Goal: Information Seeking & Learning: Learn about a topic

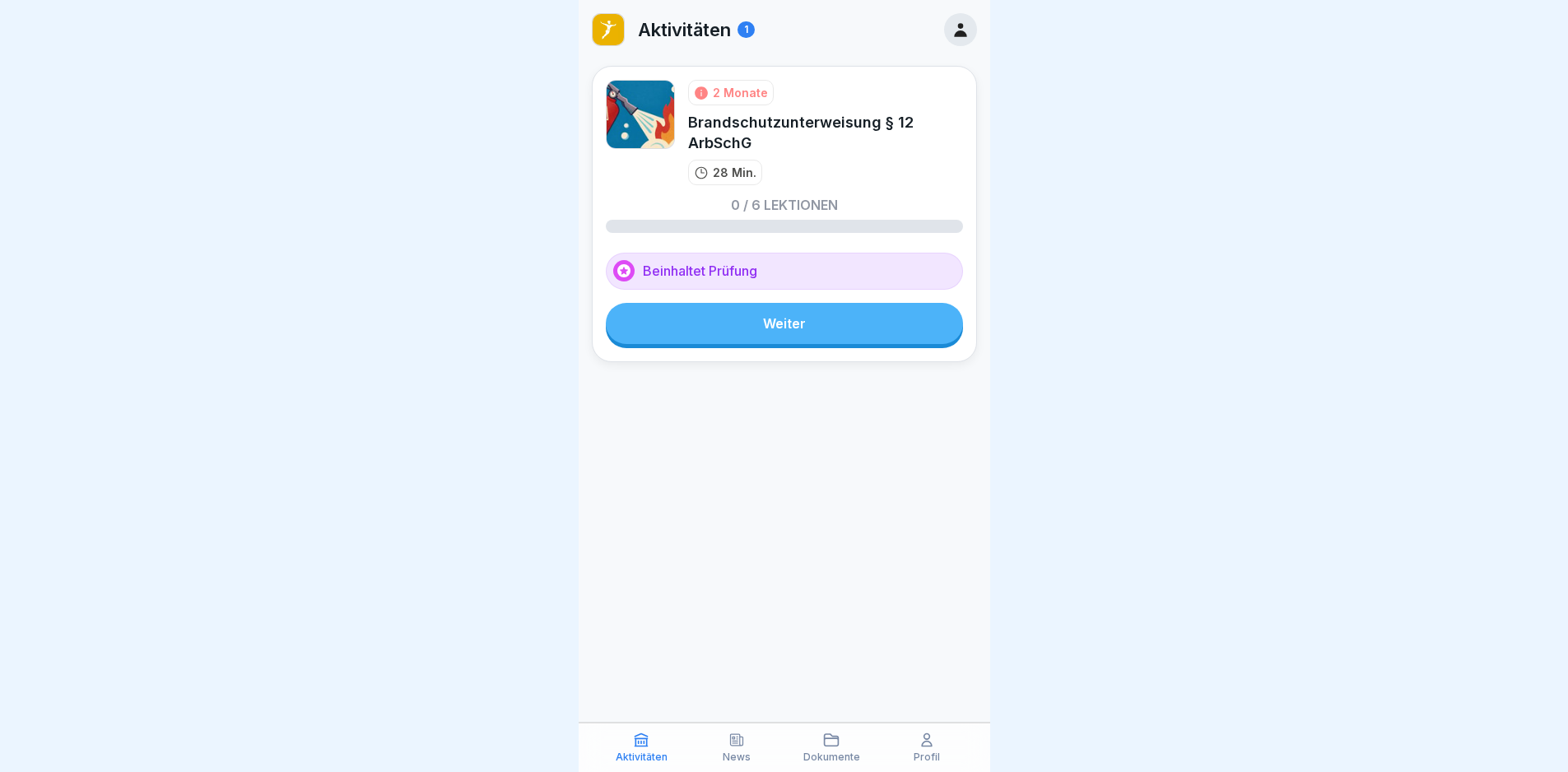
click at [820, 317] on link "Weiter" at bounding box center [784, 323] width 357 height 41
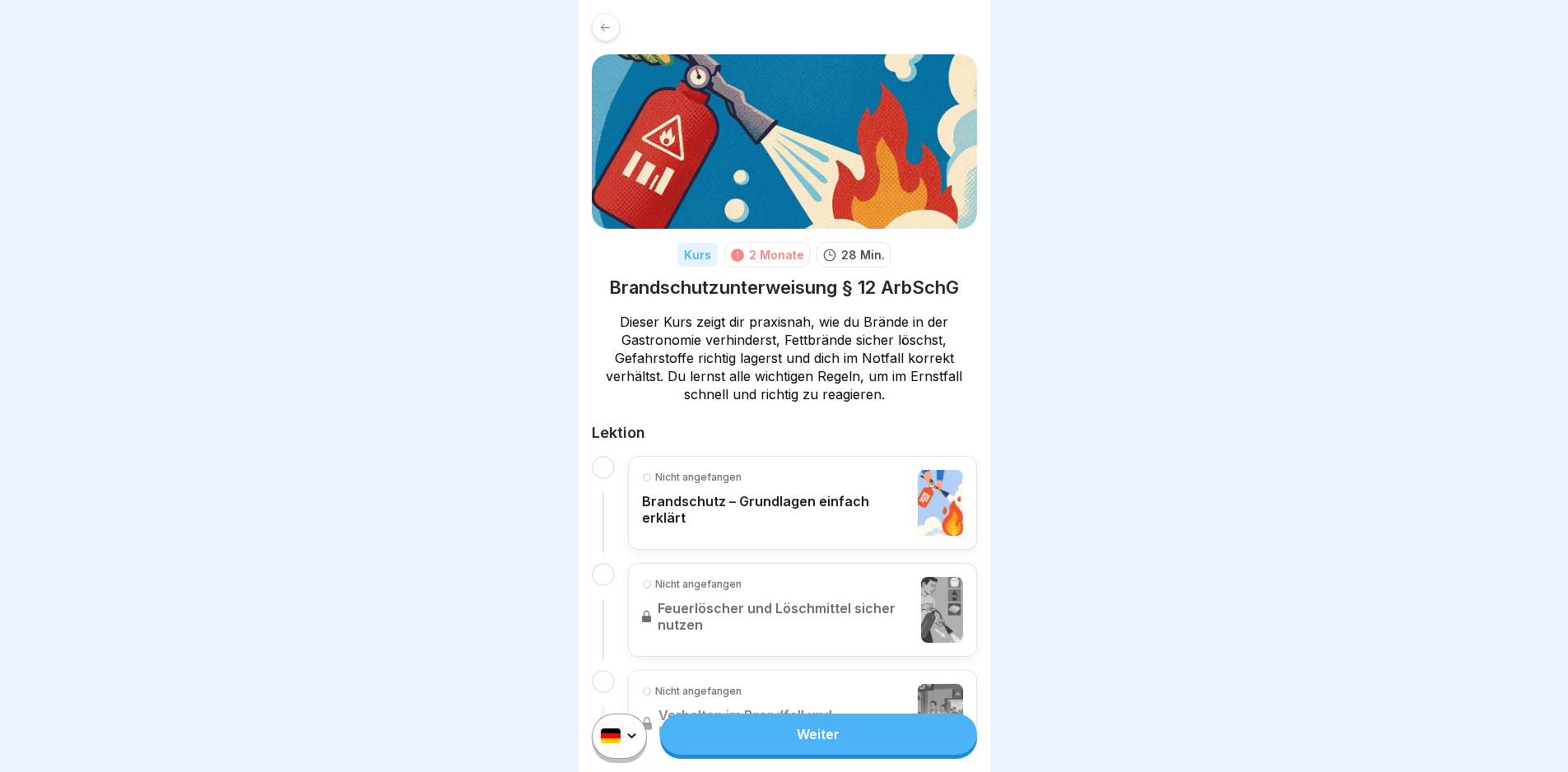
click at [861, 738] on link "Weiter" at bounding box center [817, 734] width 316 height 41
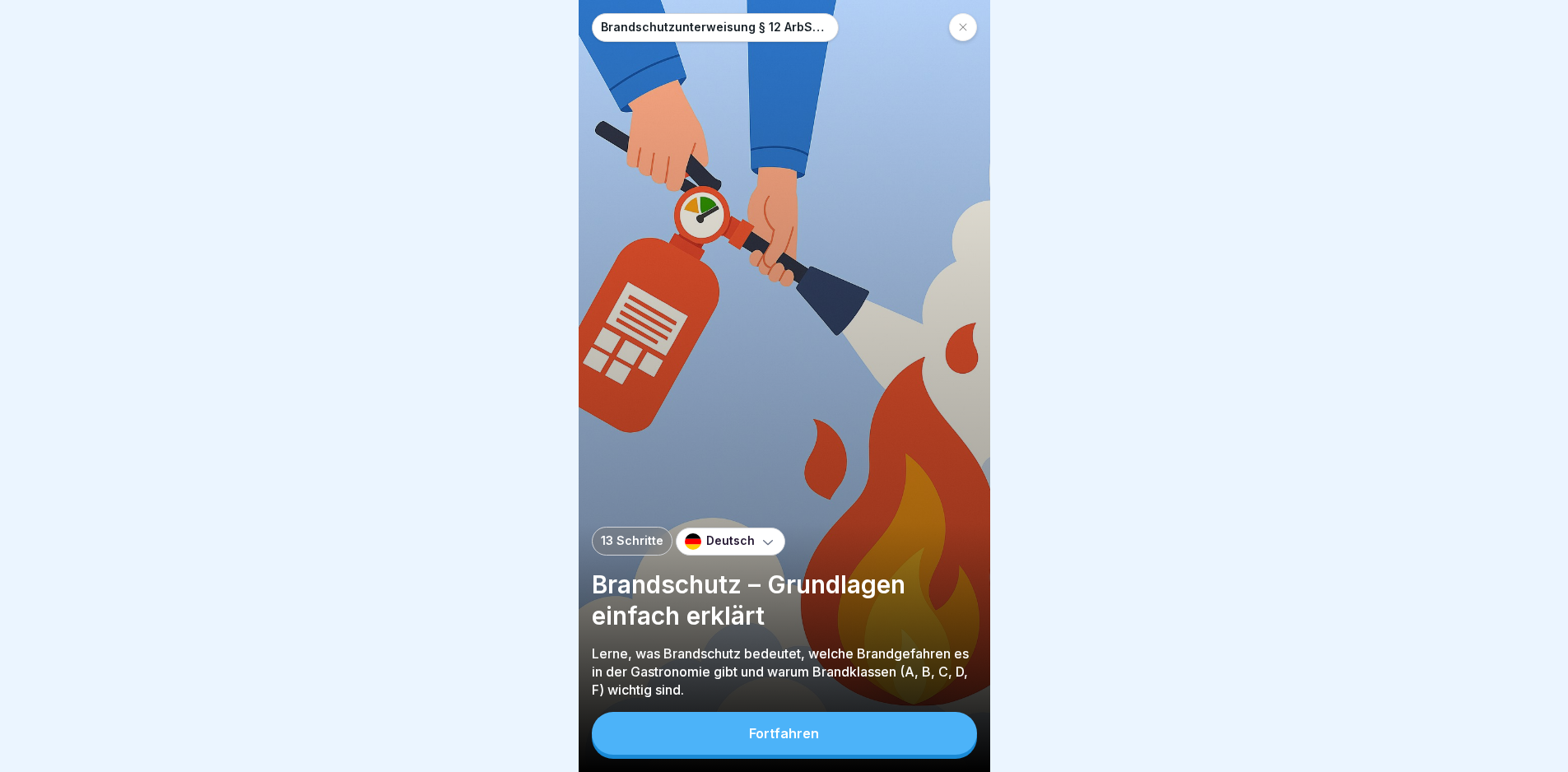
click at [861, 738] on button "Fortfahren" at bounding box center [784, 733] width 385 height 43
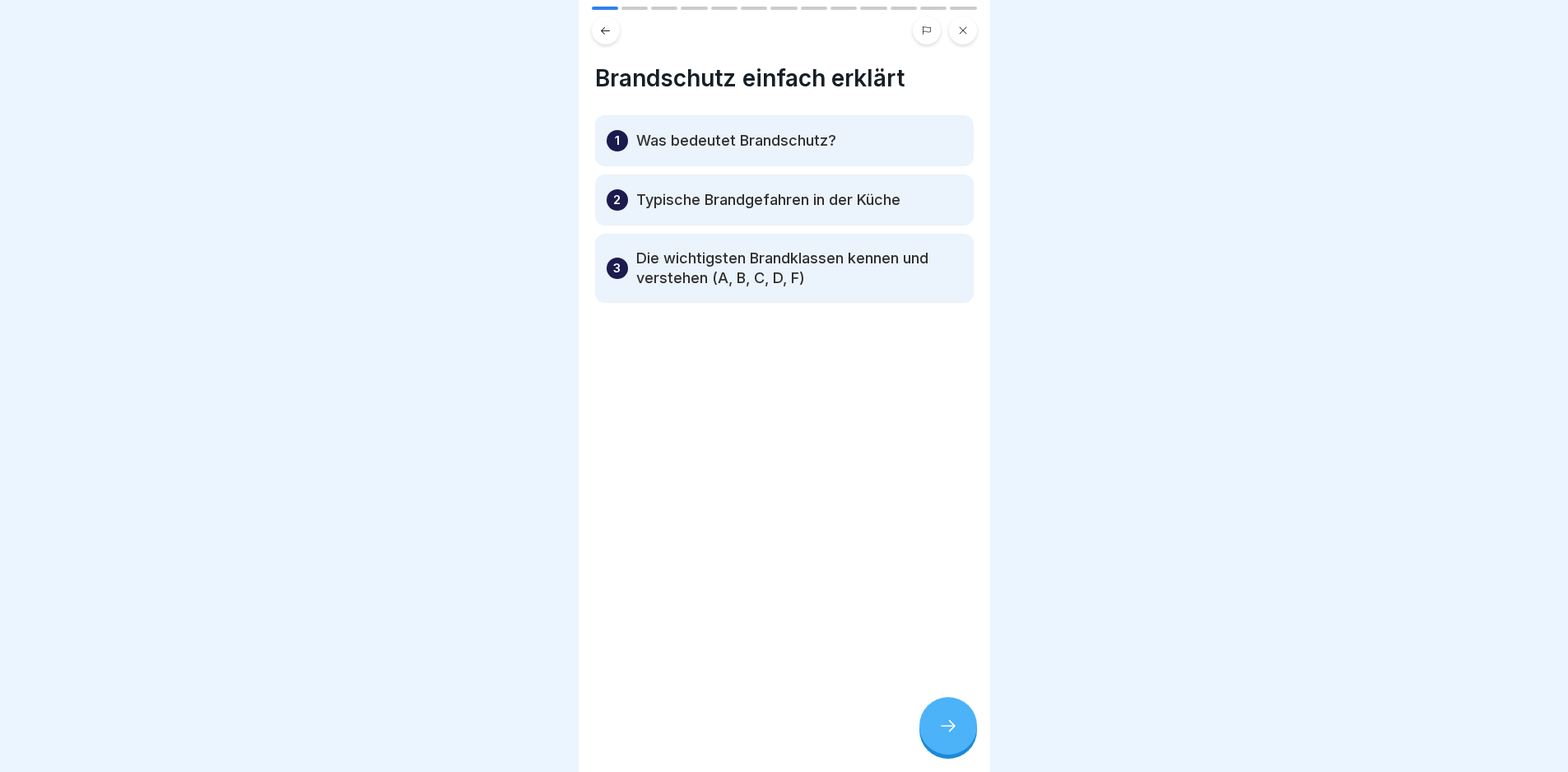
click at [950, 716] on div at bounding box center [948, 726] width 58 height 58
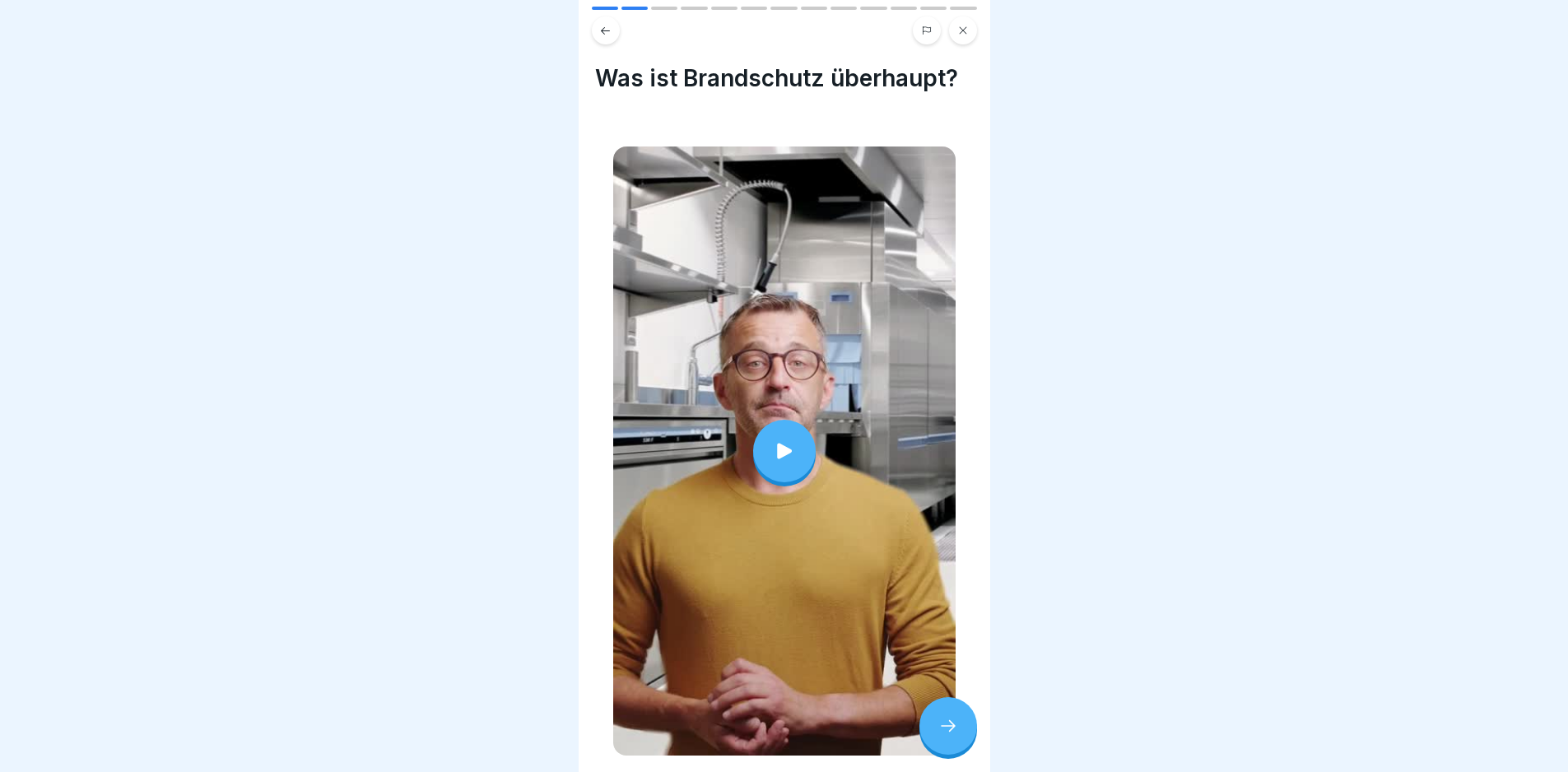
click at [845, 461] on div at bounding box center [784, 451] width 342 height 609
click at [932, 755] on div at bounding box center [948, 726] width 58 height 58
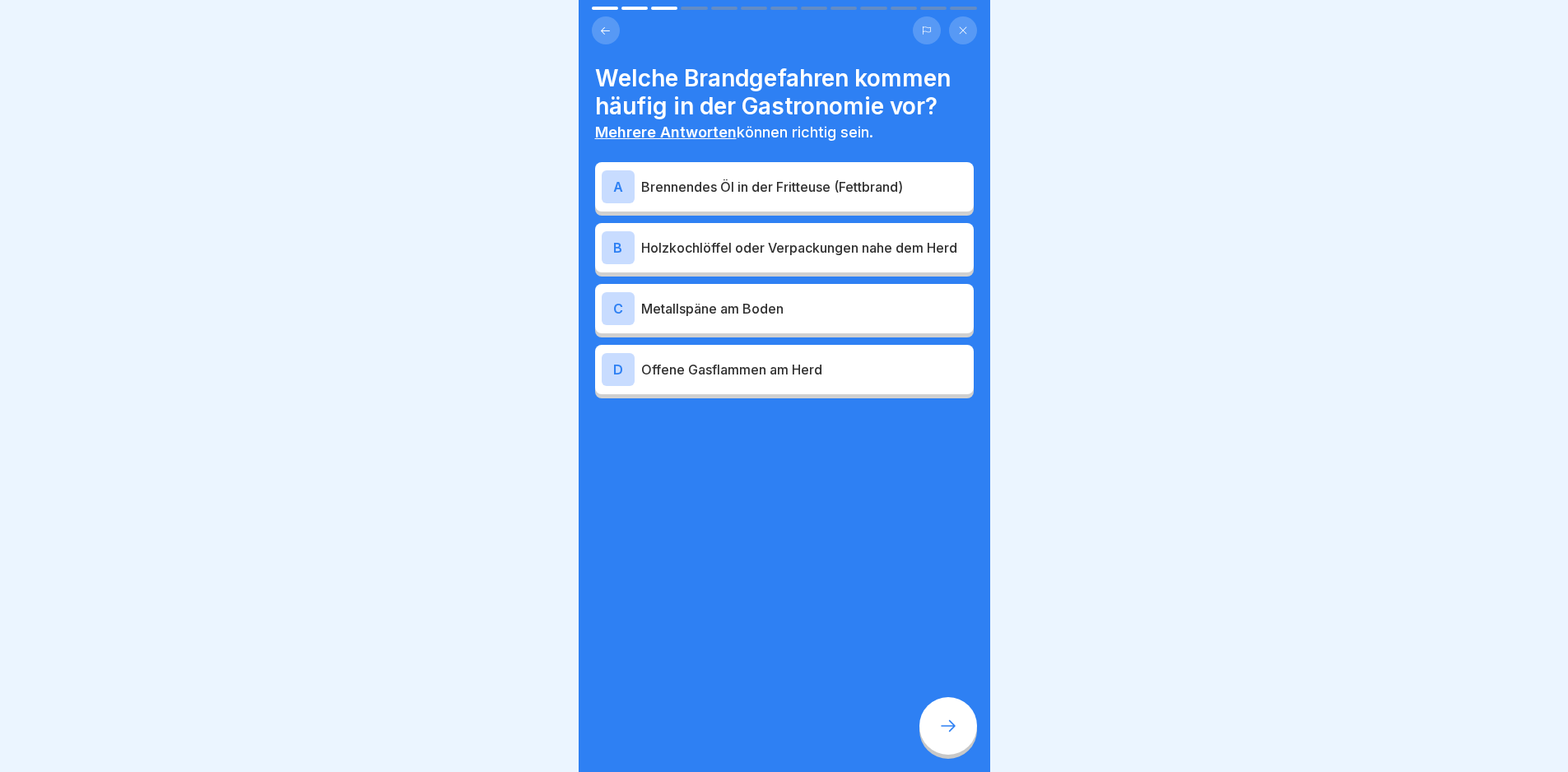
click at [937, 744] on div at bounding box center [948, 726] width 58 height 58
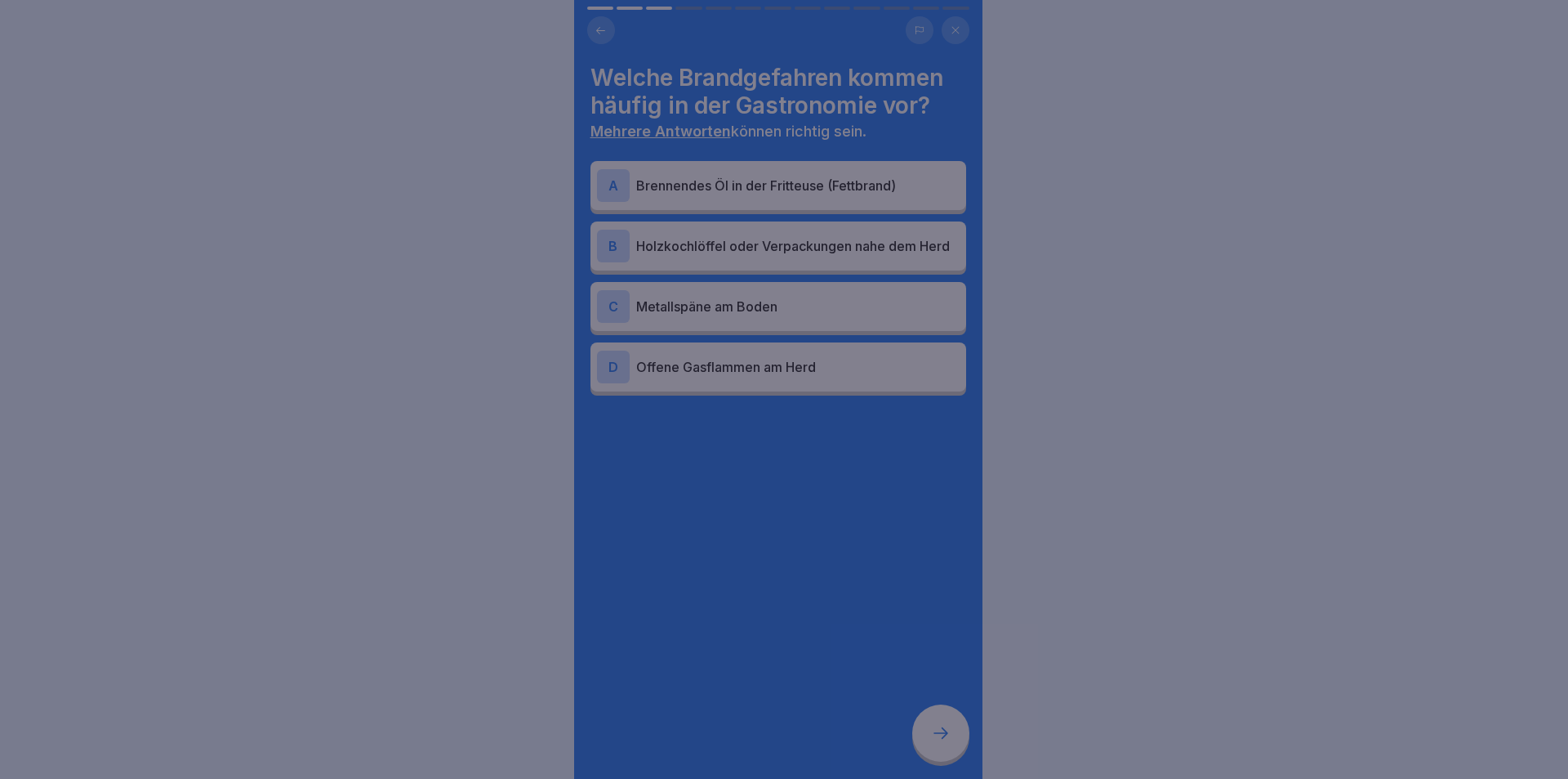
click at [930, 738] on div at bounding box center [784, 389] width 1568 height 779
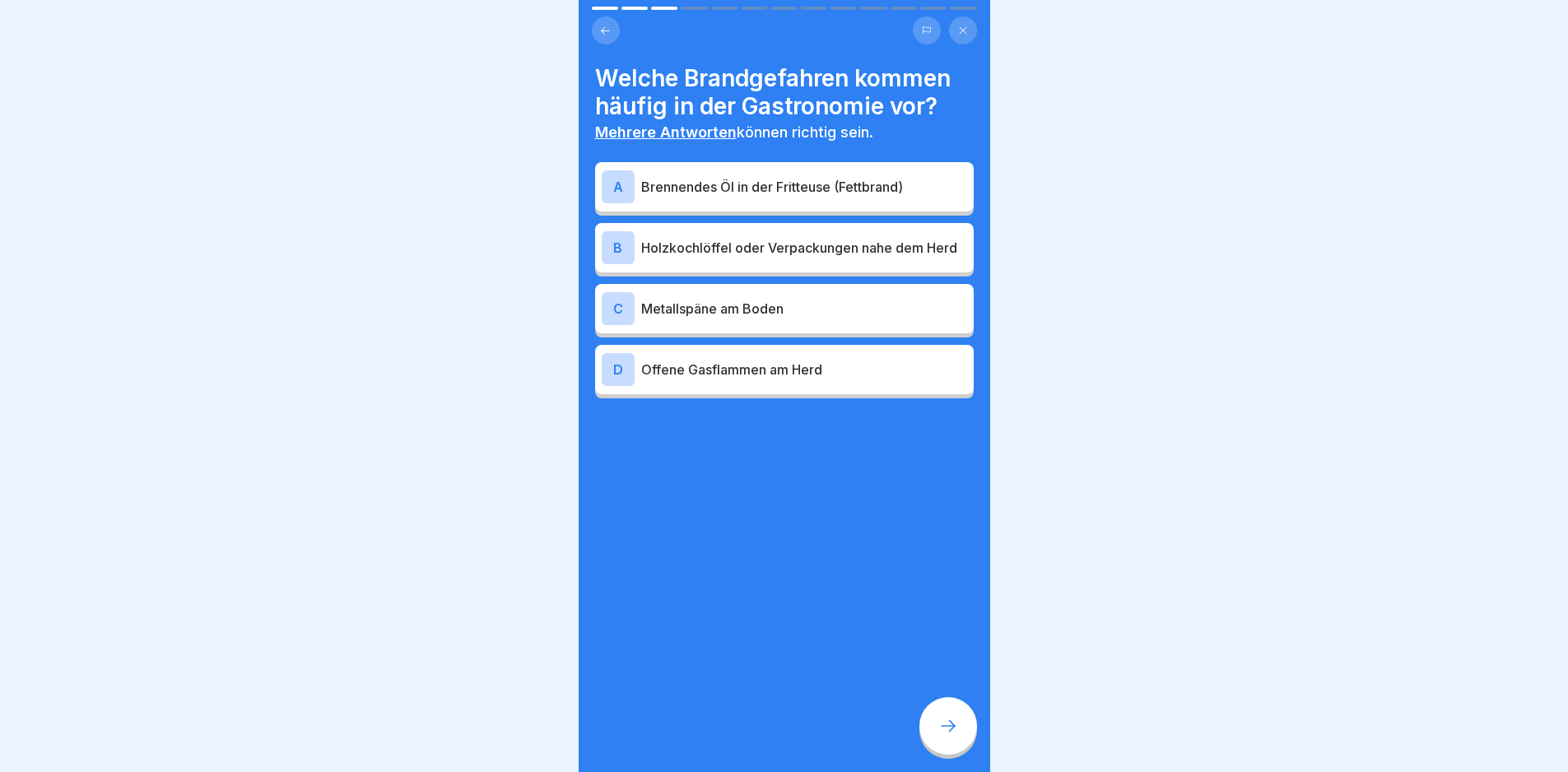
click at [770, 195] on p "Brennendes Öl in der Fritteuse (Fettbrand)" at bounding box center [803, 188] width 326 height 20
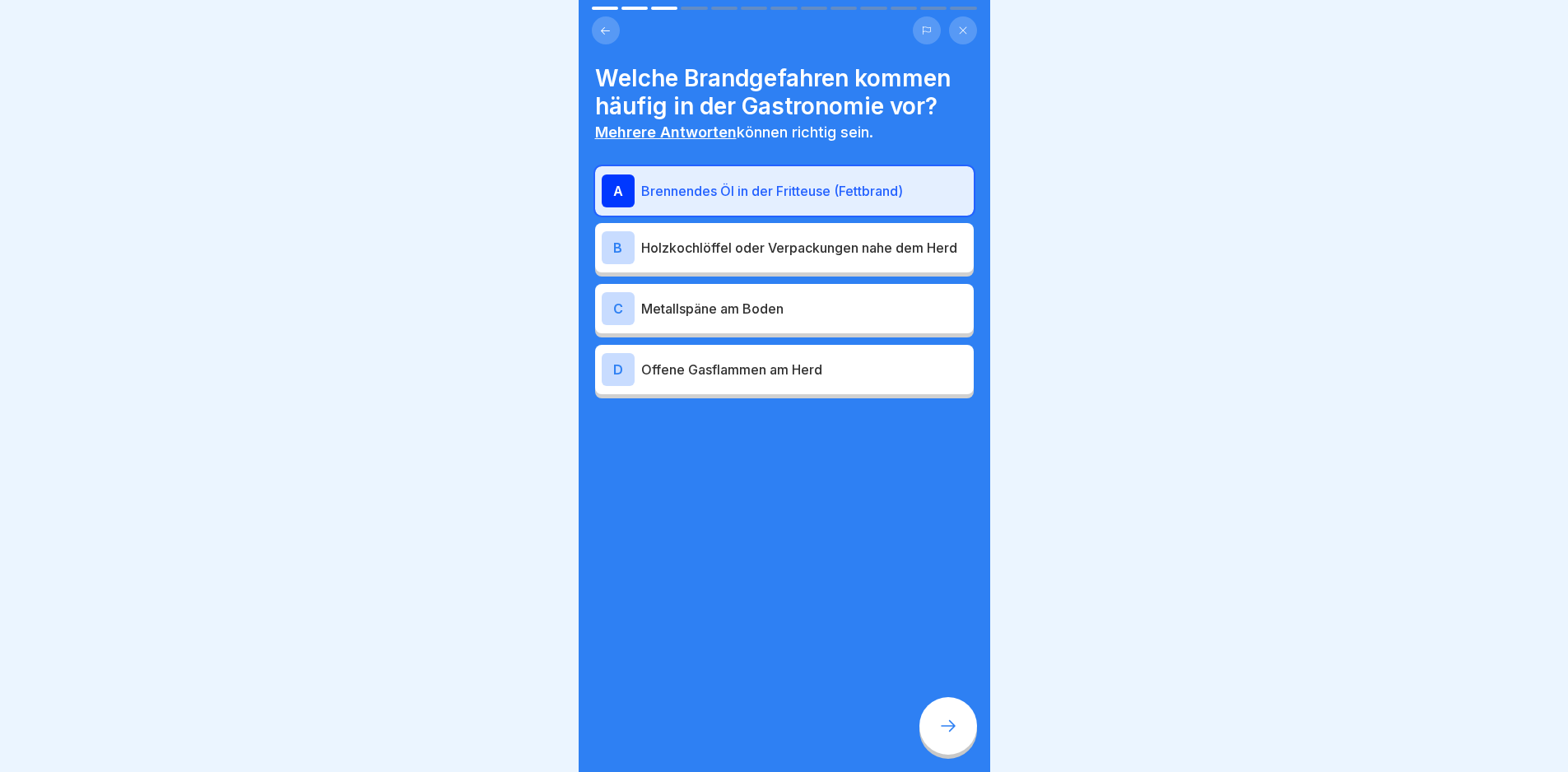
click at [759, 238] on p "Holzkochlöffel oder Verpackungen nahe dem Herd" at bounding box center [803, 248] width 326 height 20
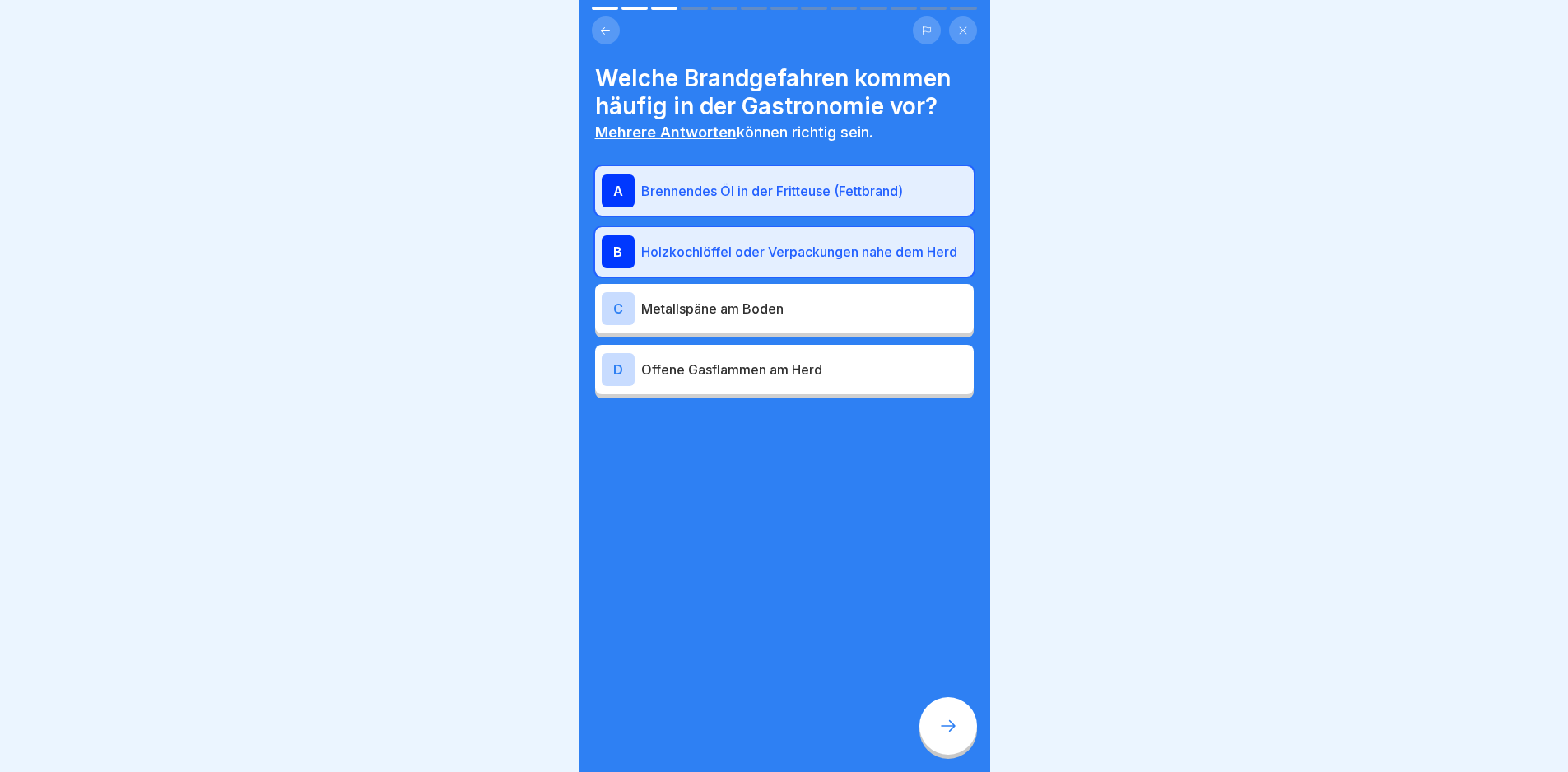
click at [841, 394] on div "D Offene Gasflammen am Herd" at bounding box center [784, 370] width 379 height 50
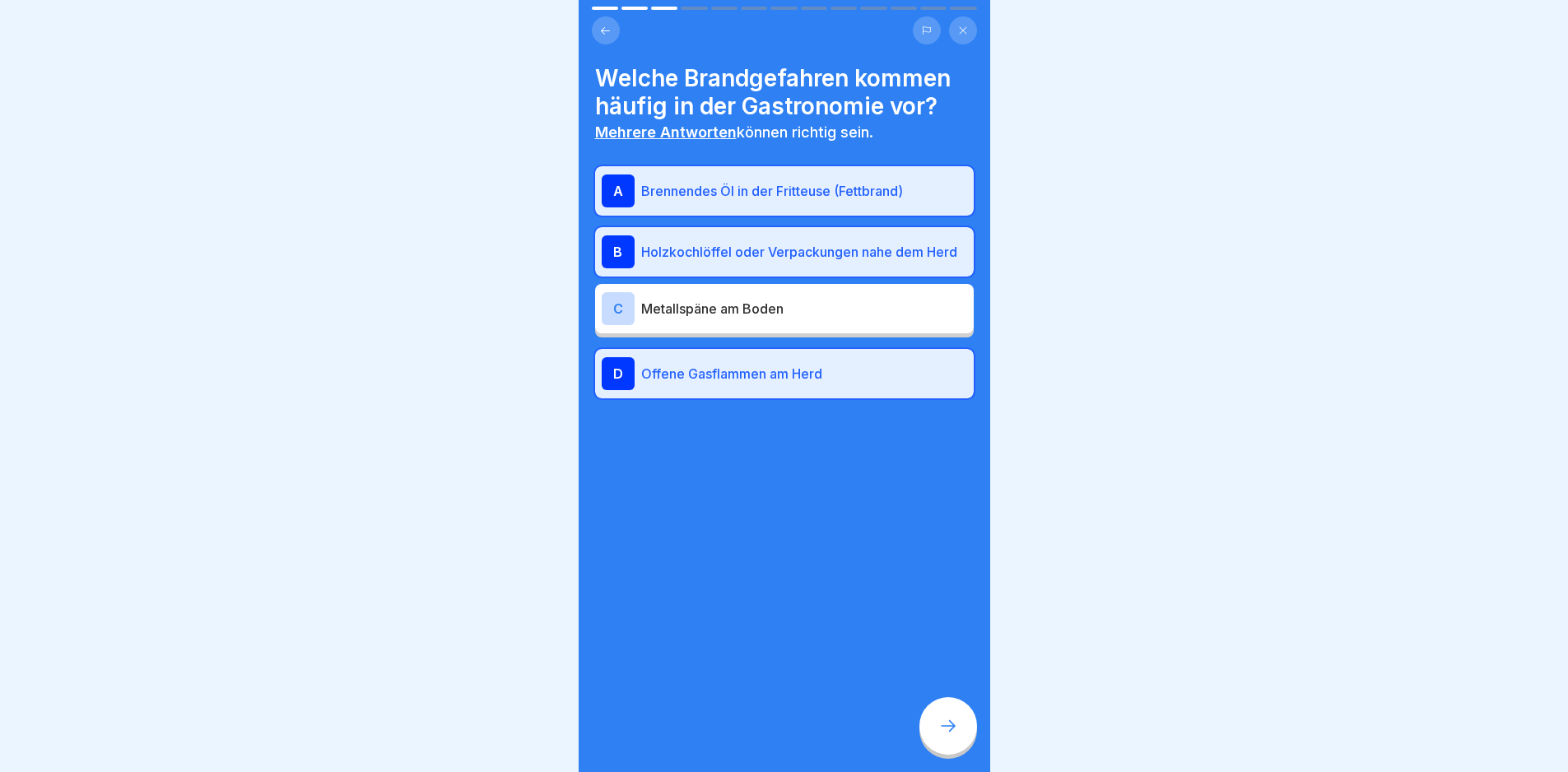
click at [972, 745] on div at bounding box center [948, 726] width 58 height 58
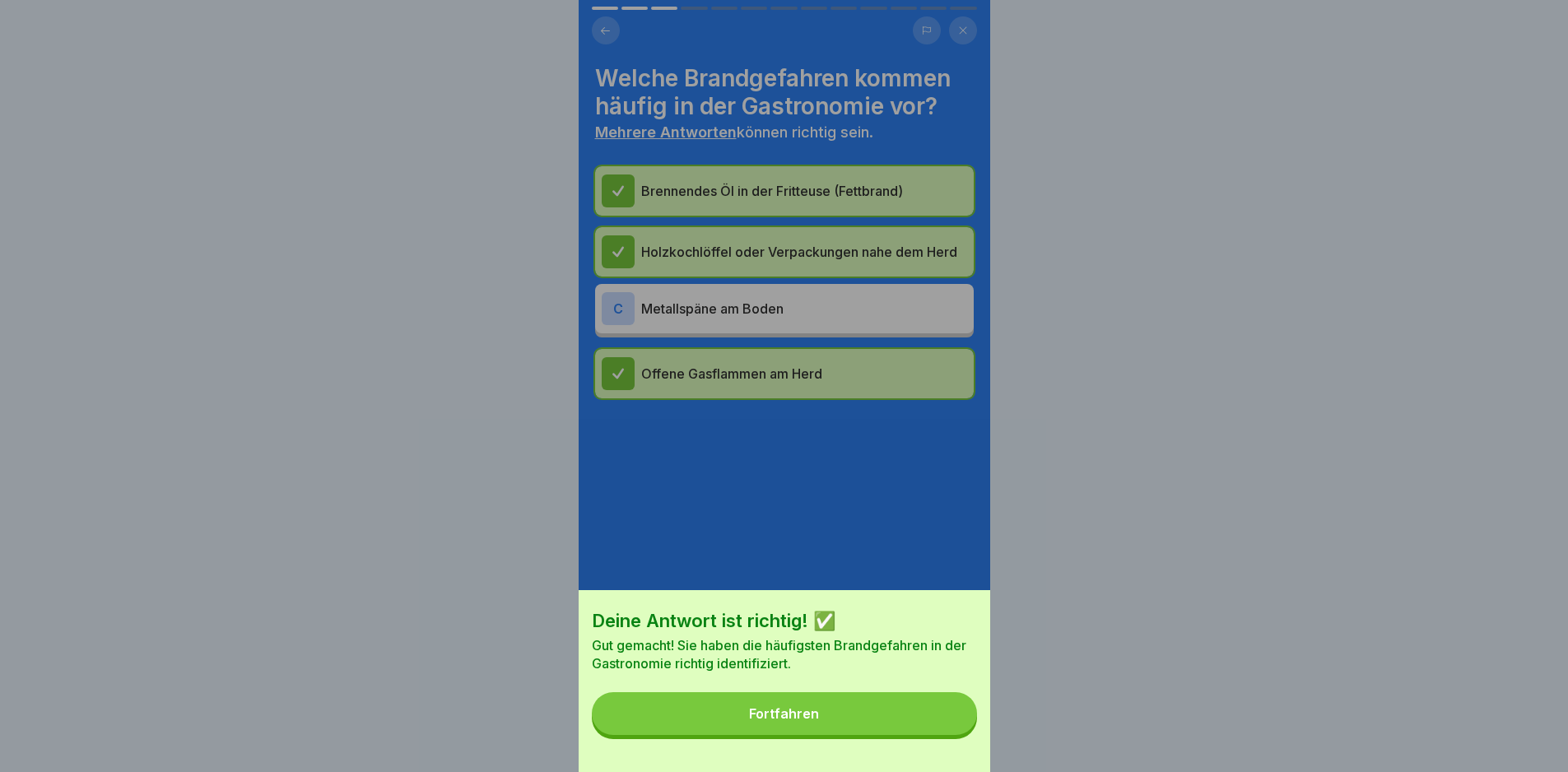
click at [959, 735] on button "Fortfahren" at bounding box center [784, 713] width 385 height 43
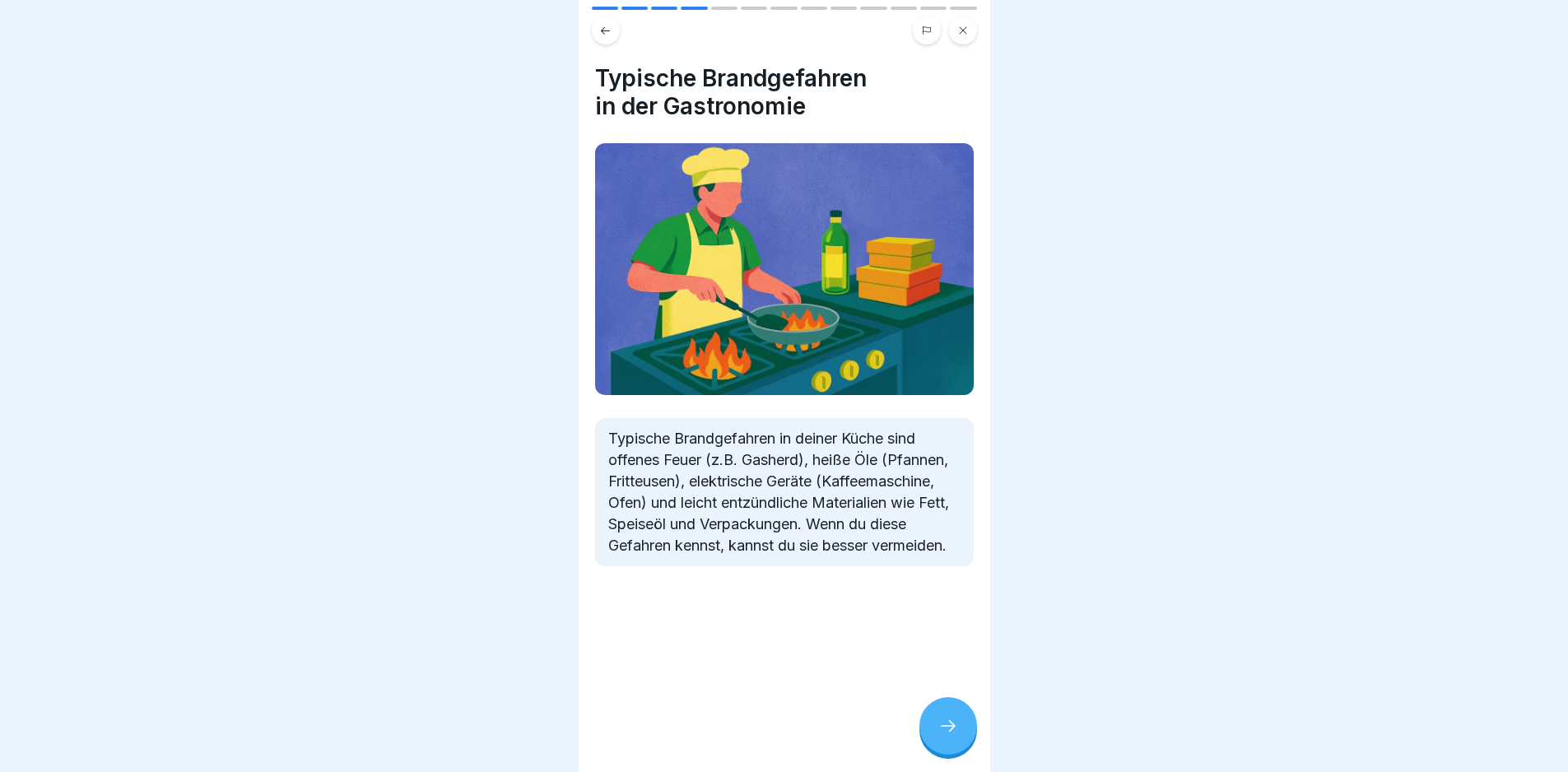
click at [959, 744] on div at bounding box center [948, 726] width 58 height 58
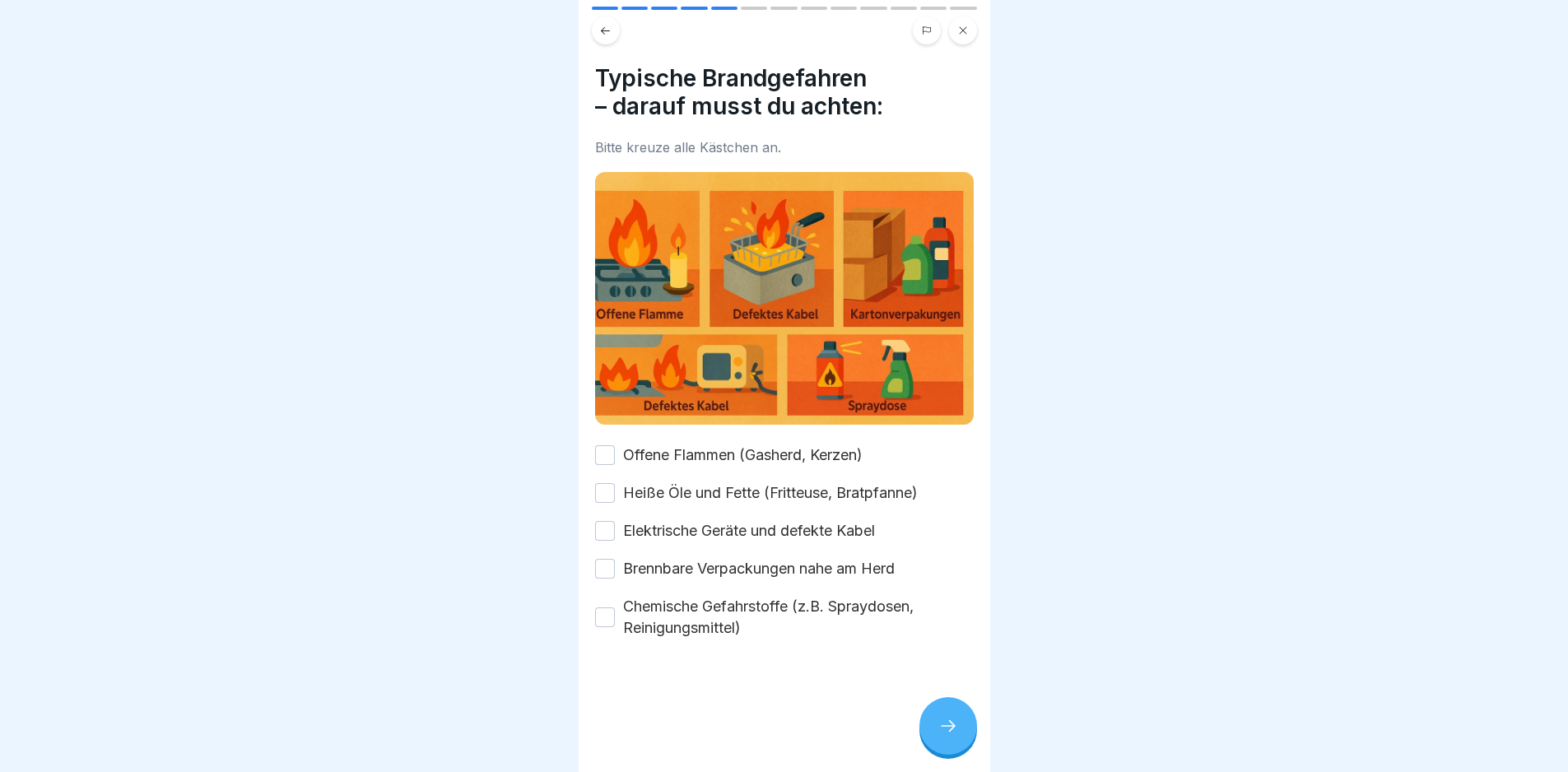
click at [959, 744] on div at bounding box center [948, 726] width 58 height 58
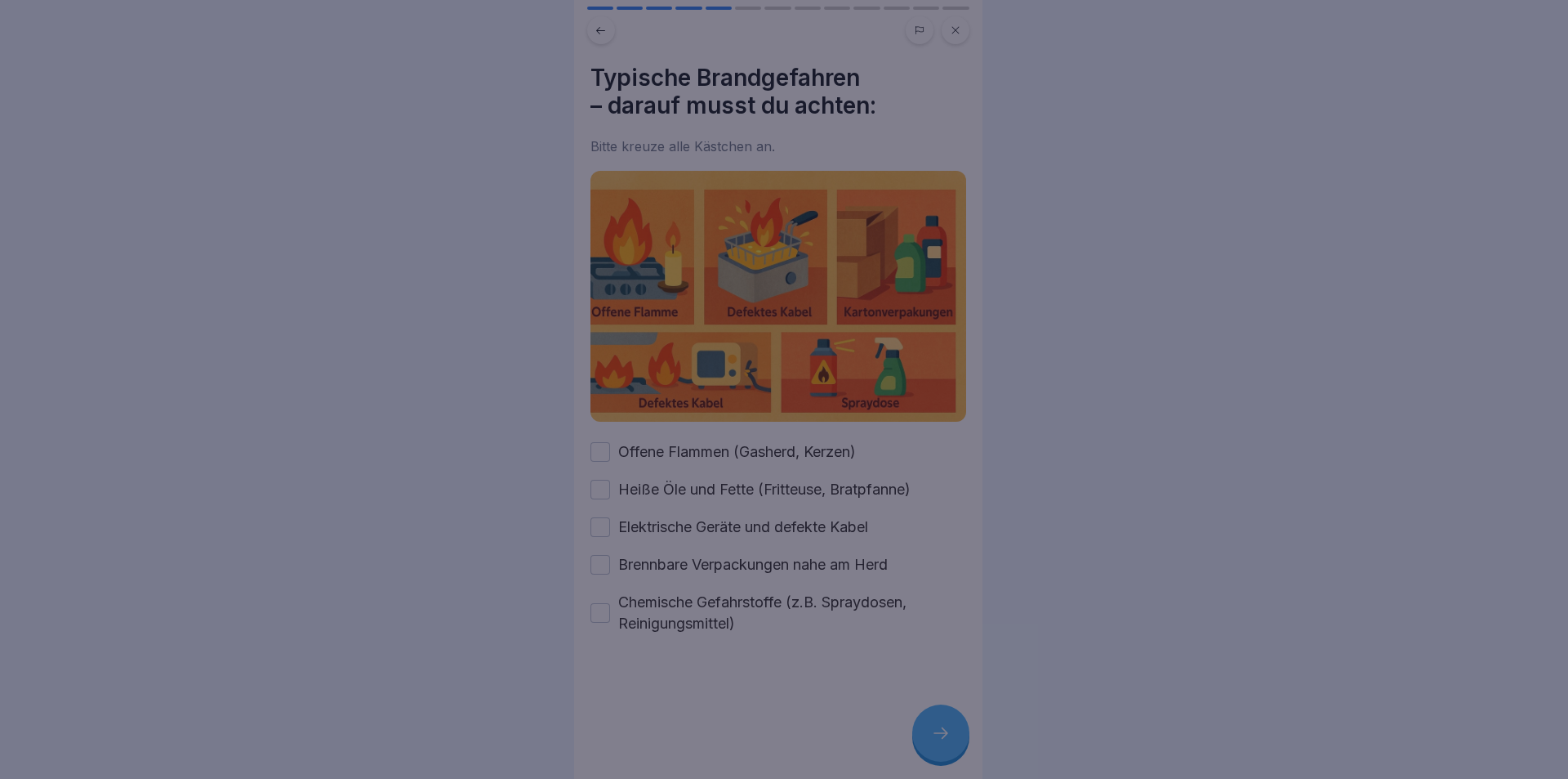
click at [948, 755] on div at bounding box center [784, 389] width 1568 height 779
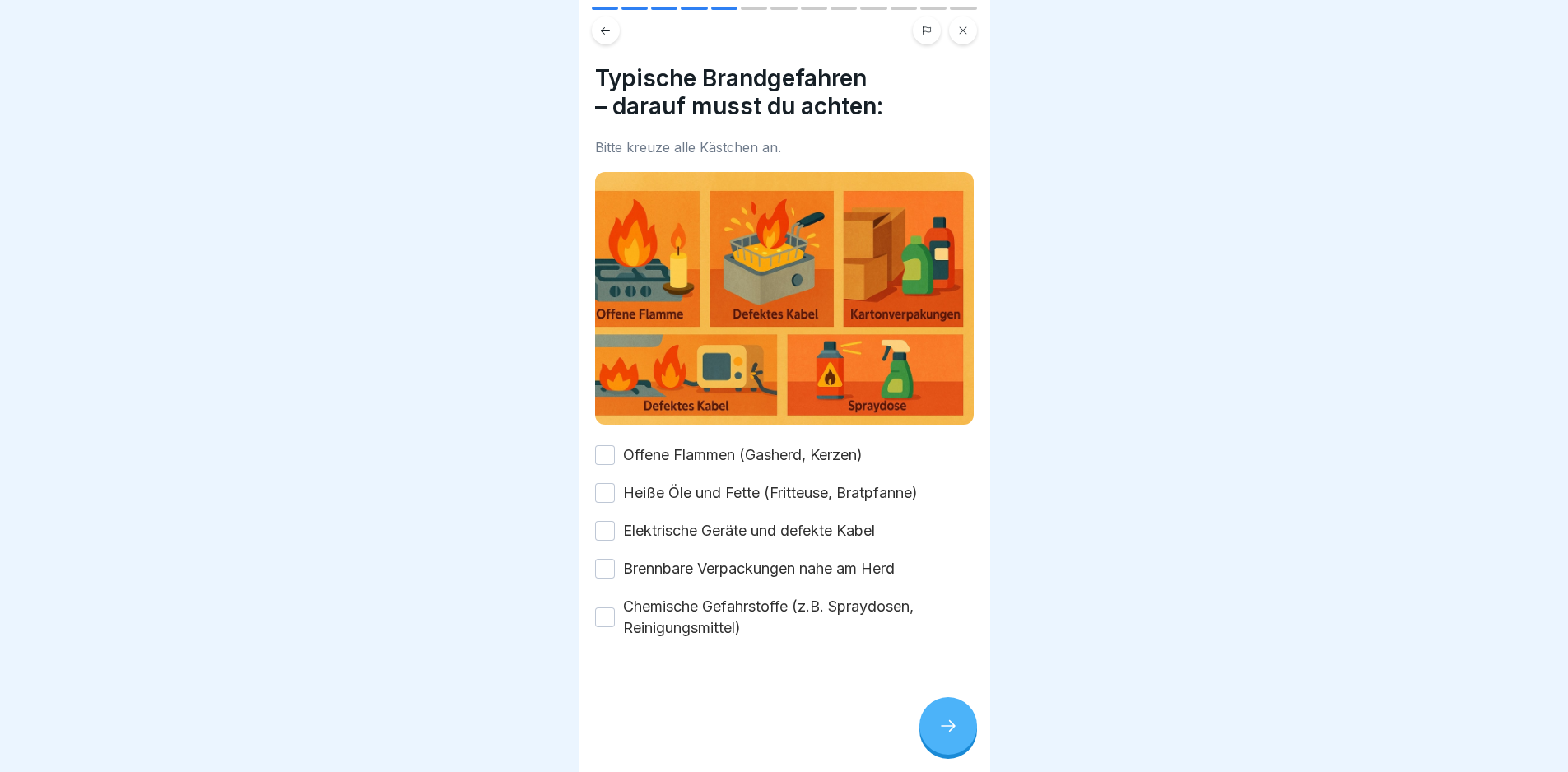
click at [754, 456] on label "Offene Flammen (Gasherd, Kerzen)" at bounding box center [743, 455] width 239 height 21
click at [615, 456] on button "Offene Flammen (Gasherd, Kerzen)" at bounding box center [605, 456] width 20 height 20
click at [757, 486] on label "Heiße Öle und Fette (Fritteuse, Bratpfanne)" at bounding box center [771, 493] width 295 height 21
click at [615, 486] on button "Heiße Öle und Fette (Fritteuse, Bratpfanne)" at bounding box center [605, 494] width 20 height 20
click at [763, 542] on div "Offene Flammen (Gasherd, Kerzen) Heiße Öle und Fette (Fritteuse, Bratpfanne) El…" at bounding box center [784, 542] width 379 height 194
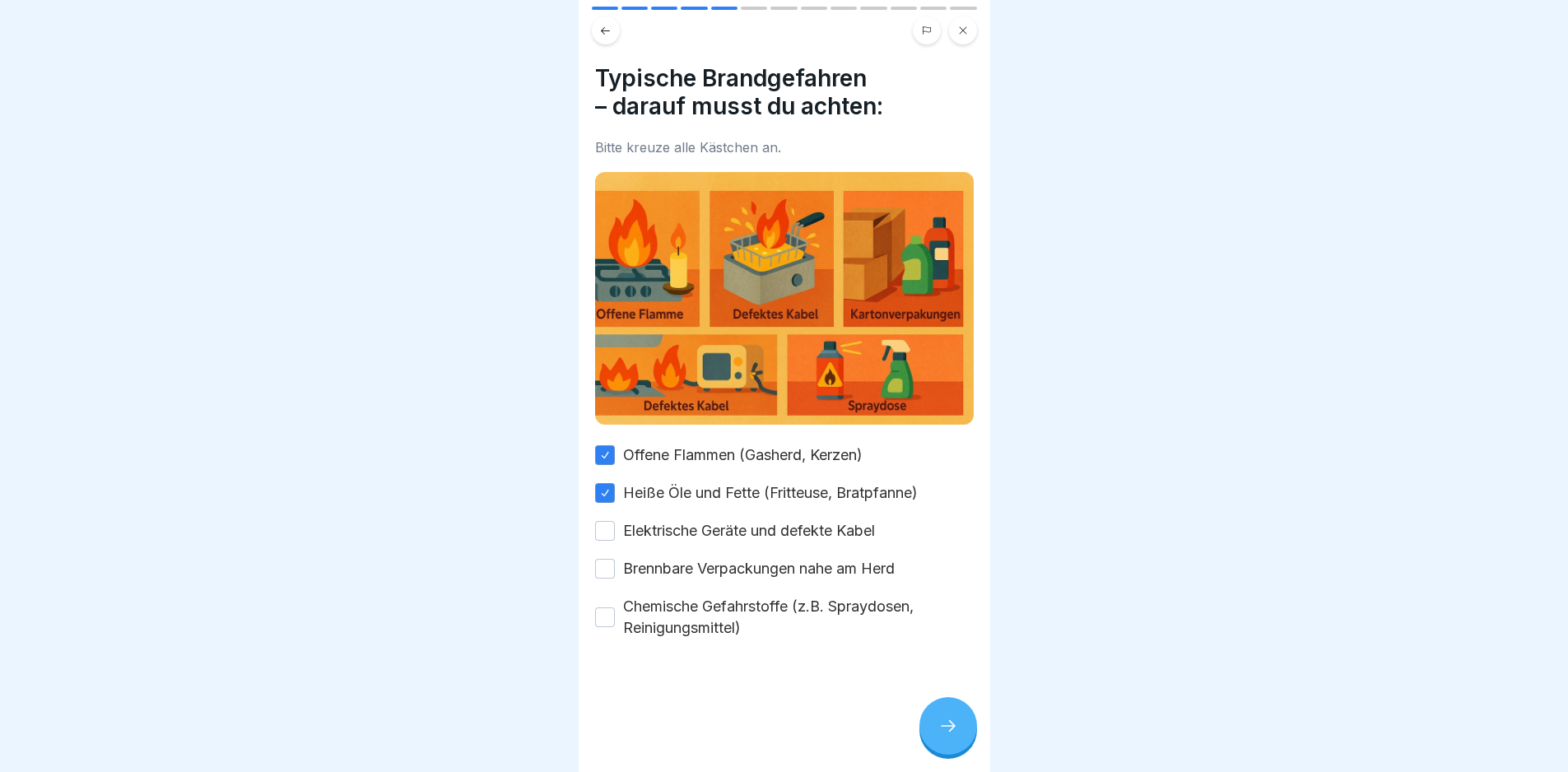
click at [771, 559] on label "Brennbare Verpackungen nahe am Herd" at bounding box center [759, 569] width 271 height 21
click at [615, 560] on button "Brennbare Verpackungen nahe am Herd" at bounding box center [605, 570] width 20 height 20
click at [760, 525] on label "Elektrische Geräte und defekte Kabel" at bounding box center [749, 531] width 252 height 21
click at [615, 525] on button "Elektrische Geräte und defekte Kabel" at bounding box center [605, 532] width 20 height 20
click at [787, 606] on label "Chemische Gefahrstoffe (z.B. Spraydosen, Reinigungsmittel)" at bounding box center [798, 617] width 351 height 43
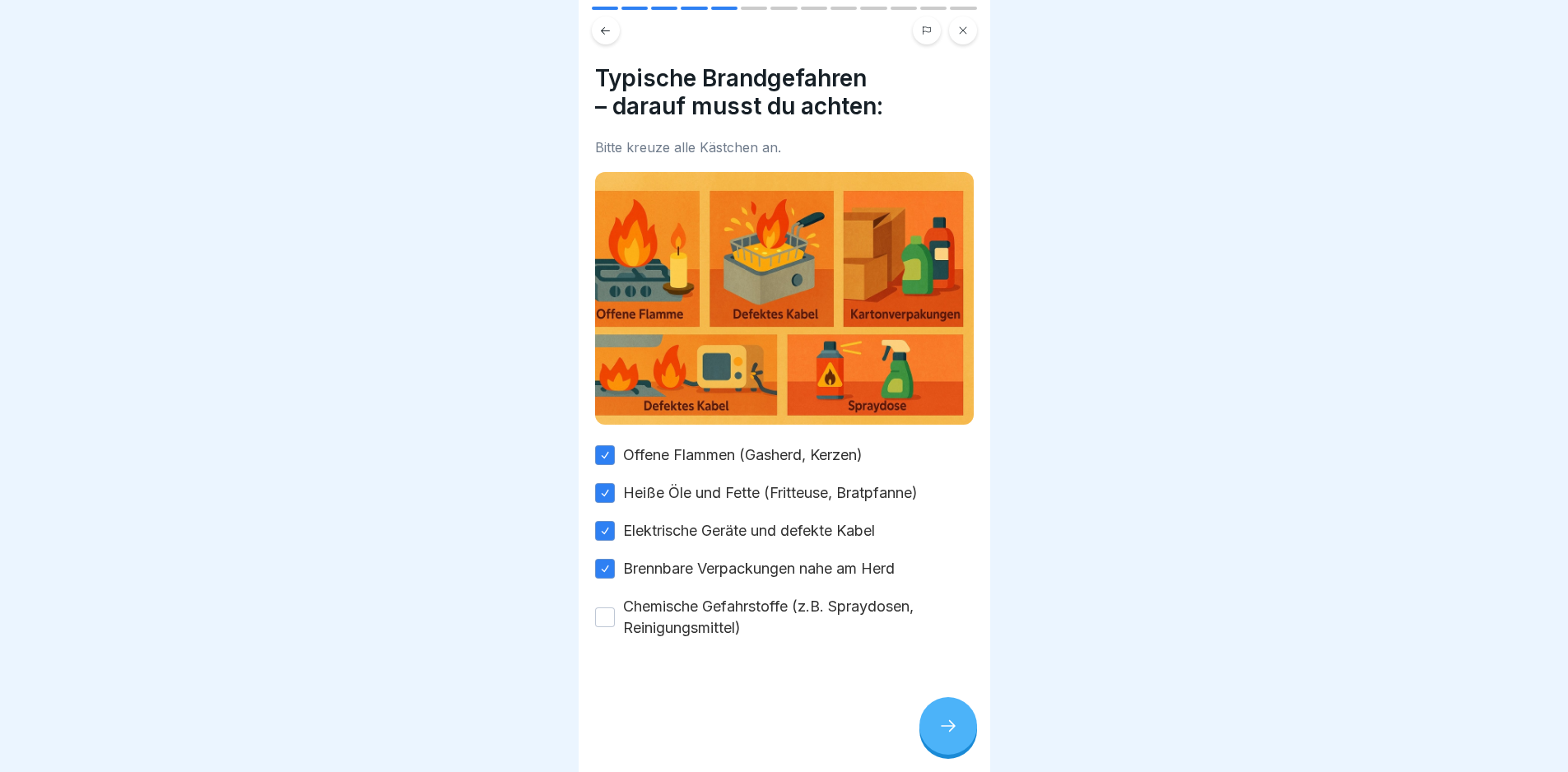
click at [615, 607] on button "Chemische Gefahrstoffe (z.B. Spraydosen, Reinigungsmittel)" at bounding box center [605, 617] width 20 height 20
click at [912, 720] on div at bounding box center [784, 688] width 379 height 99
click at [937, 748] on div at bounding box center [948, 726] width 58 height 58
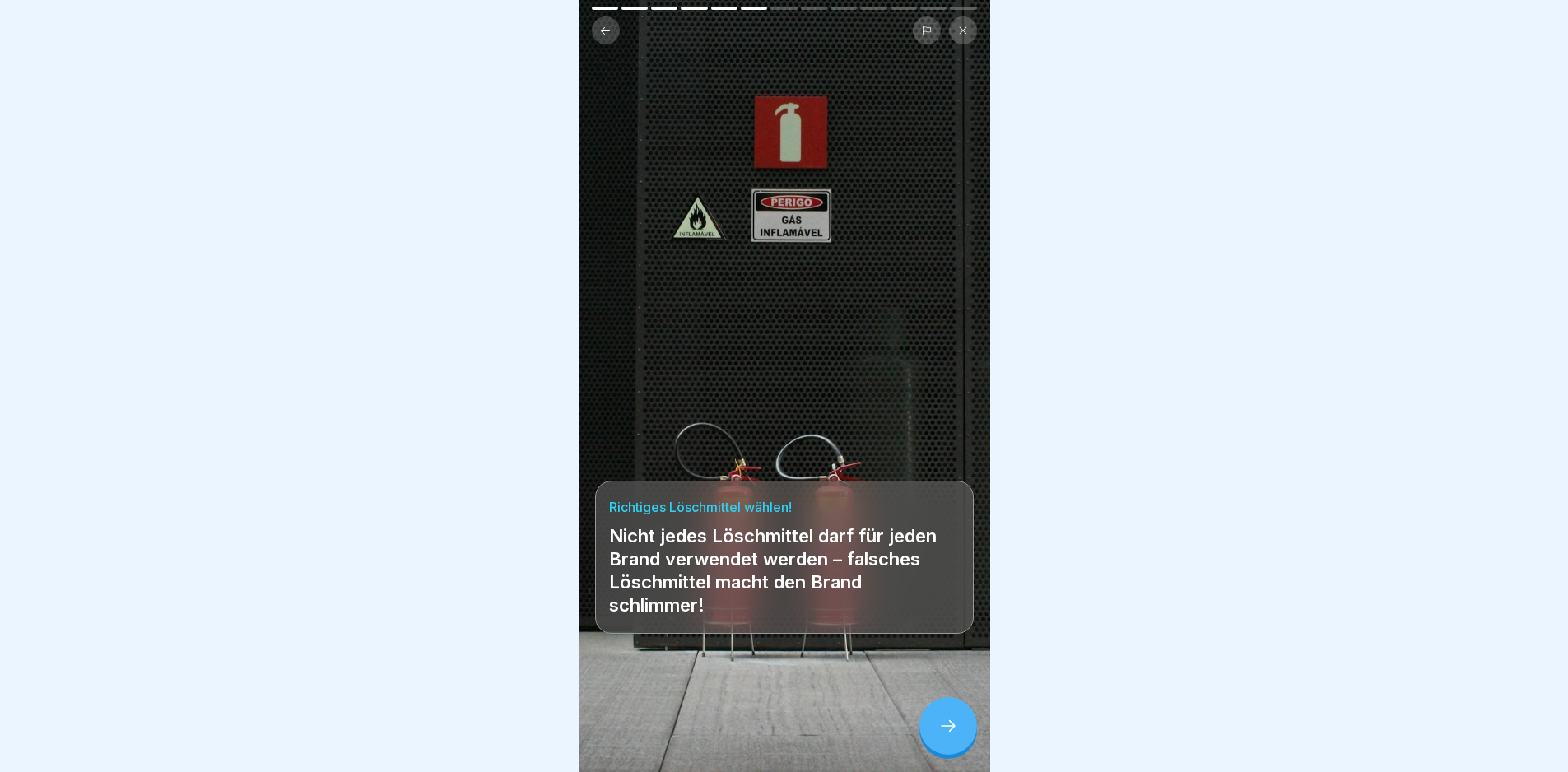
click at [937, 748] on div at bounding box center [948, 726] width 58 height 58
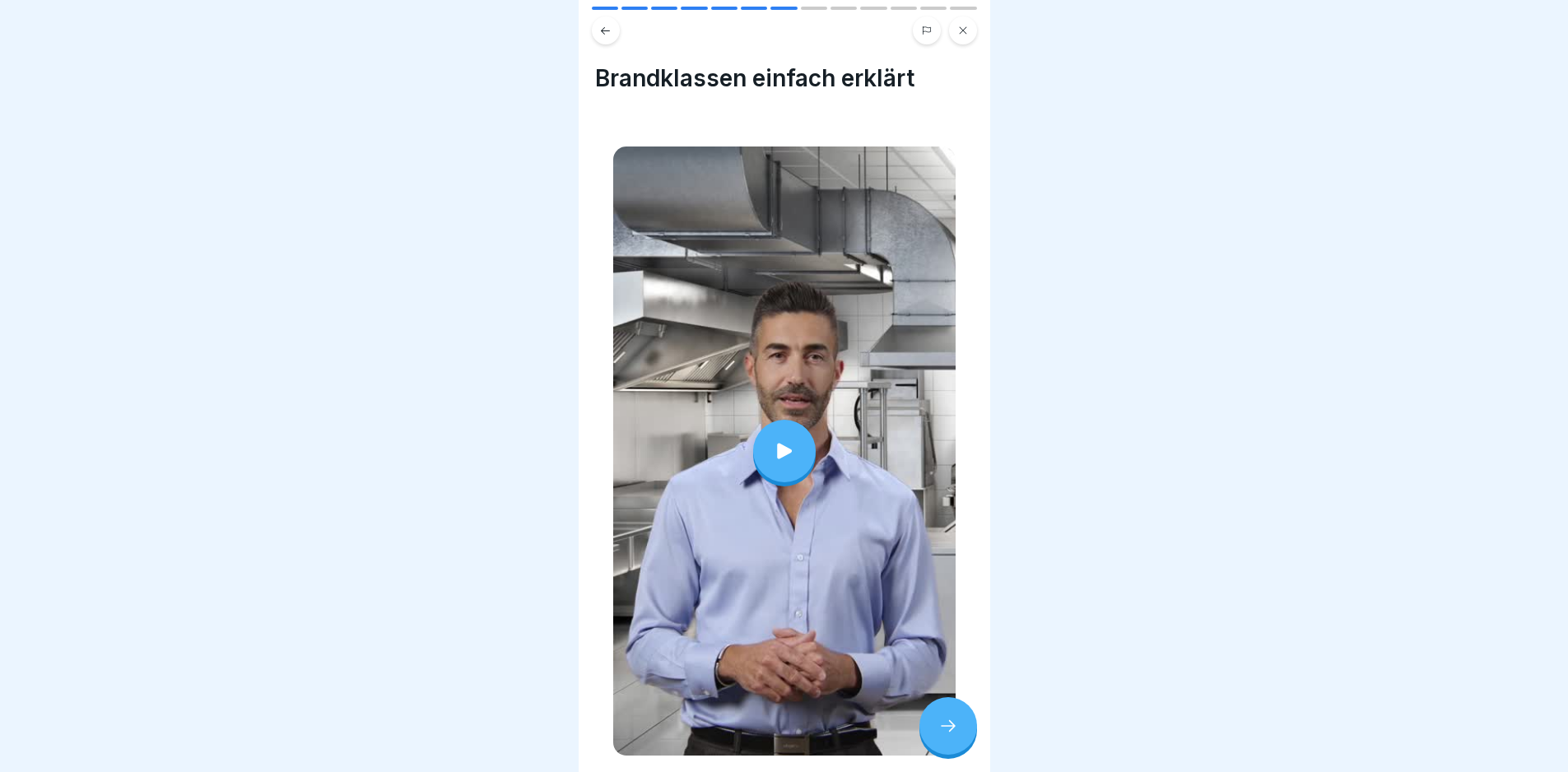
click at [937, 748] on div at bounding box center [948, 726] width 58 height 58
click at [928, 718] on div at bounding box center [948, 726] width 58 height 58
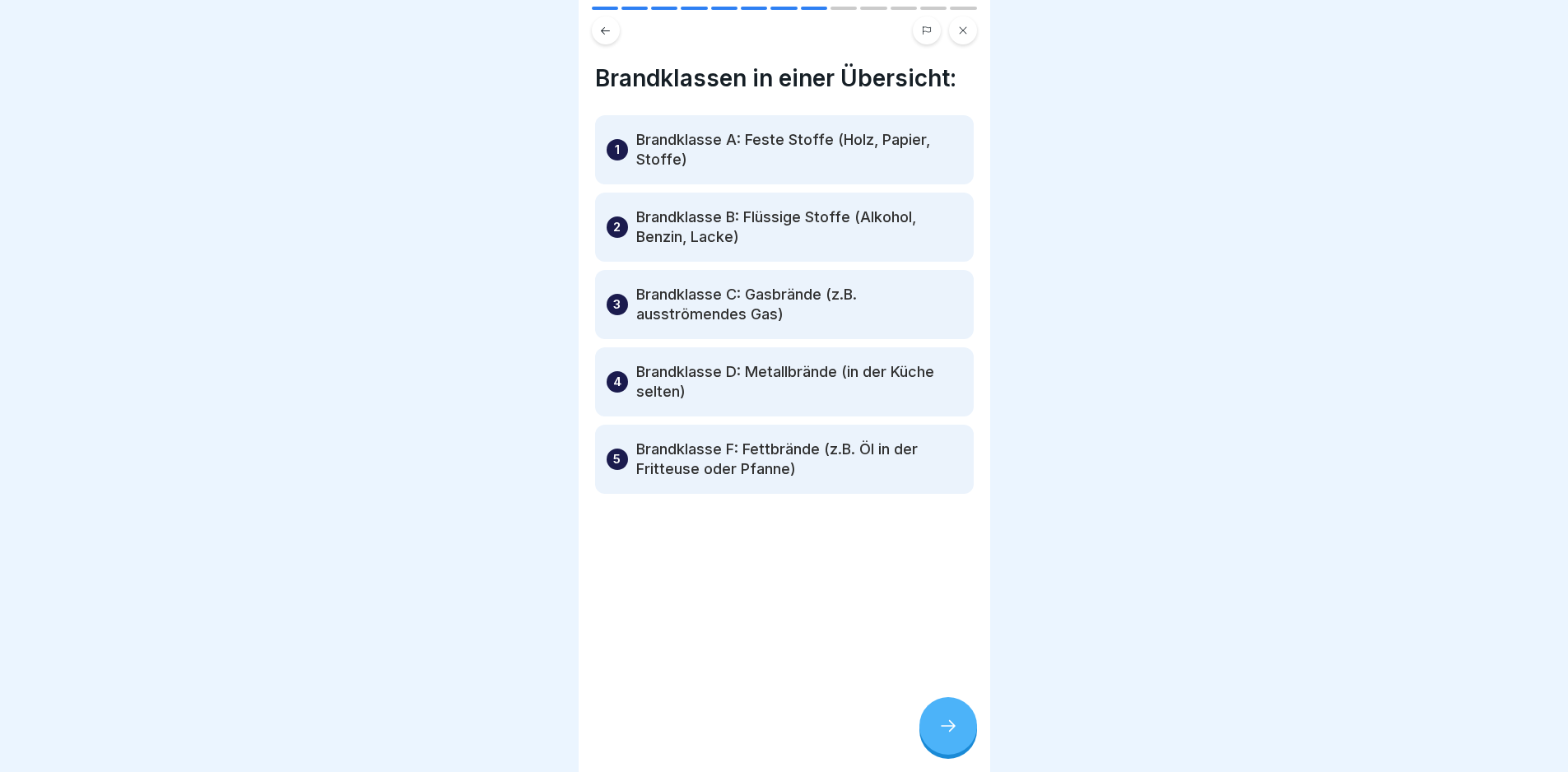
click at [926, 718] on div "Brandklassen in einer Übersicht: 1 Brandklasse A: Feste Stoffe (Holz, Papier, S…" at bounding box center [784, 386] width 412 height 772
click at [923, 728] on div at bounding box center [948, 726] width 58 height 58
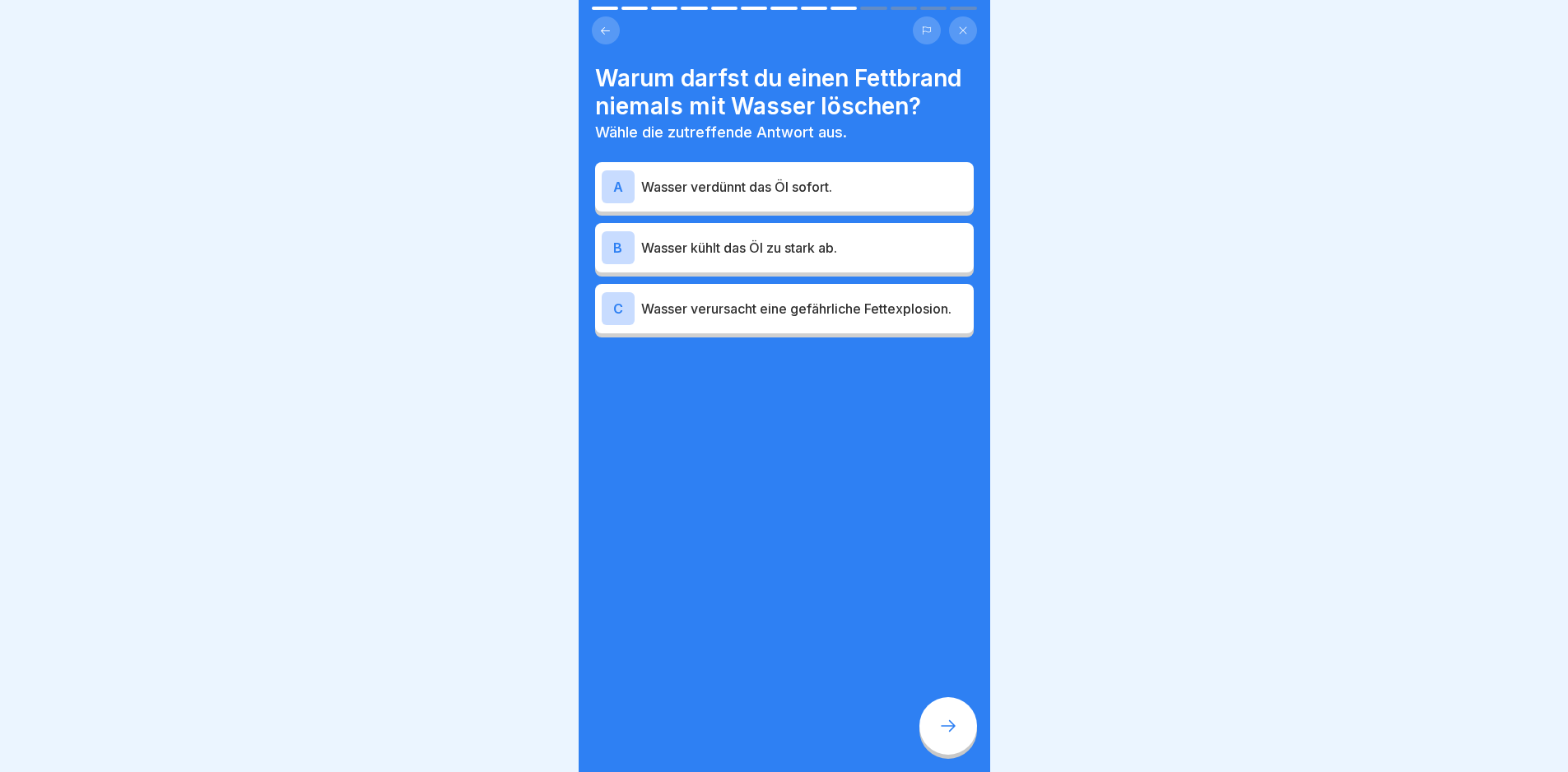
click at [872, 319] on p "Wasser verursacht eine gefährliche Fettexplosion." at bounding box center [803, 309] width 326 height 20
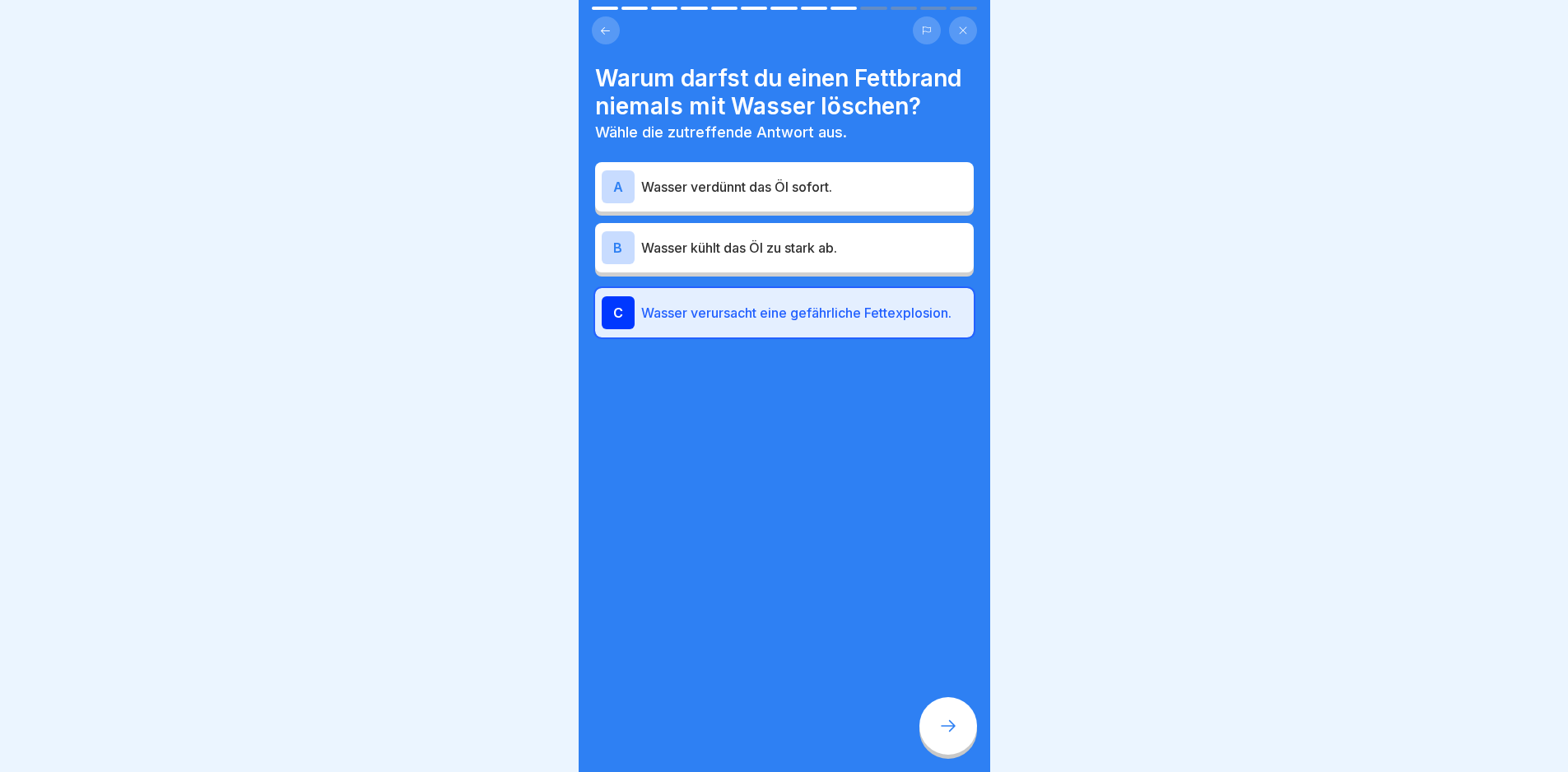
click at [932, 724] on div at bounding box center [948, 726] width 58 height 58
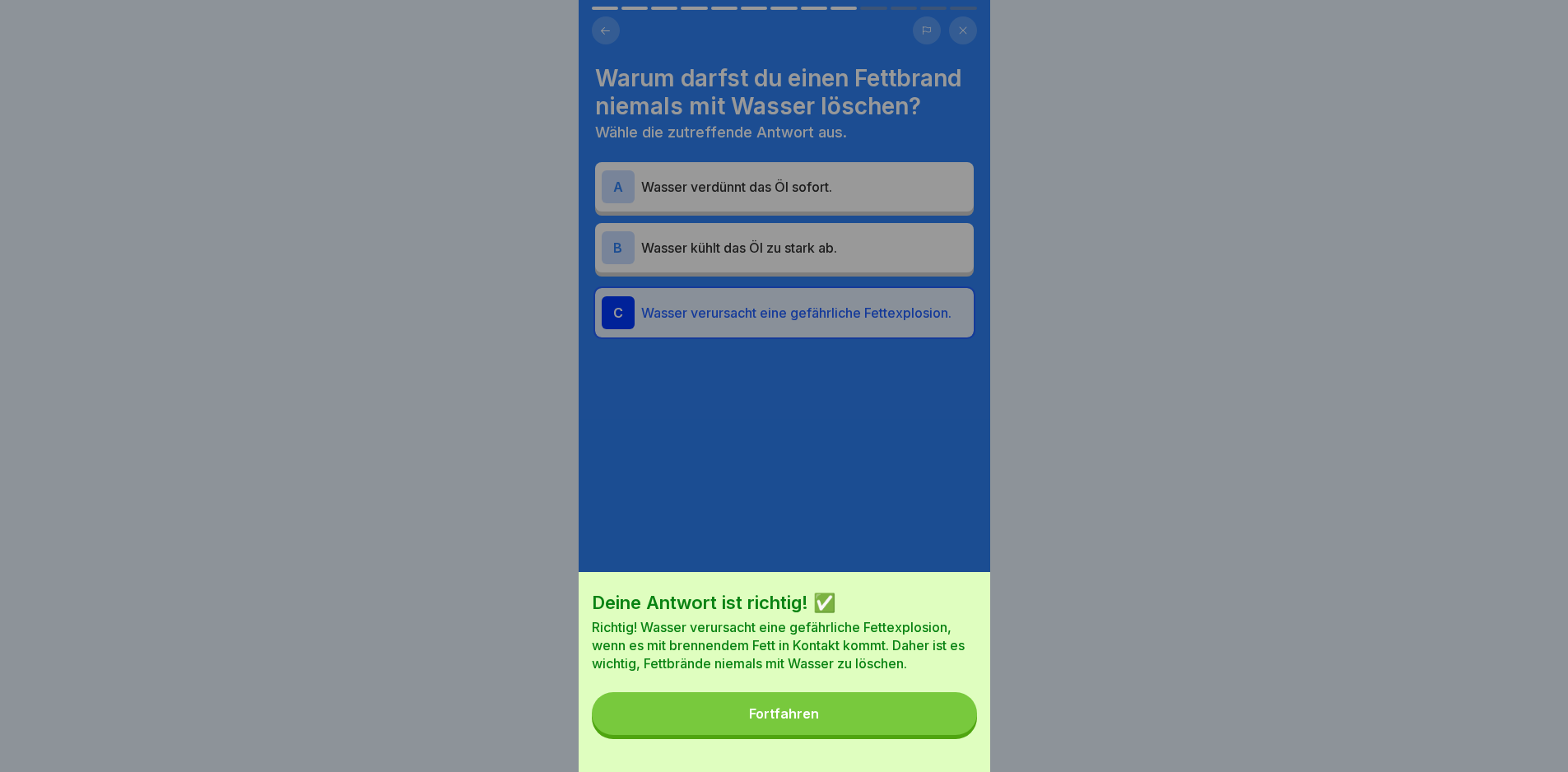
click at [932, 724] on button "Fortfahren" at bounding box center [784, 713] width 385 height 43
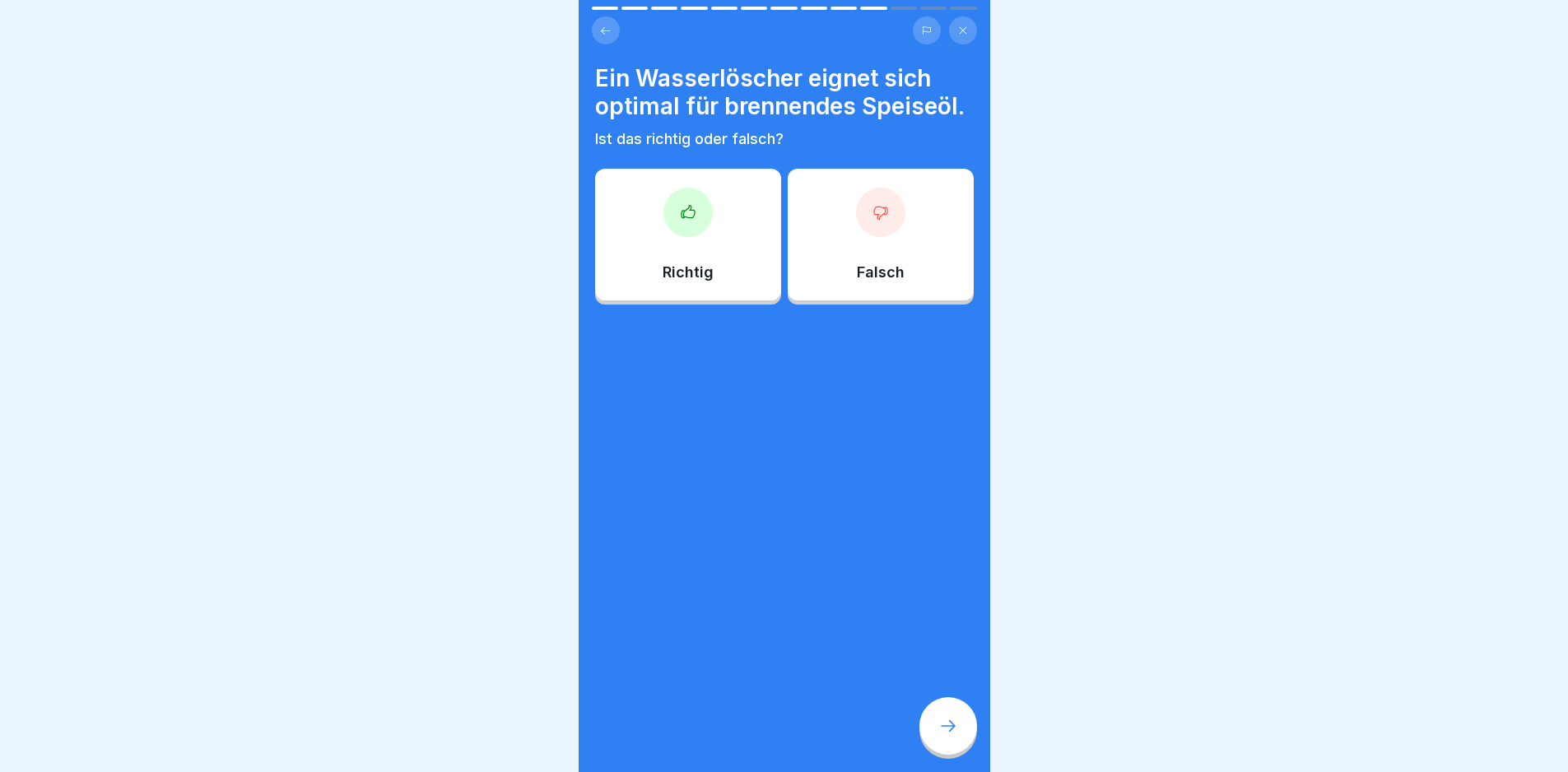
click at [895, 291] on div "Falsch" at bounding box center [880, 234] width 186 height 132
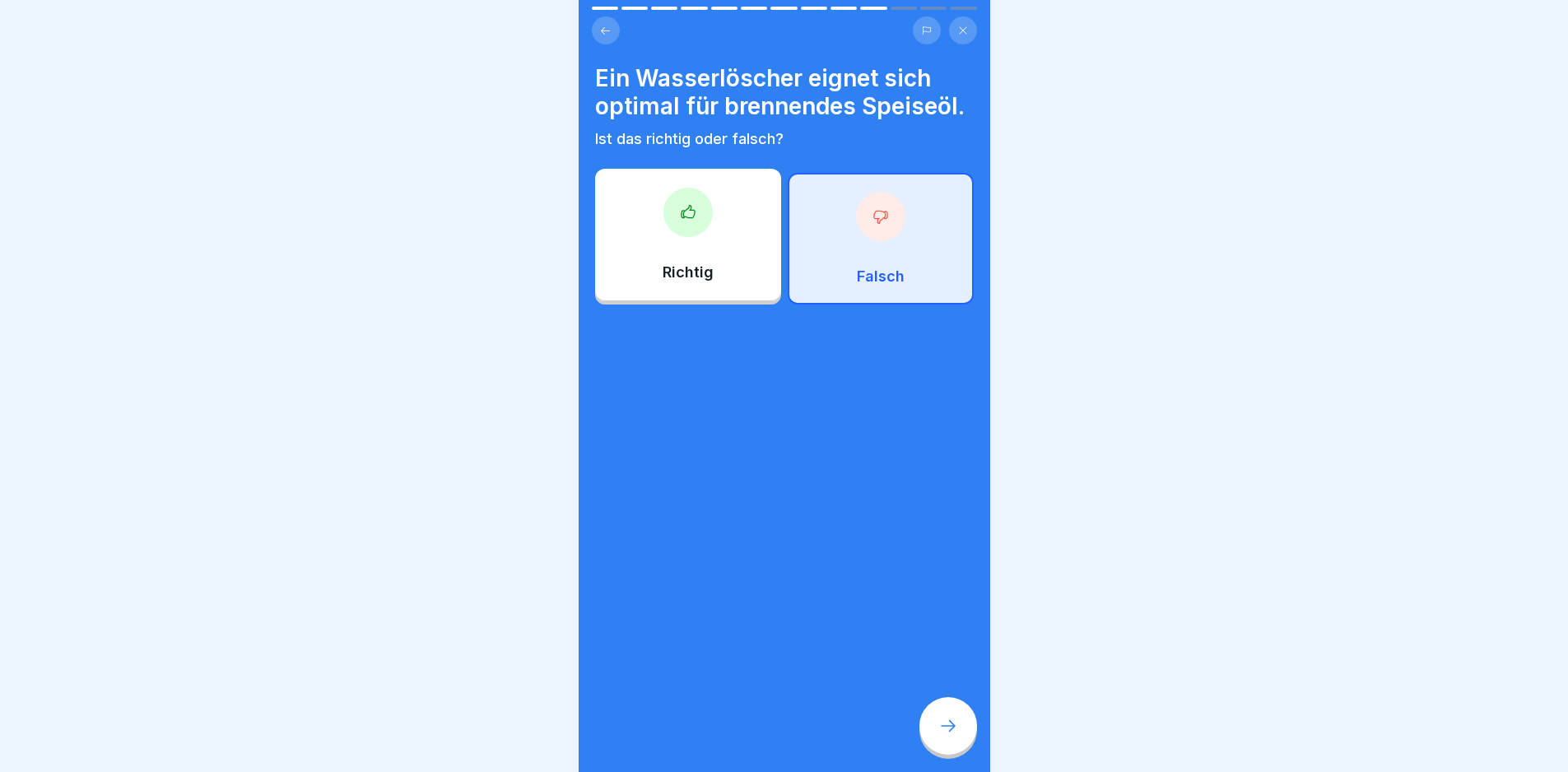
click at [927, 703] on div "Ein Wasserlöscher eignet sich optimal für brennendes Speiseöl. Ist das richtig …" at bounding box center [784, 386] width 412 height 772
click at [947, 736] on icon at bounding box center [948, 726] width 20 height 20
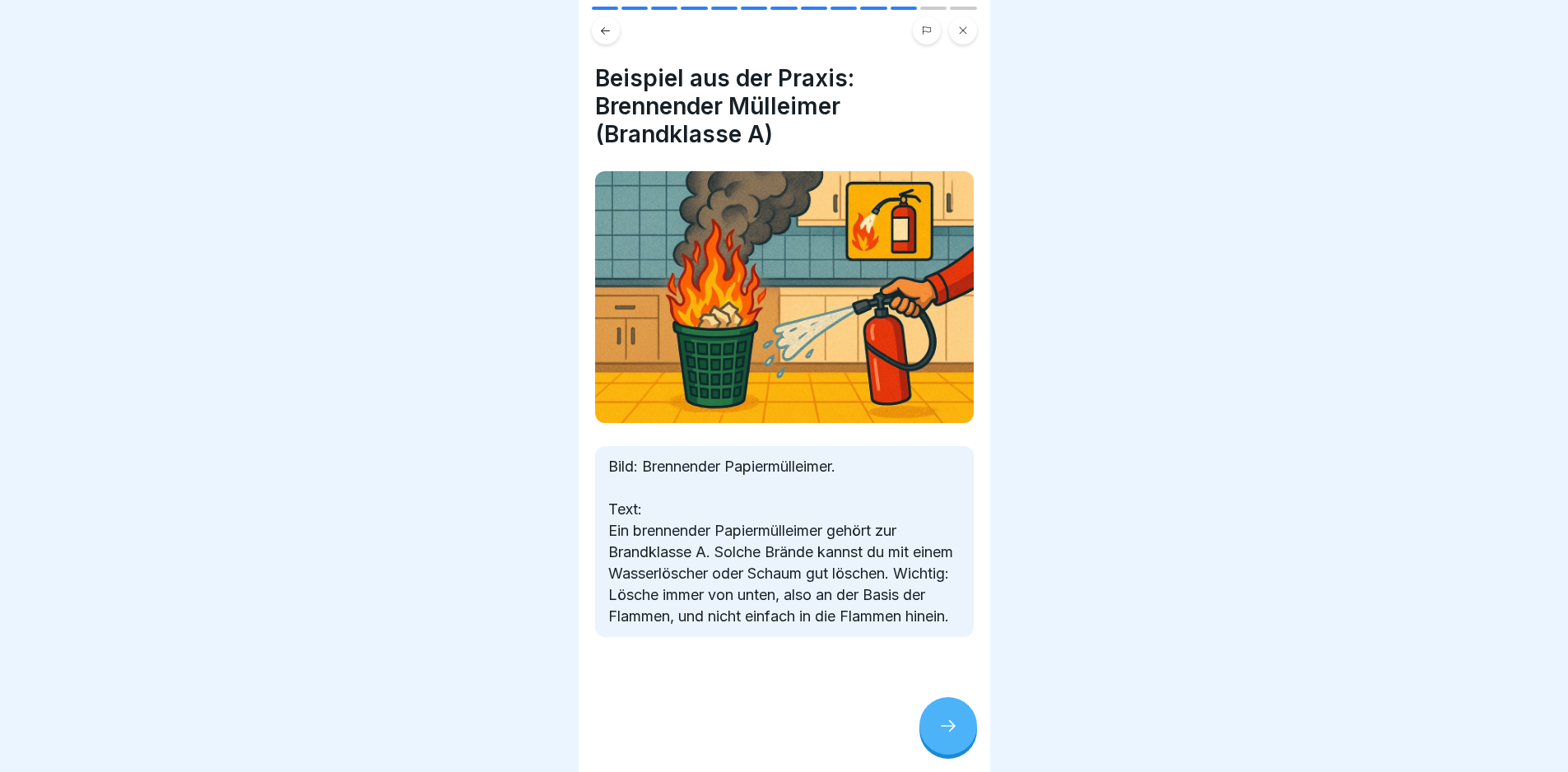
click at [949, 734] on icon at bounding box center [948, 726] width 20 height 20
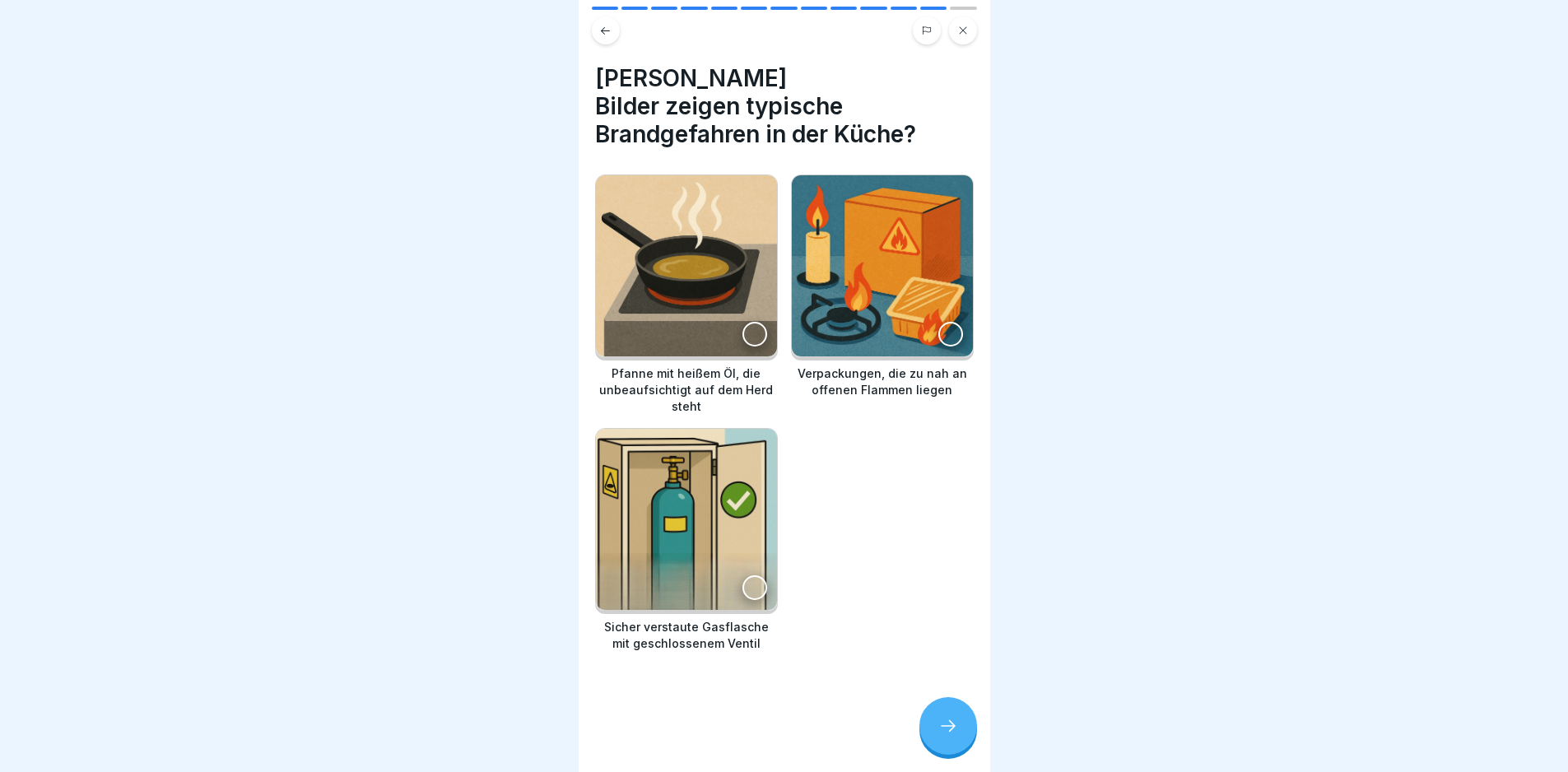
click at [739, 269] on img at bounding box center [687, 266] width 181 height 182
click at [823, 282] on img at bounding box center [882, 266] width 181 height 182
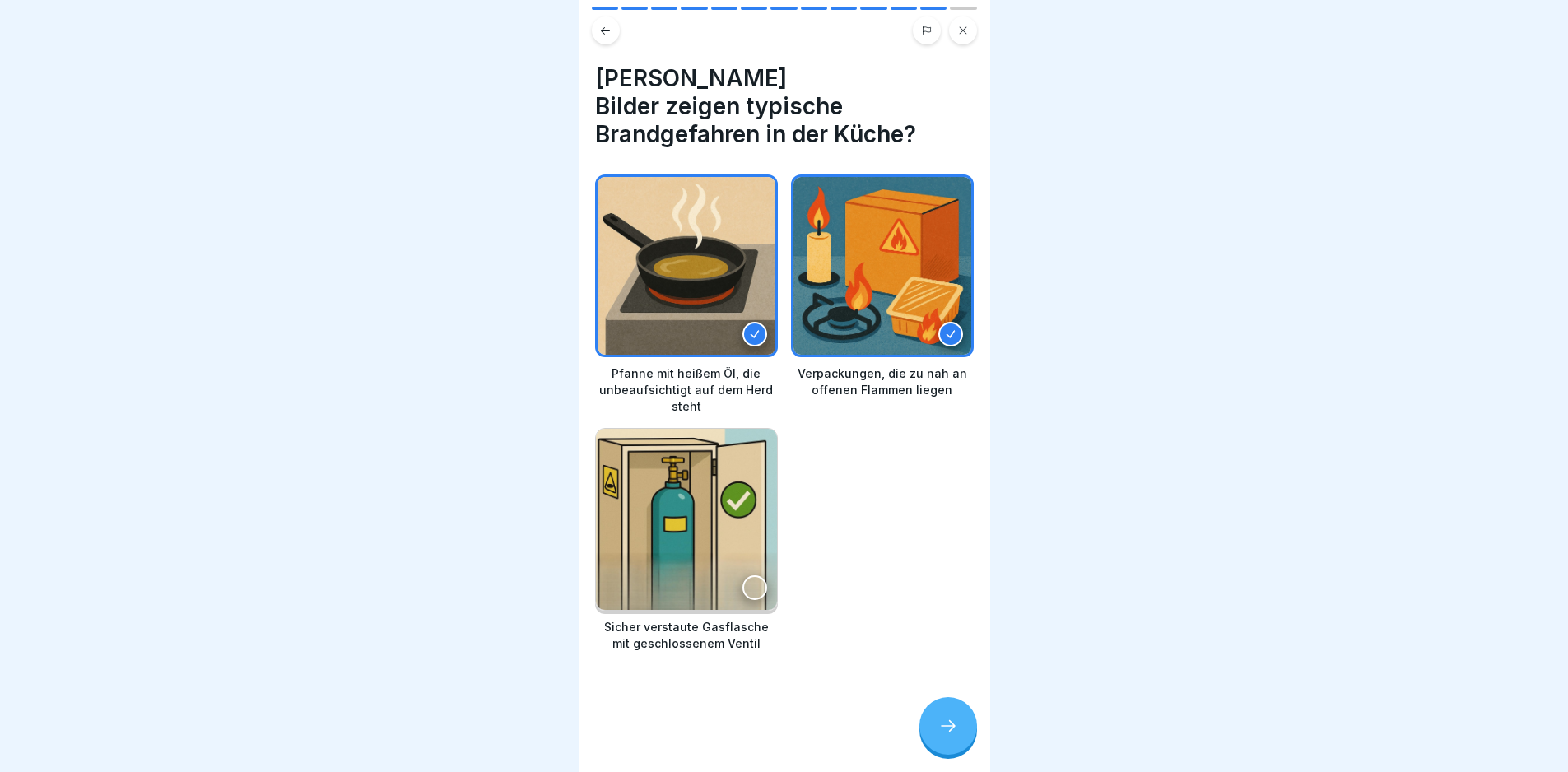
click at [944, 724] on div at bounding box center [948, 726] width 58 height 58
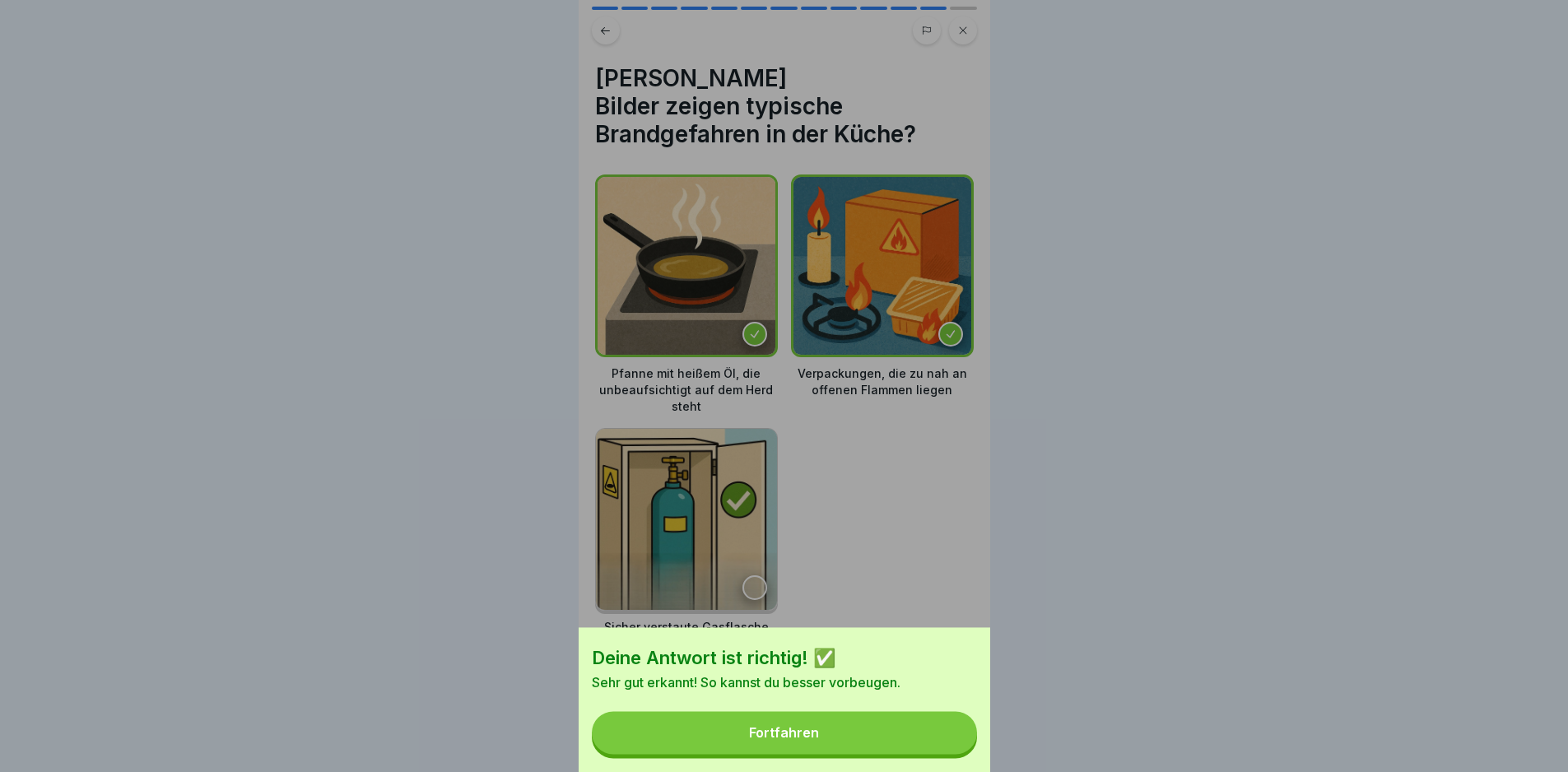
click at [944, 724] on button "Fortfahren" at bounding box center [784, 732] width 385 height 43
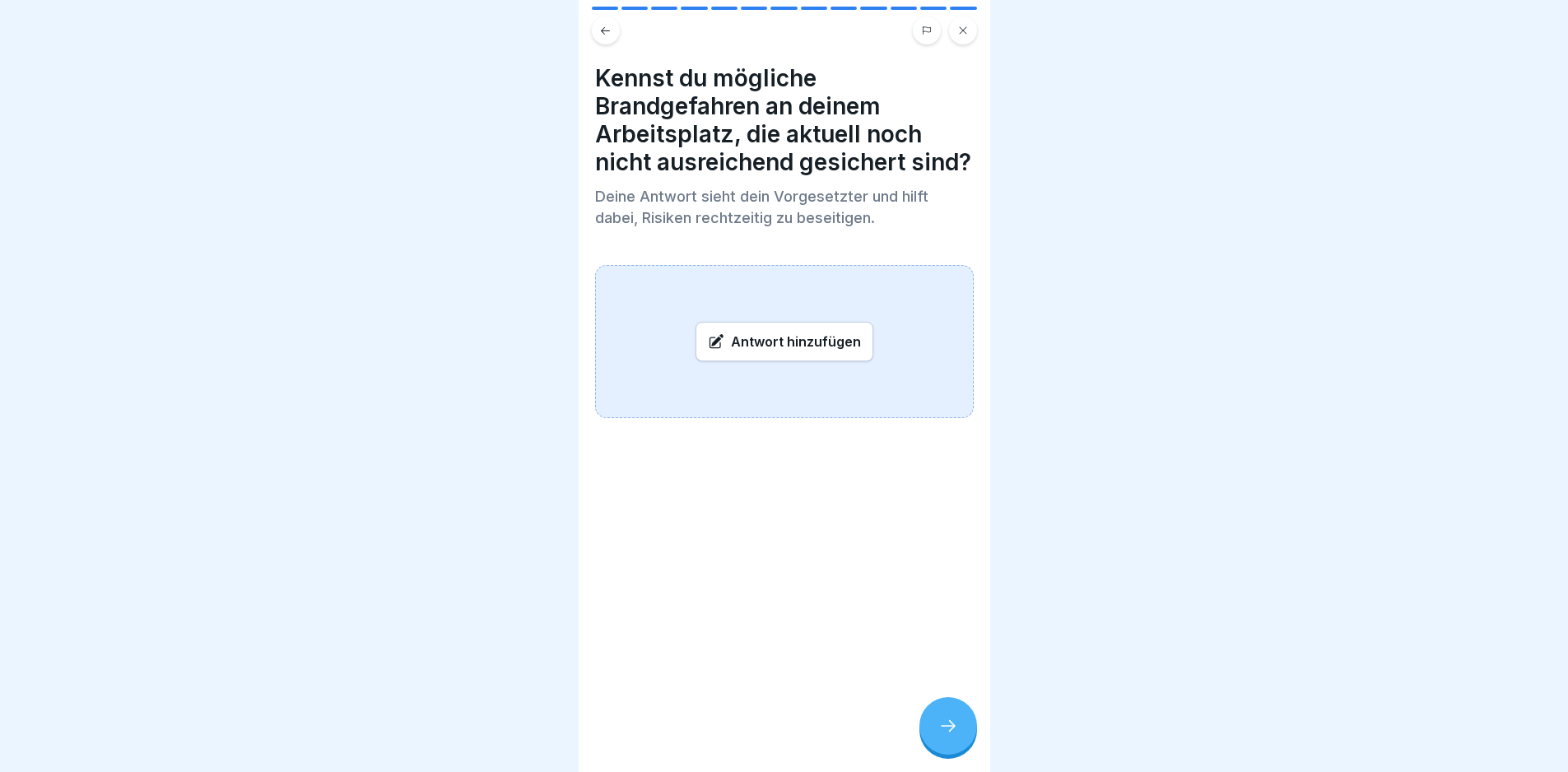
click at [941, 717] on div at bounding box center [948, 726] width 58 height 58
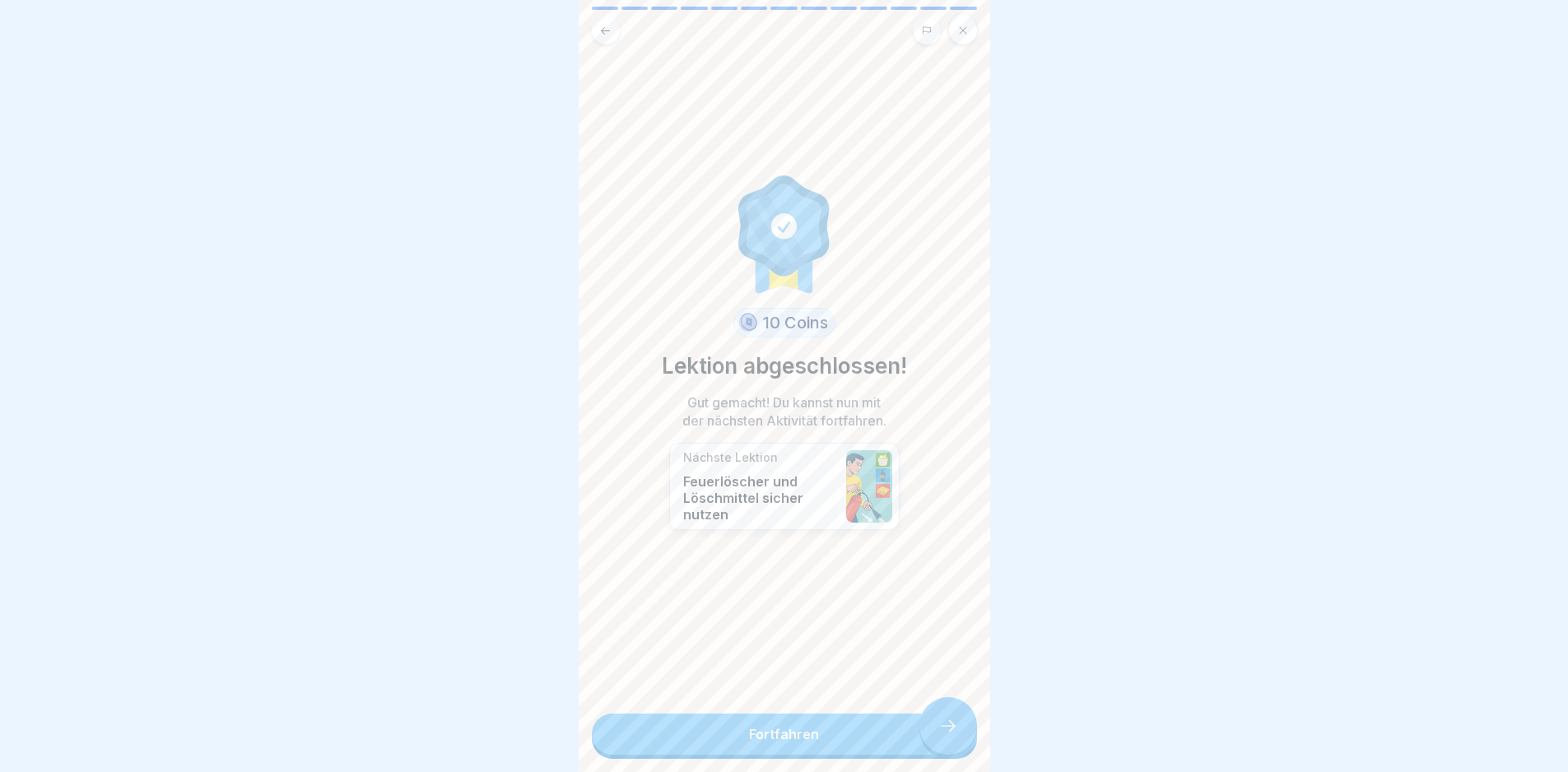
click at [942, 728] on link "Fortfahren" at bounding box center [784, 734] width 385 height 41
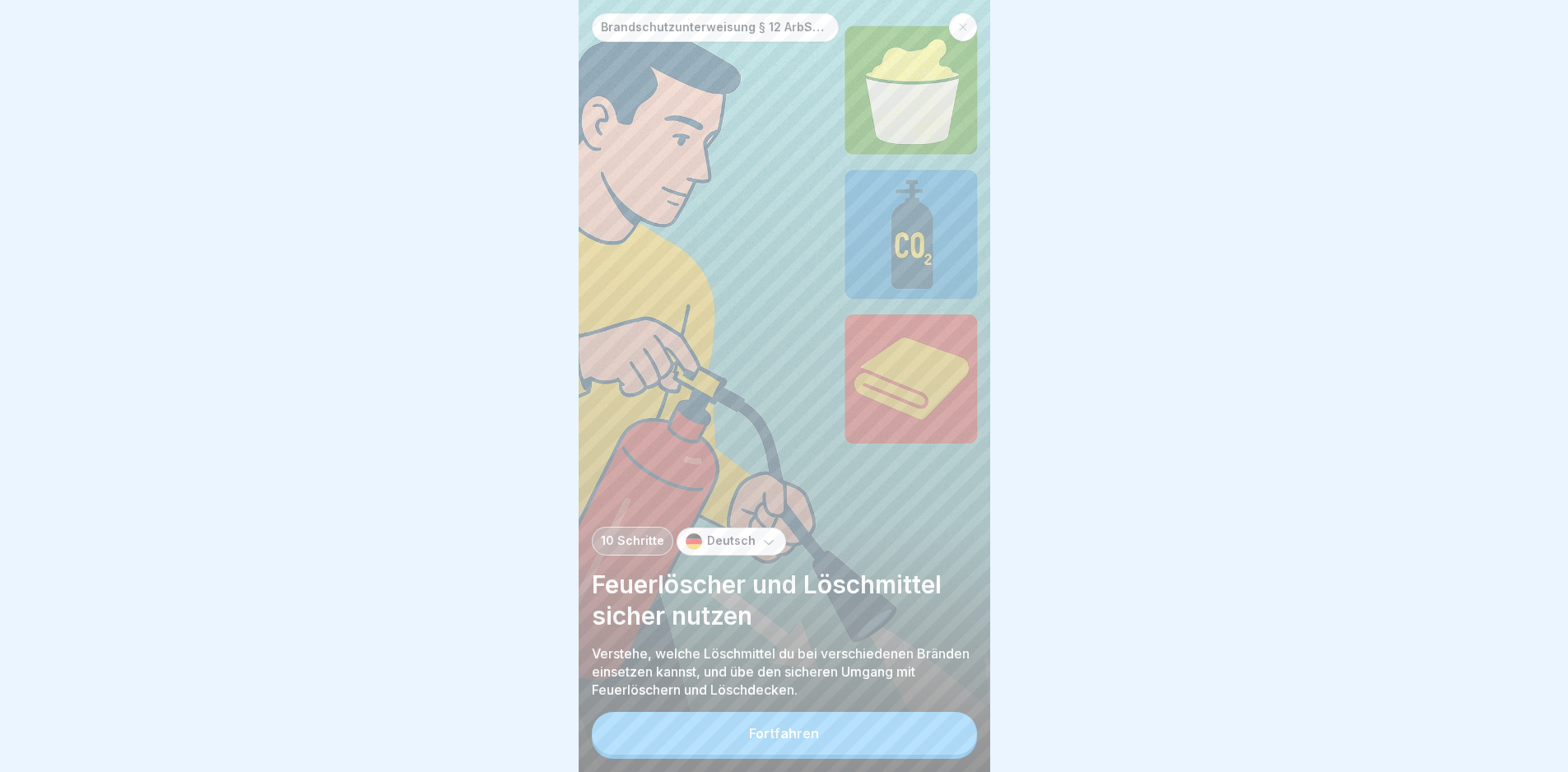
click at [942, 728] on button "Fortfahren" at bounding box center [784, 733] width 385 height 43
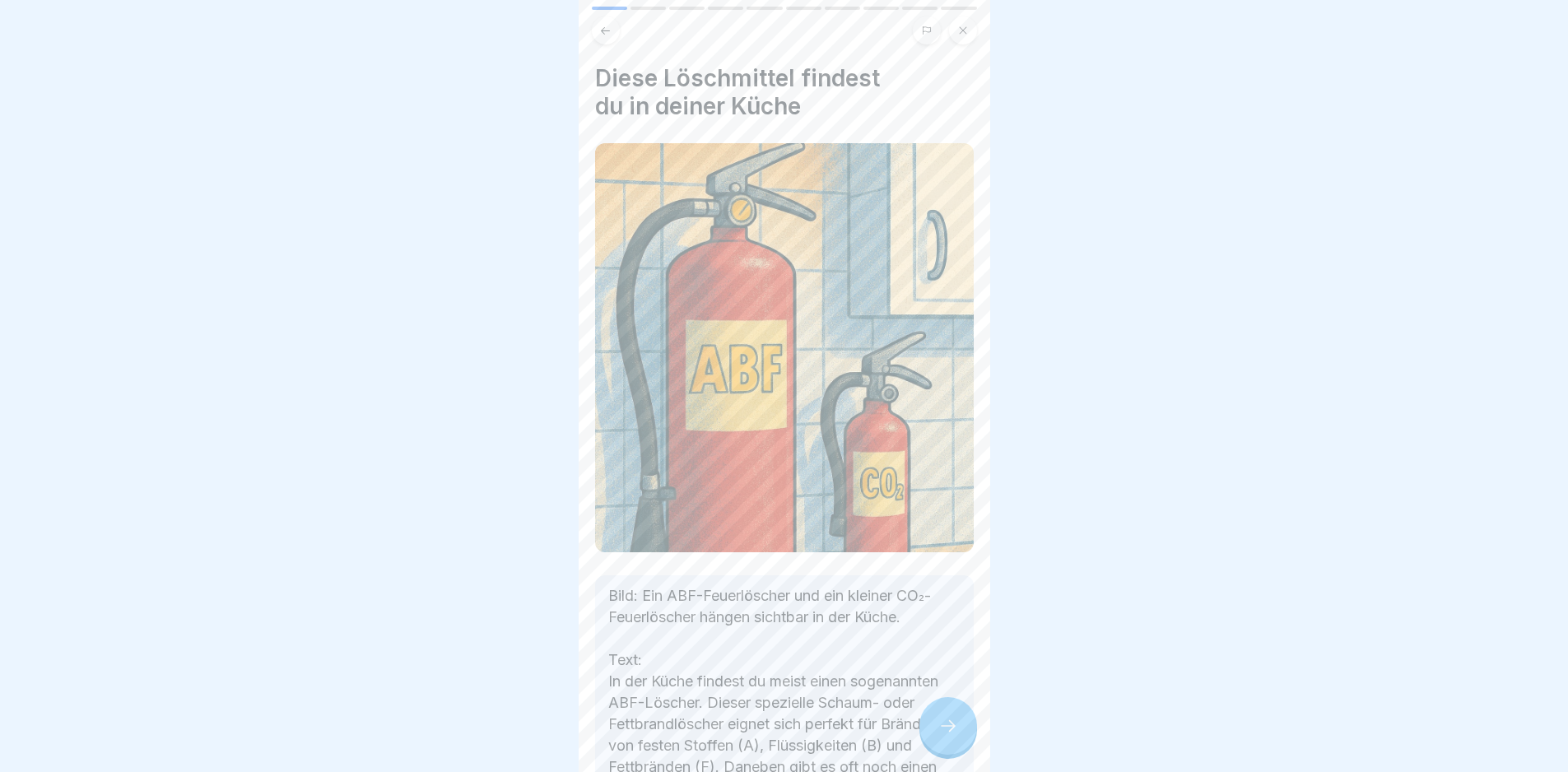
click at [940, 728] on div at bounding box center [948, 726] width 58 height 58
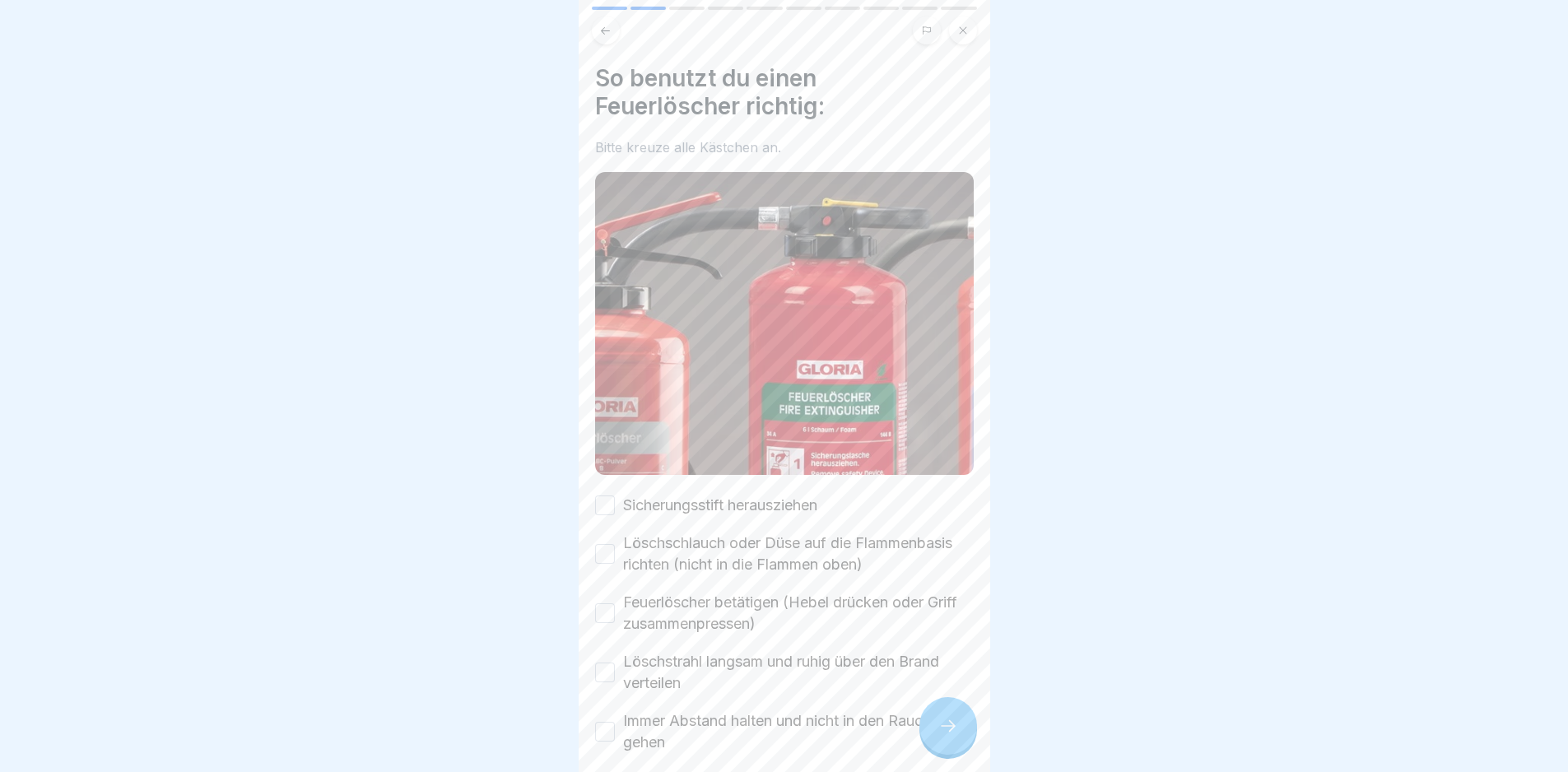
click at [744, 511] on div "Sicherungsstift herausziehen Löschschlauch oder Düse auf die Flammenbasis richt…" at bounding box center [784, 623] width 379 height 258
click at [751, 533] on label "Löschschlauch oder Düse auf die Flammenbasis richten (nicht in die Flammen oben)" at bounding box center [798, 554] width 351 height 43
click at [615, 545] on button "Löschschlauch oder Düse auf die Flammenbasis richten (nicht in die Flammen oben)" at bounding box center [605, 555] width 20 height 20
click at [749, 495] on label "Sicherungsstift herausziehen" at bounding box center [720, 505] width 194 height 21
click at [615, 496] on button "Sicherungsstift herausziehen" at bounding box center [605, 506] width 20 height 20
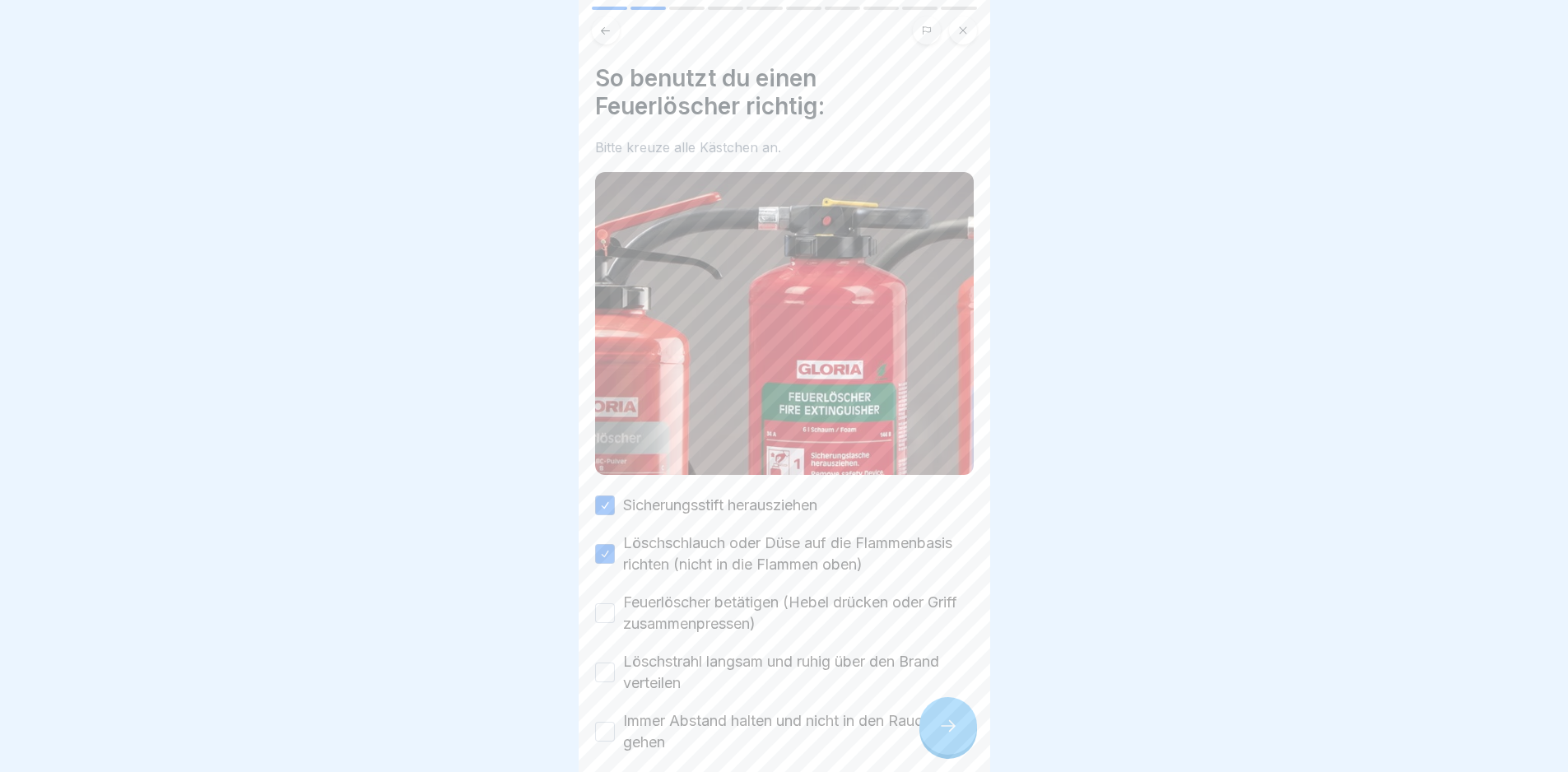
click at [770, 603] on label "Feuerlöscher betätigen (Hebel drücken oder Griff zusammenpressen)" at bounding box center [798, 613] width 351 height 43
click at [615, 603] on button "Feuerlöscher betätigen (Hebel drücken oder Griff zusammenpressen)" at bounding box center [605, 613] width 20 height 20
click at [784, 668] on label "Löschstrahl langsam und ruhig über den Brand verteilen" at bounding box center [798, 672] width 351 height 43
click at [615, 668] on button "Löschstrahl langsam und ruhig über den Brand verteilen" at bounding box center [605, 673] width 20 height 20
click at [795, 732] on label "Immer Abstand halten und nicht in den Rauch gehen" at bounding box center [798, 732] width 351 height 43
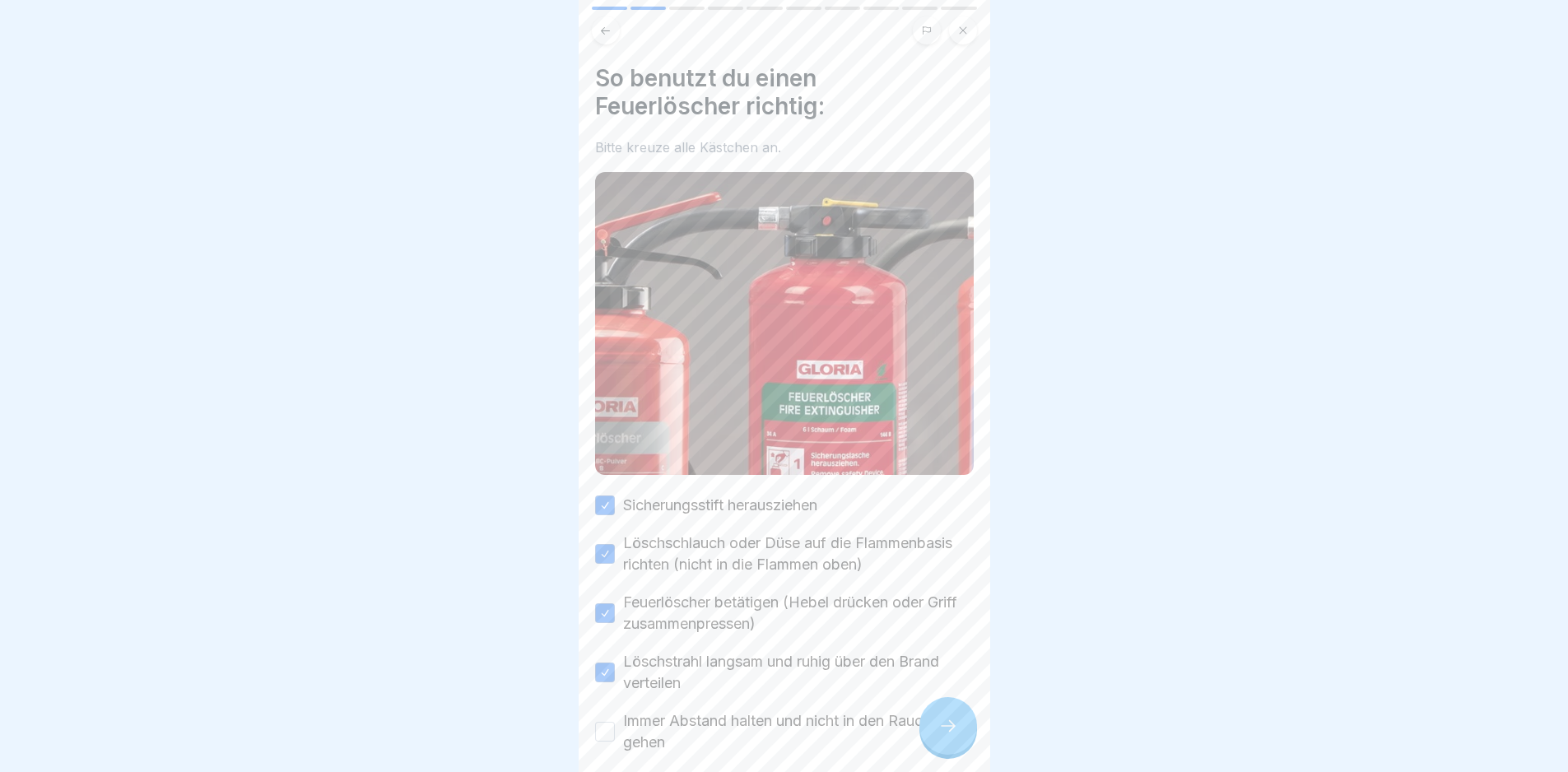
click at [615, 732] on button "Immer Abstand halten und nicht in den Rauch gehen" at bounding box center [605, 732] width 20 height 20
click at [961, 748] on div at bounding box center [948, 726] width 58 height 58
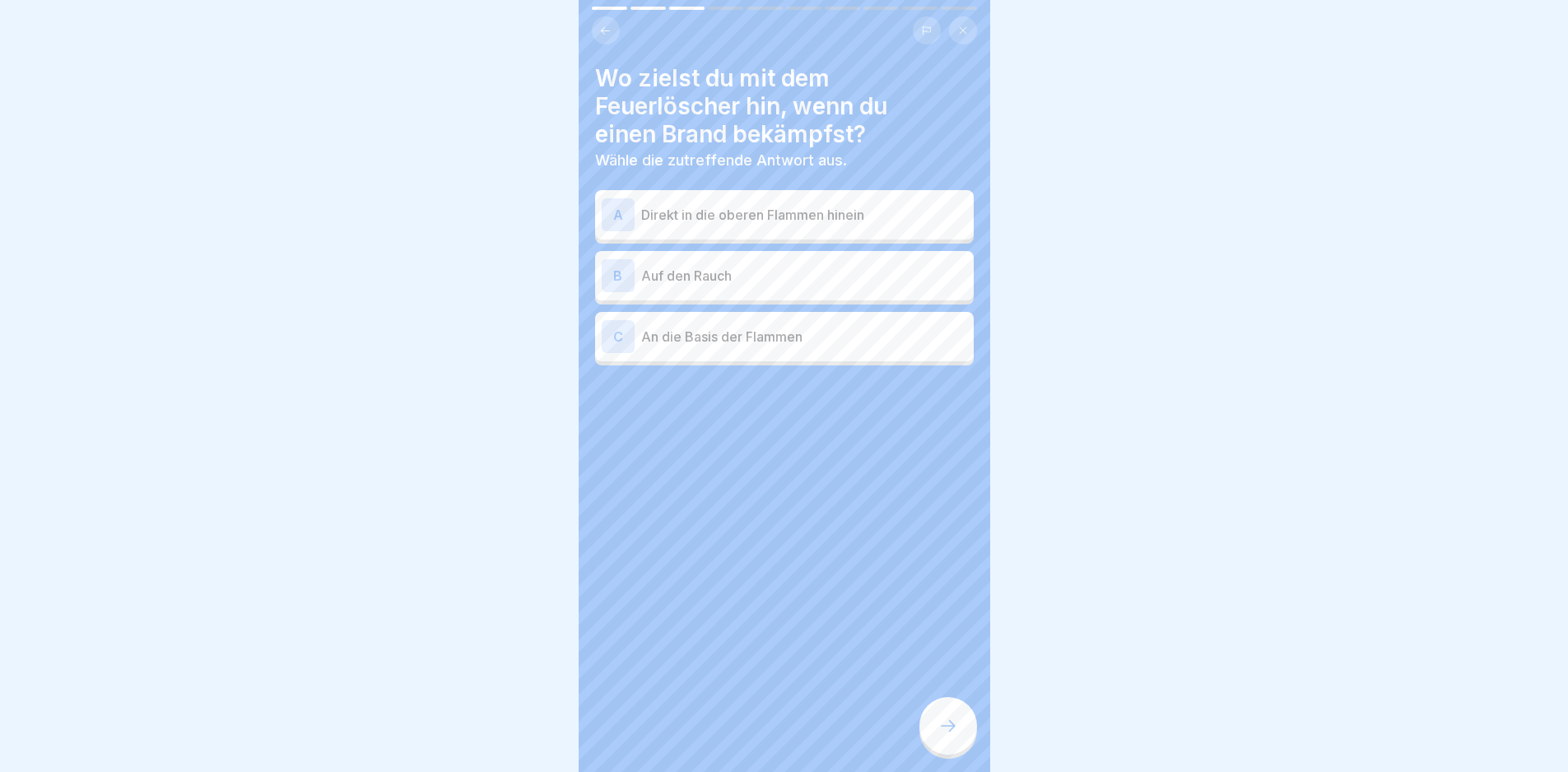
click at [803, 366] on div at bounding box center [784, 415] width 379 height 99
click at [798, 352] on div "C An die Basis der Flammen" at bounding box center [784, 336] width 366 height 33
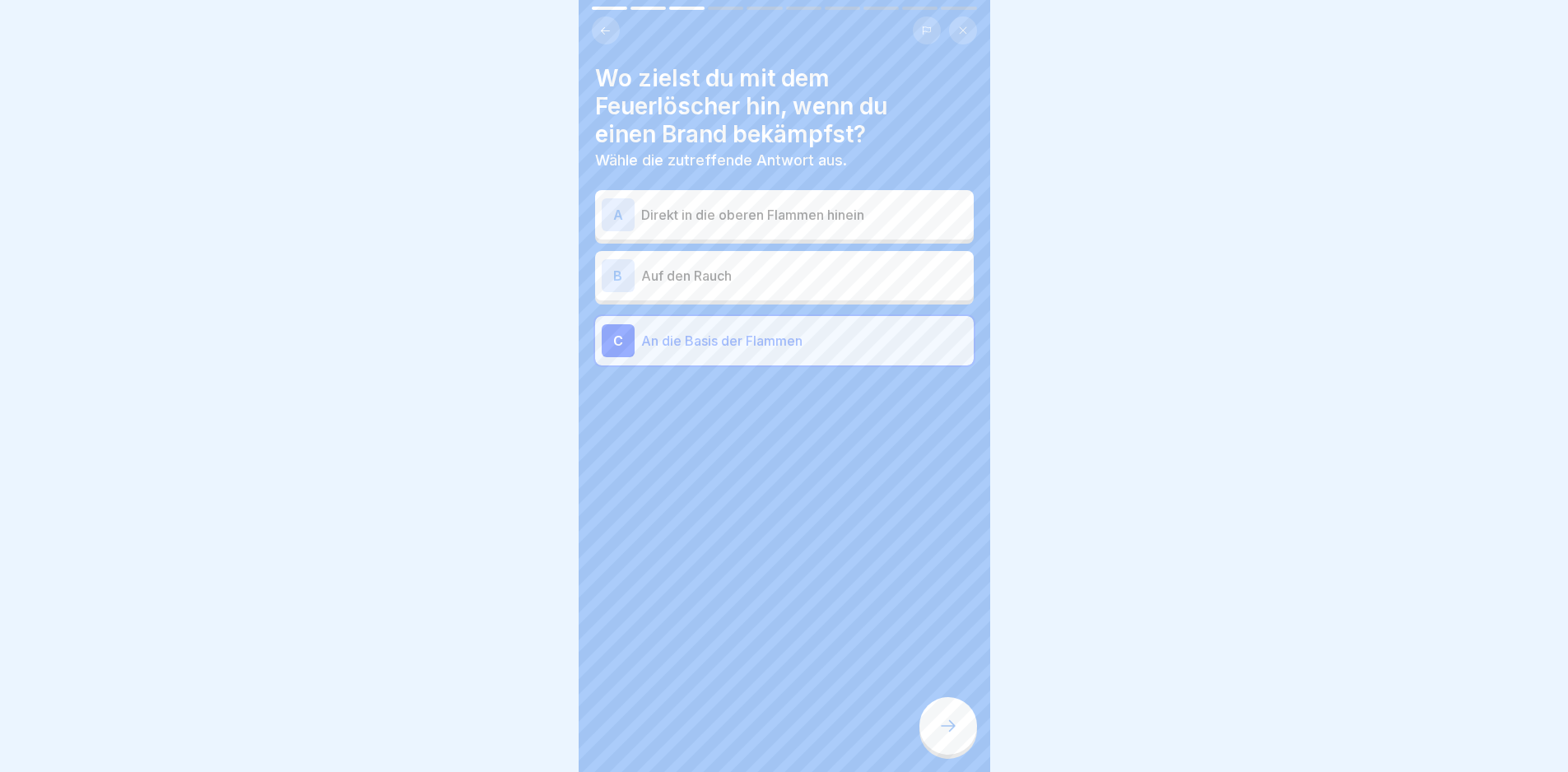
click at [949, 735] on icon at bounding box center [948, 726] width 20 height 20
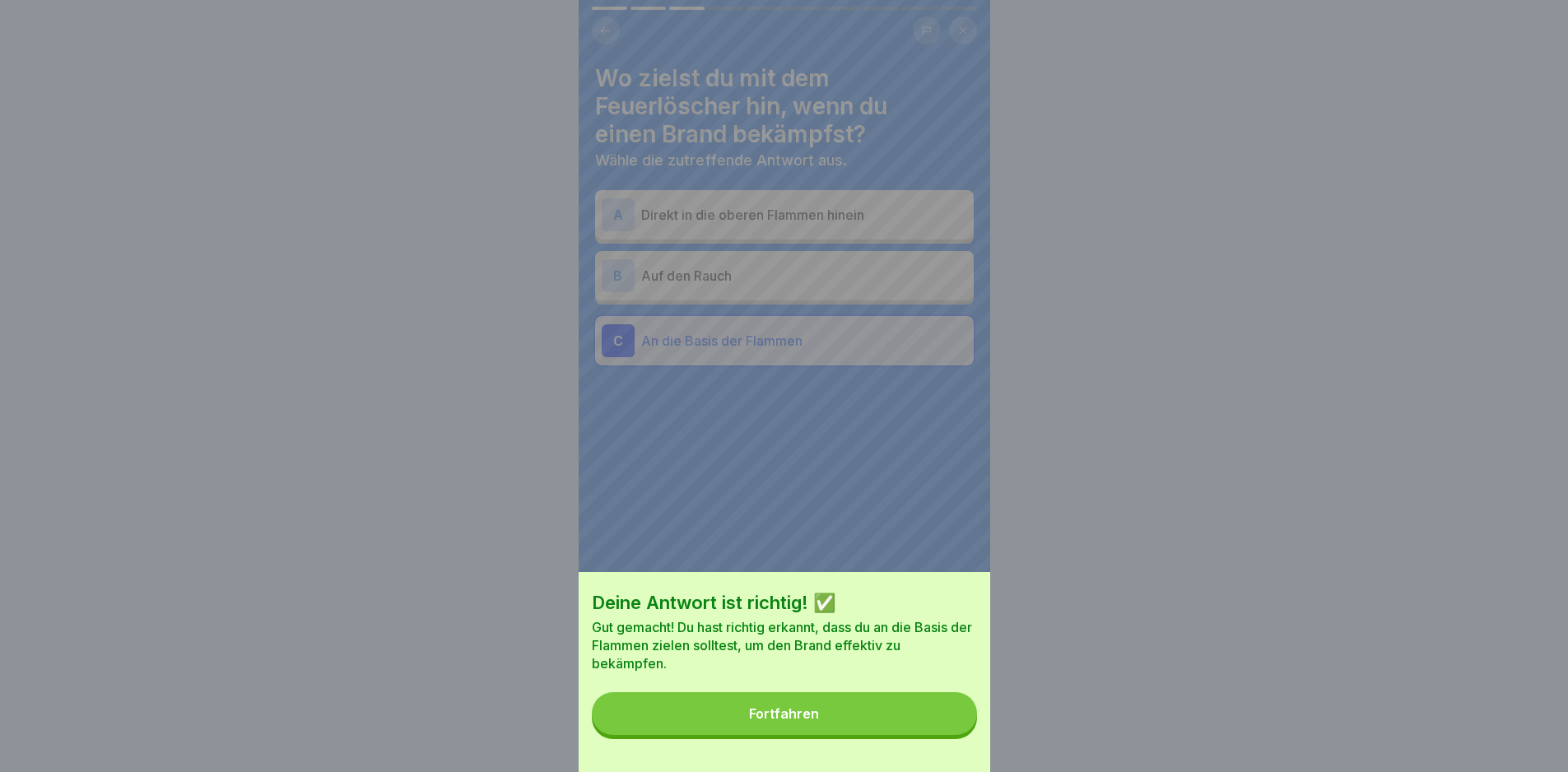
click at [949, 729] on button "Fortfahren" at bounding box center [784, 713] width 385 height 43
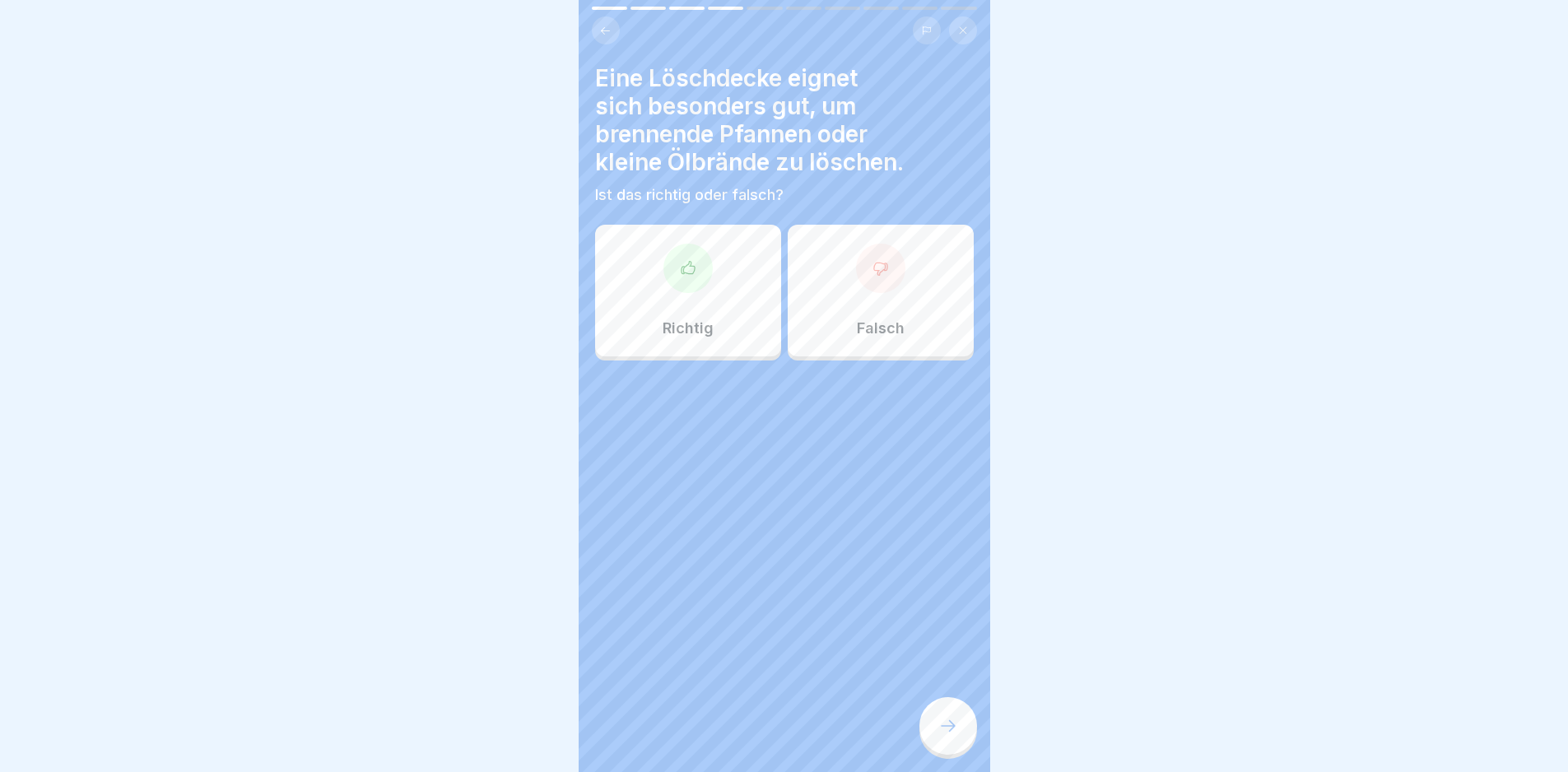
click at [722, 314] on div "Richtig" at bounding box center [688, 290] width 186 height 132
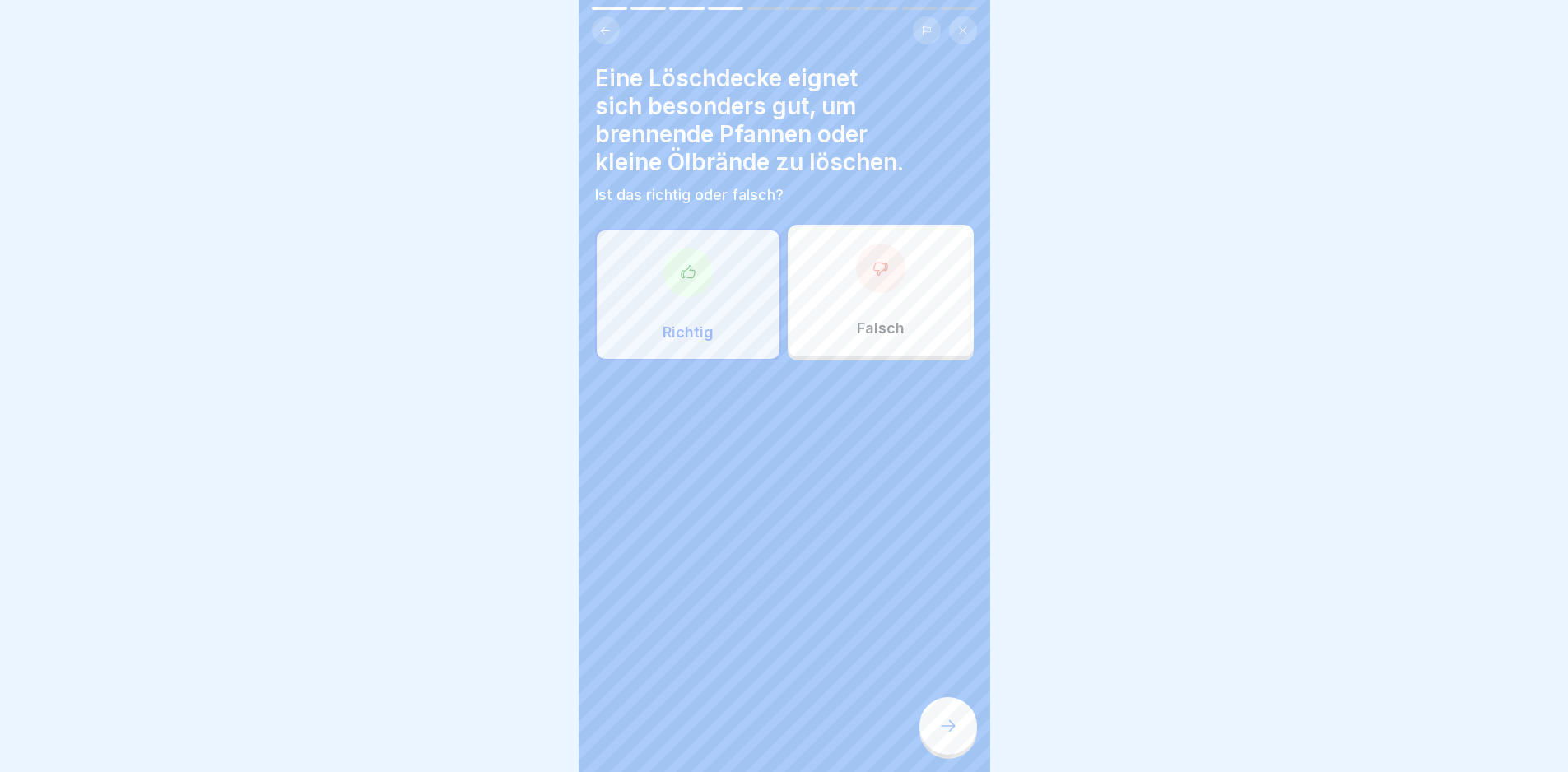
click at [931, 735] on div at bounding box center [948, 726] width 58 height 58
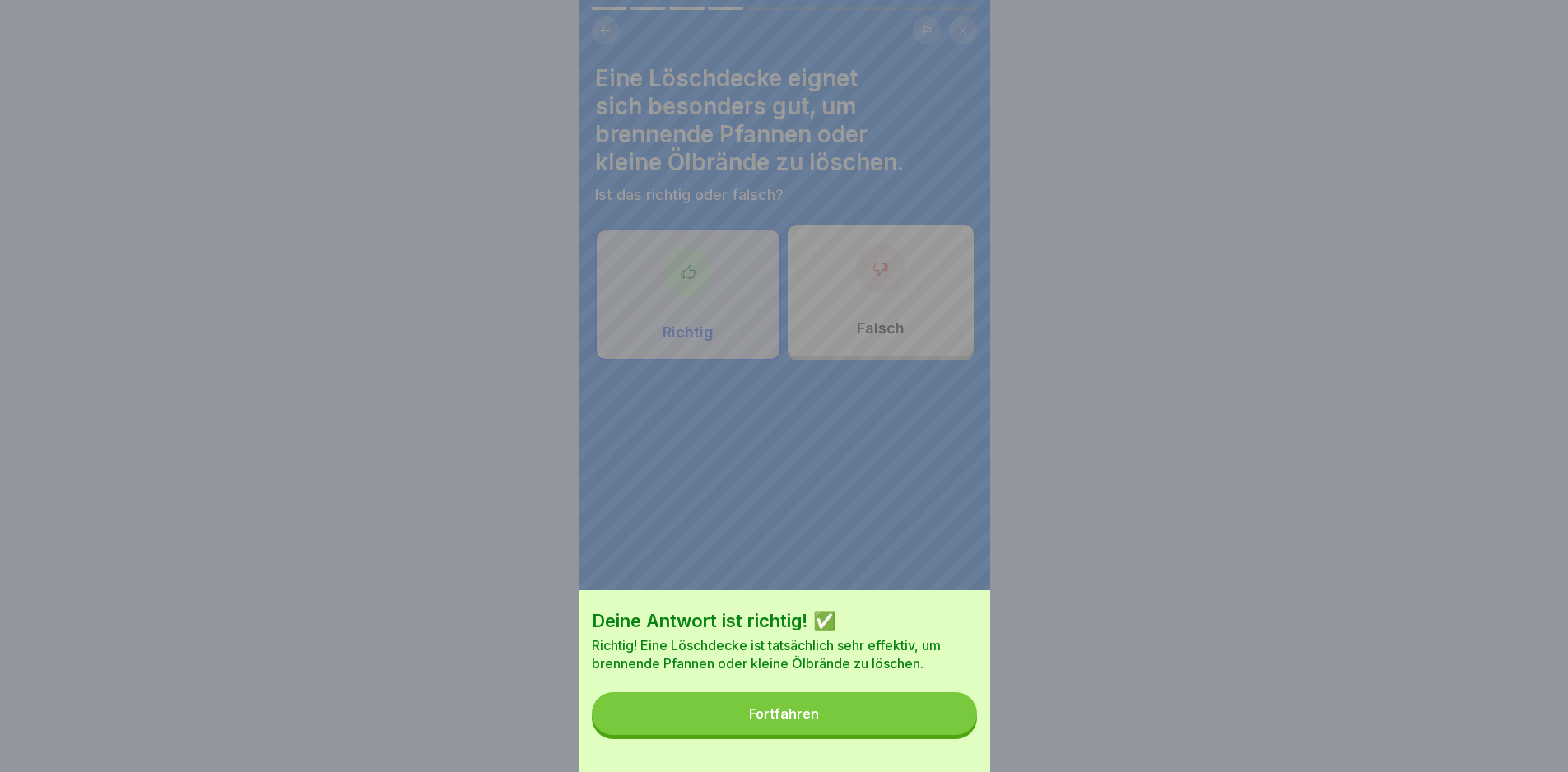
click at [934, 735] on button "Fortfahren" at bounding box center [784, 713] width 385 height 43
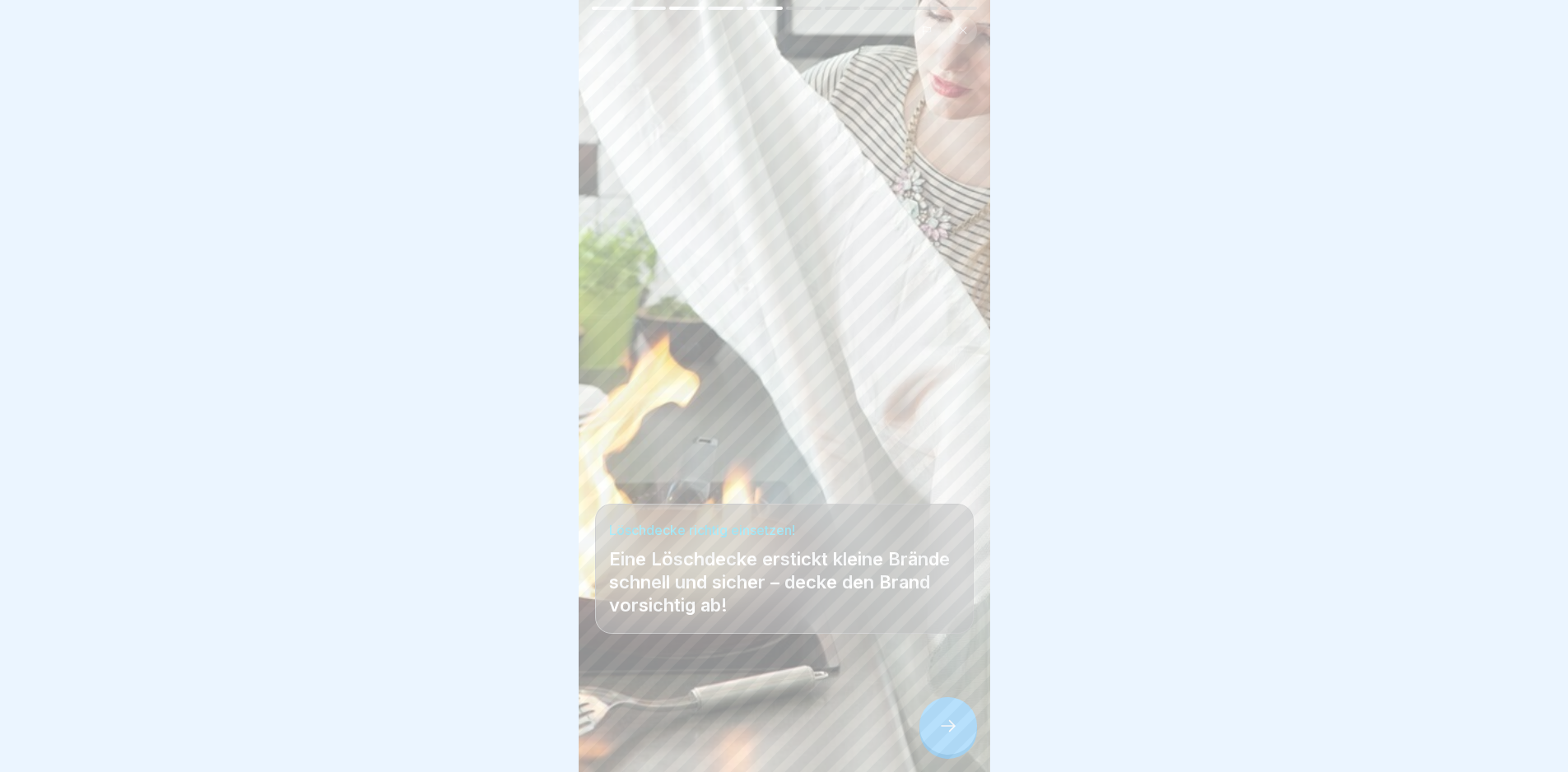
click at [938, 755] on div at bounding box center [948, 726] width 58 height 58
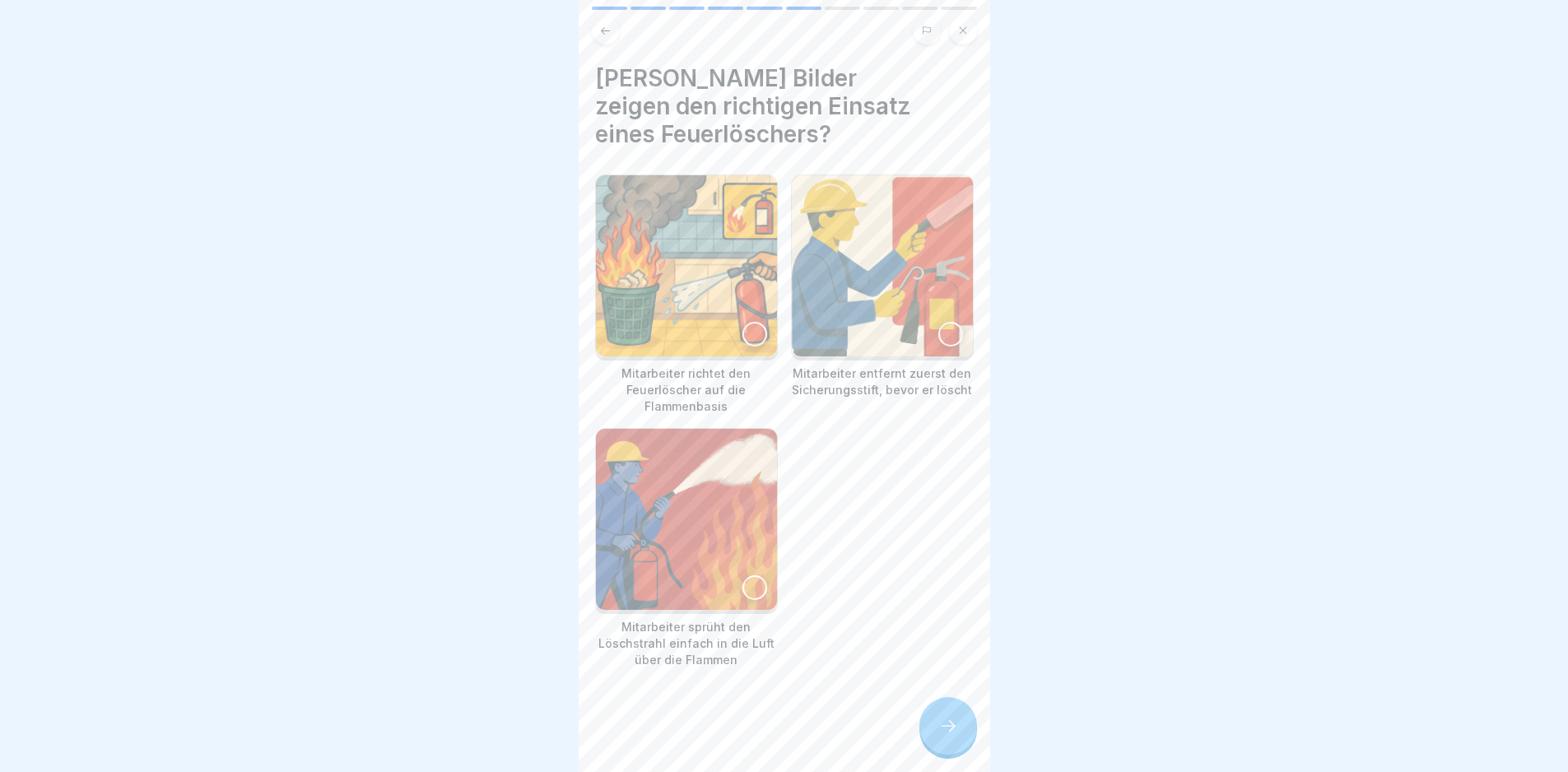
click at [695, 300] on img at bounding box center [687, 266] width 181 height 182
click at [875, 283] on img at bounding box center [882, 266] width 181 height 182
click at [932, 738] on div at bounding box center [948, 726] width 58 height 58
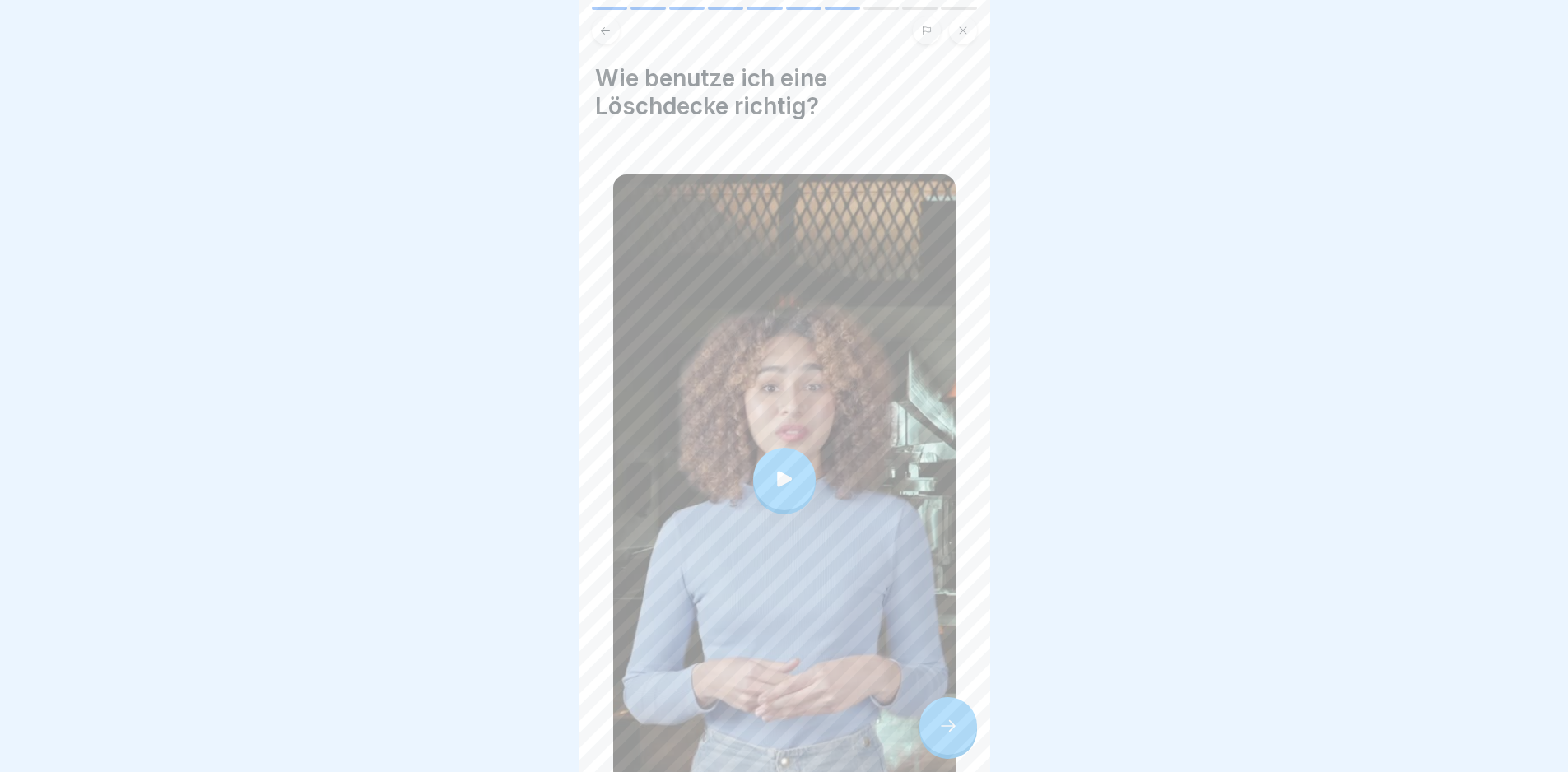
click at [830, 432] on div at bounding box center [784, 479] width 342 height 609
click at [956, 736] on icon at bounding box center [948, 726] width 20 height 20
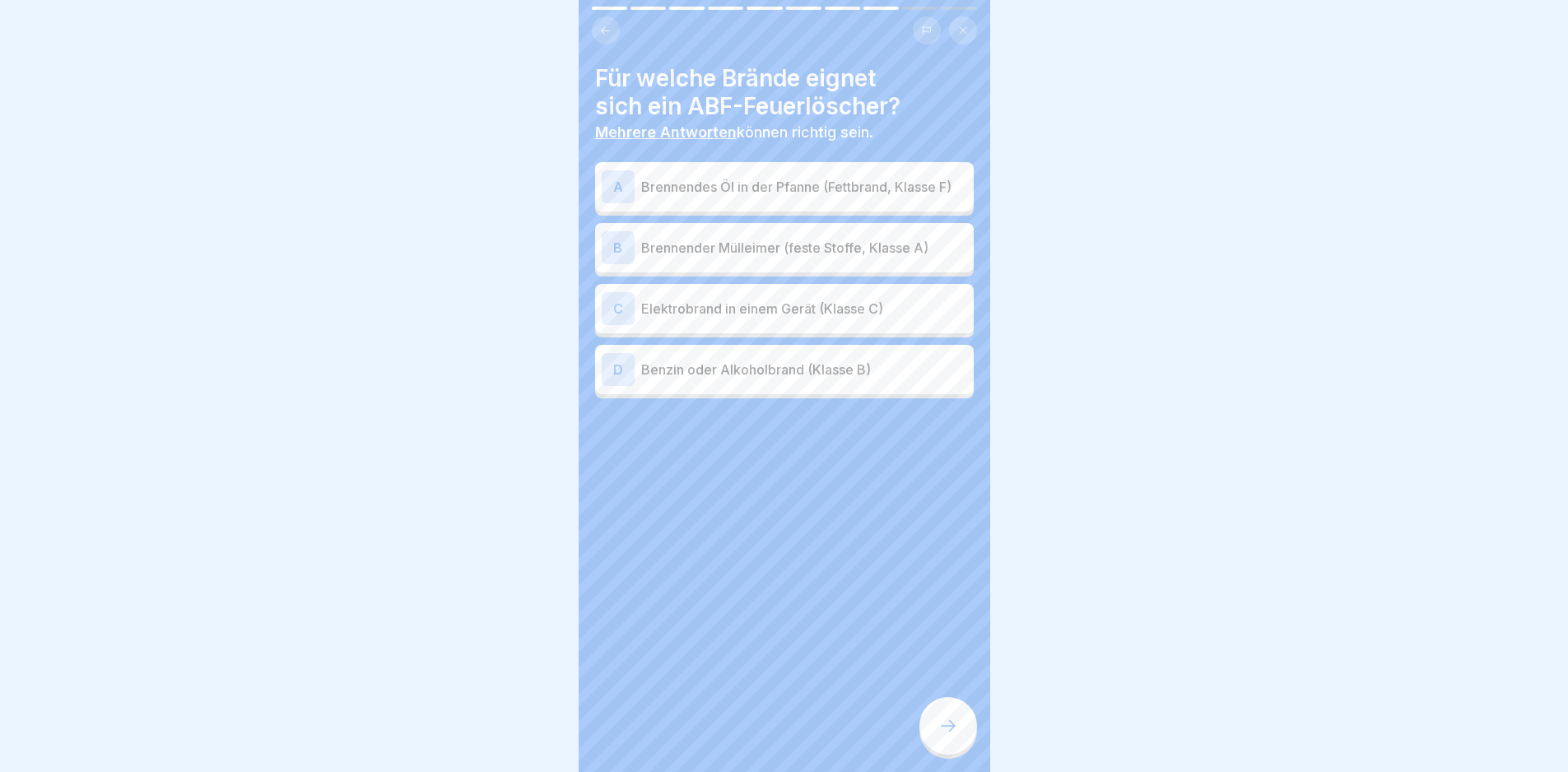
click at [823, 196] on p "Brennendes Öl in der Pfanne (Fettbrand, Klasse F)" at bounding box center [803, 188] width 326 height 20
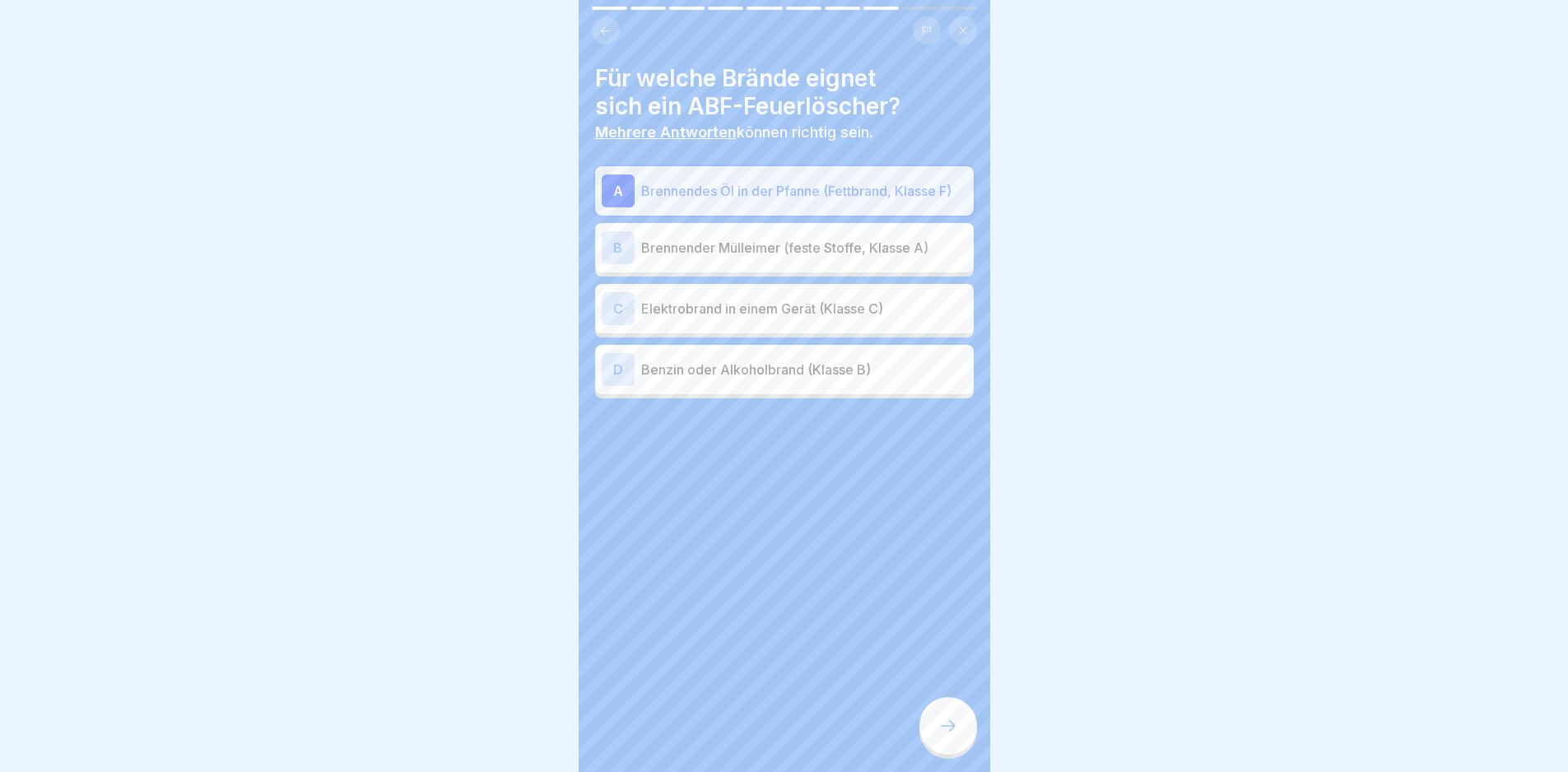
click at [816, 257] on p "Brennender Mülleimer (feste Stoffe, Klasse A)" at bounding box center [803, 248] width 326 height 20
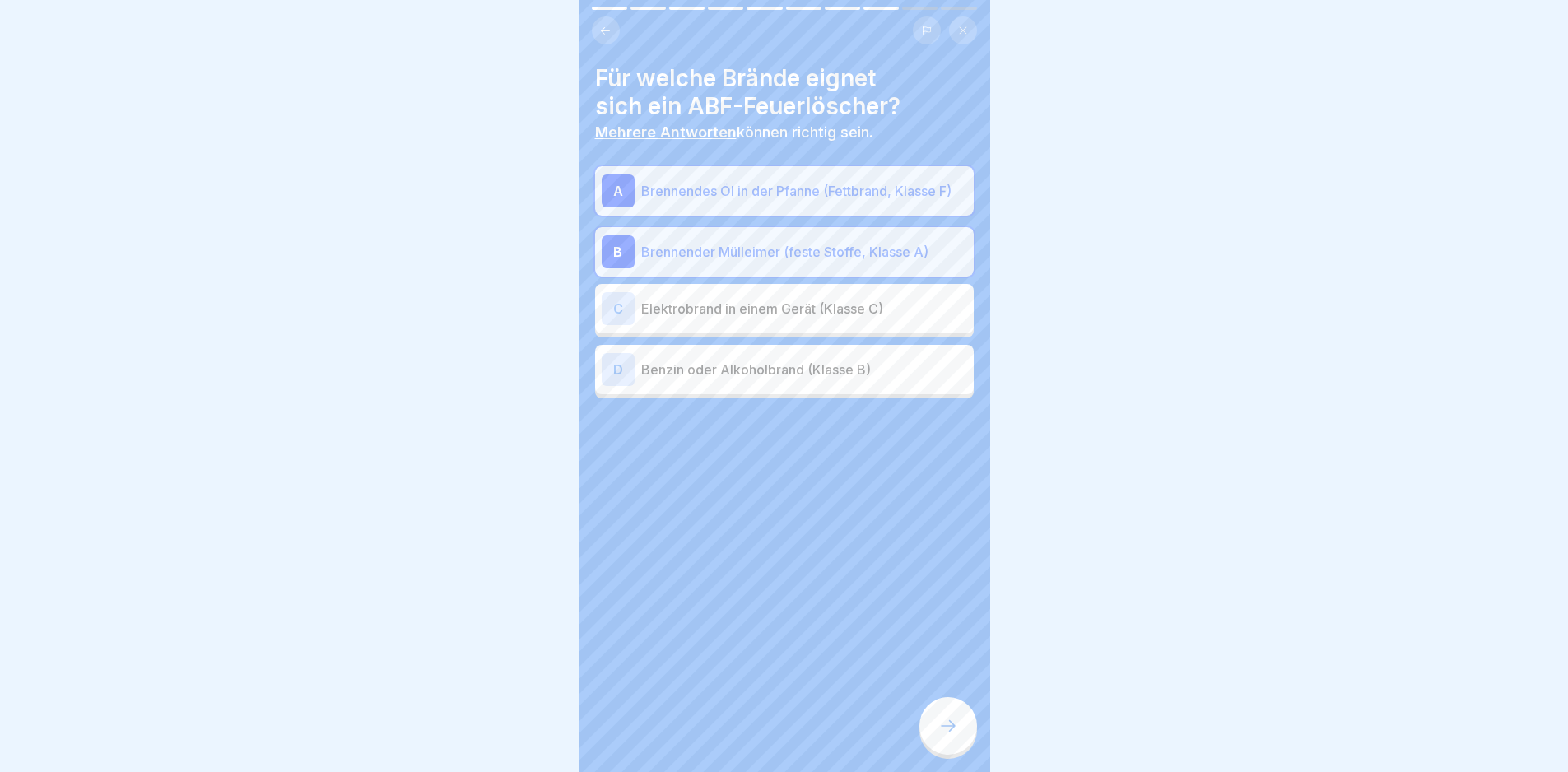
click at [839, 380] on p "Benzin oder Alkoholbrand (Klasse B)" at bounding box center [803, 370] width 326 height 20
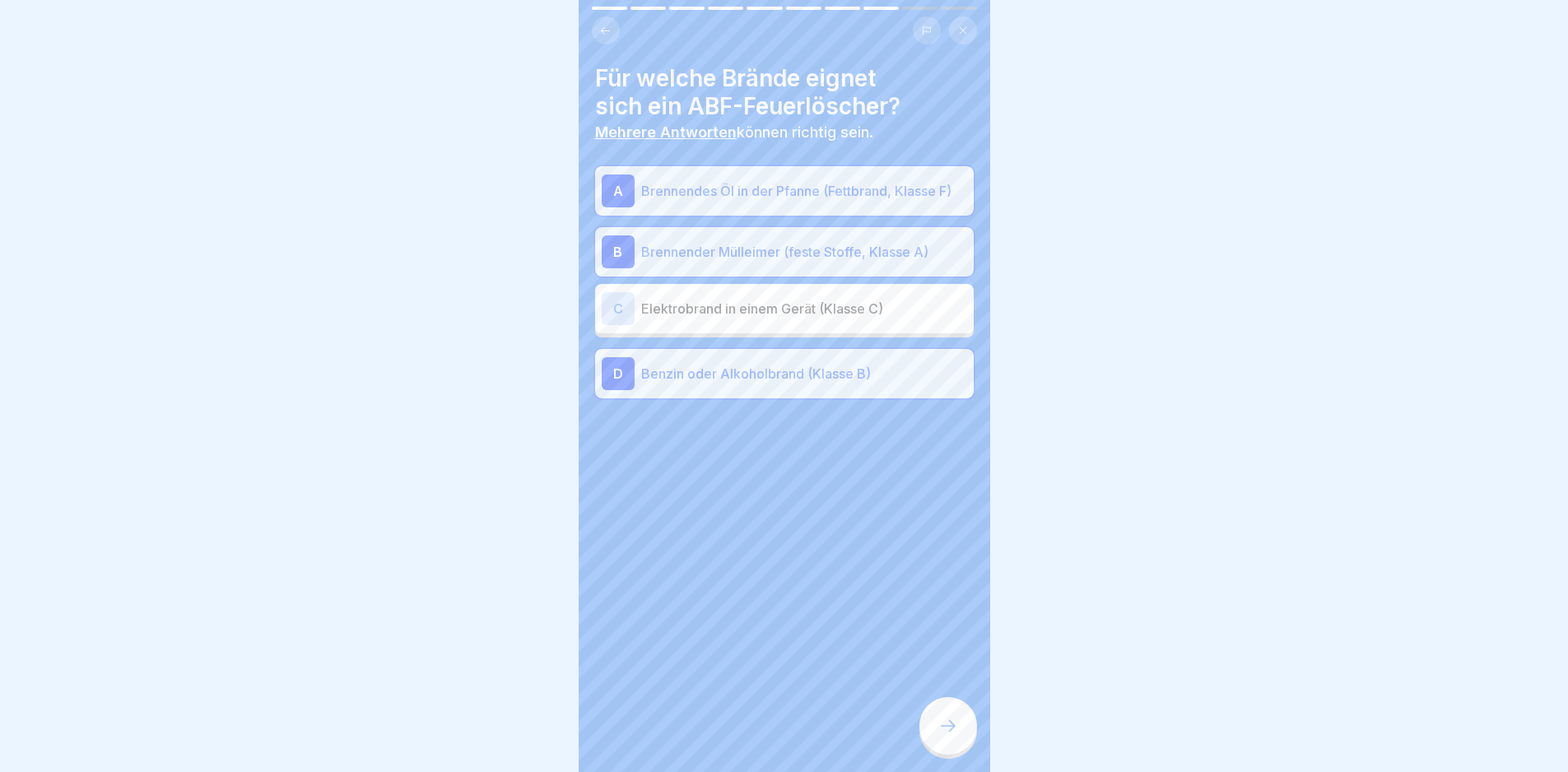
click at [950, 729] on div at bounding box center [948, 726] width 58 height 58
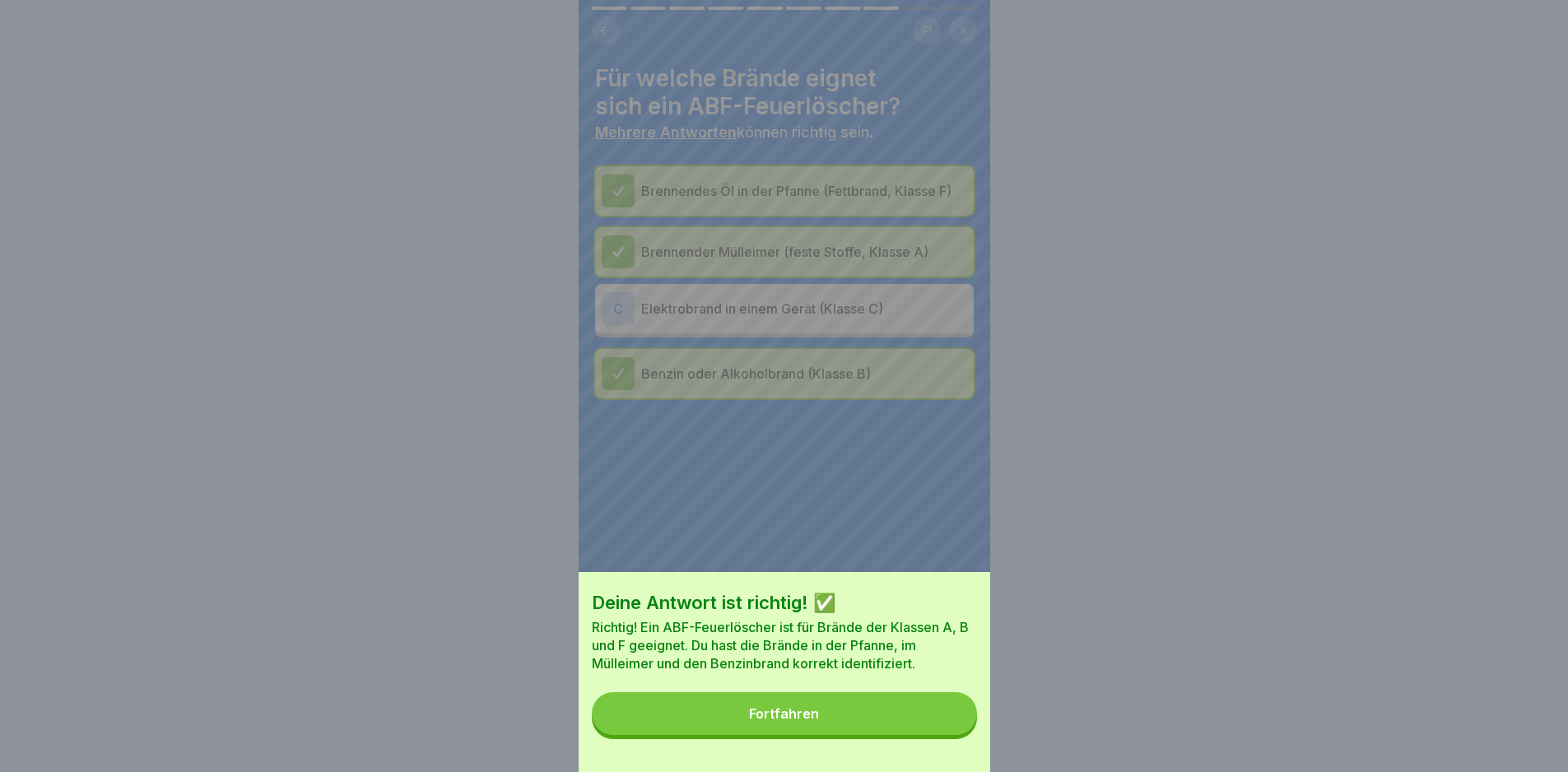
click at [963, 735] on button "Fortfahren" at bounding box center [784, 713] width 385 height 43
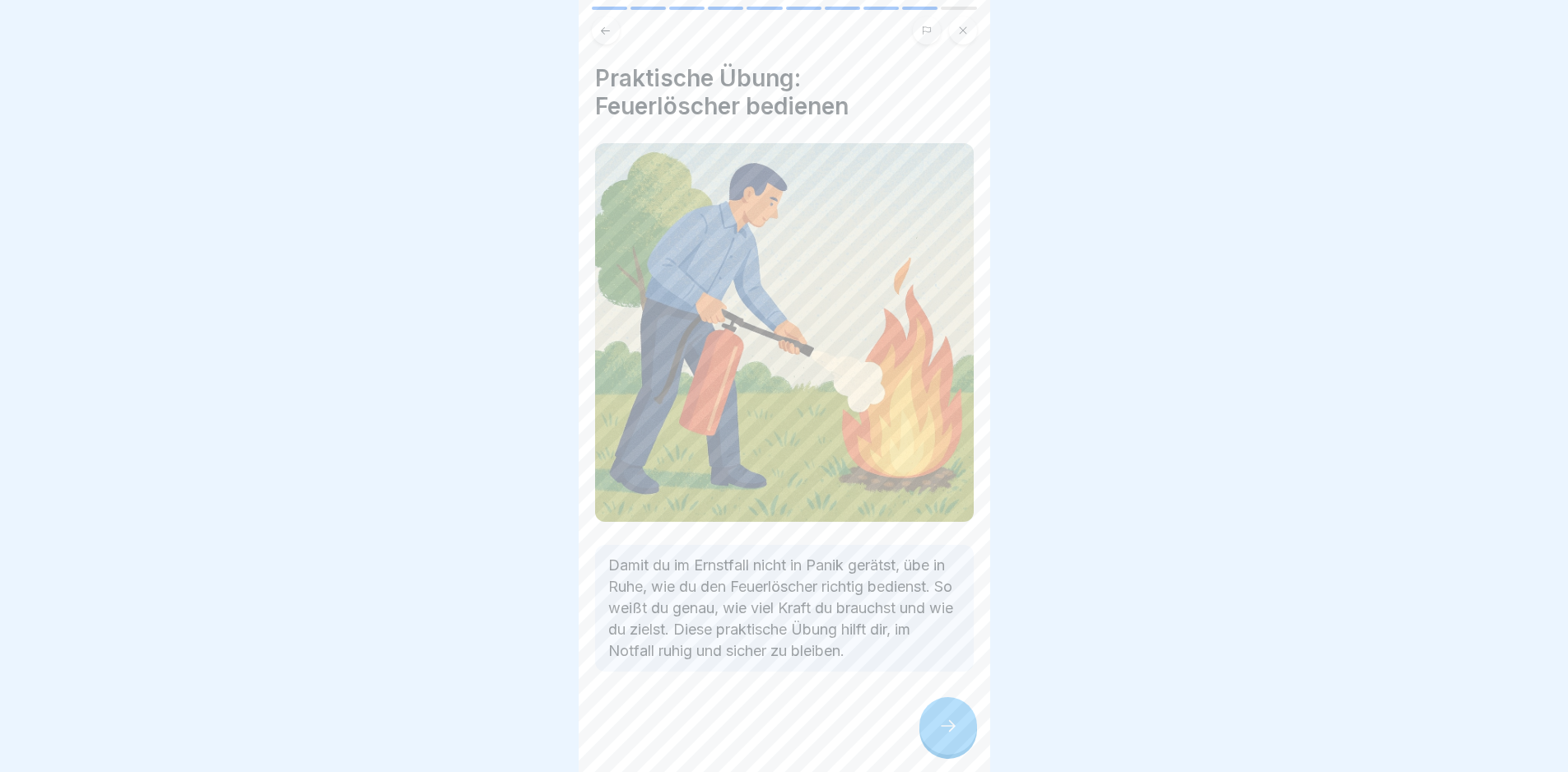
click at [963, 739] on div at bounding box center [948, 726] width 58 height 58
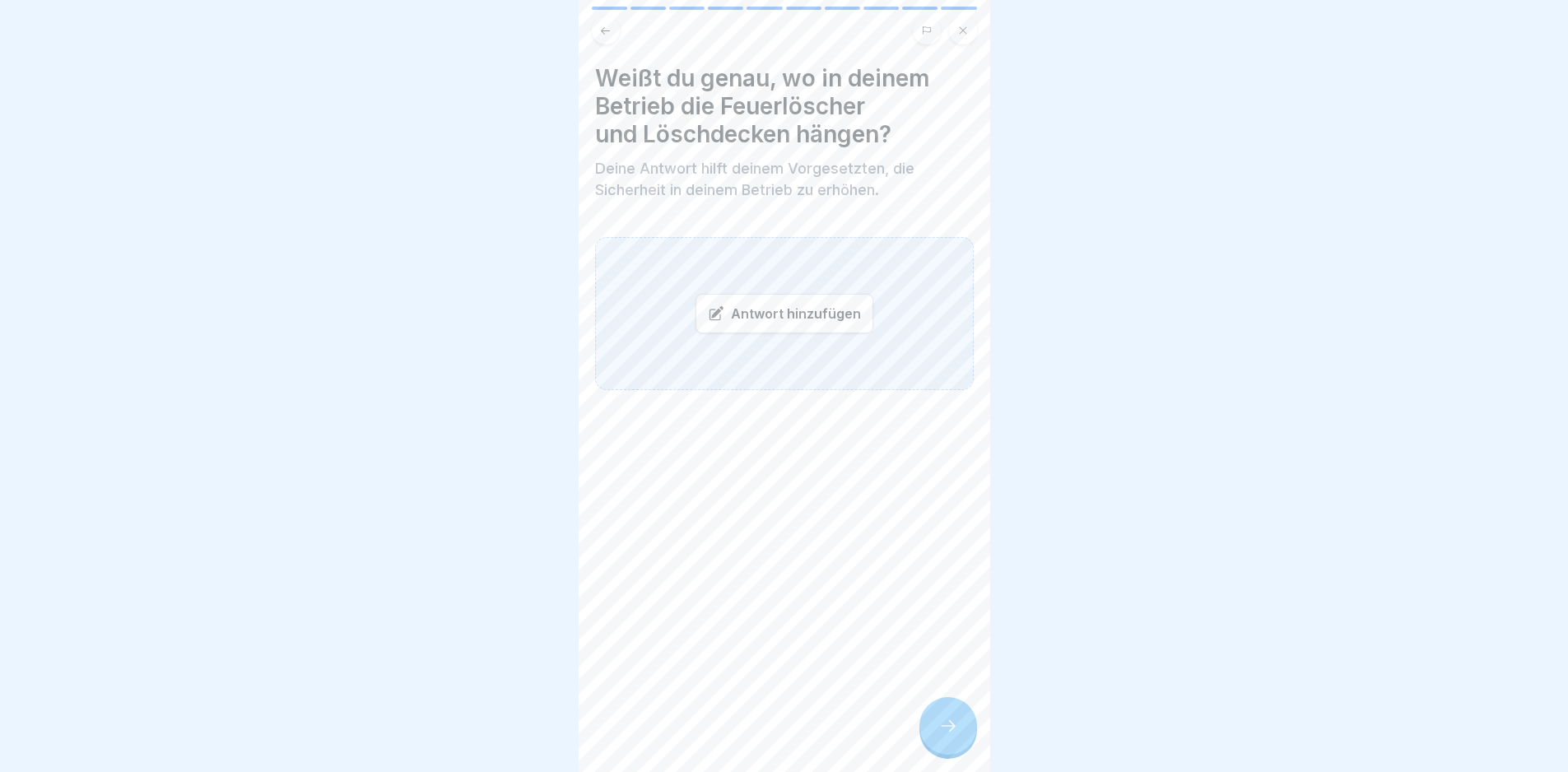
click at [937, 755] on div at bounding box center [948, 726] width 58 height 58
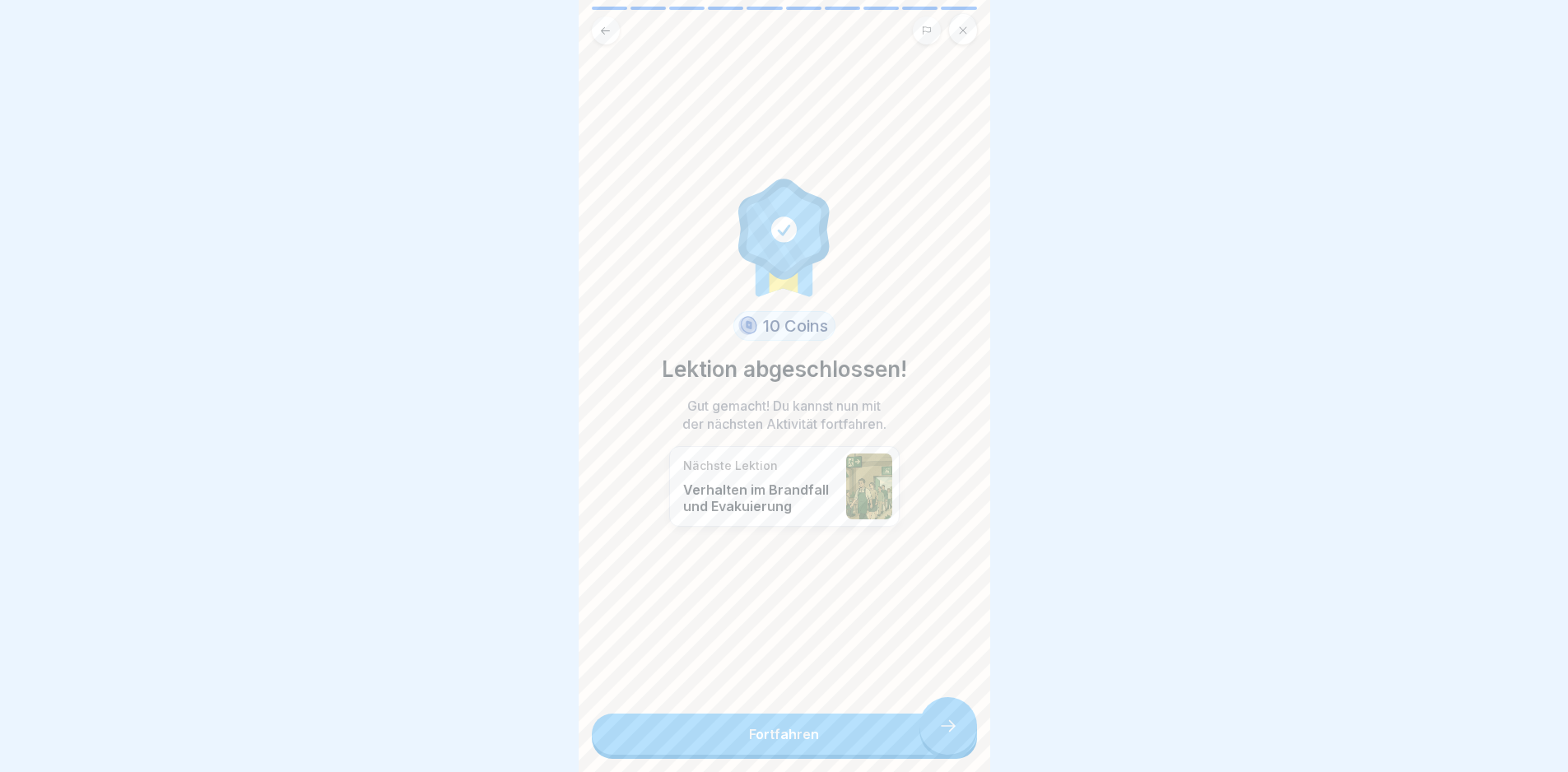
click at [938, 740] on link "Fortfahren" at bounding box center [784, 734] width 385 height 41
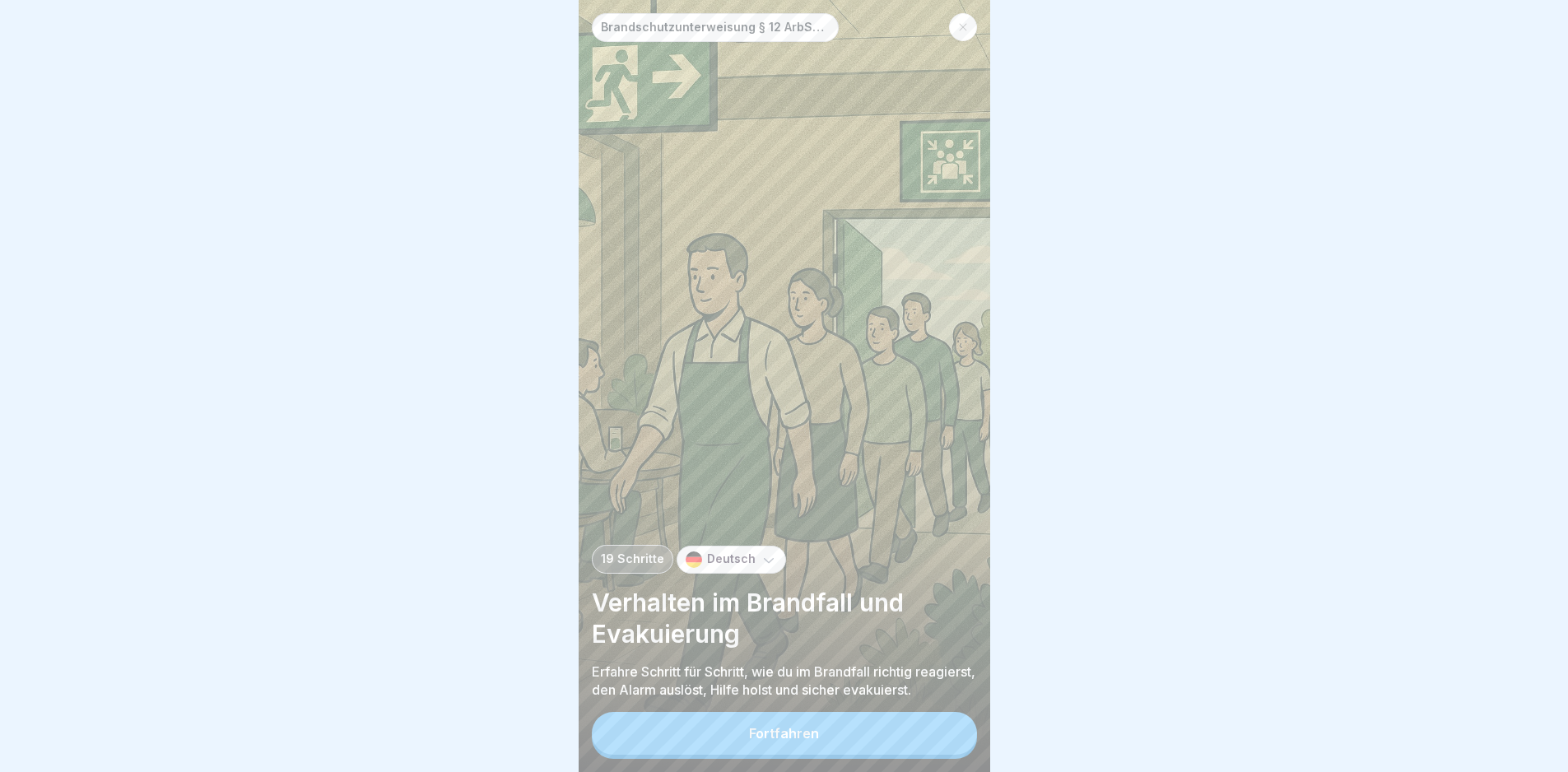
click at [937, 739] on button "Fortfahren" at bounding box center [784, 733] width 385 height 43
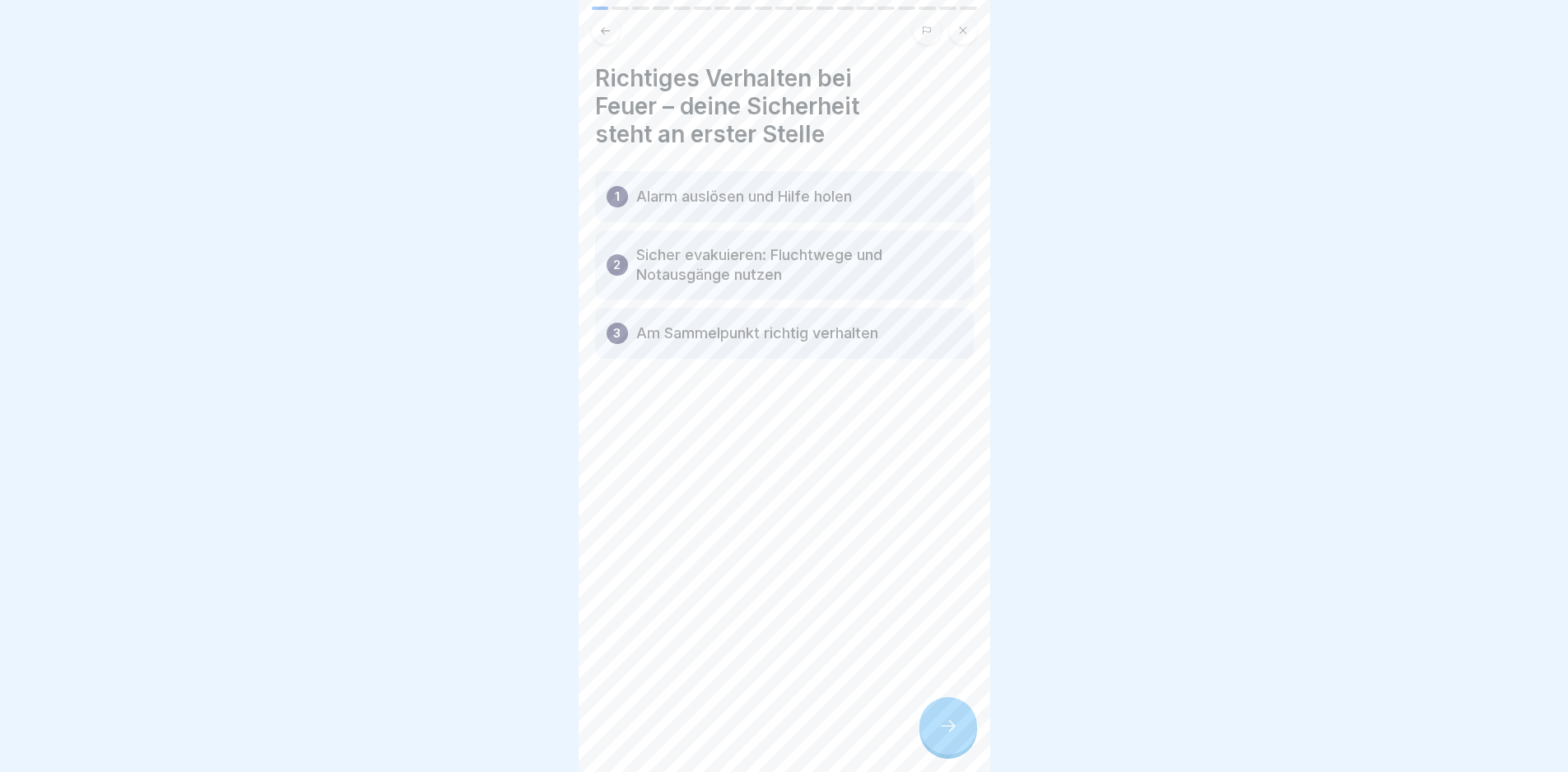
click at [935, 737] on div at bounding box center [948, 726] width 58 height 58
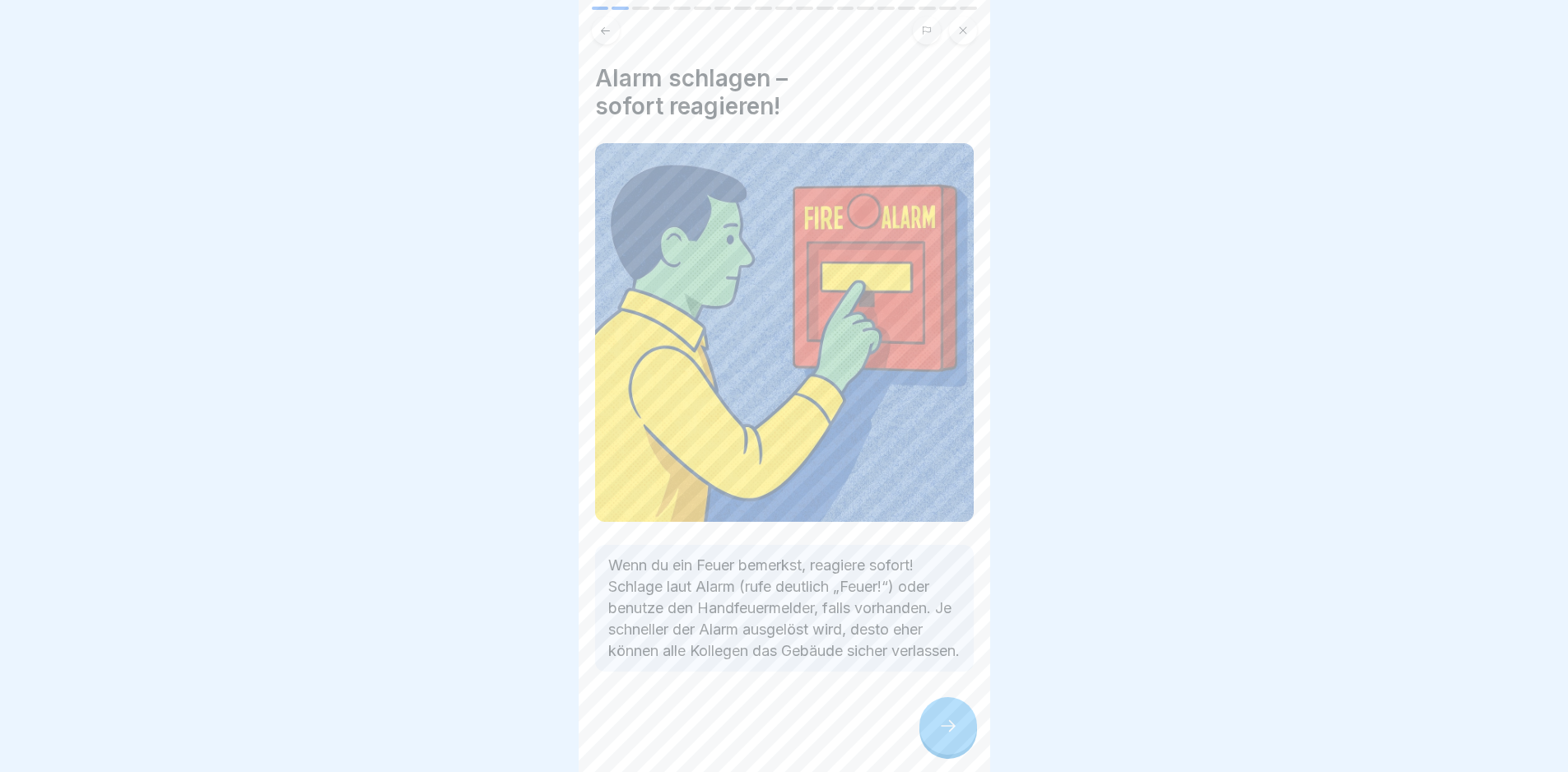
click at [948, 736] on icon at bounding box center [948, 726] width 20 height 20
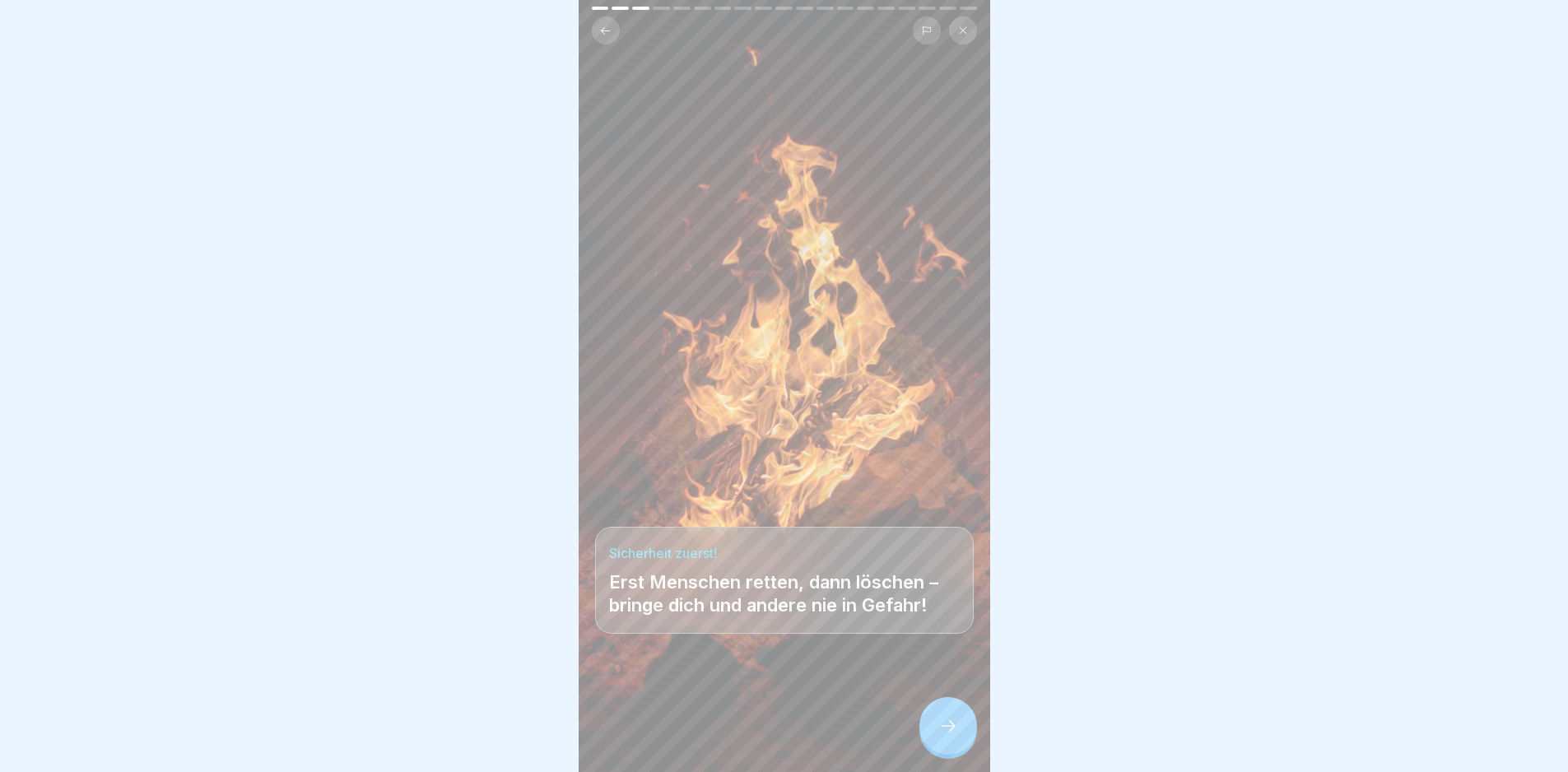
click at [954, 736] on icon at bounding box center [948, 726] width 20 height 20
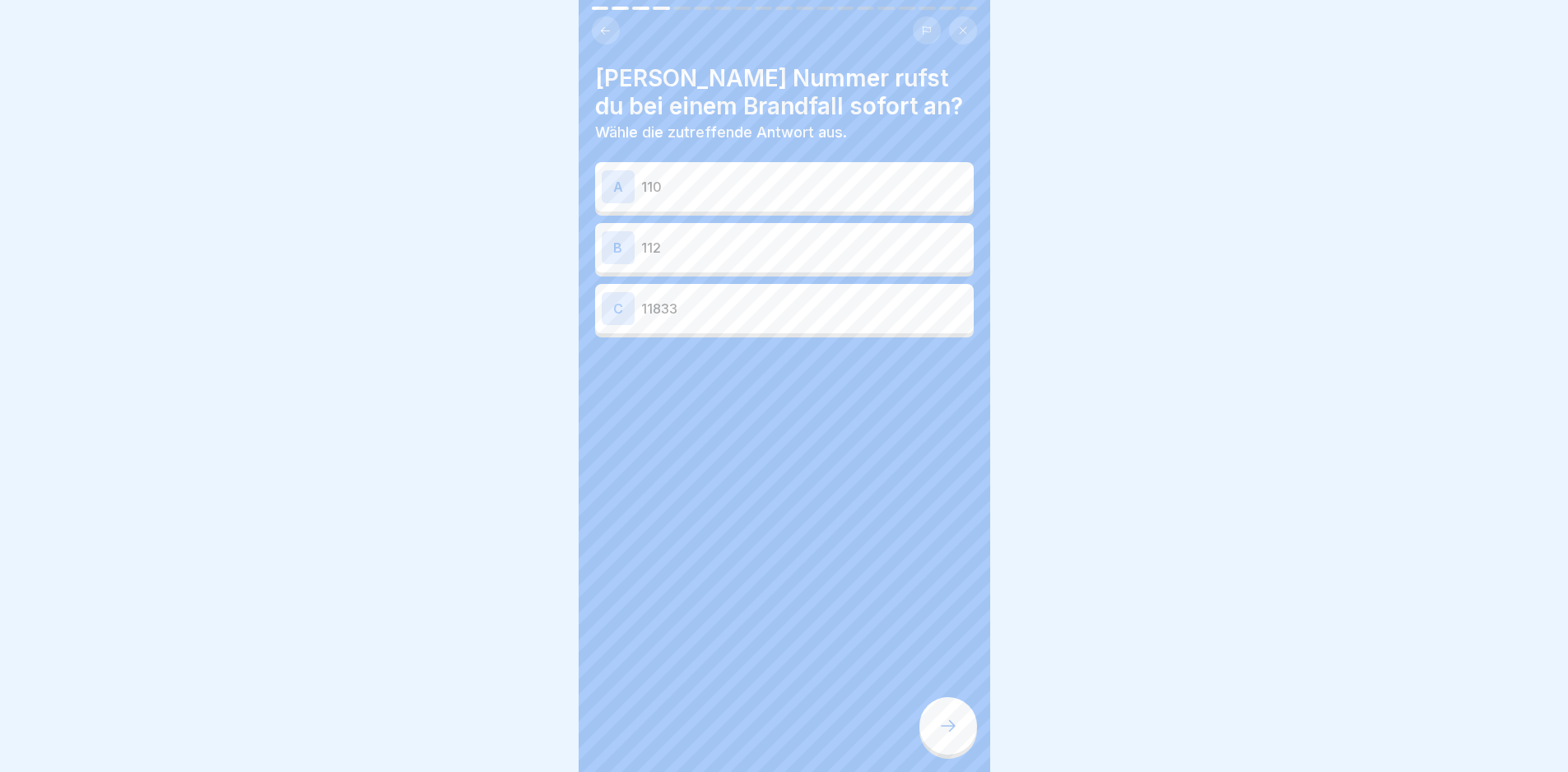
click at [761, 243] on p "112" at bounding box center [803, 248] width 326 height 20
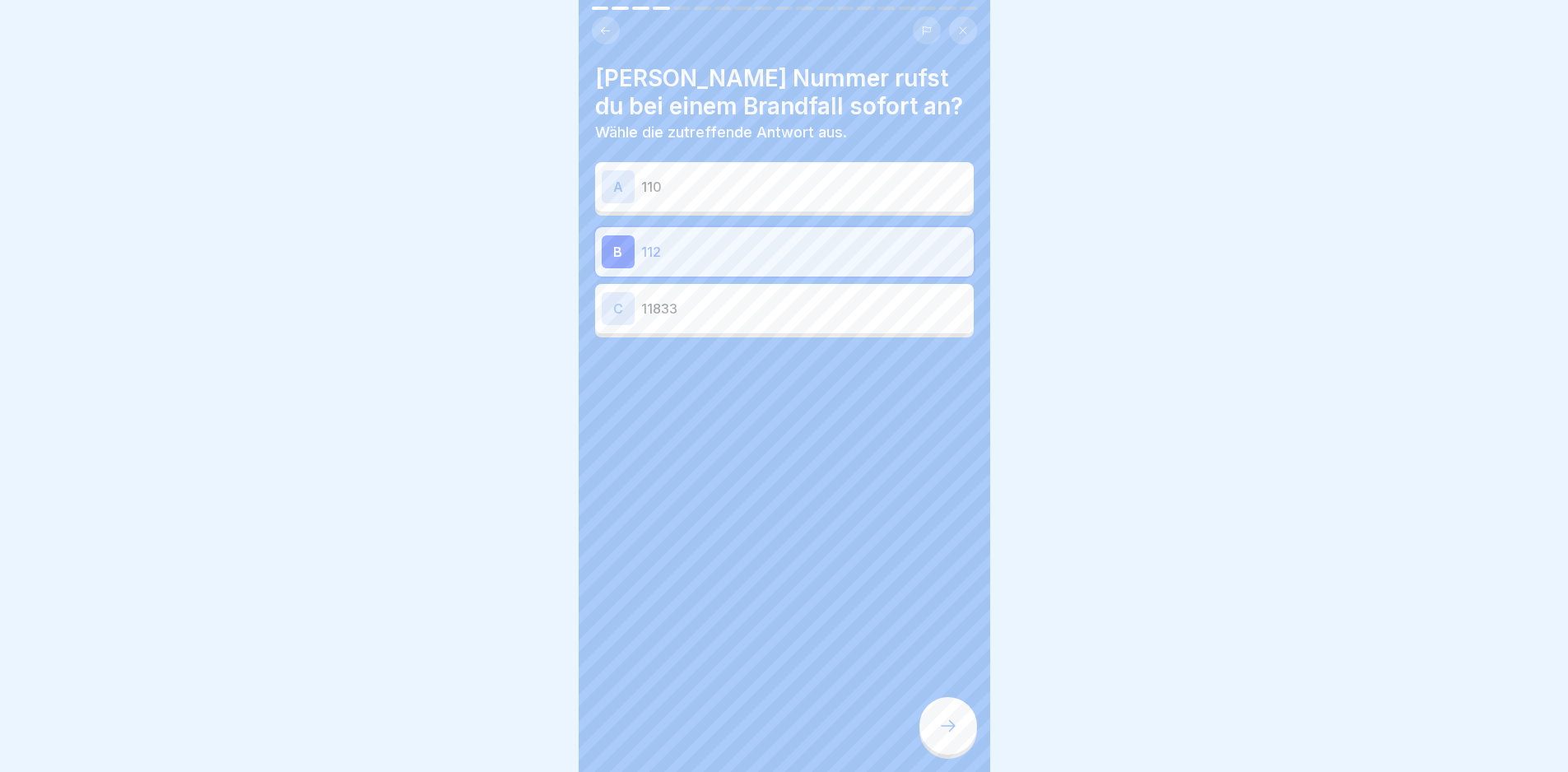
click at [930, 725] on div at bounding box center [948, 726] width 58 height 58
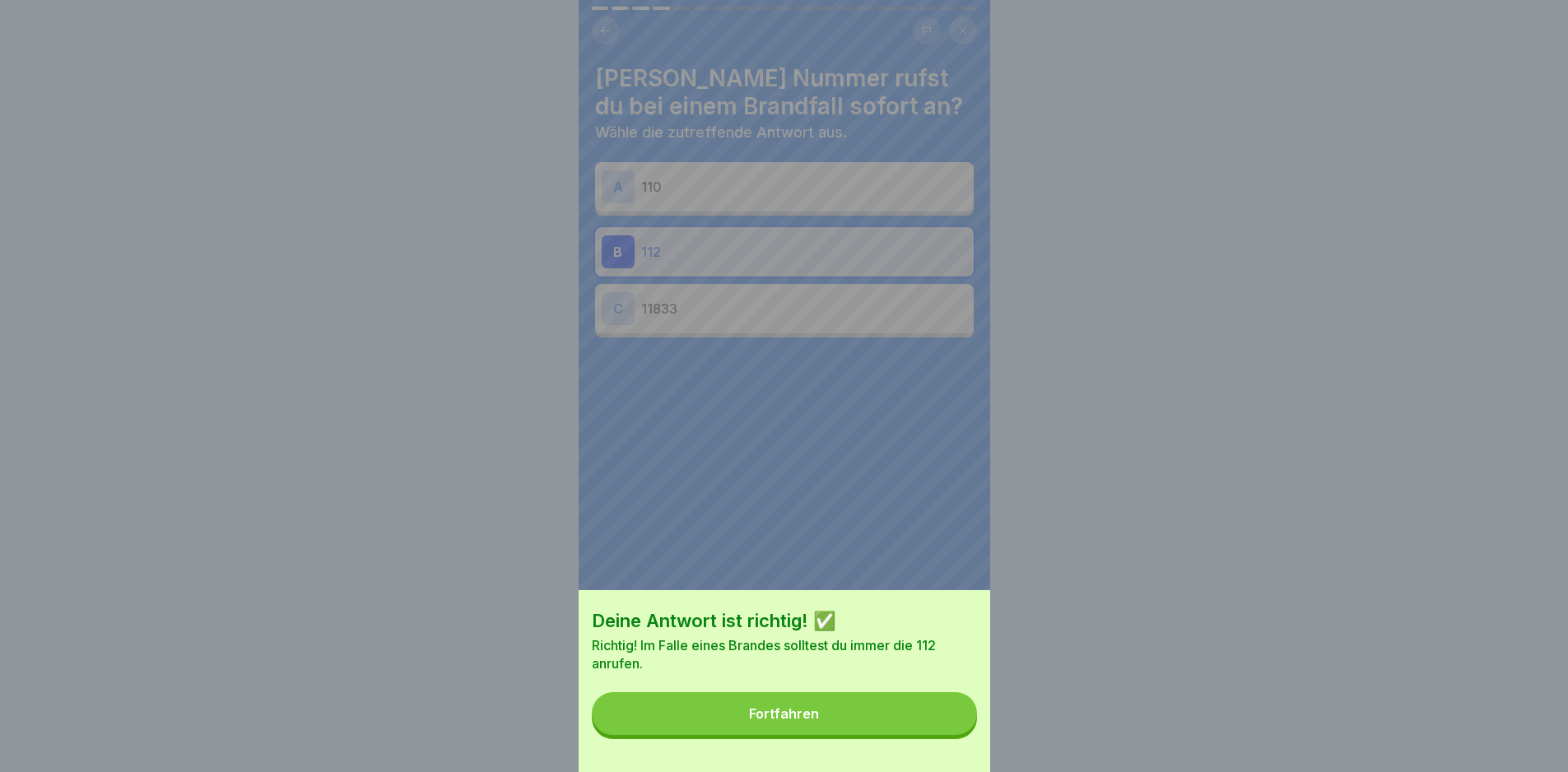
click at [929, 724] on button "Fortfahren" at bounding box center [784, 713] width 385 height 43
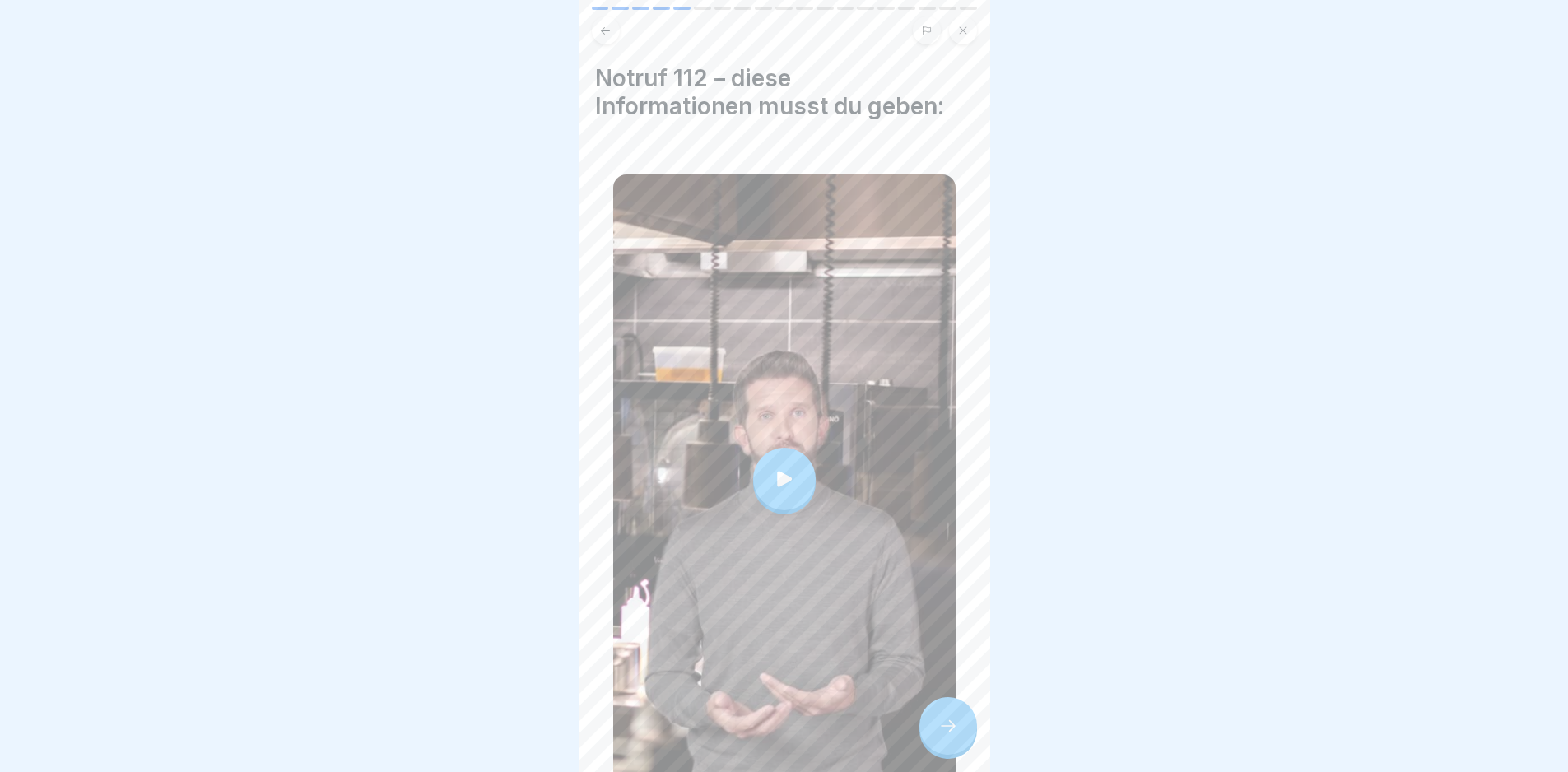
click at [864, 572] on div at bounding box center [784, 479] width 342 height 609
click at [954, 736] on icon at bounding box center [948, 726] width 20 height 20
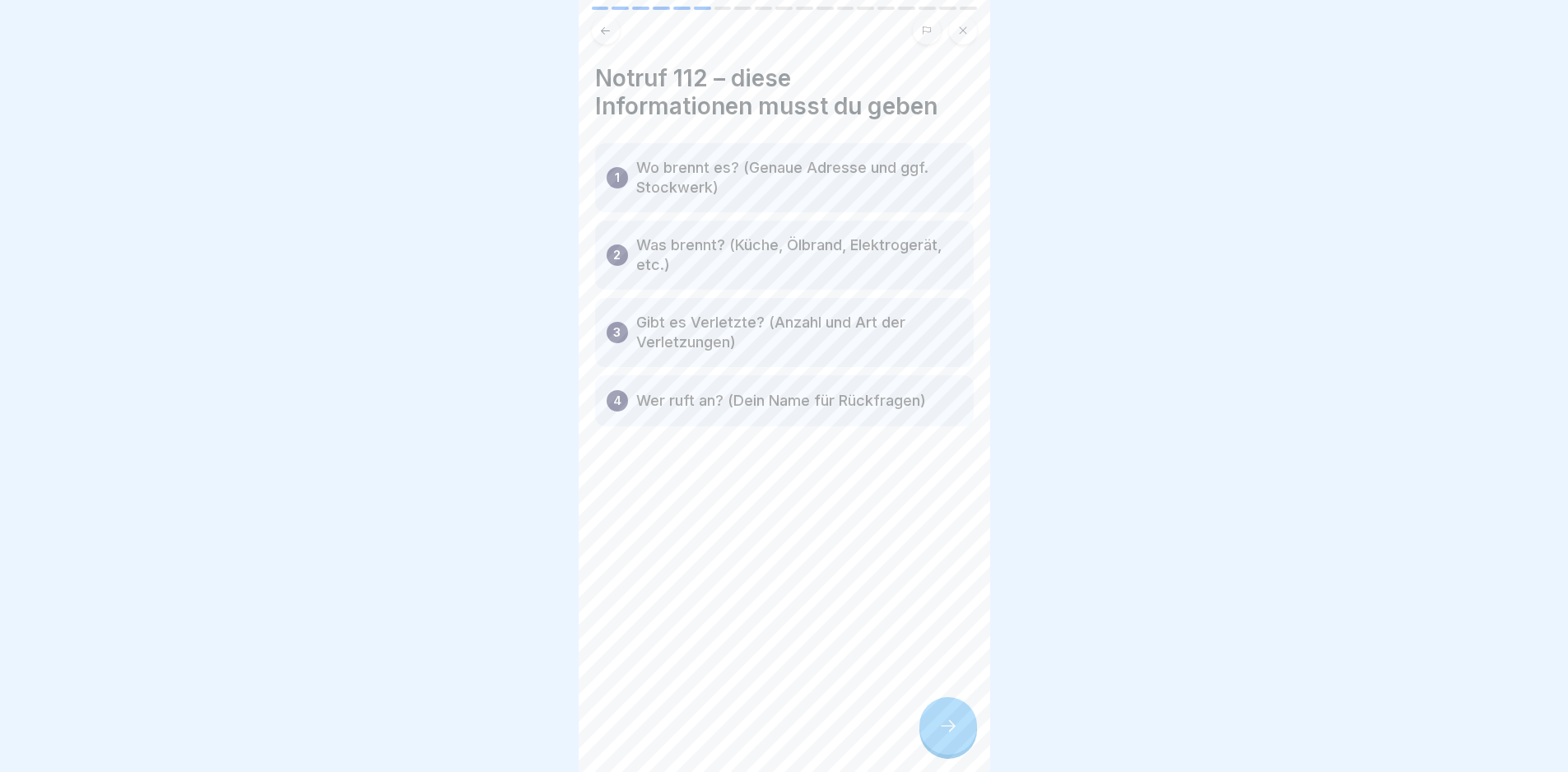
click at [951, 736] on icon at bounding box center [948, 726] width 20 height 20
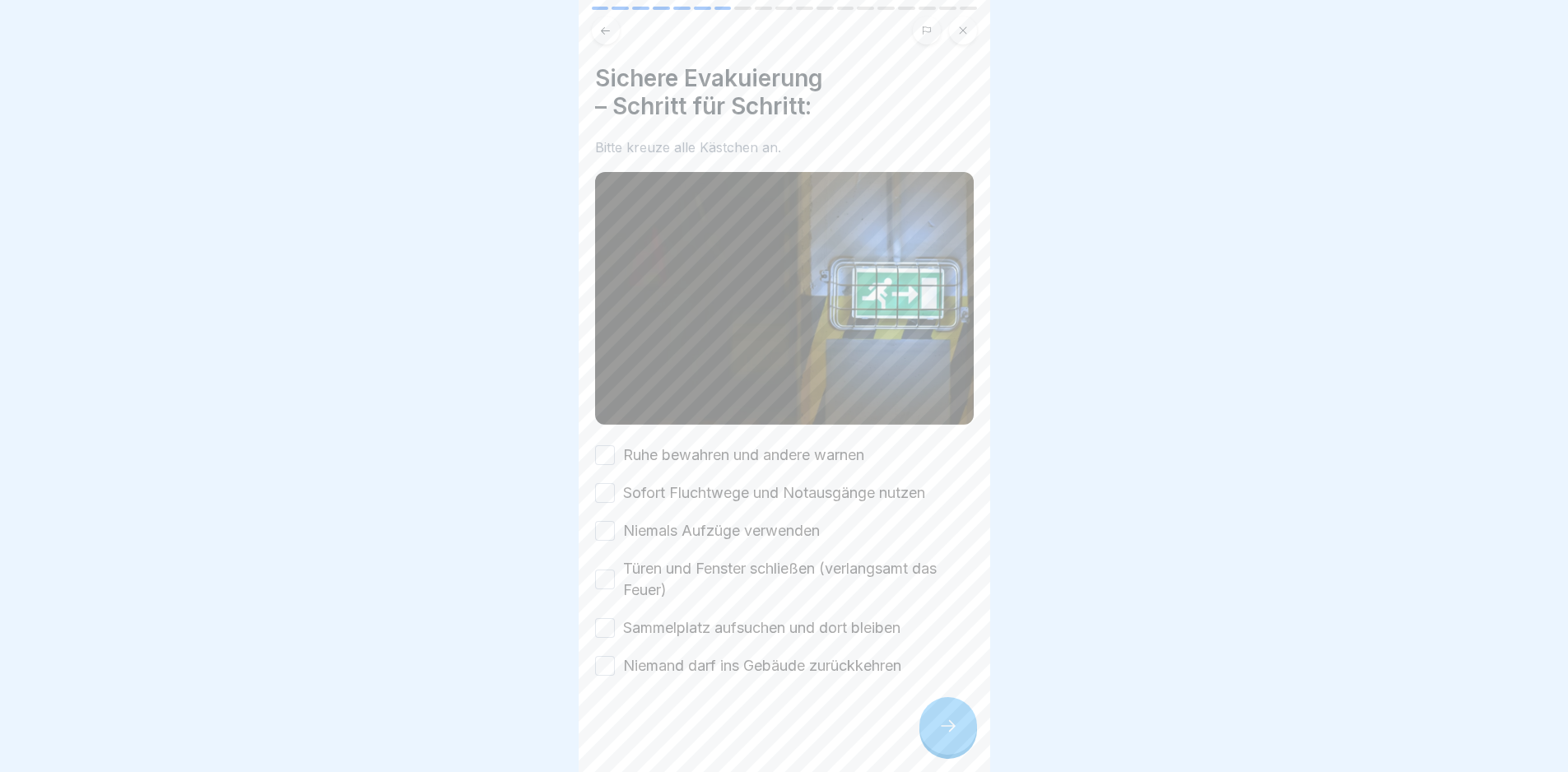
click at [769, 446] on label "Ruhe bewahren und andere warnen" at bounding box center [744, 455] width 241 height 21
click at [615, 446] on button "Ruhe bewahren und andere warnen" at bounding box center [605, 456] width 20 height 20
click at [774, 484] on label "Sofort Fluchtwege und Notausgänge nutzen" at bounding box center [774, 493] width 302 height 21
click at [615, 484] on button "Sofort Fluchtwege und Notausgänge nutzen" at bounding box center [605, 494] width 20 height 20
click at [784, 521] on label "Niemals Aufzüge verwenden" at bounding box center [721, 531] width 196 height 21
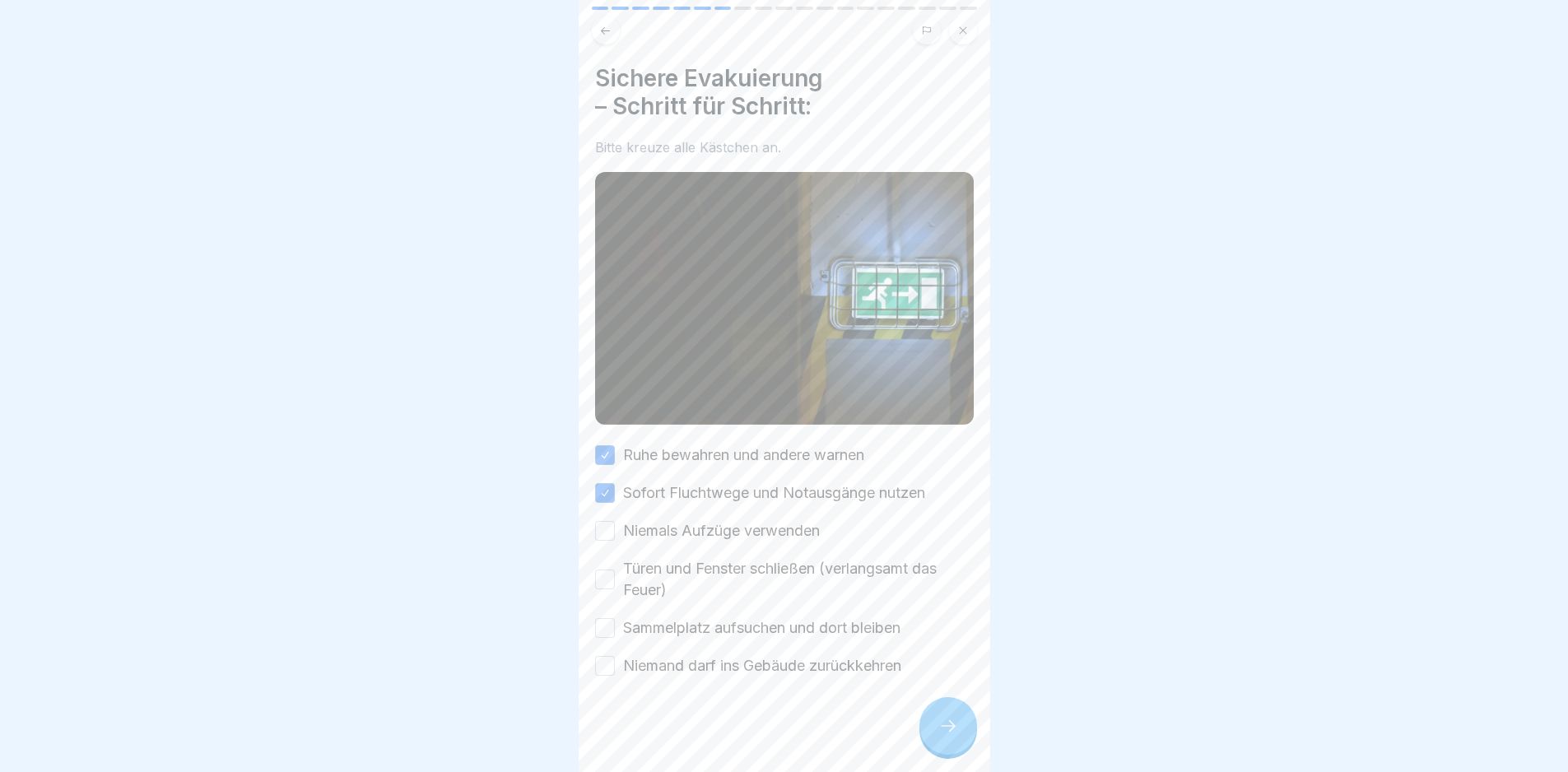
click at [615, 522] on button "Niemals Aufzüge verwenden" at bounding box center [605, 532] width 20 height 20
click at [801, 565] on label "Türen und Fenster schließen (verlangsamt das Feuer)" at bounding box center [798, 579] width 351 height 43
click at [615, 570] on button "Türen und Fenster schließen (verlangsamt das Feuer)" at bounding box center [605, 579] width 20 height 20
click at [827, 627] on label "Sammelplatz aufsuchen und dort bleiben" at bounding box center [762, 627] width 277 height 21
click at [615, 627] on button "Sammelplatz aufsuchen und dort bleiben" at bounding box center [605, 628] width 20 height 20
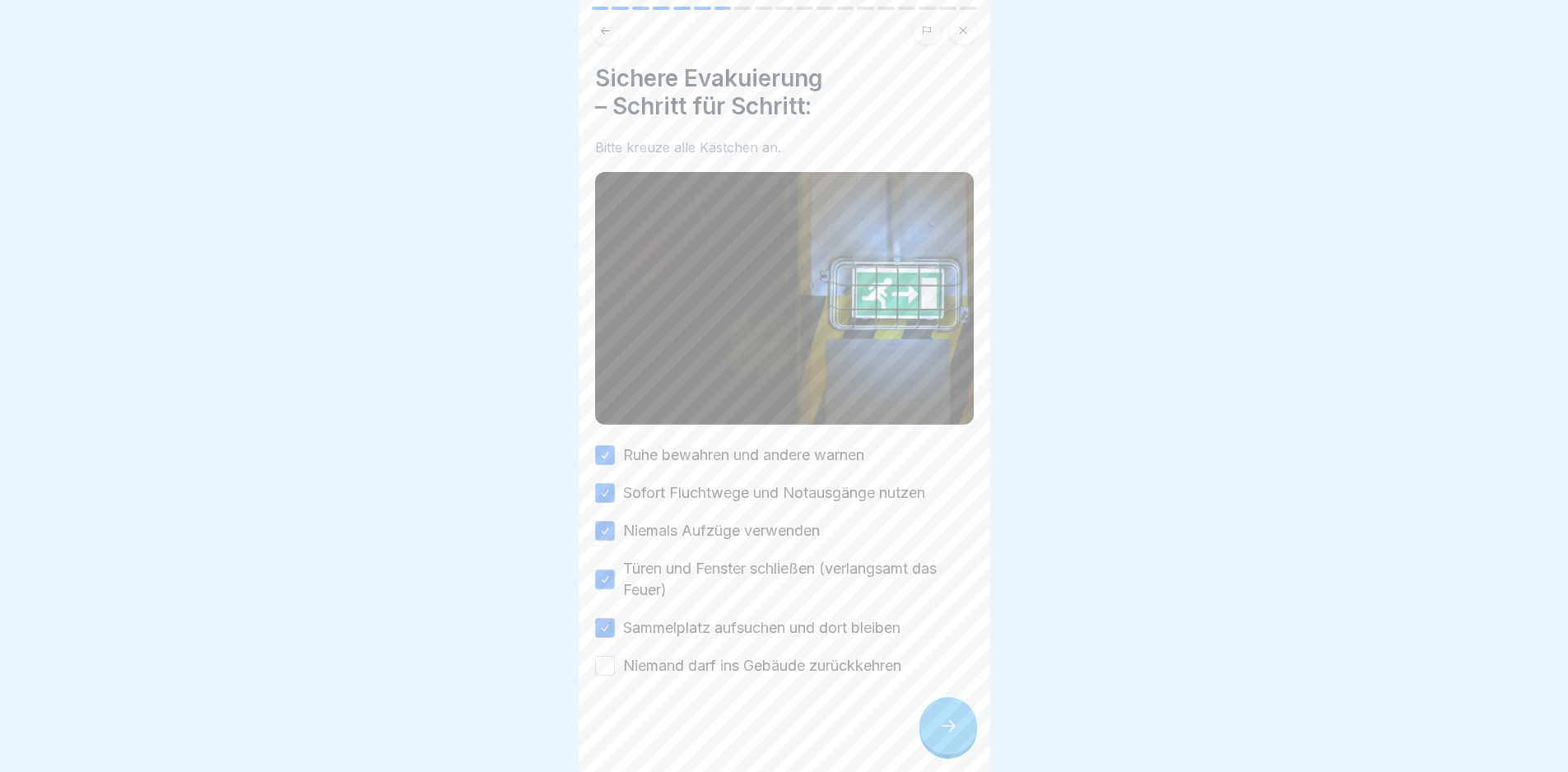
click at [836, 655] on label "Niemand darf ins Gebäude zurückkehren" at bounding box center [762, 665] width 278 height 21
click at [615, 656] on button "Niemand darf ins Gebäude zurückkehren" at bounding box center [605, 666] width 20 height 20
click at [956, 755] on div at bounding box center [948, 726] width 58 height 58
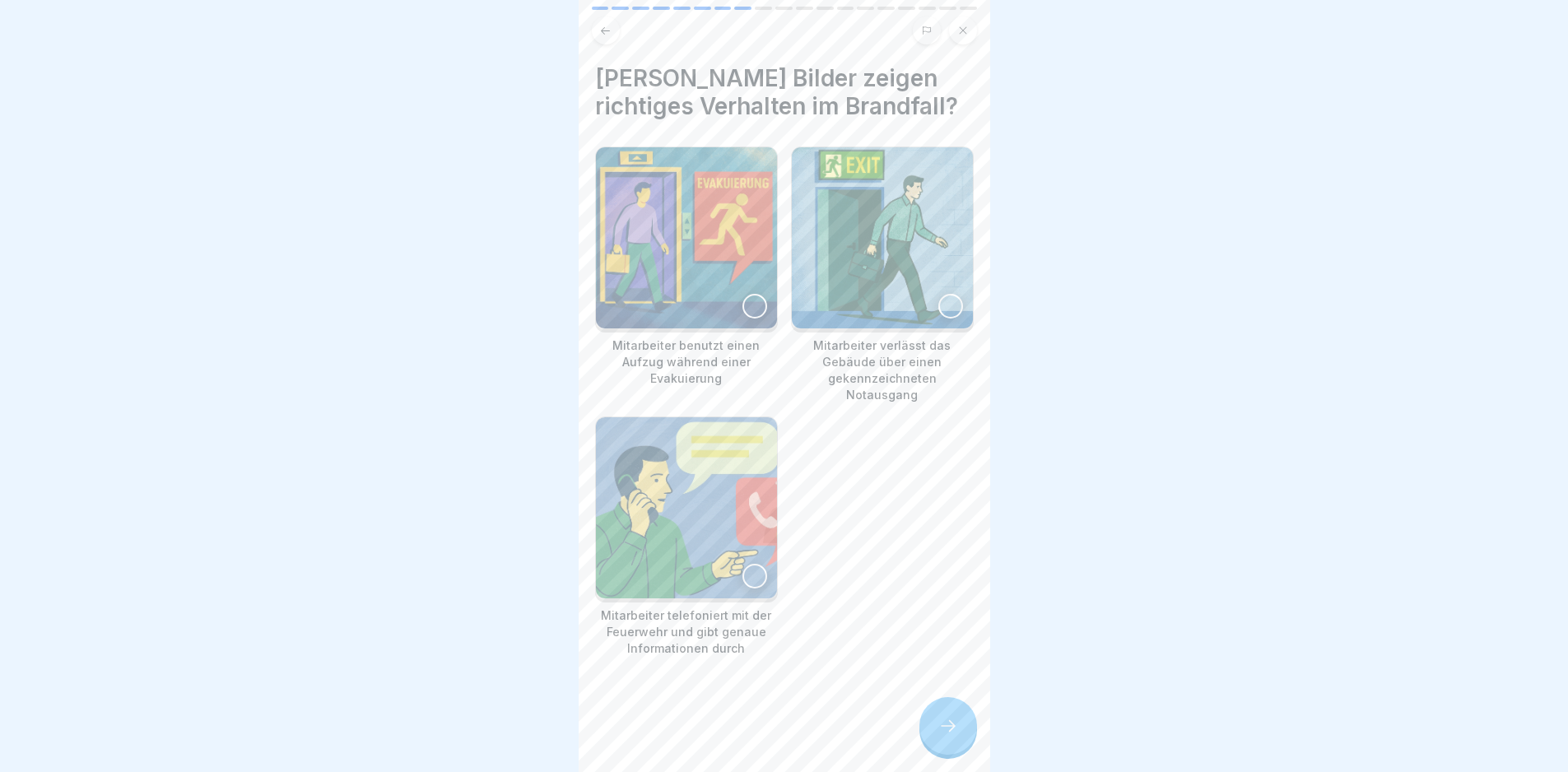
click at [875, 252] on img at bounding box center [882, 238] width 181 height 182
click at [655, 536] on img at bounding box center [687, 509] width 181 height 182
click at [894, 730] on div "[PERSON_NAME] Bilder zeigen richtiges Verhalten im Brandfall? Mitarbeiter benut…" at bounding box center [784, 386] width 412 height 772
click at [933, 734] on div at bounding box center [948, 726] width 58 height 58
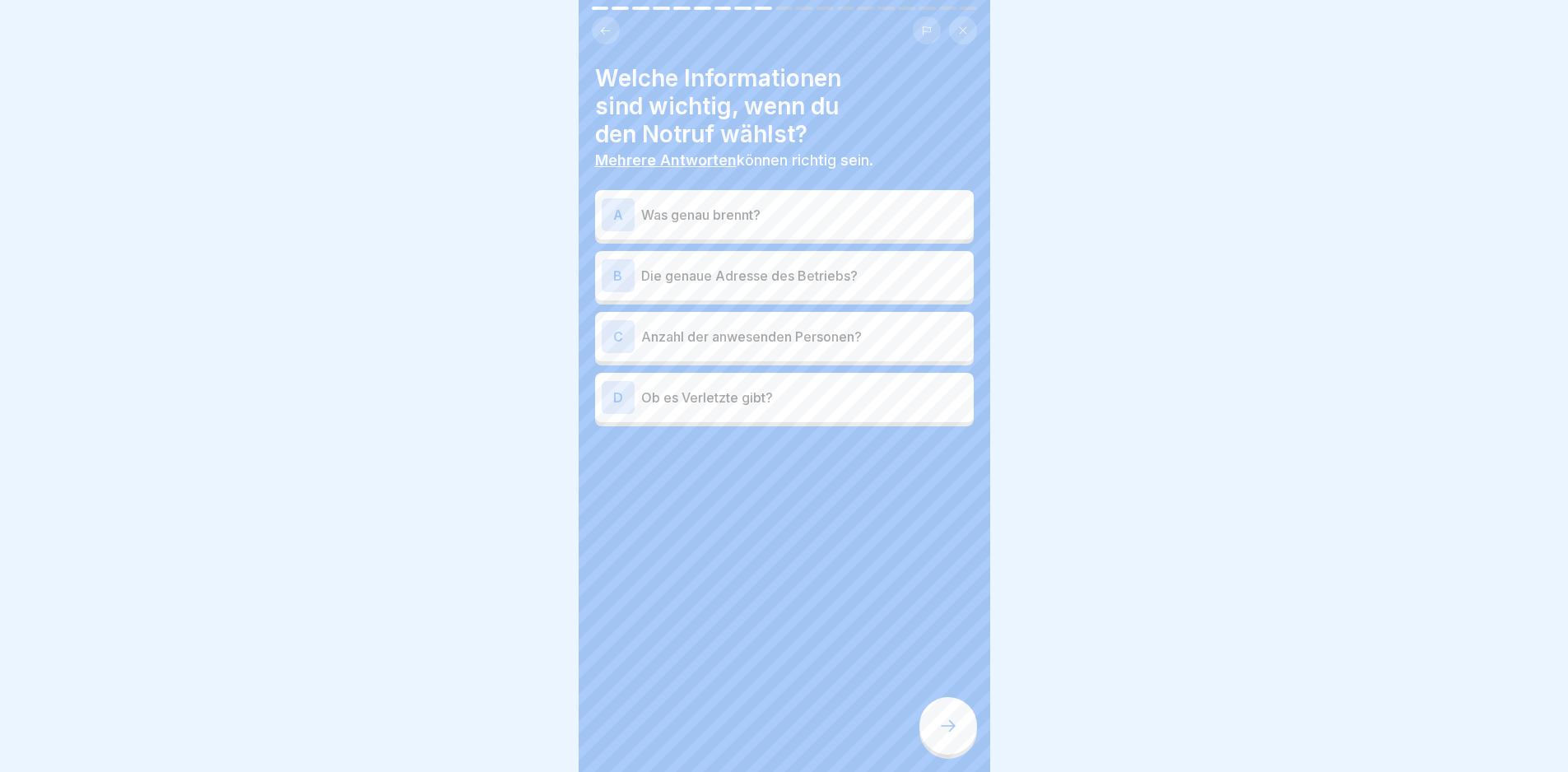
click at [756, 225] on div "A Was genau brennt?" at bounding box center [784, 214] width 366 height 33
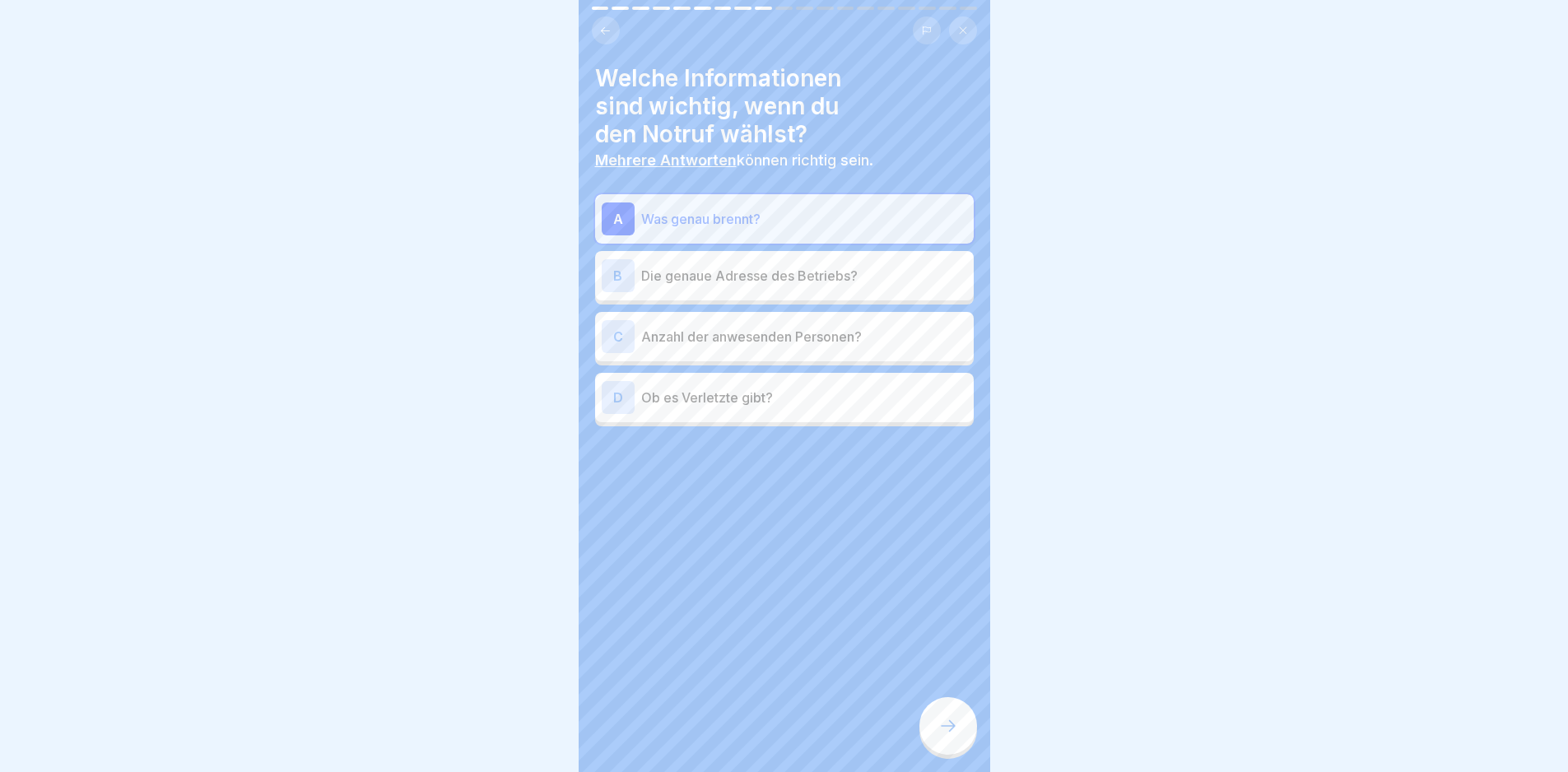
click at [780, 286] on div "B Die genaue Adresse des Betriebs?" at bounding box center [784, 275] width 366 height 33
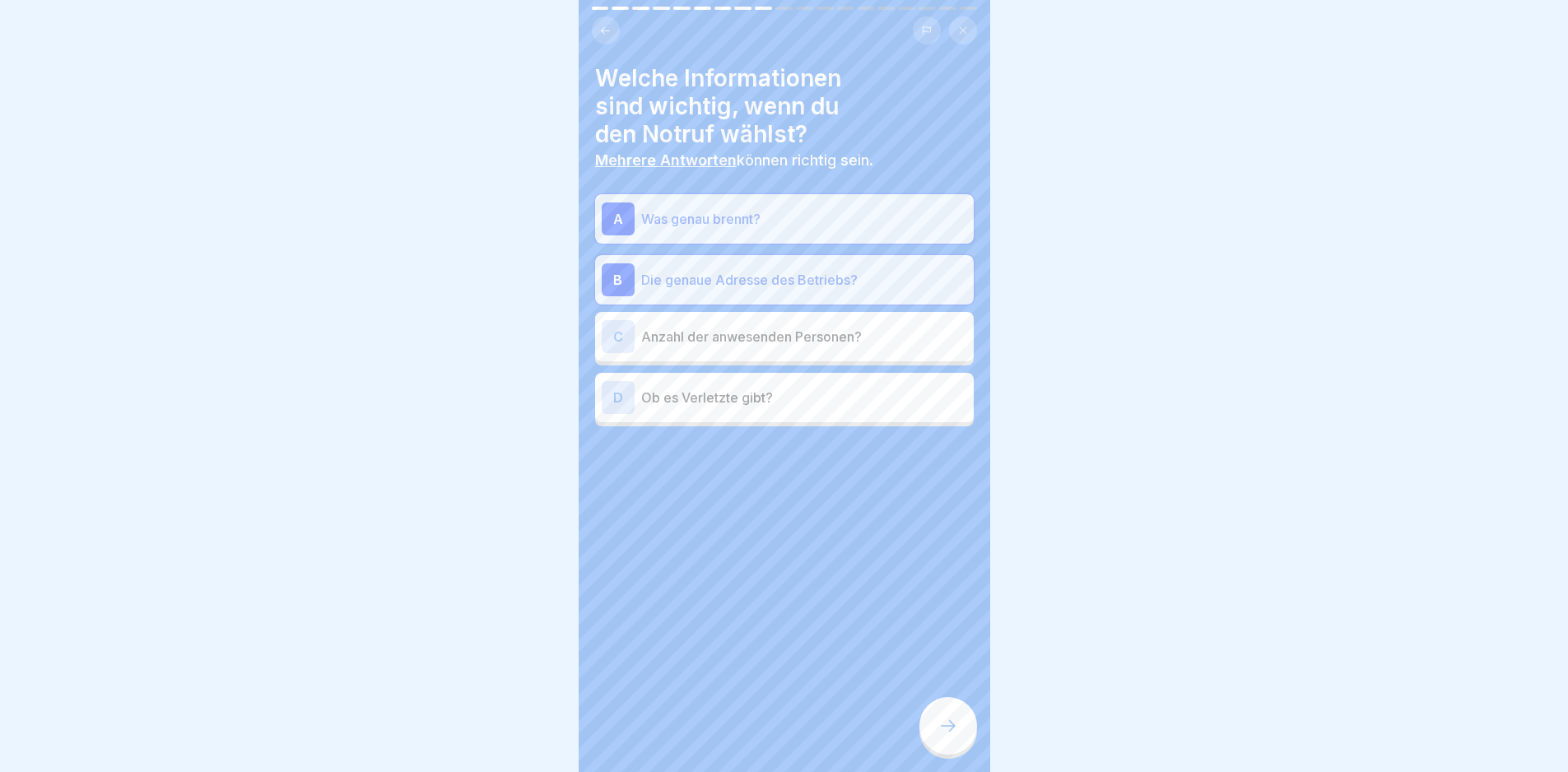
click at [788, 399] on p "Ob es Verletzte gibt?" at bounding box center [803, 398] width 326 height 20
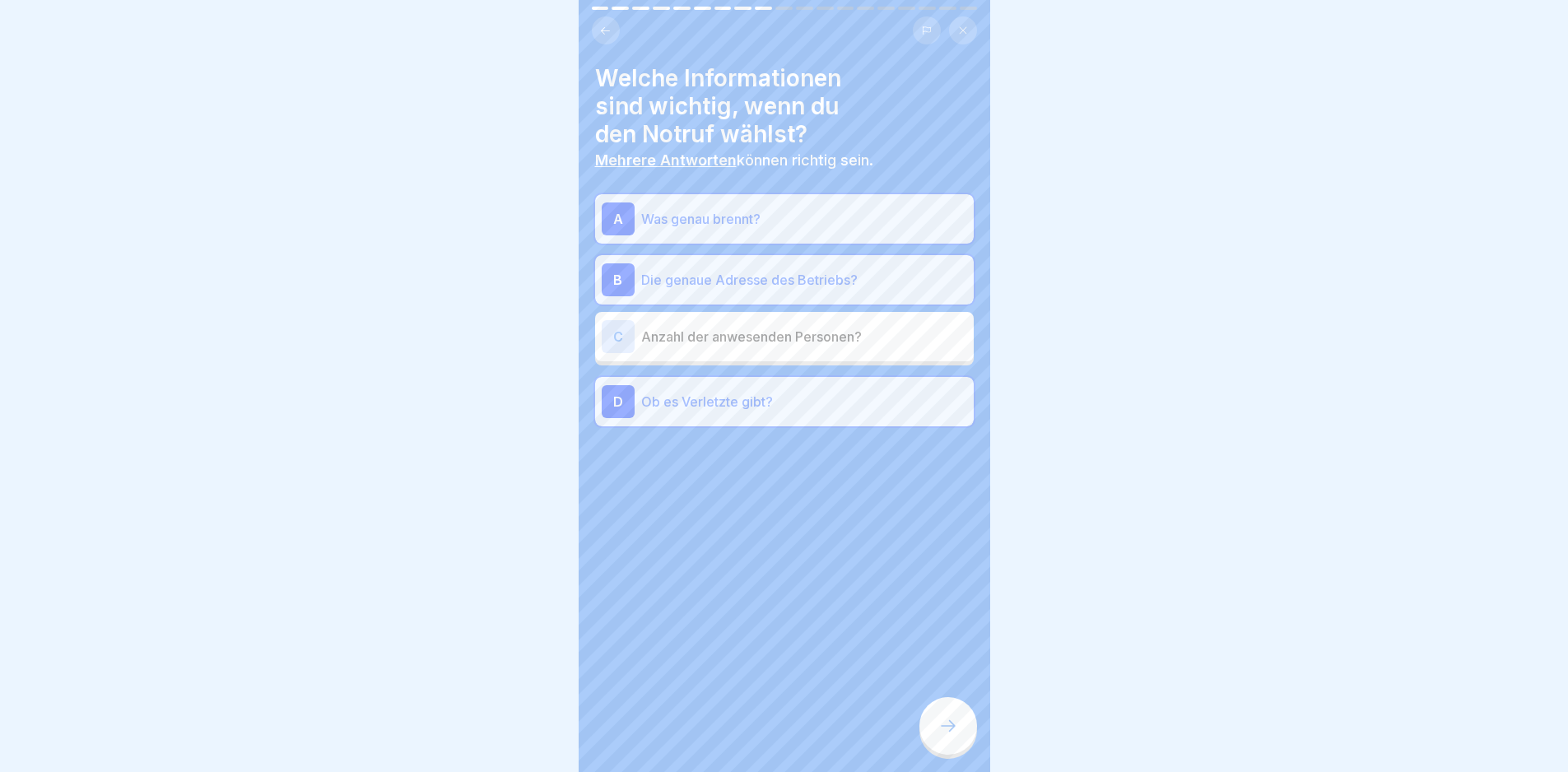
click at [950, 719] on div at bounding box center [948, 726] width 58 height 58
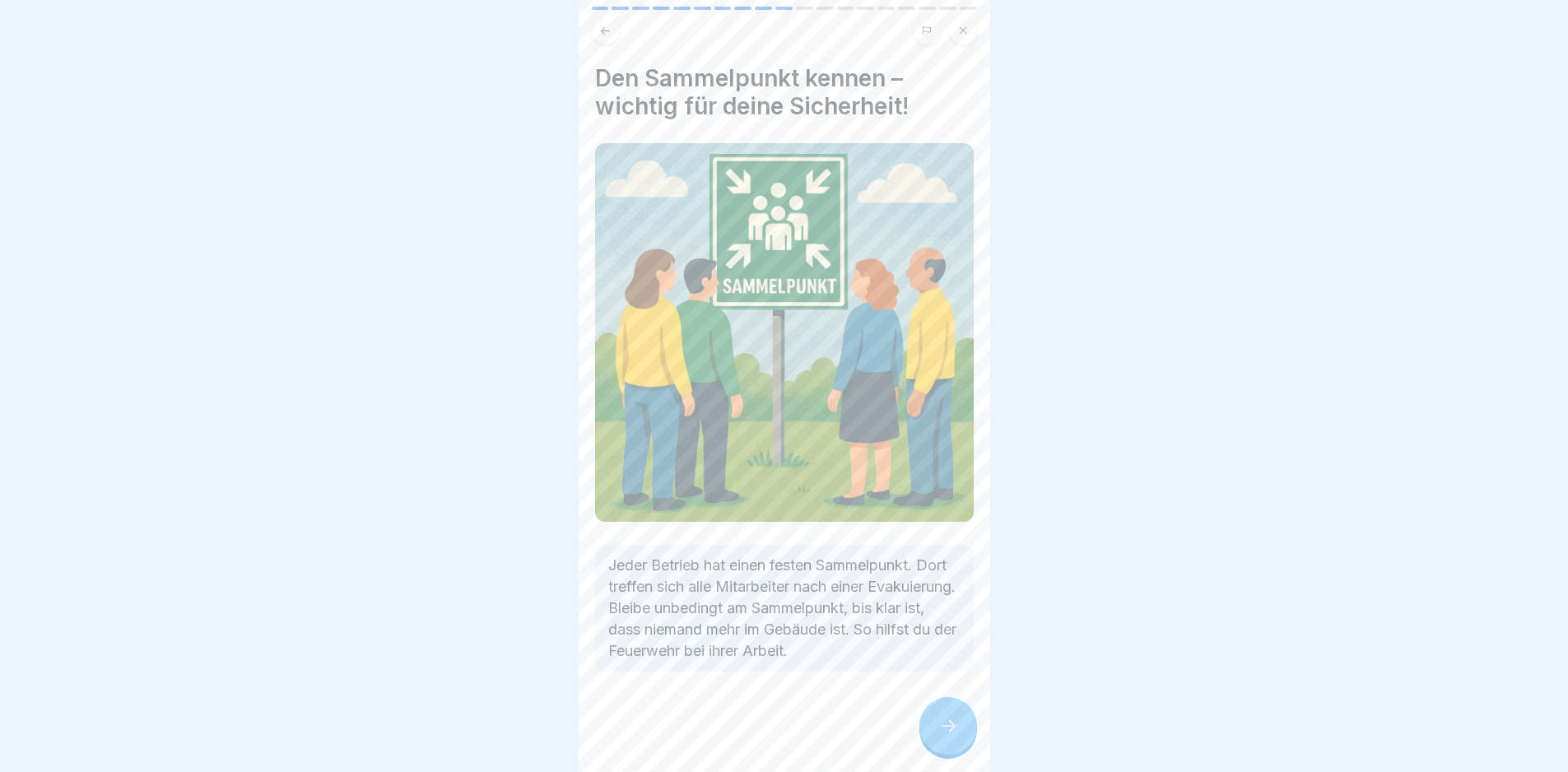
click at [950, 720] on div at bounding box center [948, 726] width 58 height 58
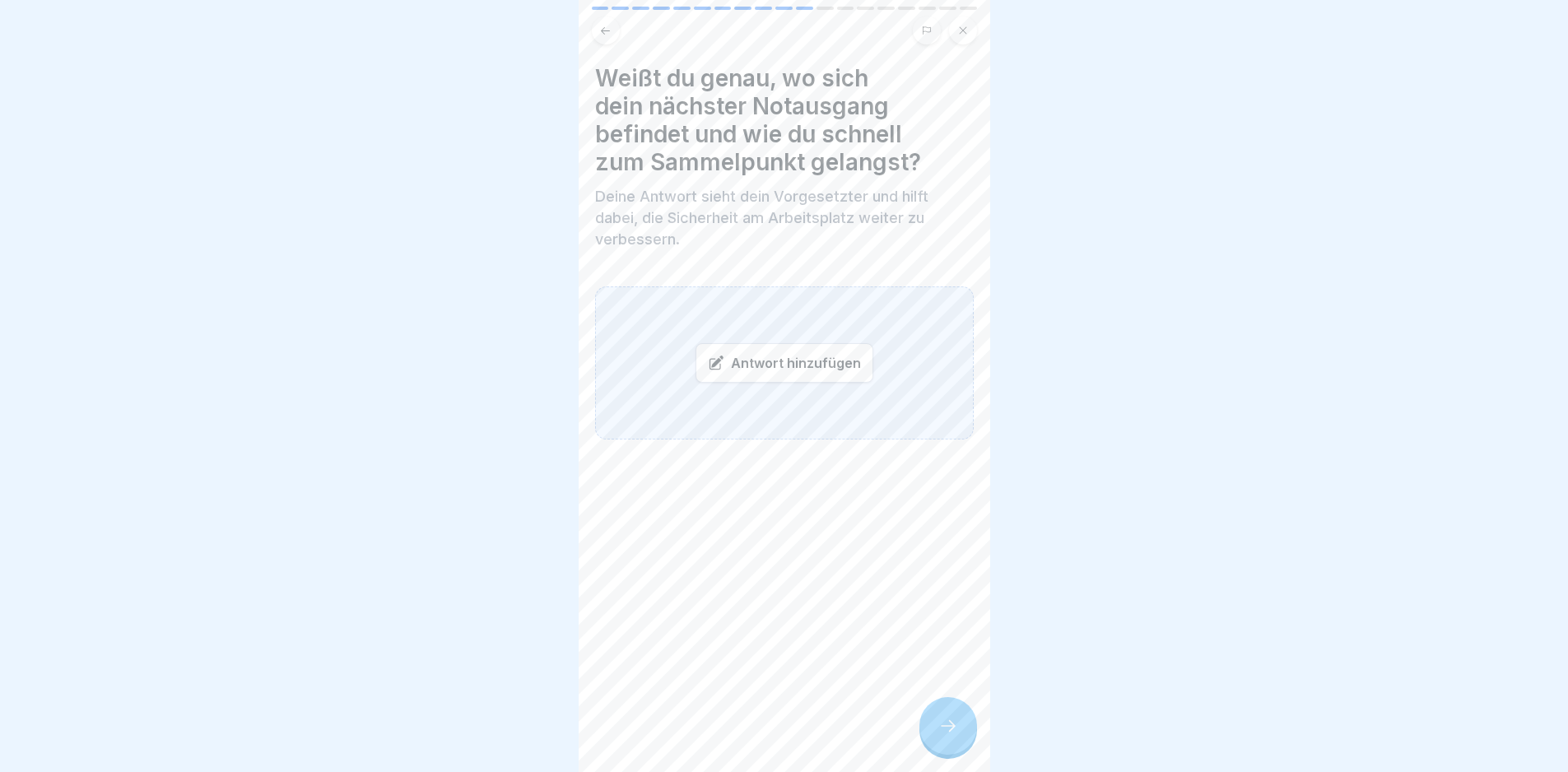
click at [940, 722] on div at bounding box center [948, 726] width 58 height 58
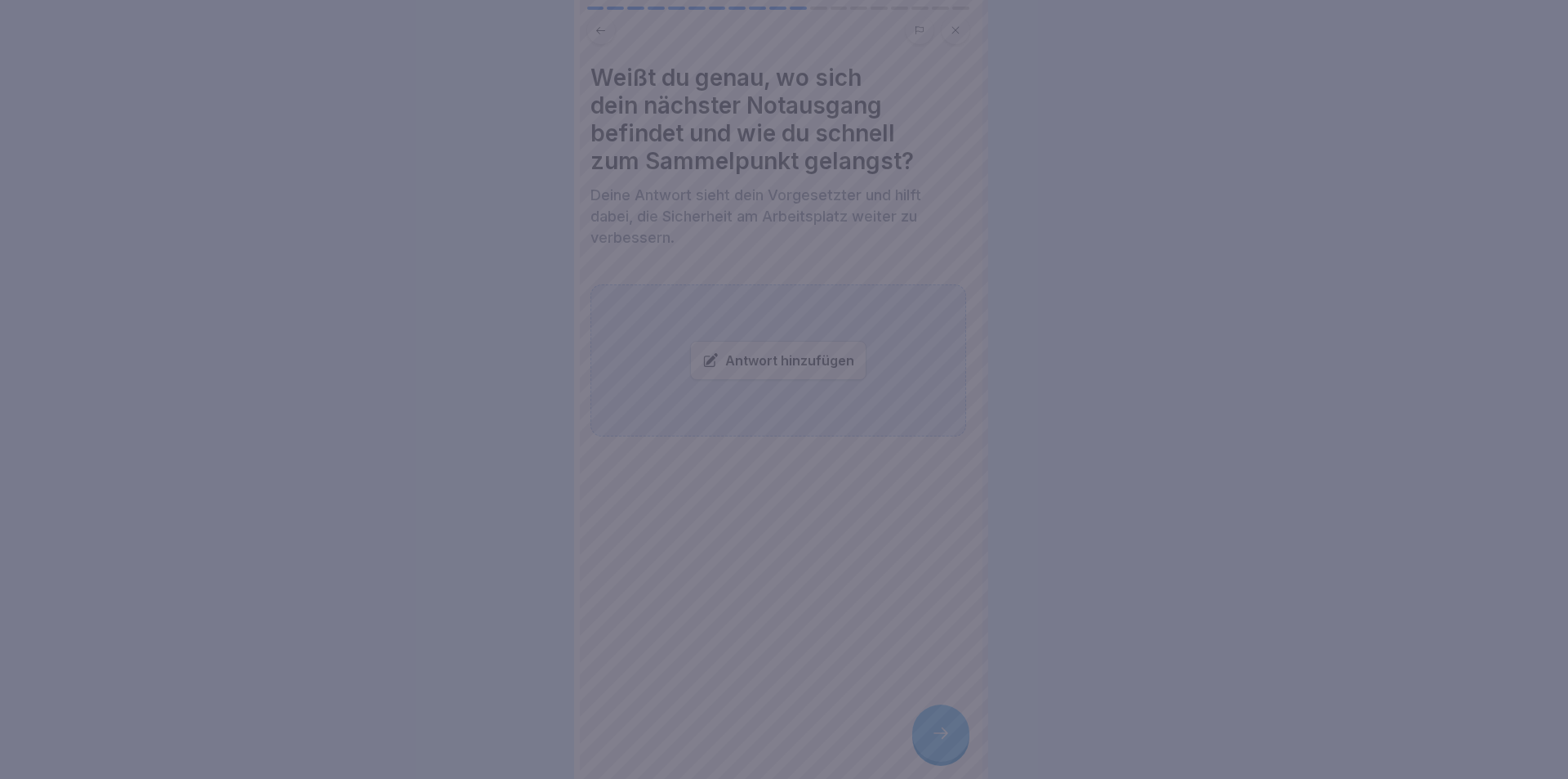
click at [933, 717] on div at bounding box center [784, 389] width 1568 height 779
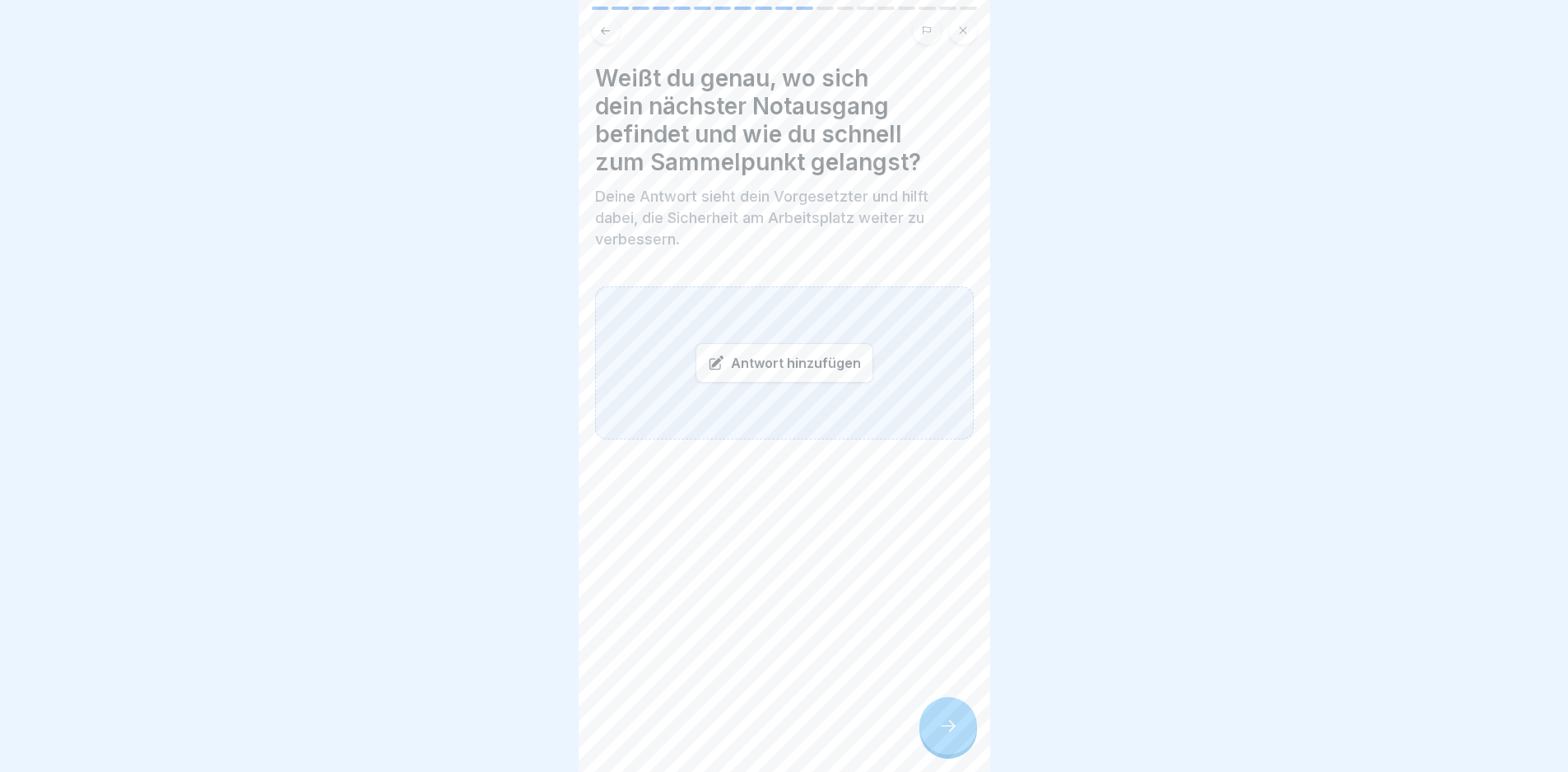
click at [764, 356] on div "Antwort hinzufügen" at bounding box center [784, 363] width 177 height 40
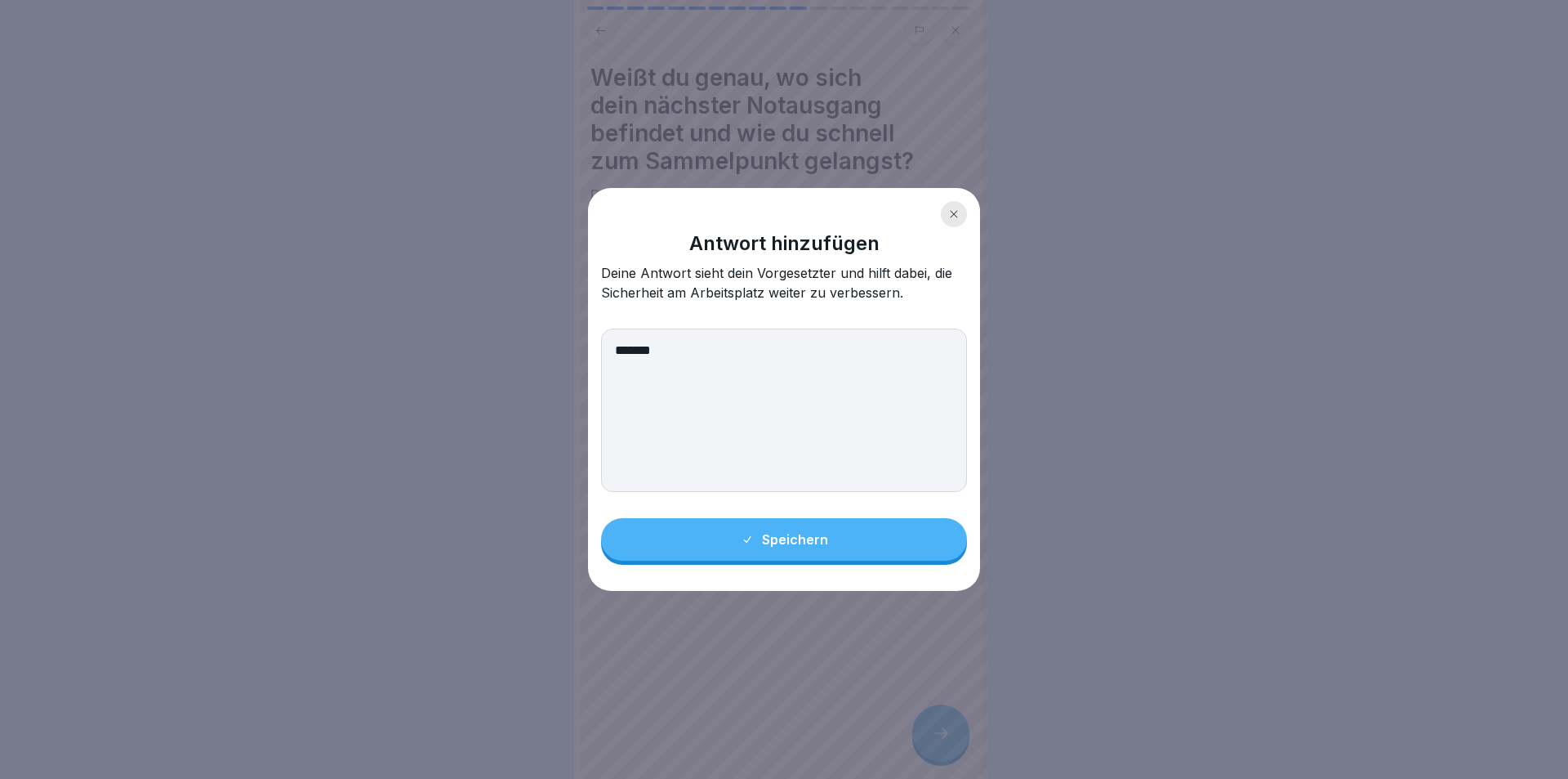
type textarea "*******"
click at [811, 530] on button "Speichern" at bounding box center [784, 538] width 366 height 43
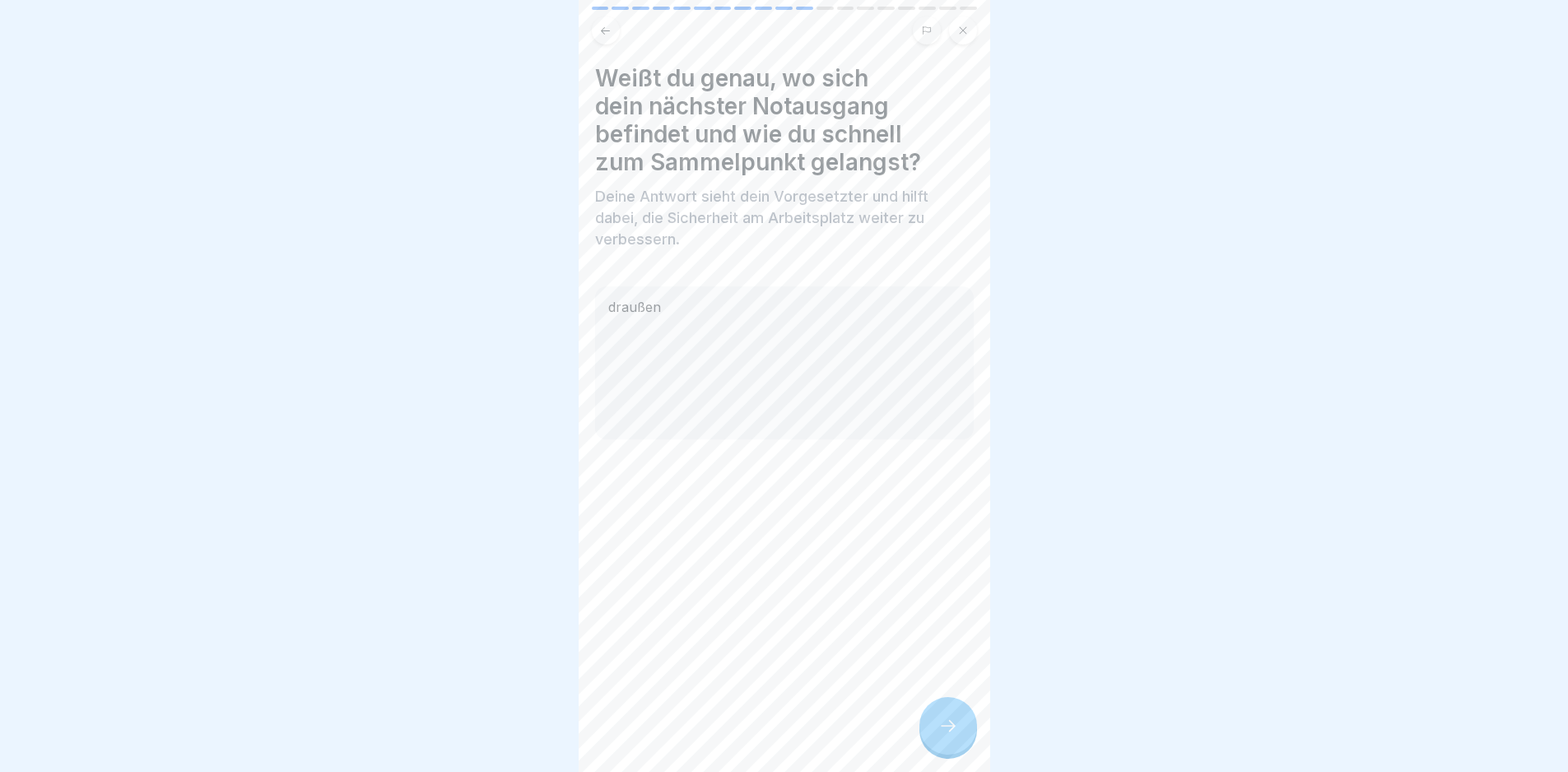
click at [950, 736] on icon at bounding box center [948, 726] width 20 height 20
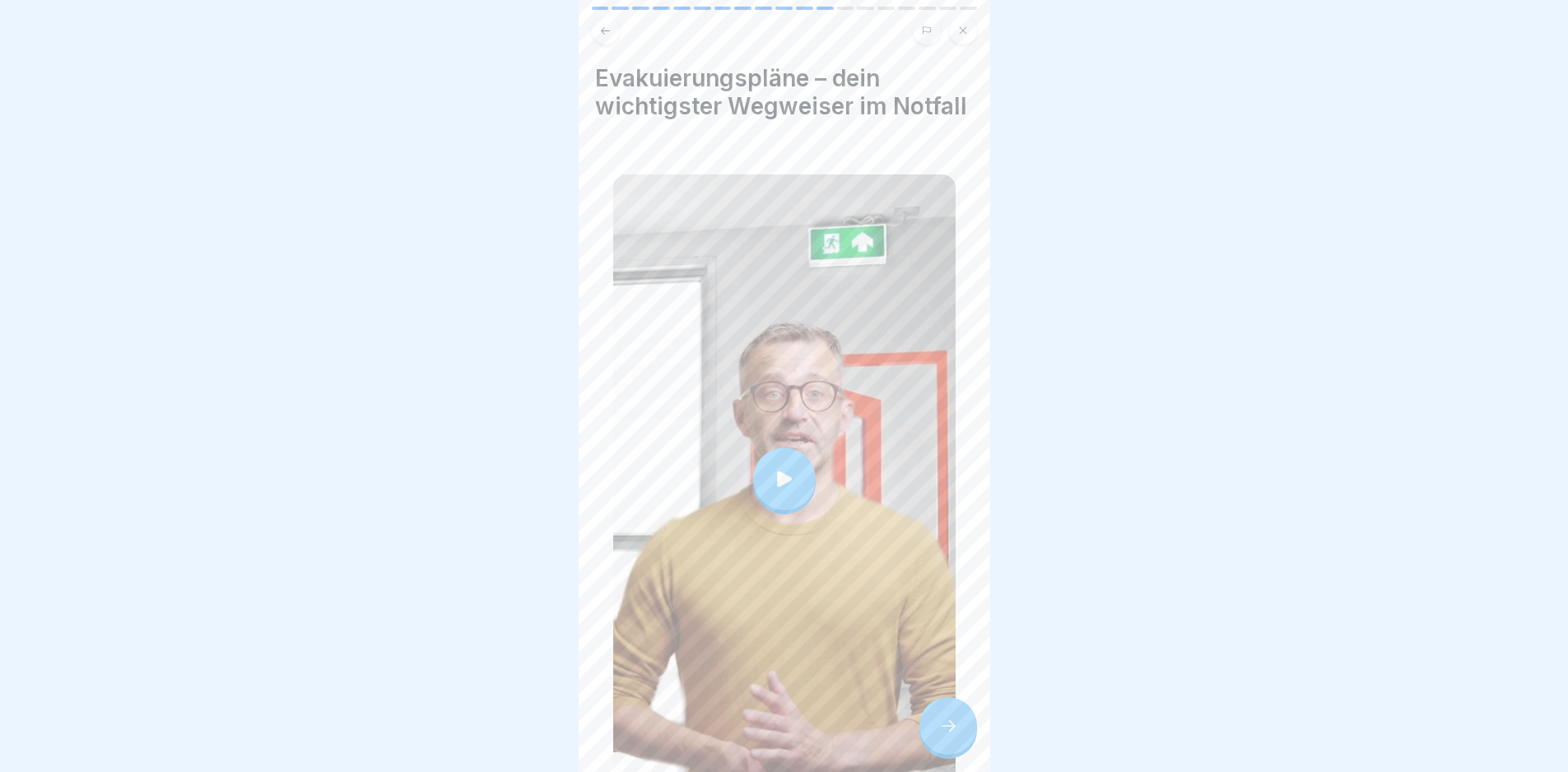
click at [950, 736] on icon at bounding box center [948, 726] width 20 height 20
click at [942, 733] on icon at bounding box center [948, 726] width 20 height 20
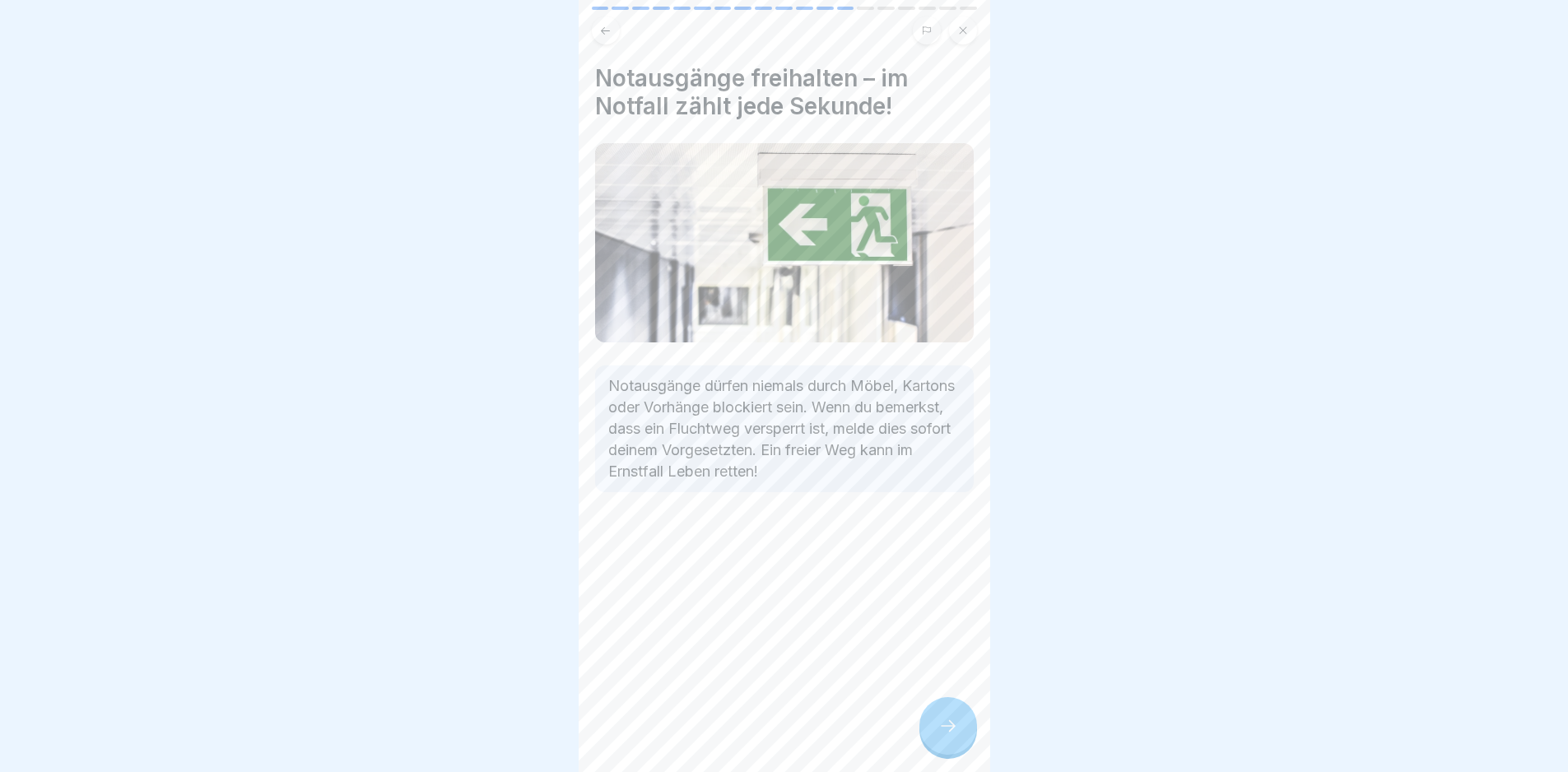
click at [942, 733] on icon at bounding box center [948, 726] width 20 height 20
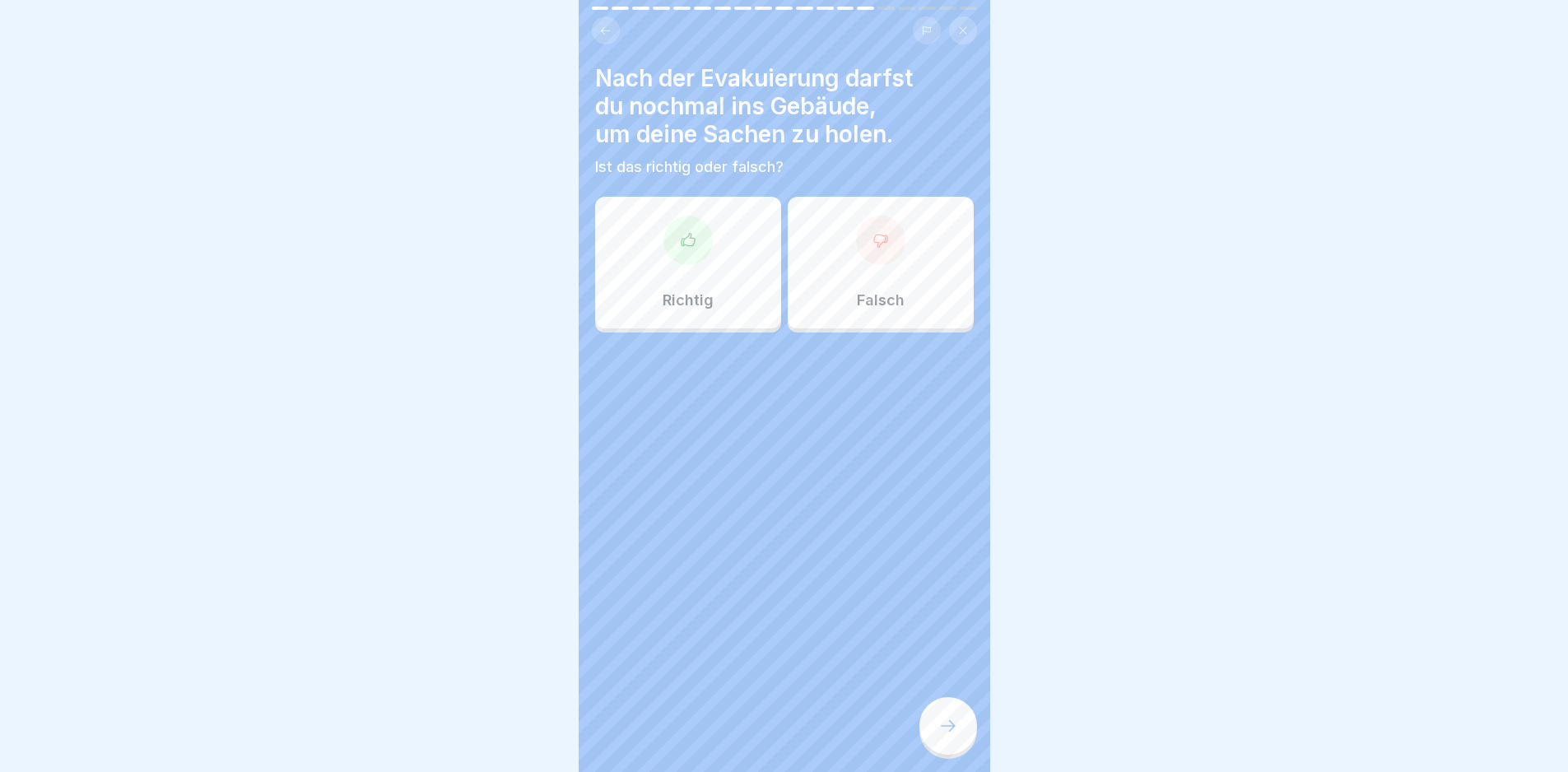
click at [901, 285] on div "Falsch" at bounding box center [880, 262] width 186 height 132
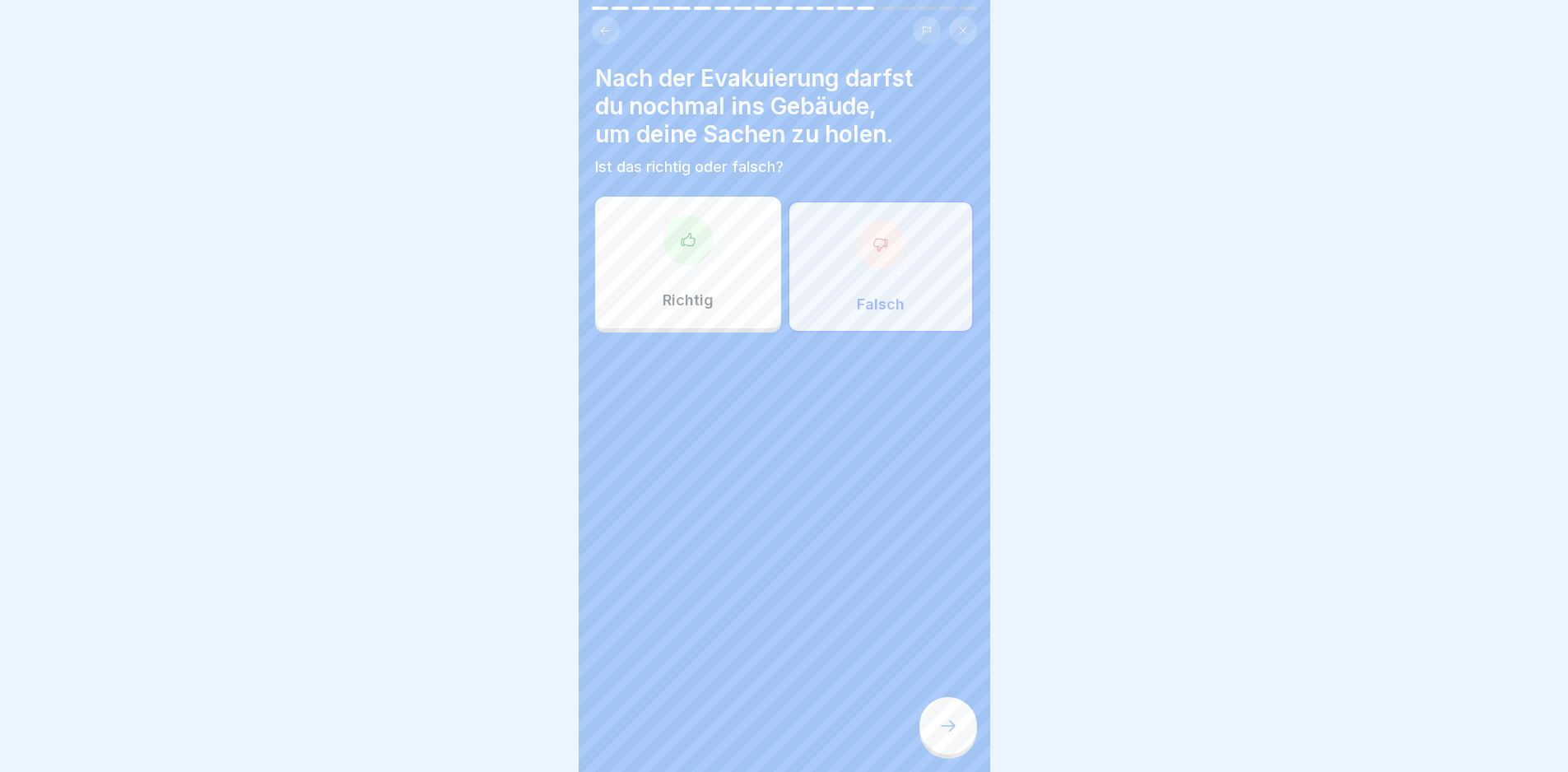
click at [932, 728] on div at bounding box center [948, 726] width 58 height 58
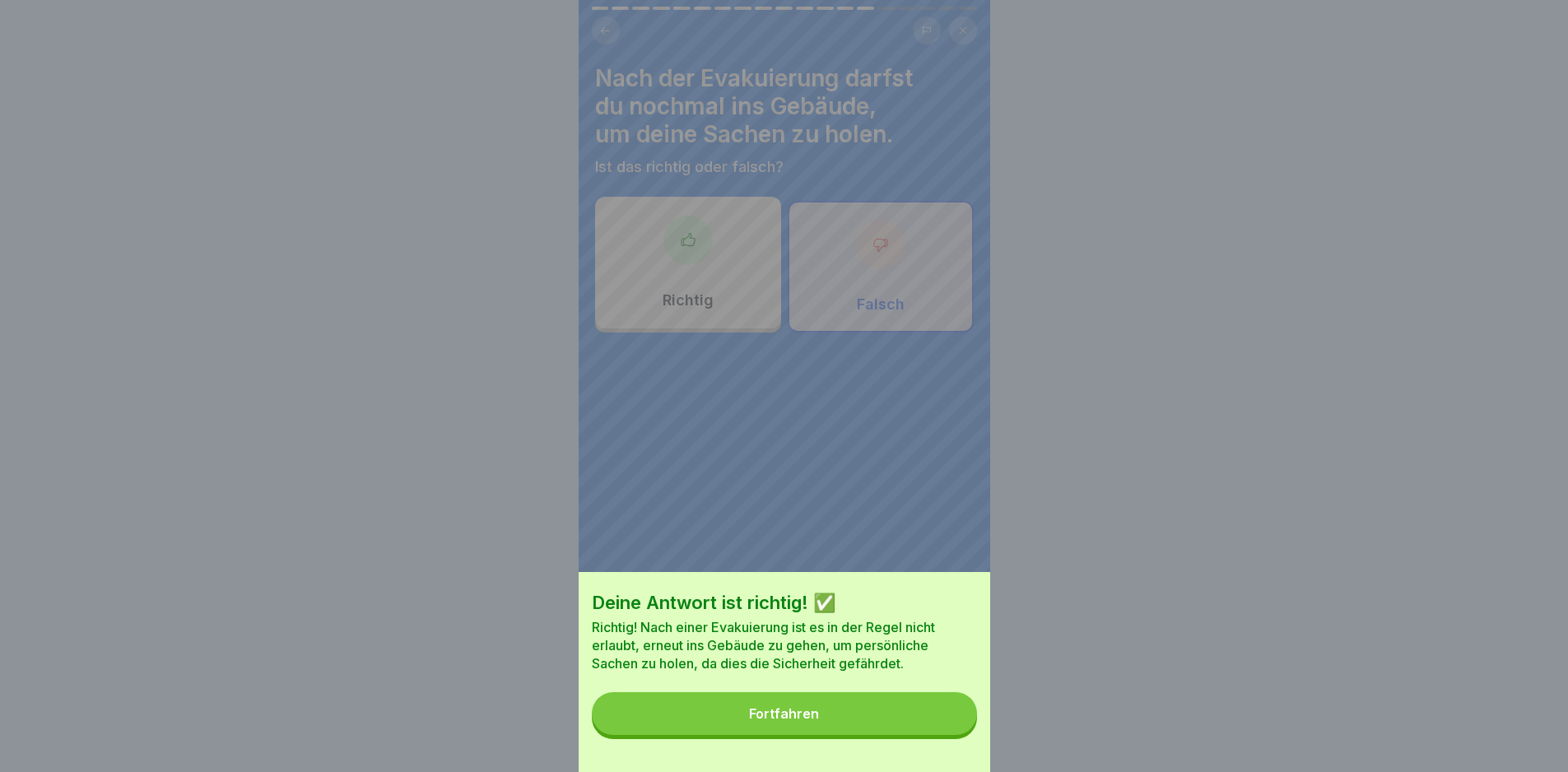
click at [932, 728] on button "Fortfahren" at bounding box center [784, 713] width 385 height 43
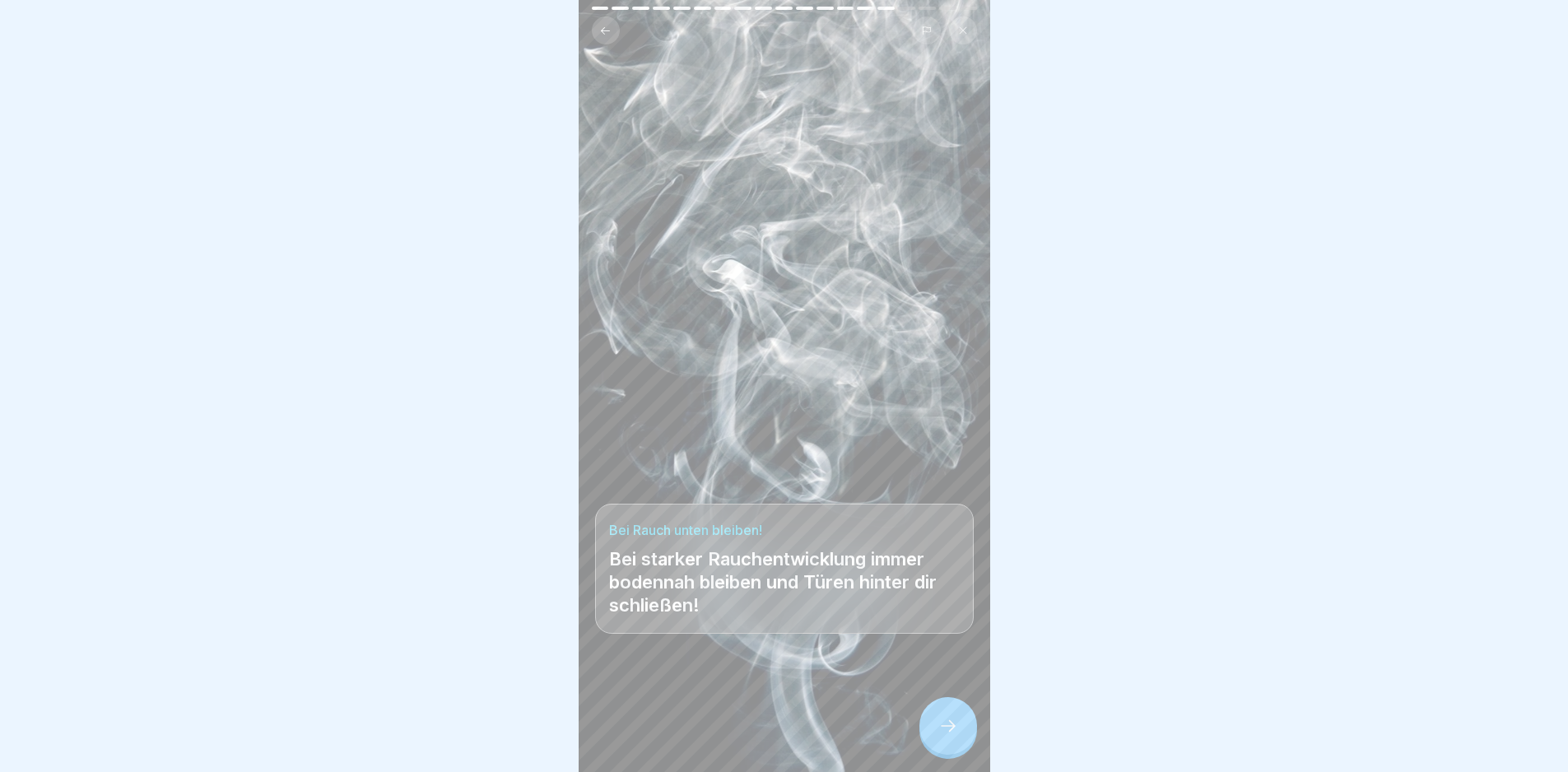
click at [932, 728] on div at bounding box center [948, 726] width 58 height 58
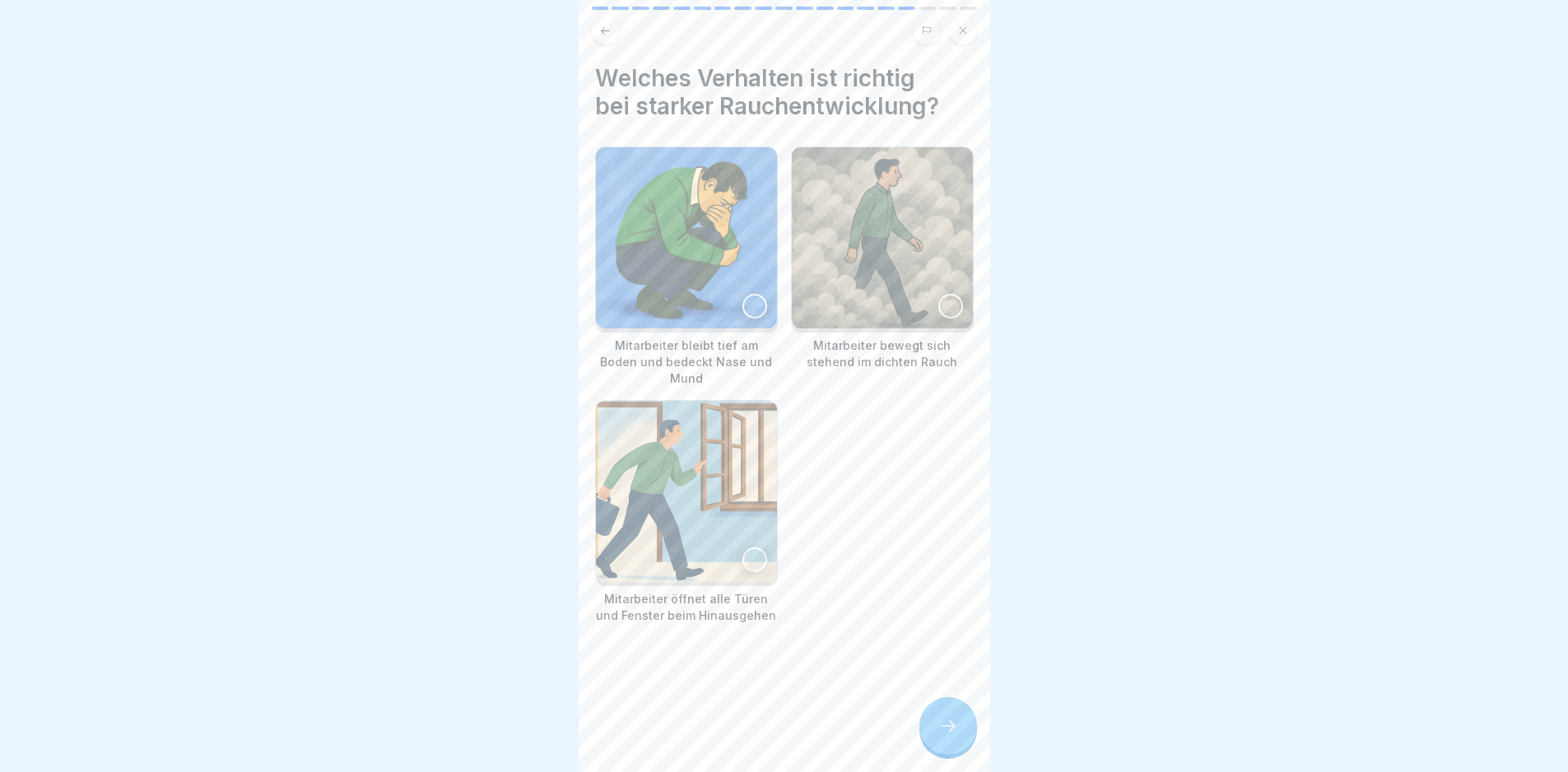
click at [712, 262] on img at bounding box center [687, 238] width 181 height 182
click at [929, 747] on div at bounding box center [948, 726] width 58 height 58
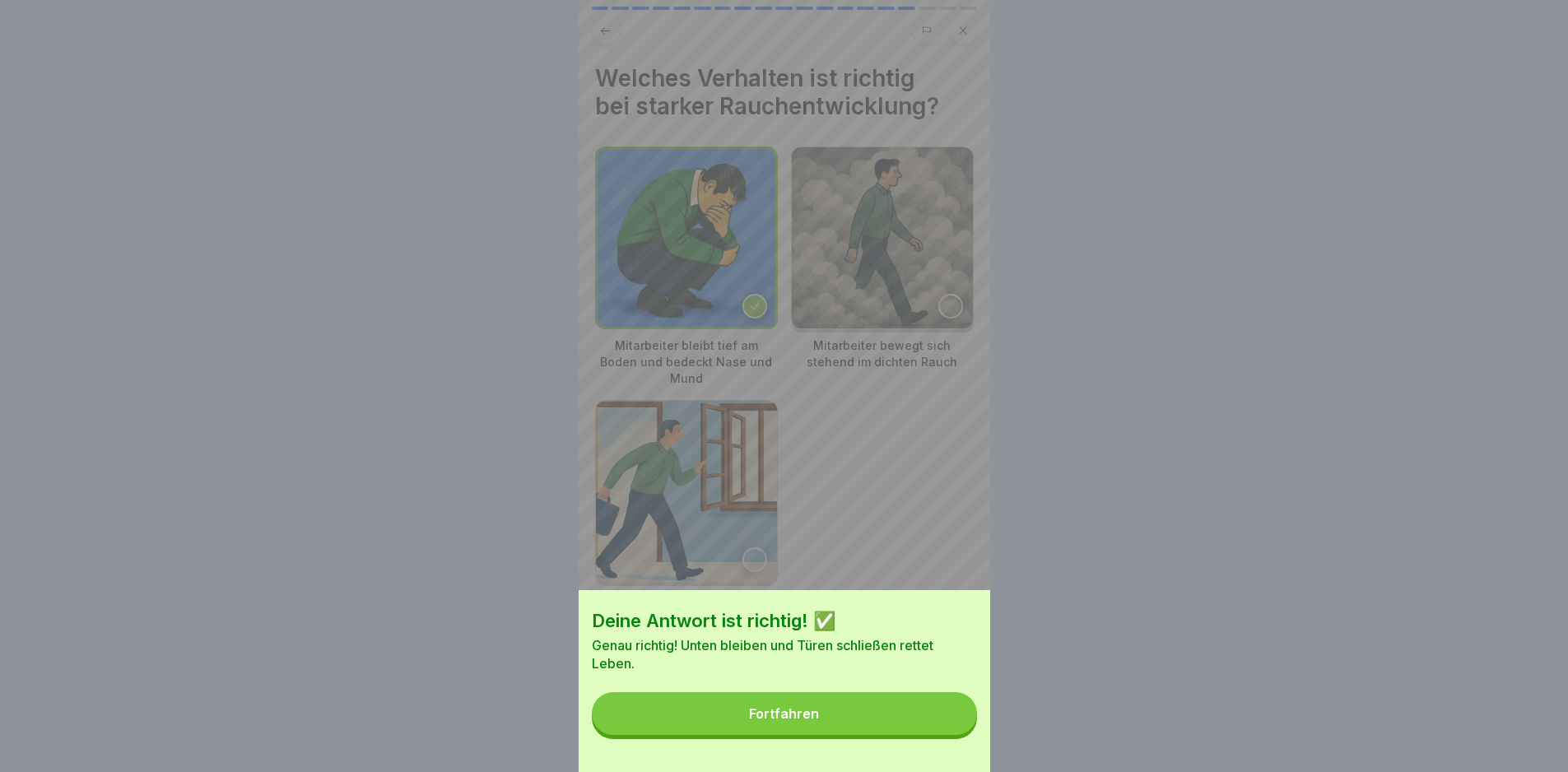
click at [929, 735] on button "Fortfahren" at bounding box center [784, 713] width 385 height 43
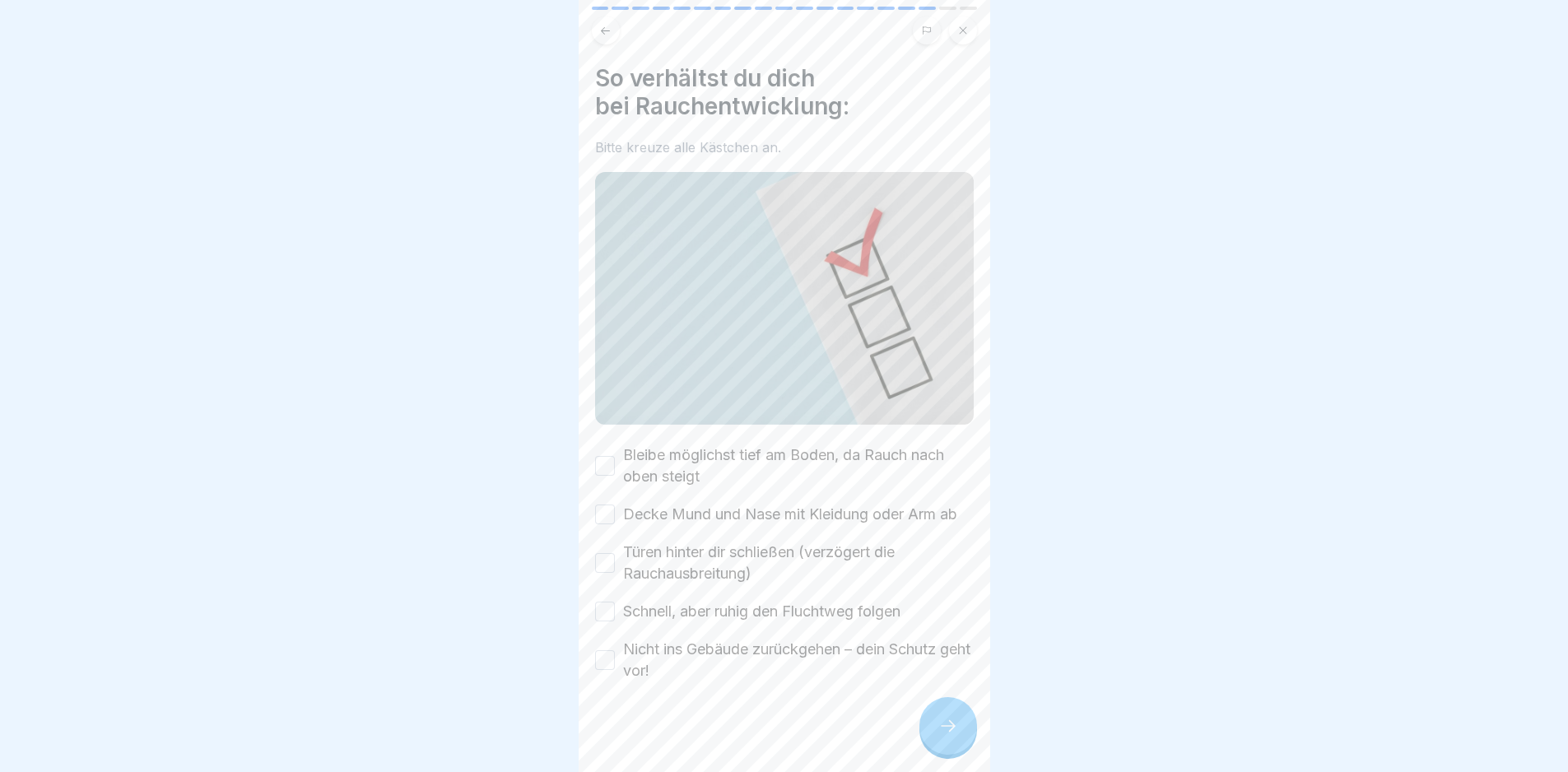
click at [709, 455] on label "Bleibe möglichst tief am Boden, da Rauch nach oben steigt" at bounding box center [798, 466] width 351 height 43
click at [615, 456] on button "Bleibe möglichst tief am Boden, da Rauch nach oben steigt" at bounding box center [605, 466] width 20 height 20
click at [711, 504] on label "Decke Mund und Nase mit Kleidung oder Arm ab" at bounding box center [789, 514] width 334 height 21
click at [615, 505] on button "Decke Mund und Nase mit Kleidung oder Arm ab" at bounding box center [605, 515] width 20 height 20
click at [728, 582] on label "Türen hinter dir schließen (verzögert die Rauchausbreitung)" at bounding box center [798, 563] width 351 height 43
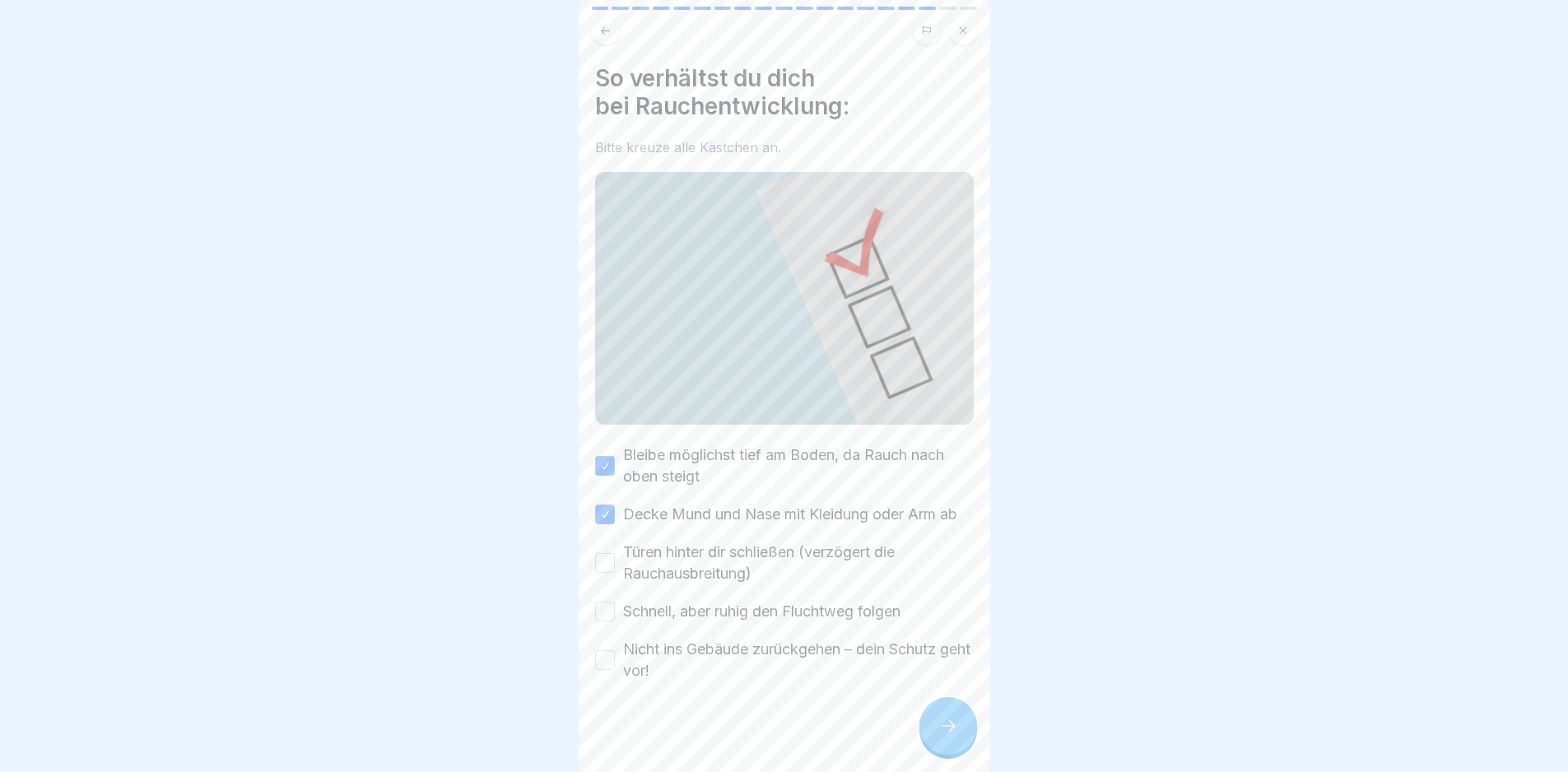
click at [615, 574] on button "Türen hinter dir schließen (verzögert die Rauchausbreitung)" at bounding box center [605, 564] width 20 height 20
click at [759, 622] on label "Schnell, aber ruhig den Fluchtweg folgen" at bounding box center [762, 611] width 277 height 21
click at [615, 621] on button "Schnell, aber ruhig den Fluchtweg folgen" at bounding box center [605, 612] width 20 height 20
click at [777, 666] on label "Nicht ins Gebäude zurückgehen – dein Schutz geht vor!" at bounding box center [798, 660] width 351 height 43
click at [615, 666] on button "Nicht ins Gebäude zurückgehen – dein Schutz geht vor!" at bounding box center [605, 660] width 20 height 20
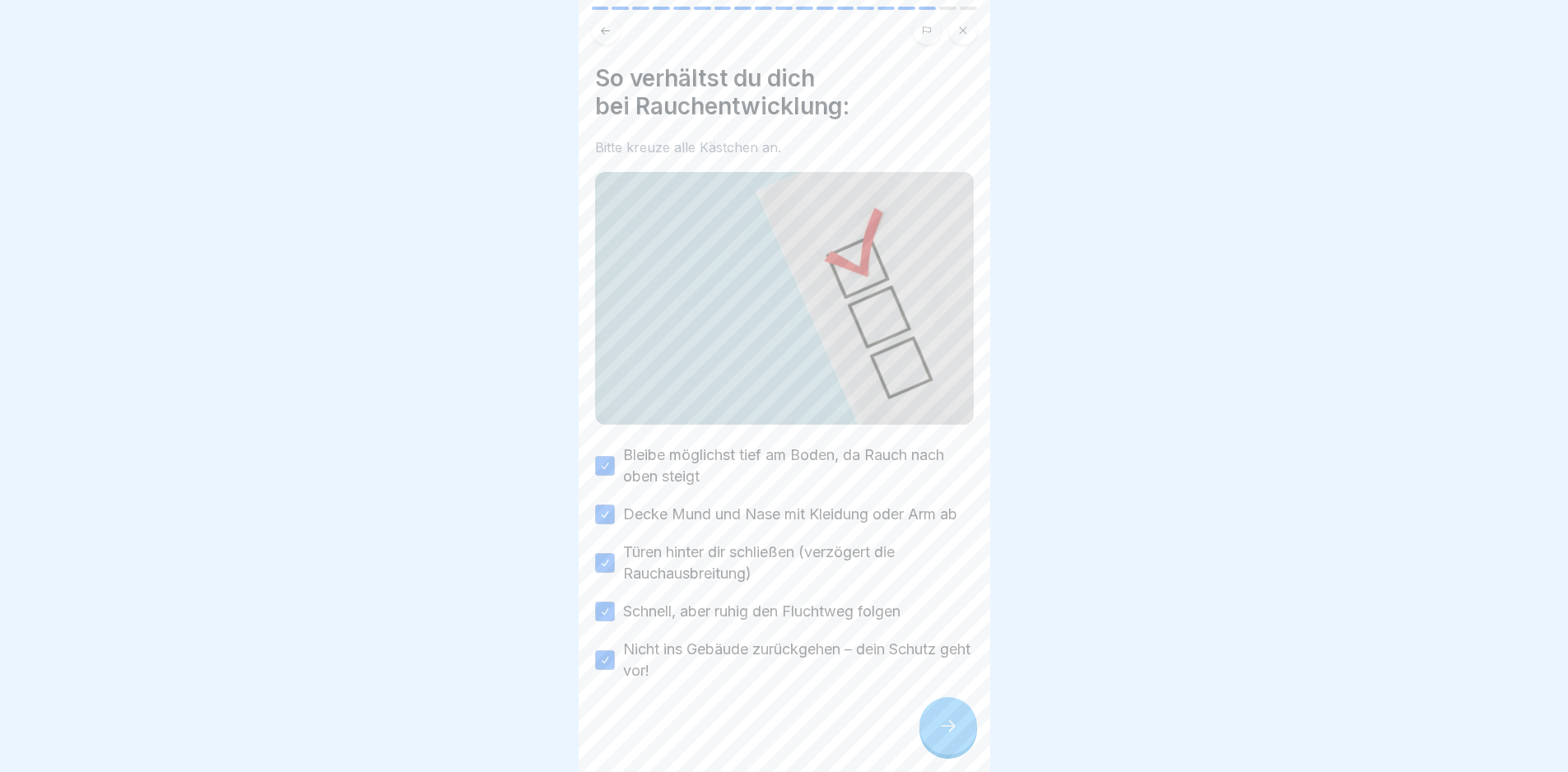
click at [951, 725] on div at bounding box center [948, 726] width 58 height 58
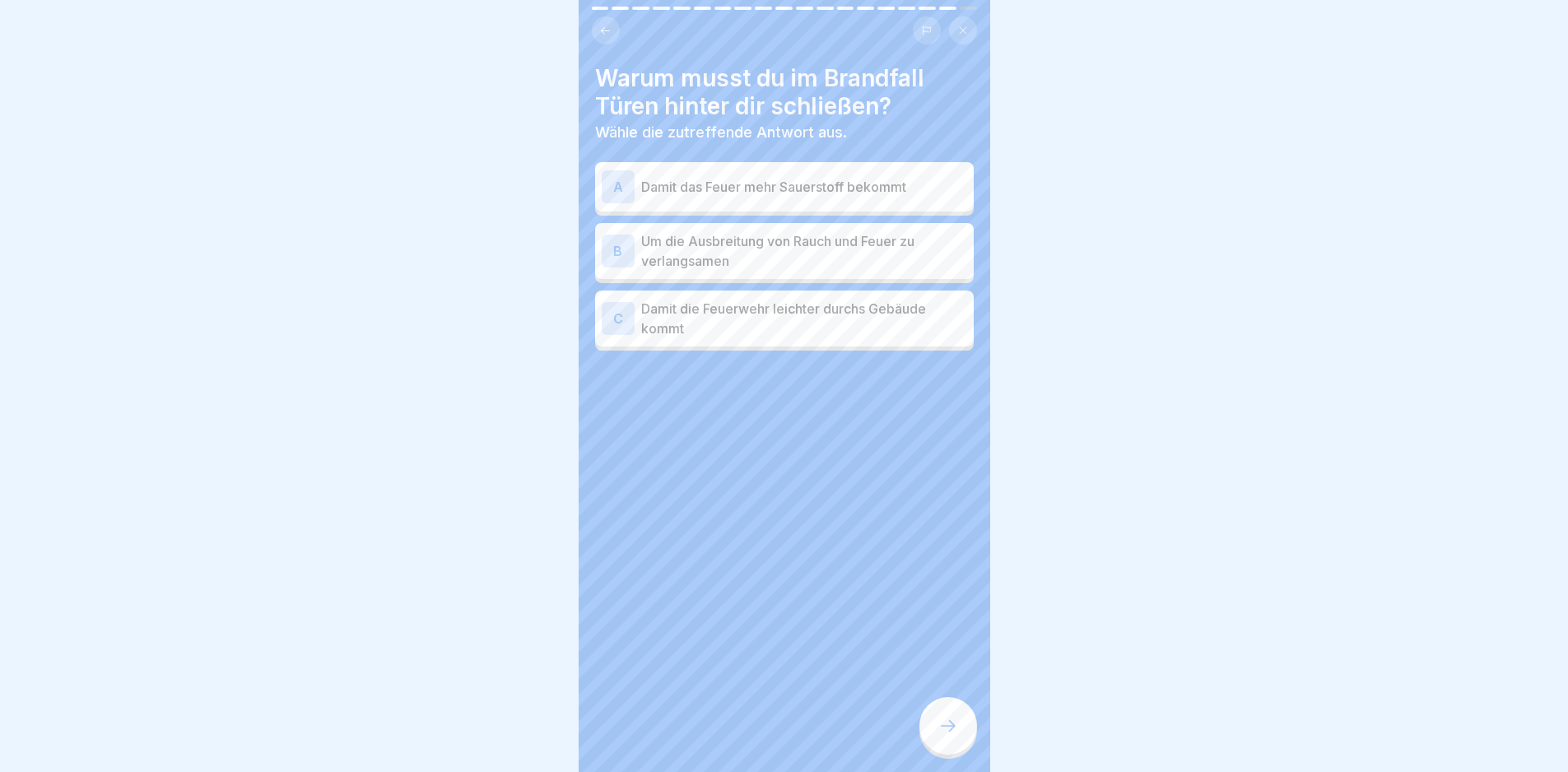
click at [842, 261] on p "Um die Ausbreitung von Rauch und Feuer zu verlangsamen" at bounding box center [803, 251] width 326 height 40
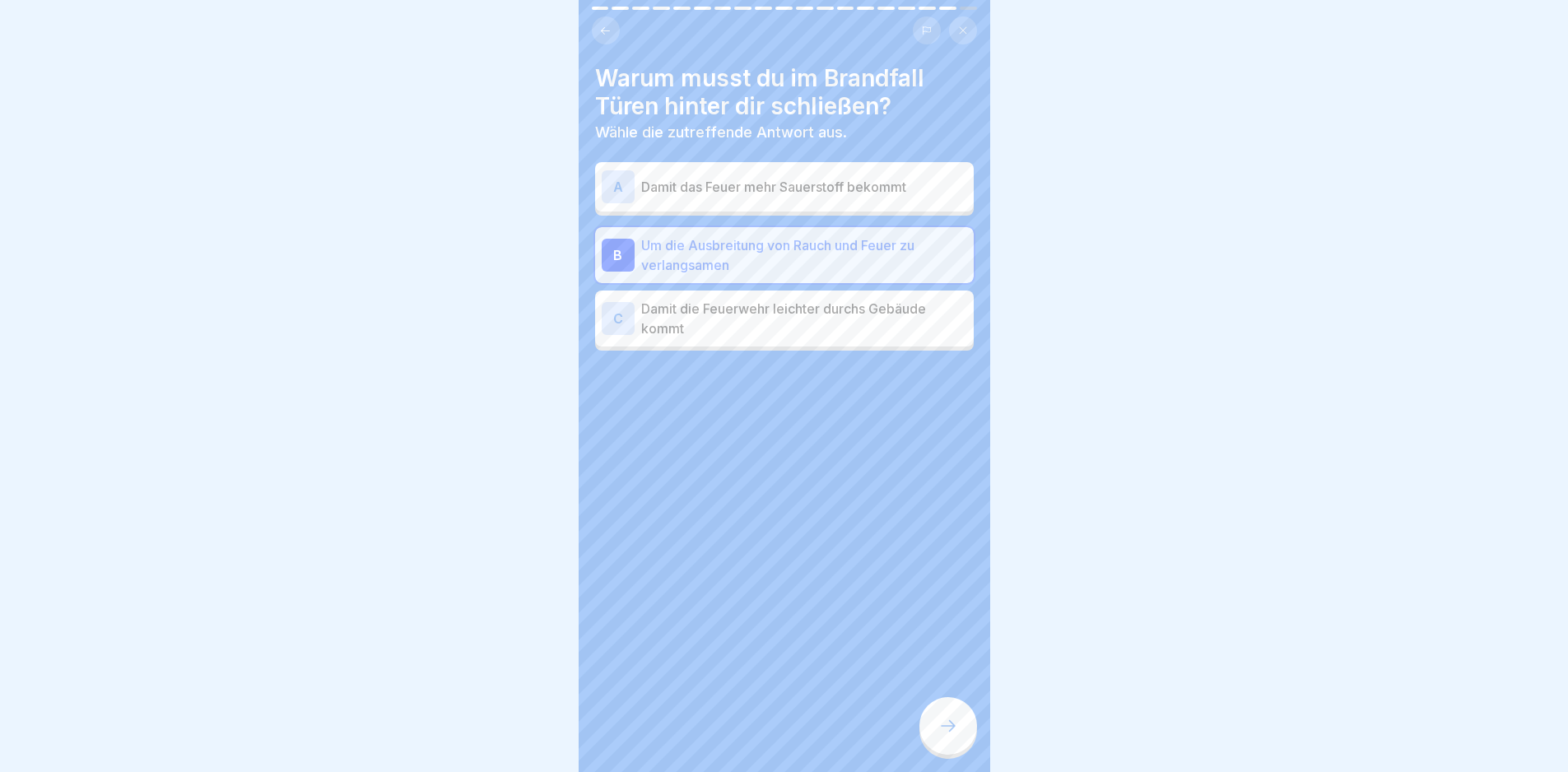
click at [943, 736] on icon at bounding box center [948, 726] width 20 height 20
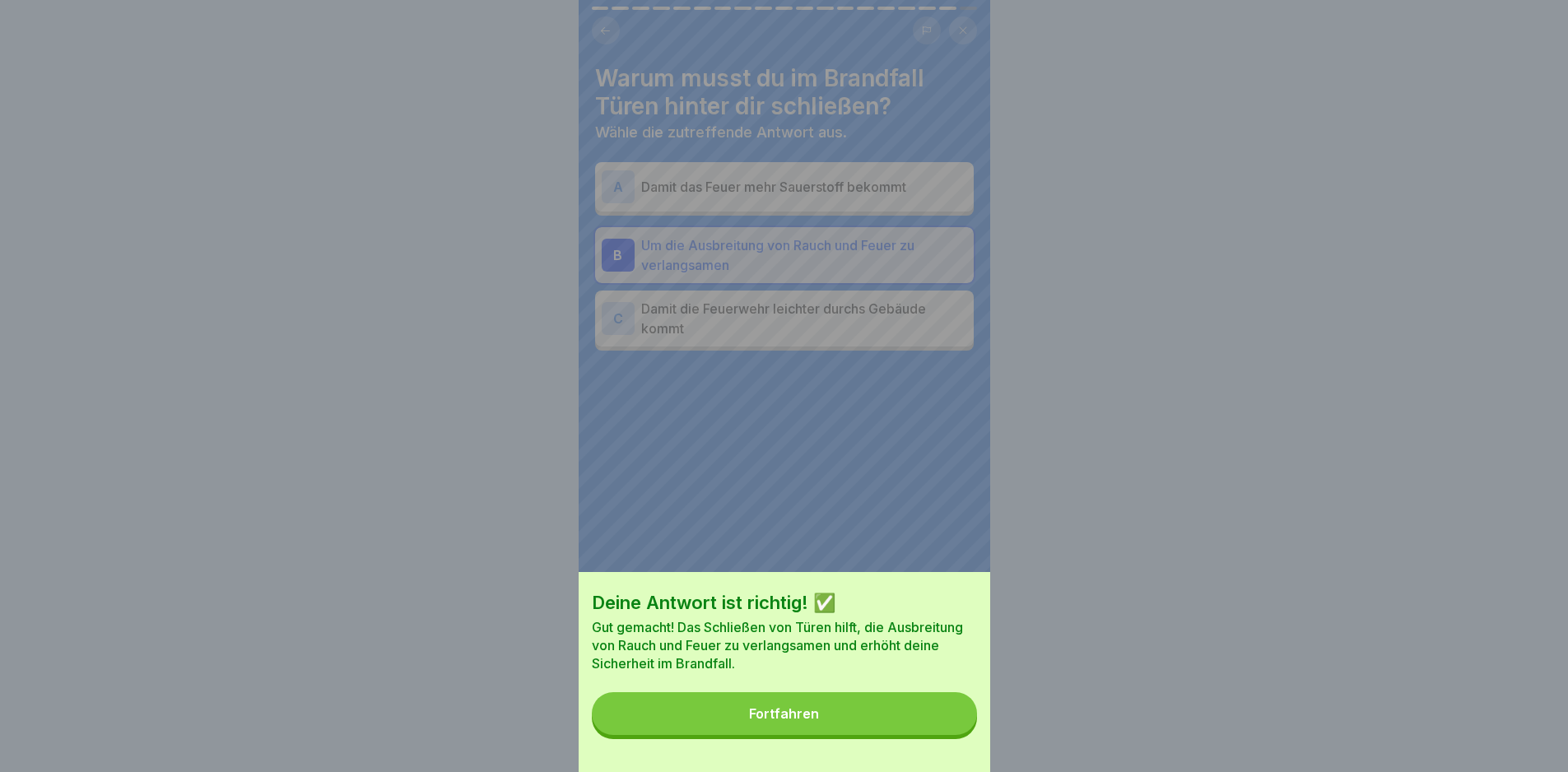
click at [943, 735] on button "Fortfahren" at bounding box center [784, 713] width 385 height 43
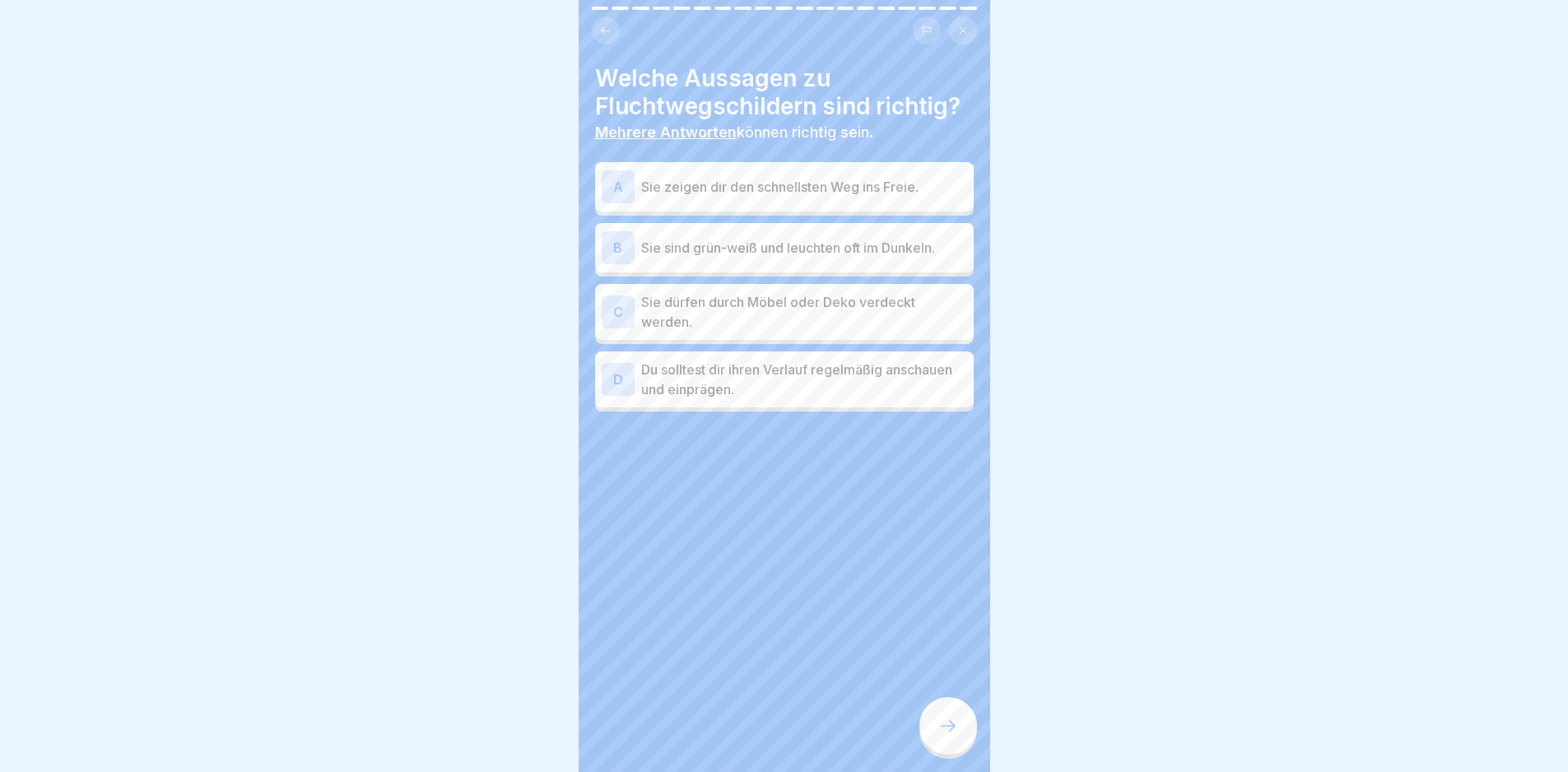
click at [781, 194] on p "Sie zeigen dir den schnellsten Weg ins Freie." at bounding box center [803, 188] width 326 height 20
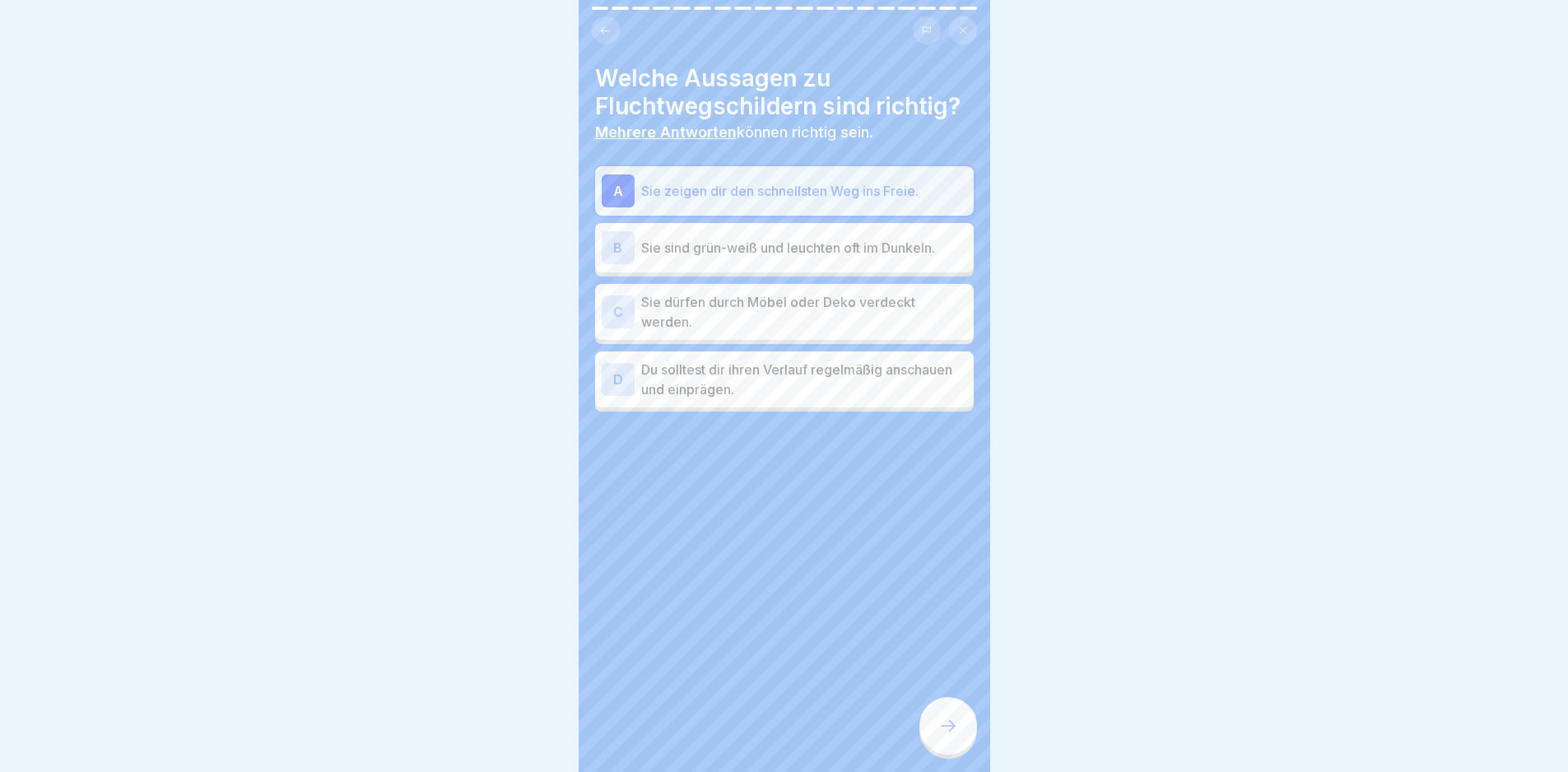
click at [784, 240] on p "Sie sind grün-weiß und leuchten oft im Dunkeln." at bounding box center [803, 248] width 326 height 20
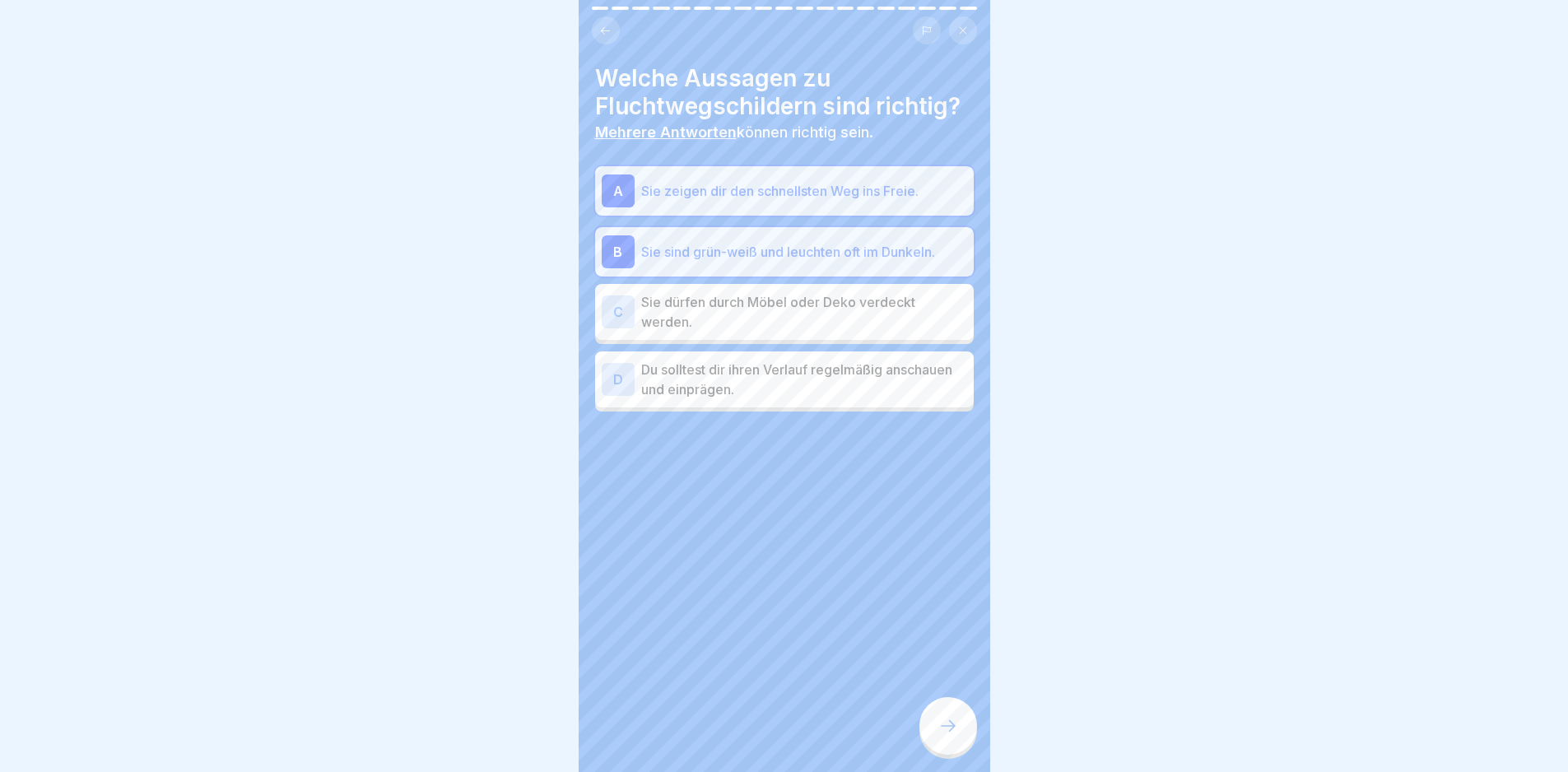
click at [828, 392] on p "Du solltest dir ihren Verlauf regelmäßig anschauen und einprägen." at bounding box center [803, 380] width 326 height 40
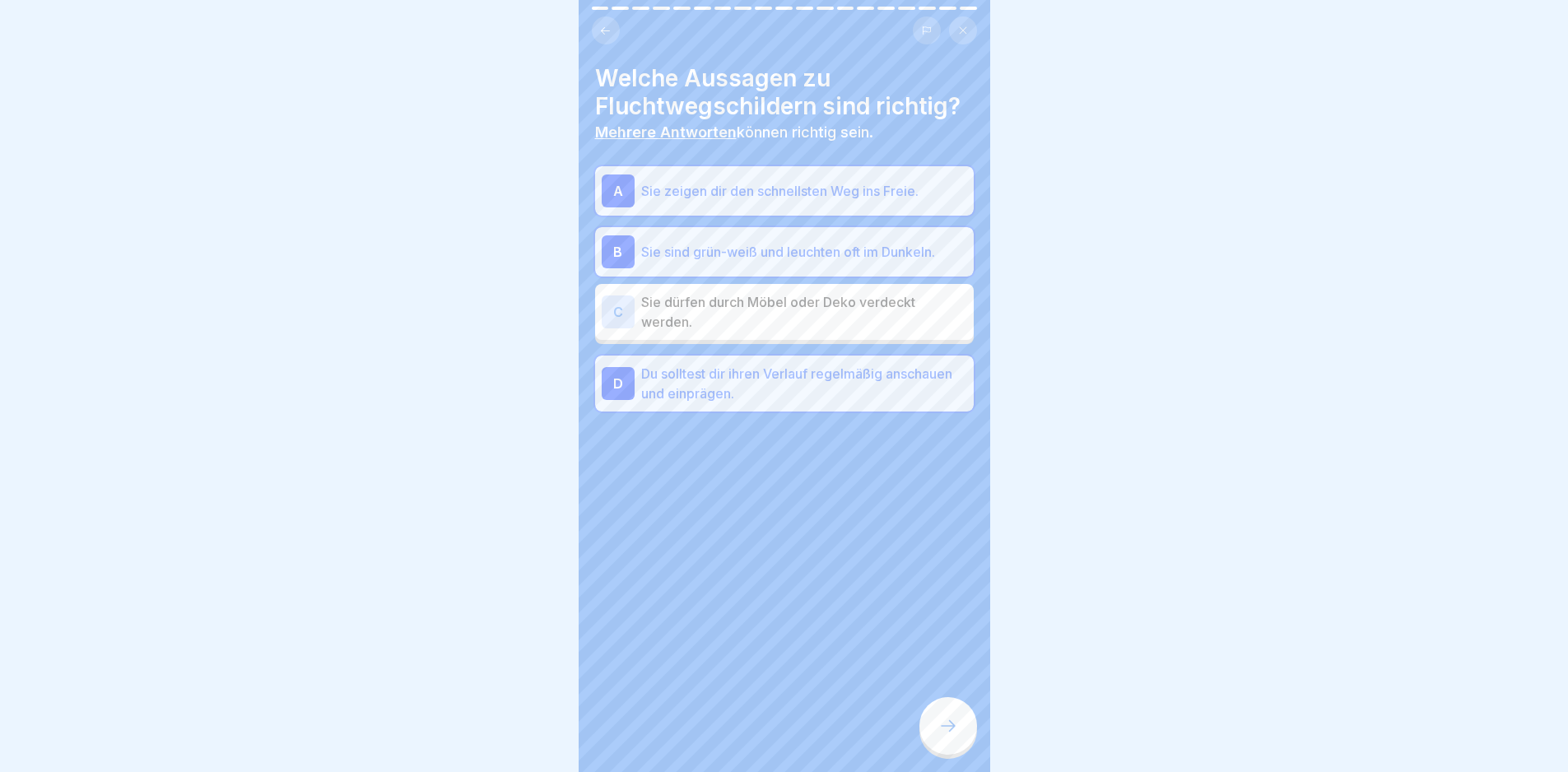
click at [941, 753] on div at bounding box center [948, 726] width 58 height 58
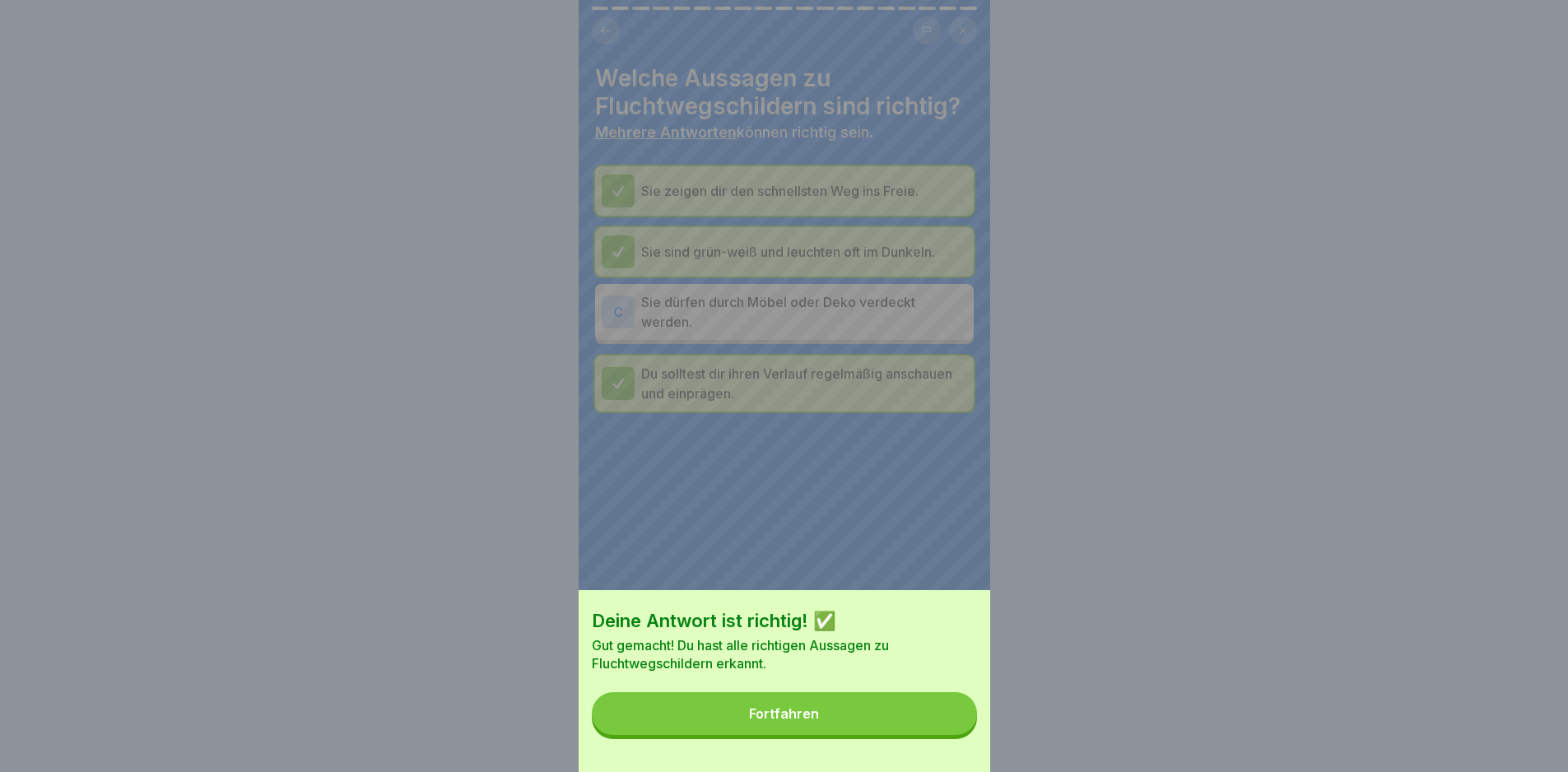
click at [971, 724] on button "Fortfahren" at bounding box center [784, 713] width 385 height 43
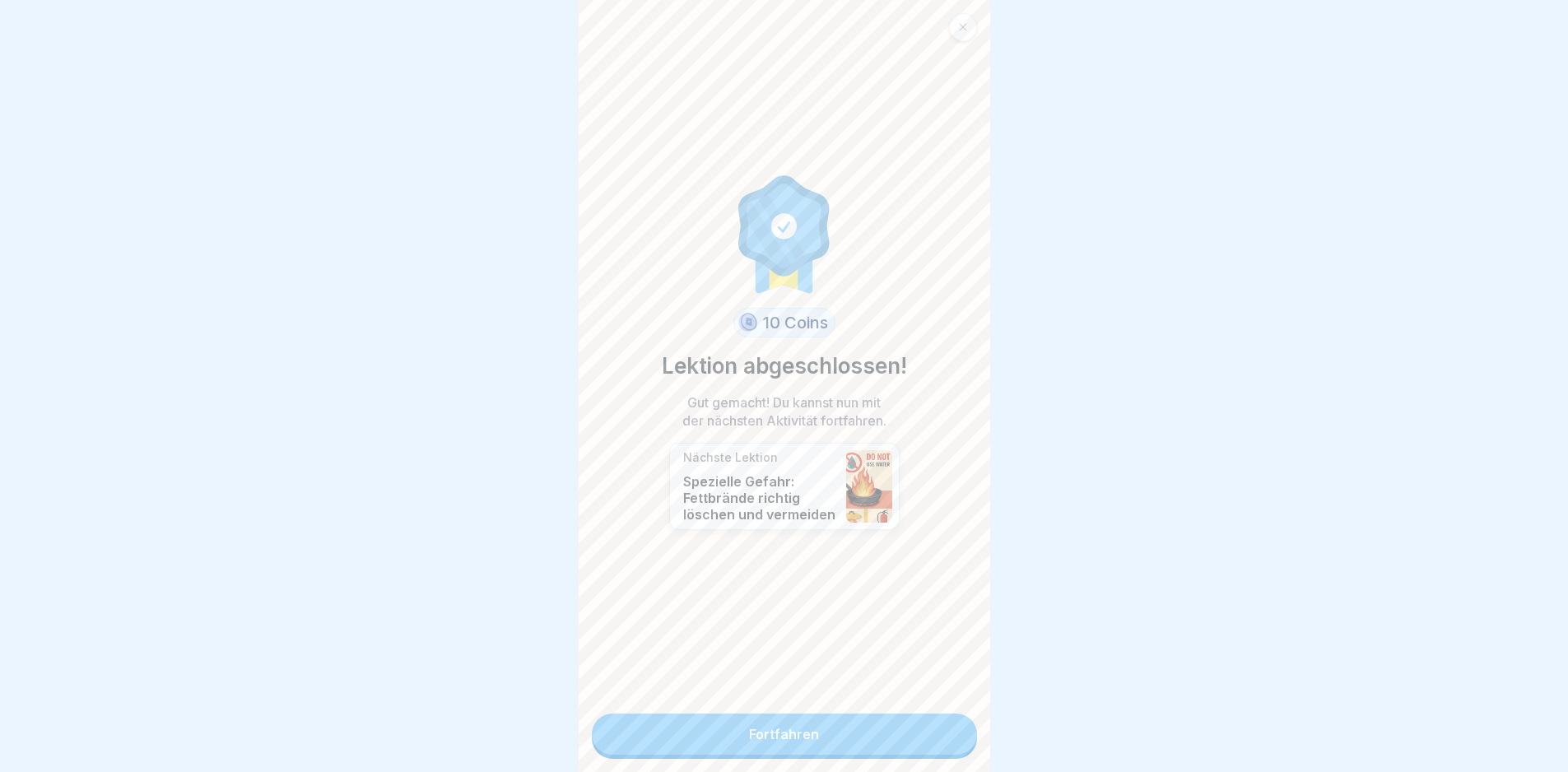
click at [908, 736] on link "Fortfahren" at bounding box center [784, 734] width 385 height 41
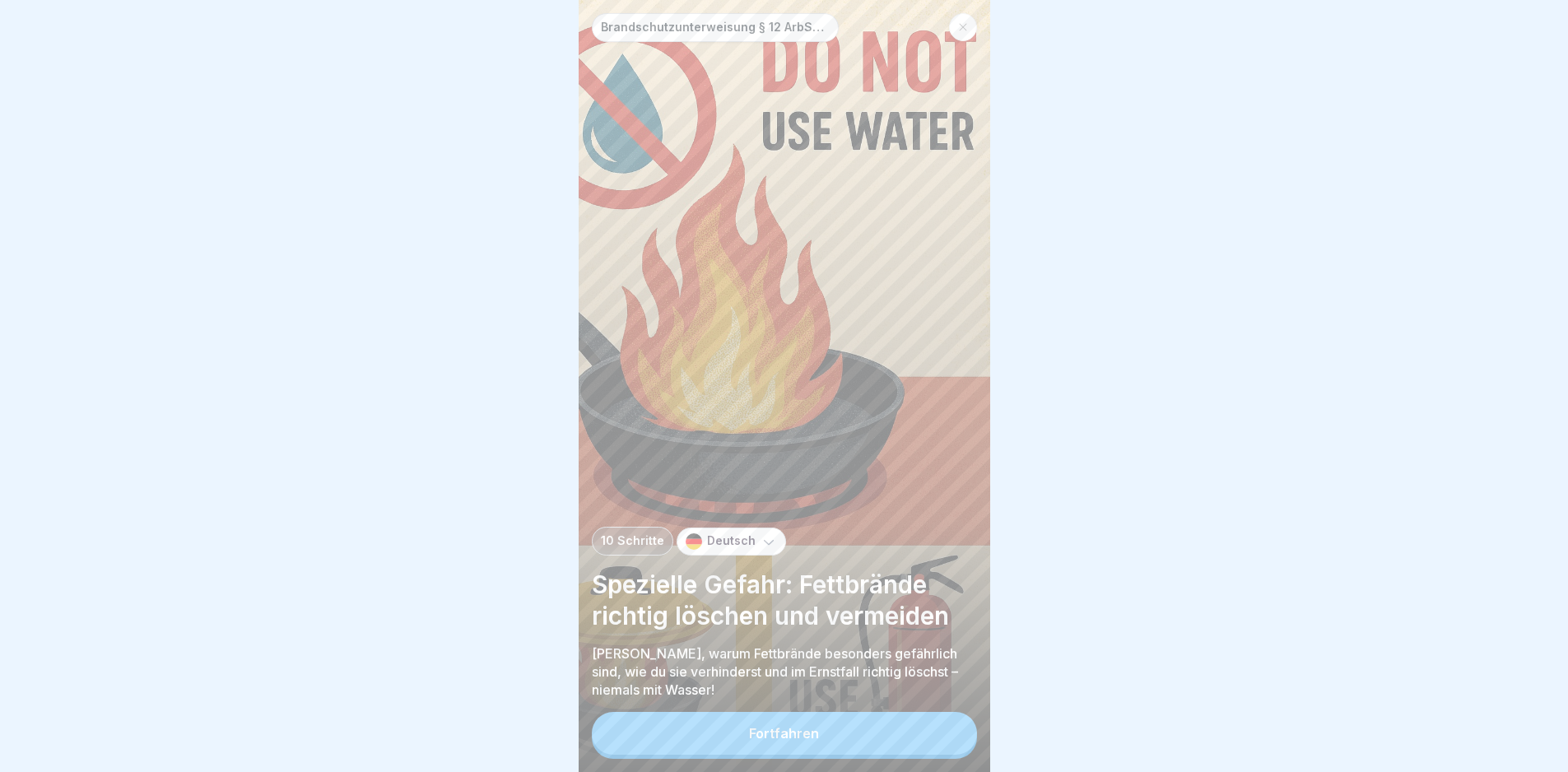
click at [903, 723] on div "Brandschutzunterweisung § 12 ArbSchG 10 Schritte Deutsch Spezielle Gefahr: Fett…" at bounding box center [784, 386] width 412 height 772
click at [900, 741] on button "Fortfahren" at bounding box center [784, 733] width 385 height 43
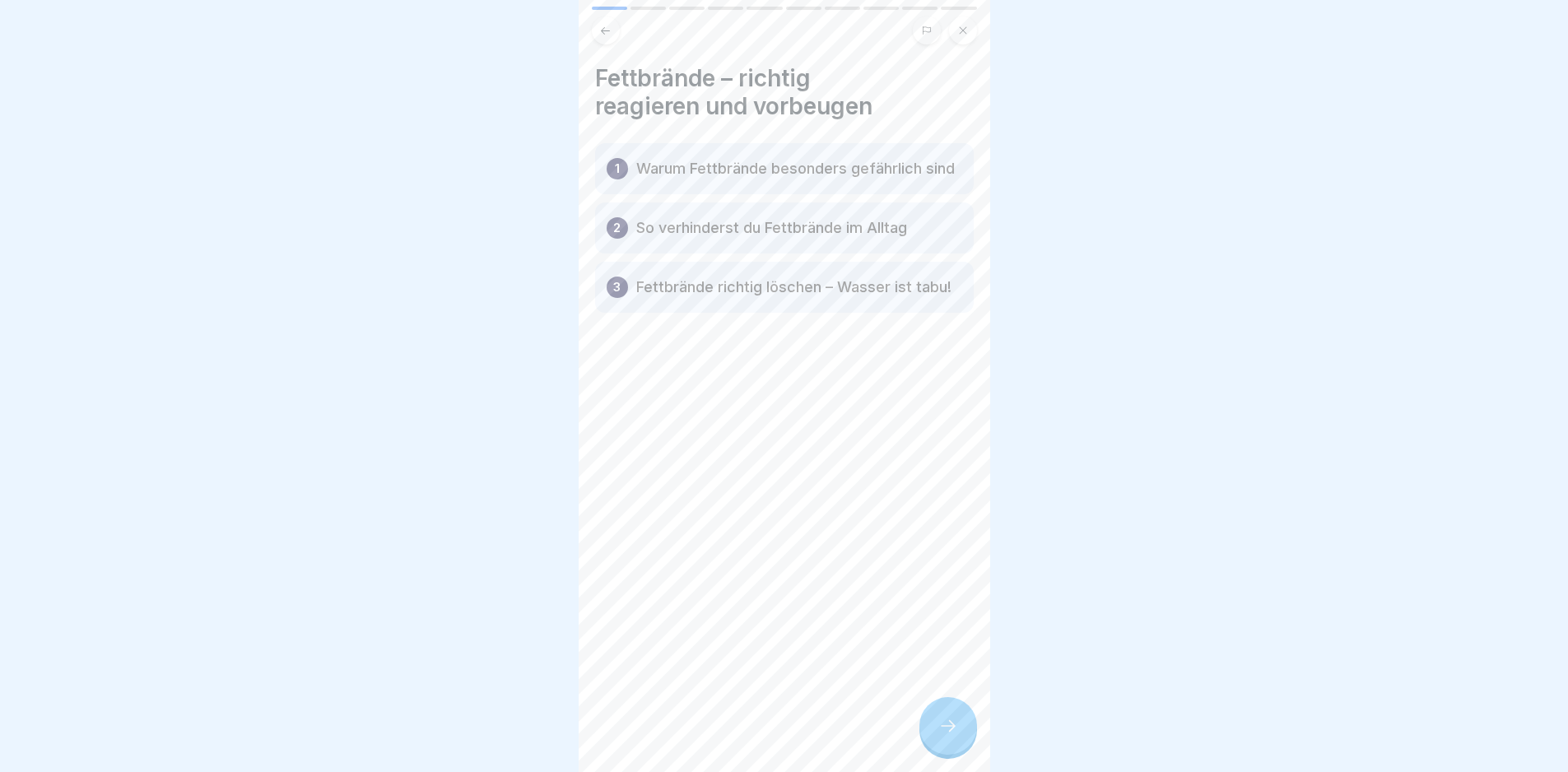
click at [957, 713] on div at bounding box center [948, 726] width 58 height 58
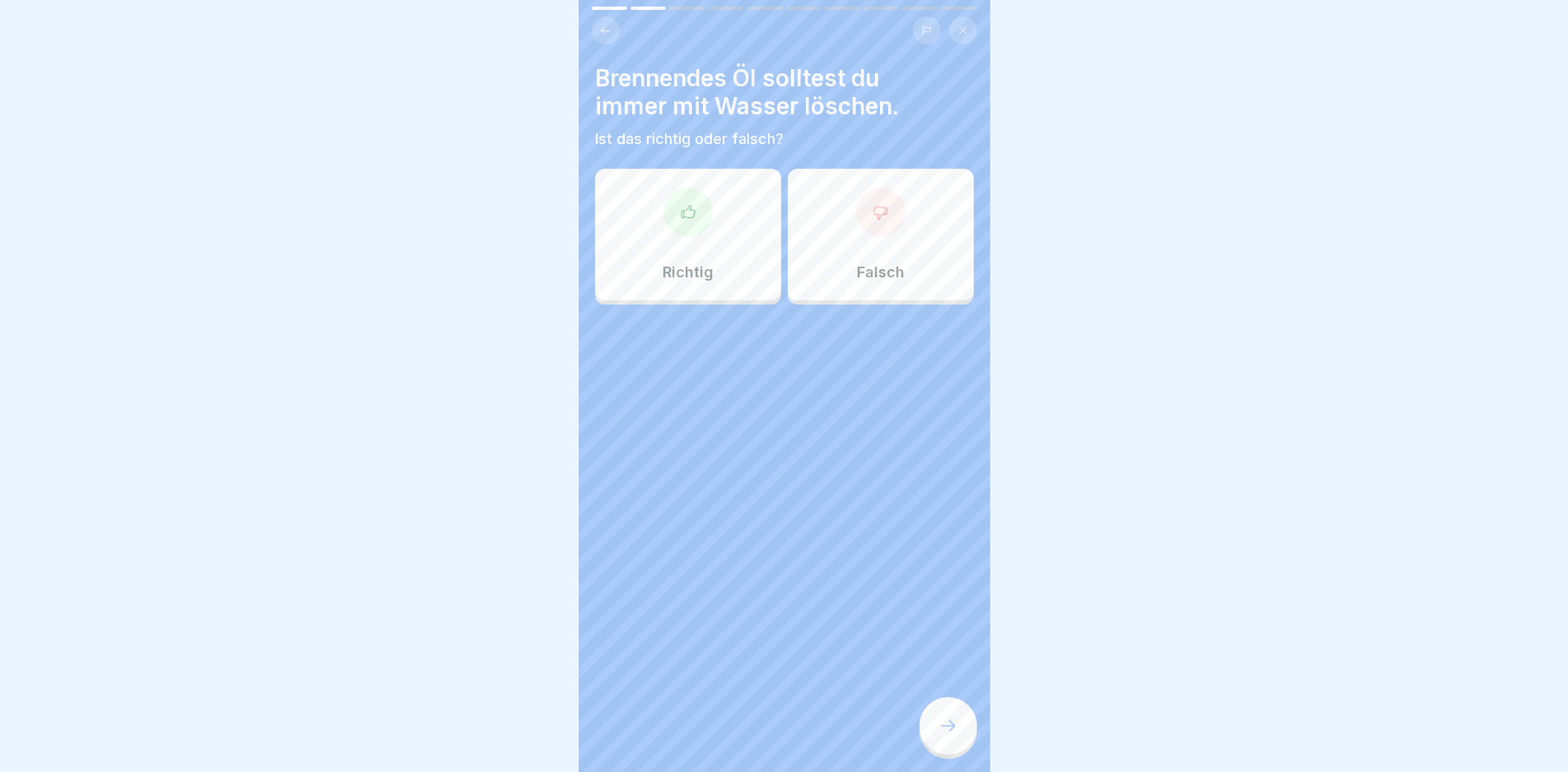
click at [856, 228] on div at bounding box center [881, 212] width 50 height 50
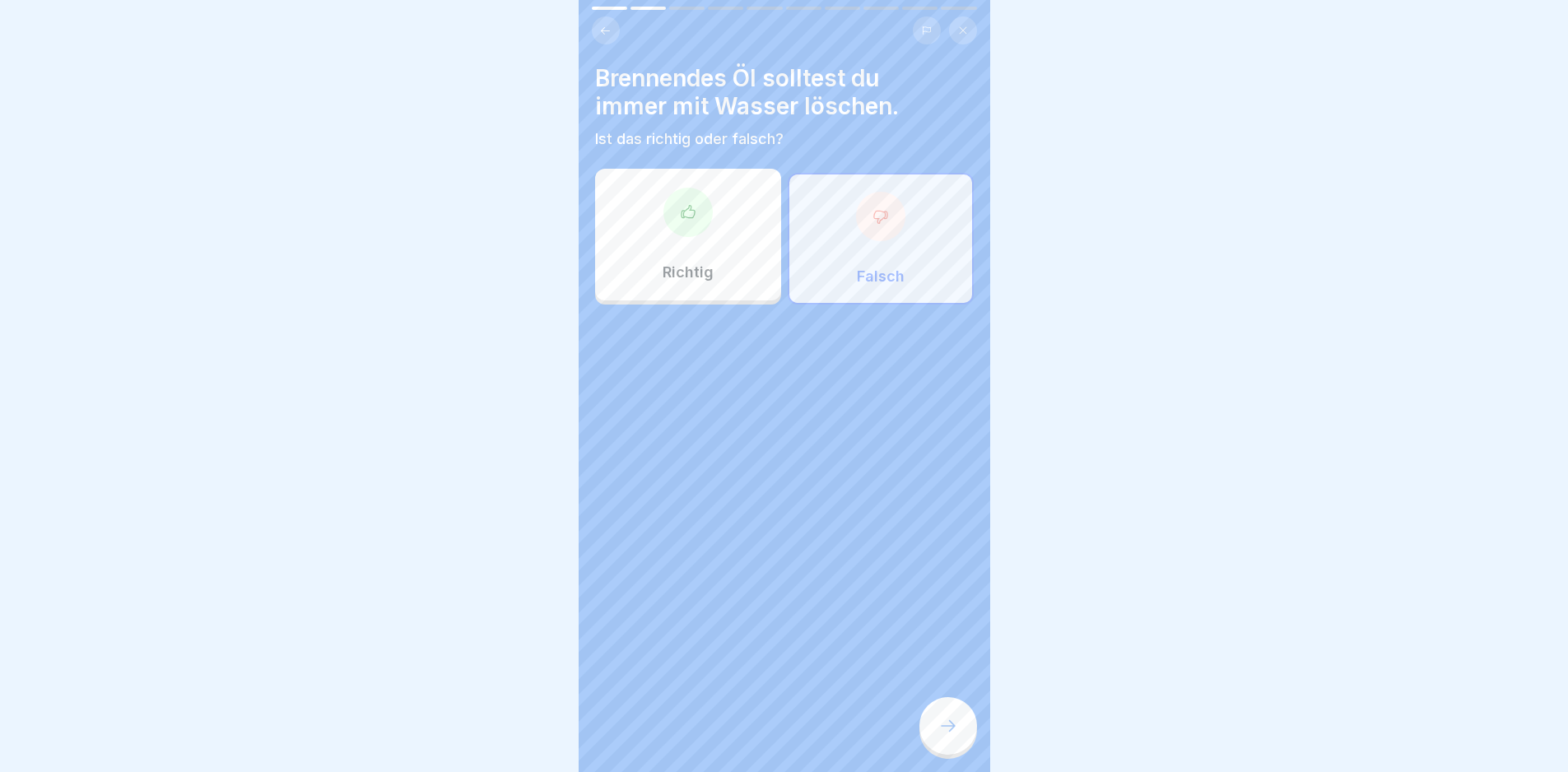
click at [951, 717] on div at bounding box center [948, 726] width 58 height 58
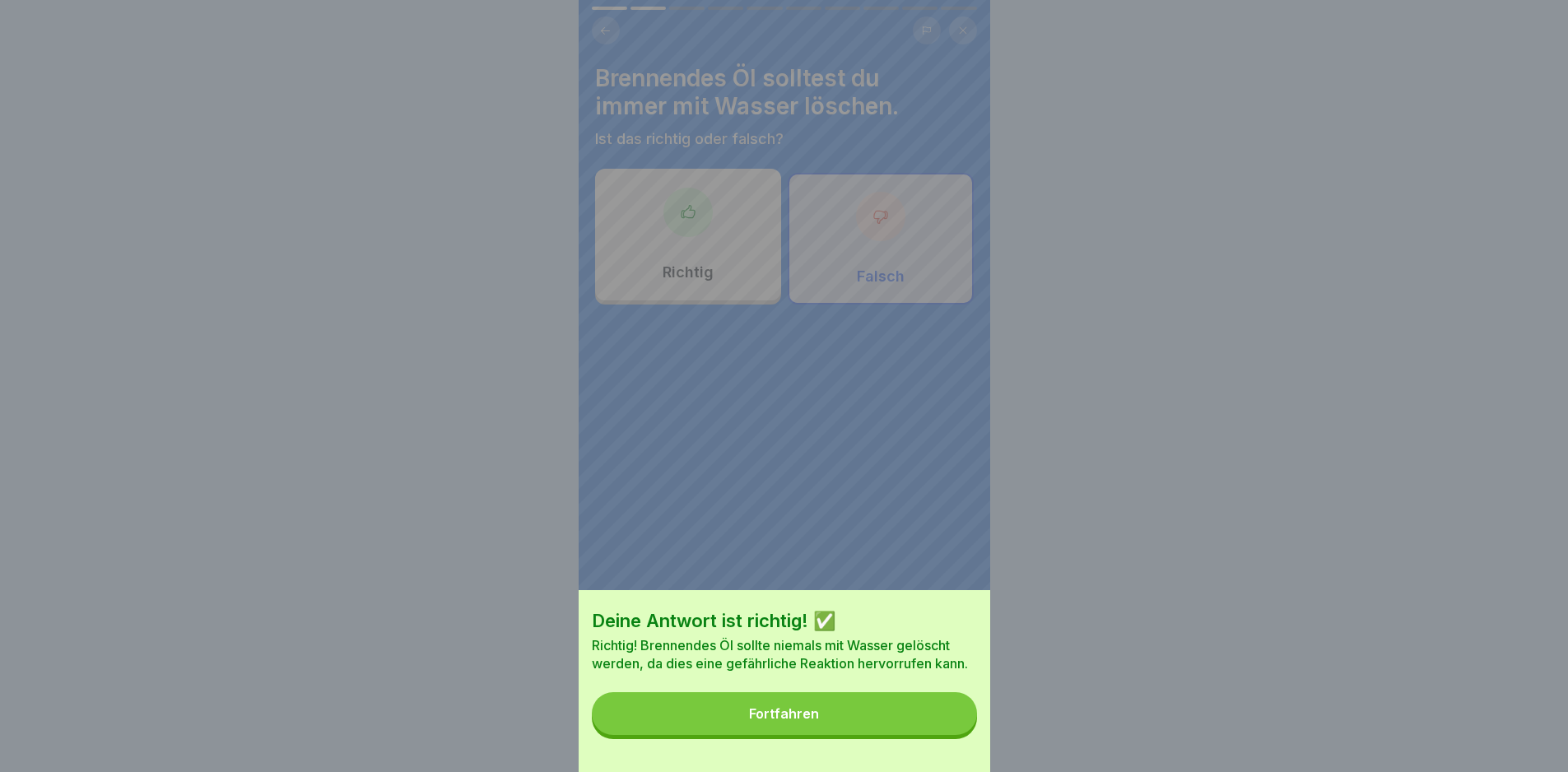
click at [945, 717] on button "Fortfahren" at bounding box center [784, 713] width 385 height 43
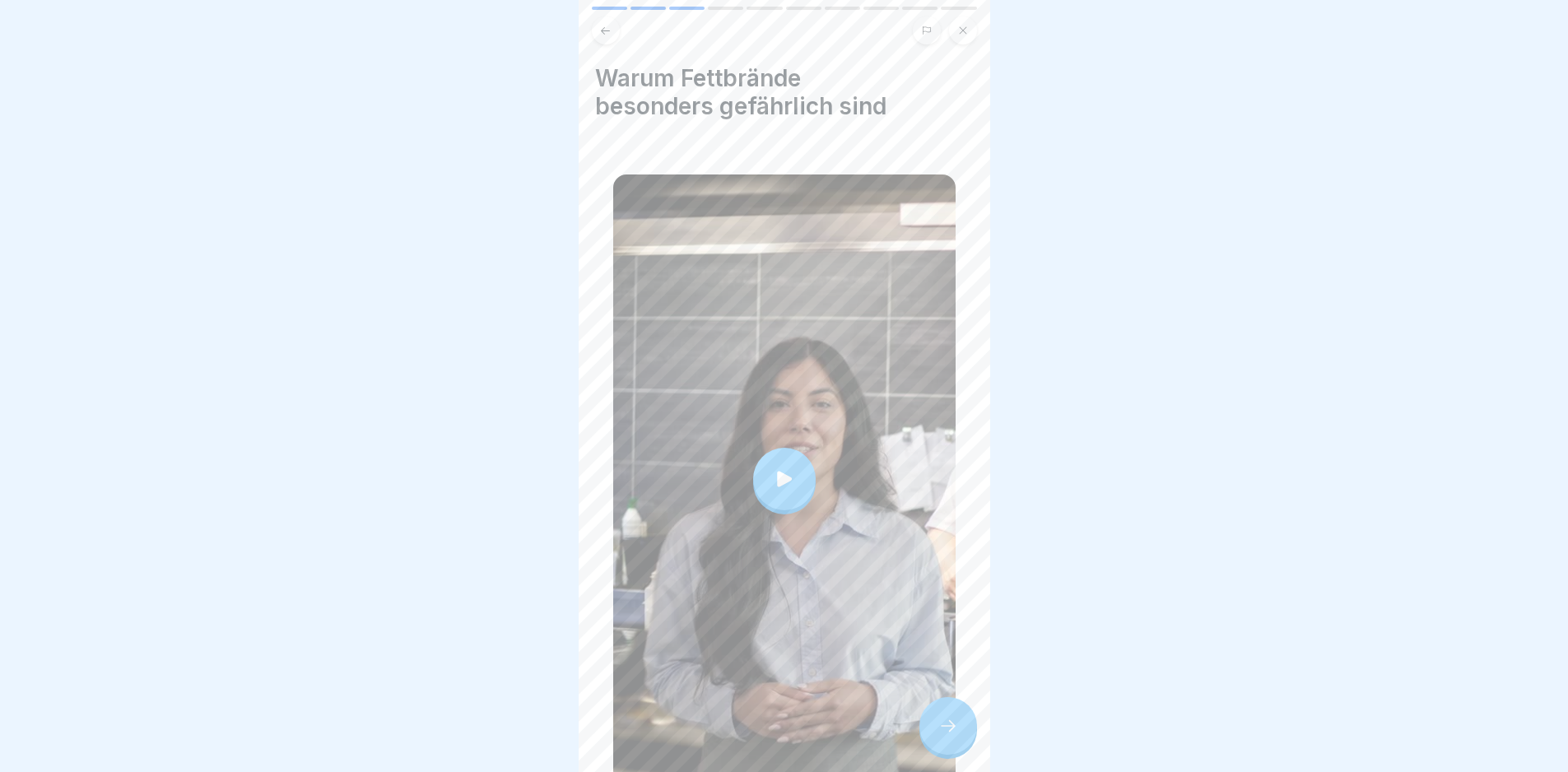
click at [834, 511] on div at bounding box center [784, 479] width 342 height 609
click at [955, 736] on icon at bounding box center [948, 726] width 20 height 20
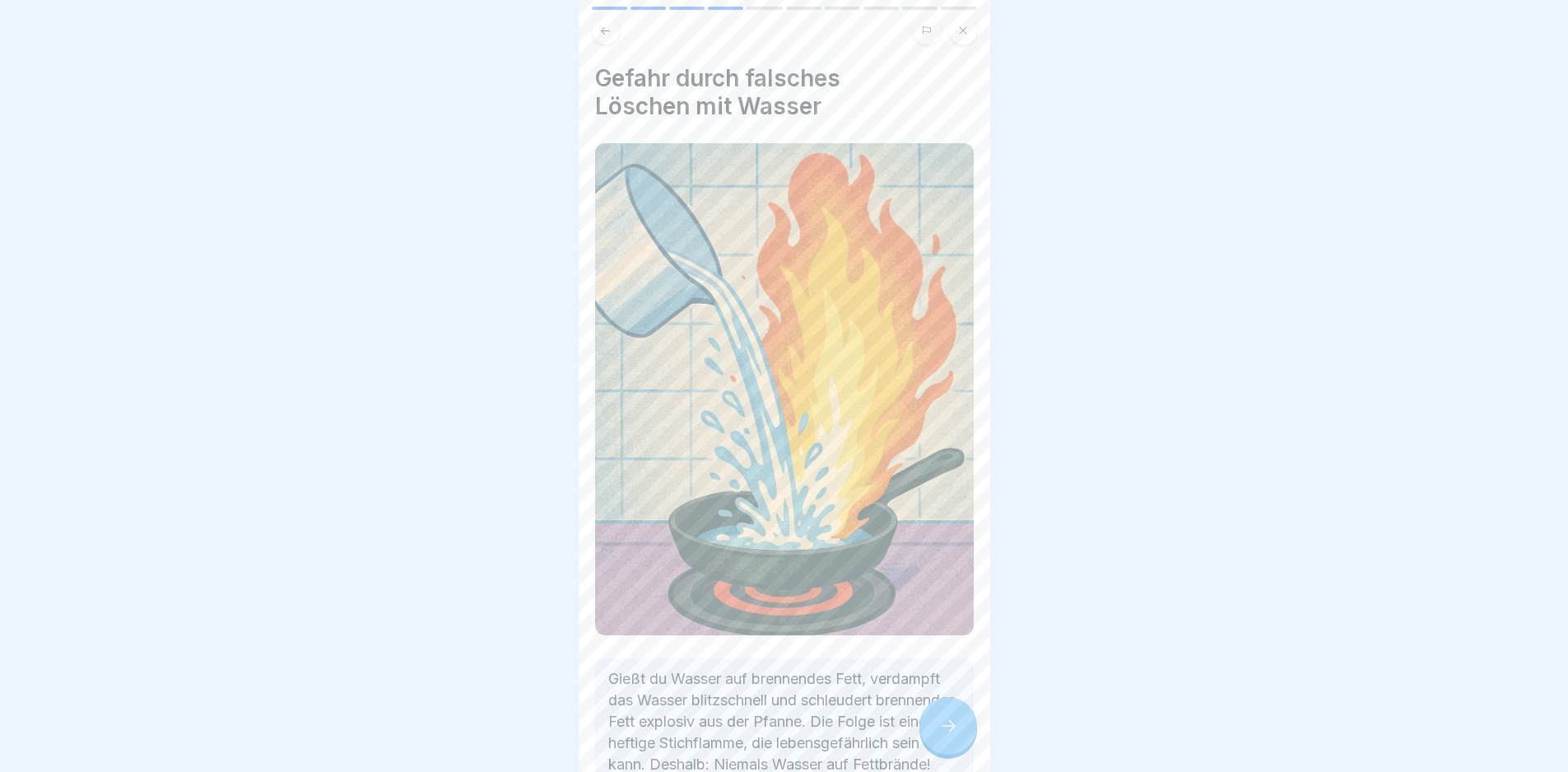
click at [955, 736] on icon at bounding box center [948, 726] width 20 height 20
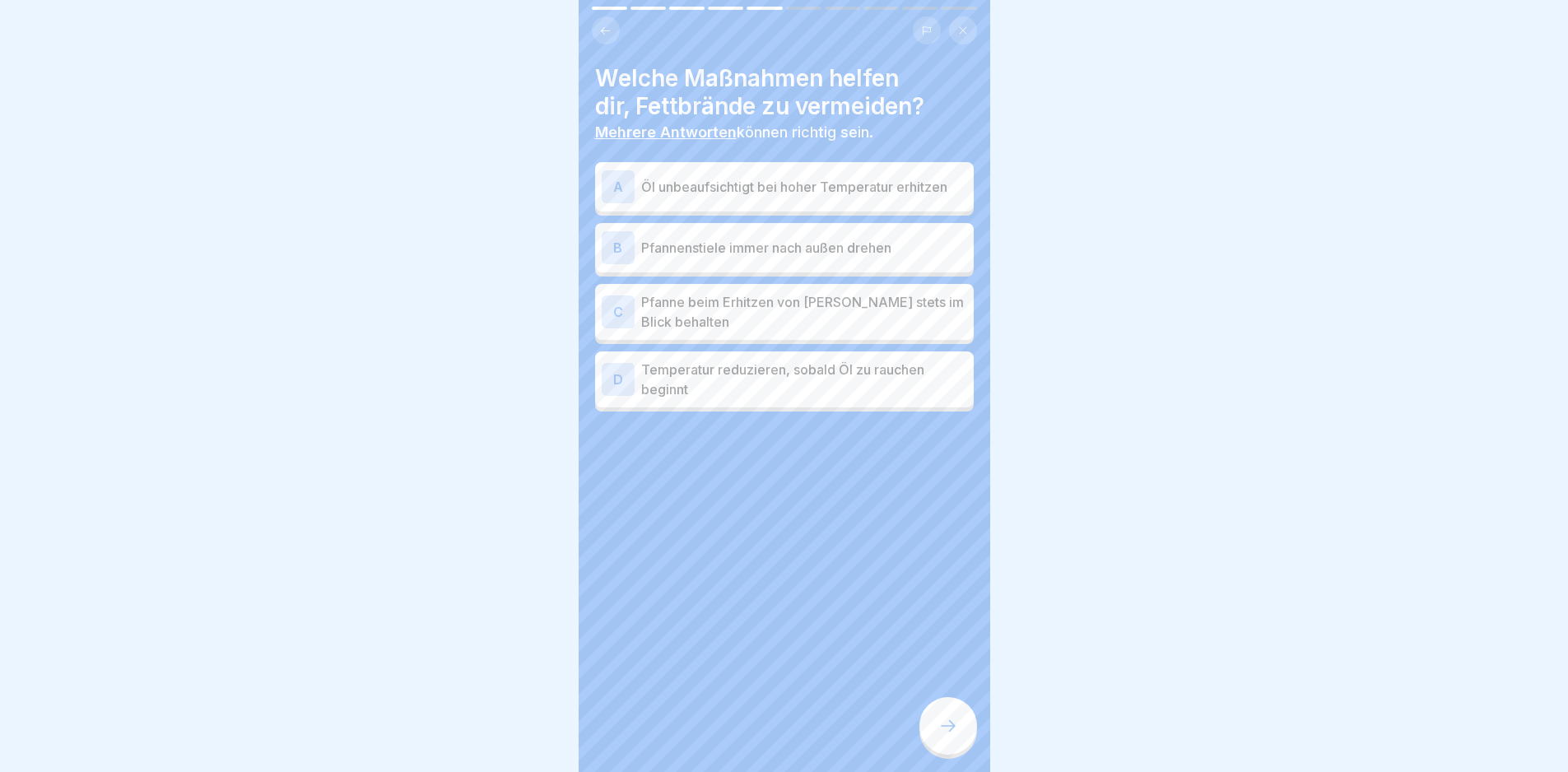
click at [863, 310] on p "Pfanne beim Erhitzen von [PERSON_NAME] stets im Blick behalten" at bounding box center [803, 312] width 326 height 40
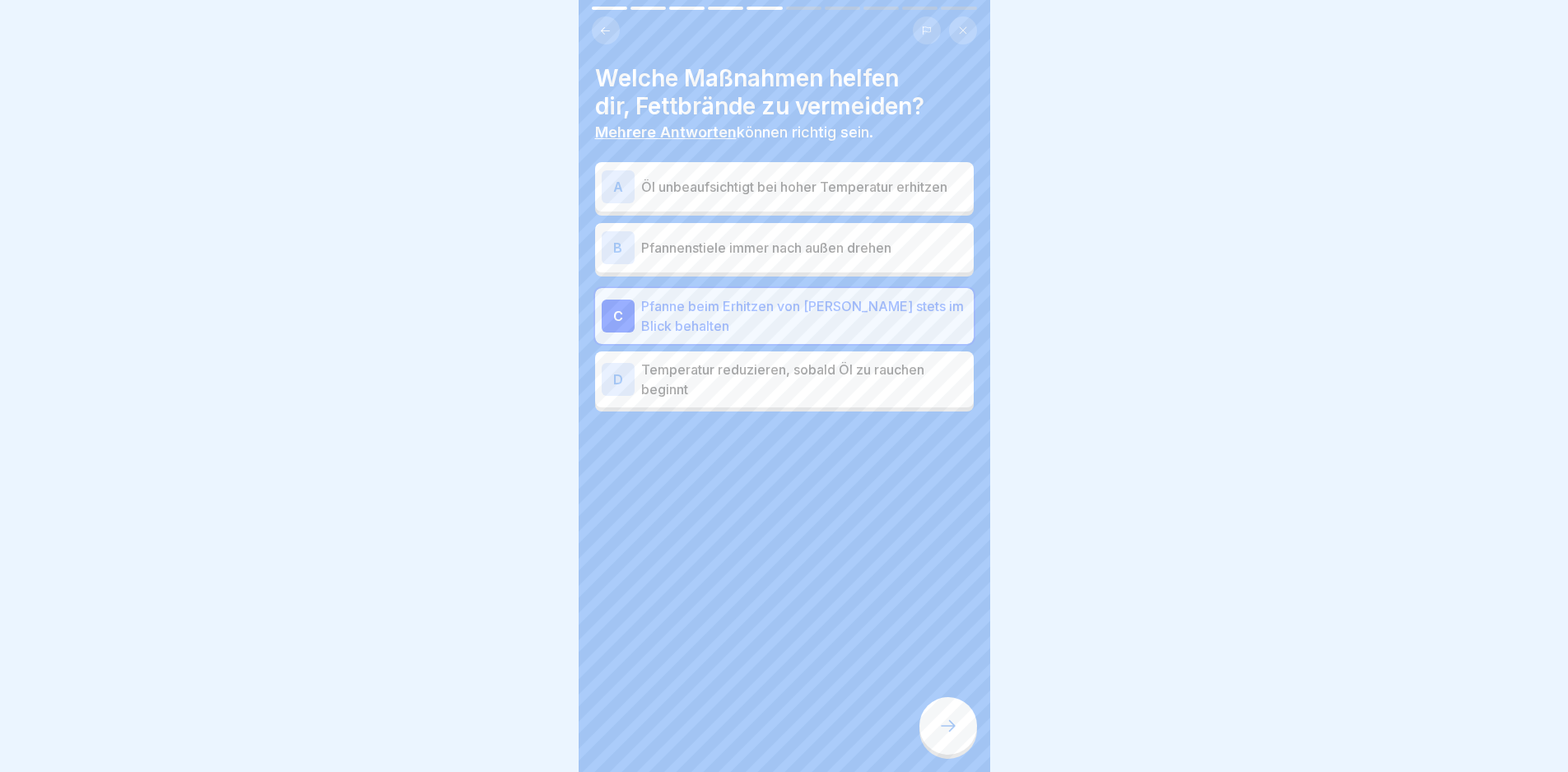
click at [867, 381] on p "Temperatur reduzieren, sobald Öl zu rauchen beginnt" at bounding box center [803, 380] width 326 height 40
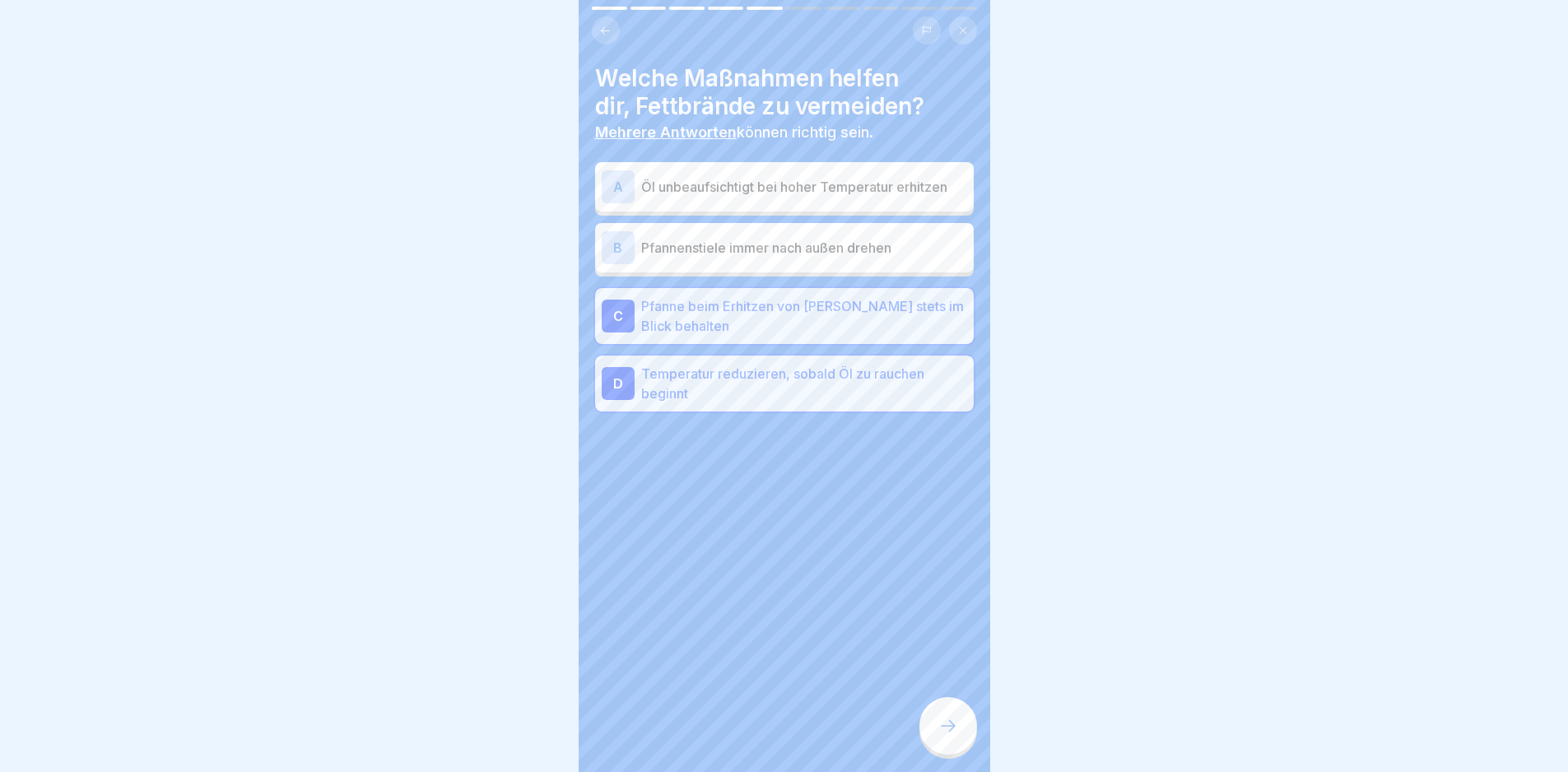
click at [953, 719] on div at bounding box center [948, 726] width 58 height 58
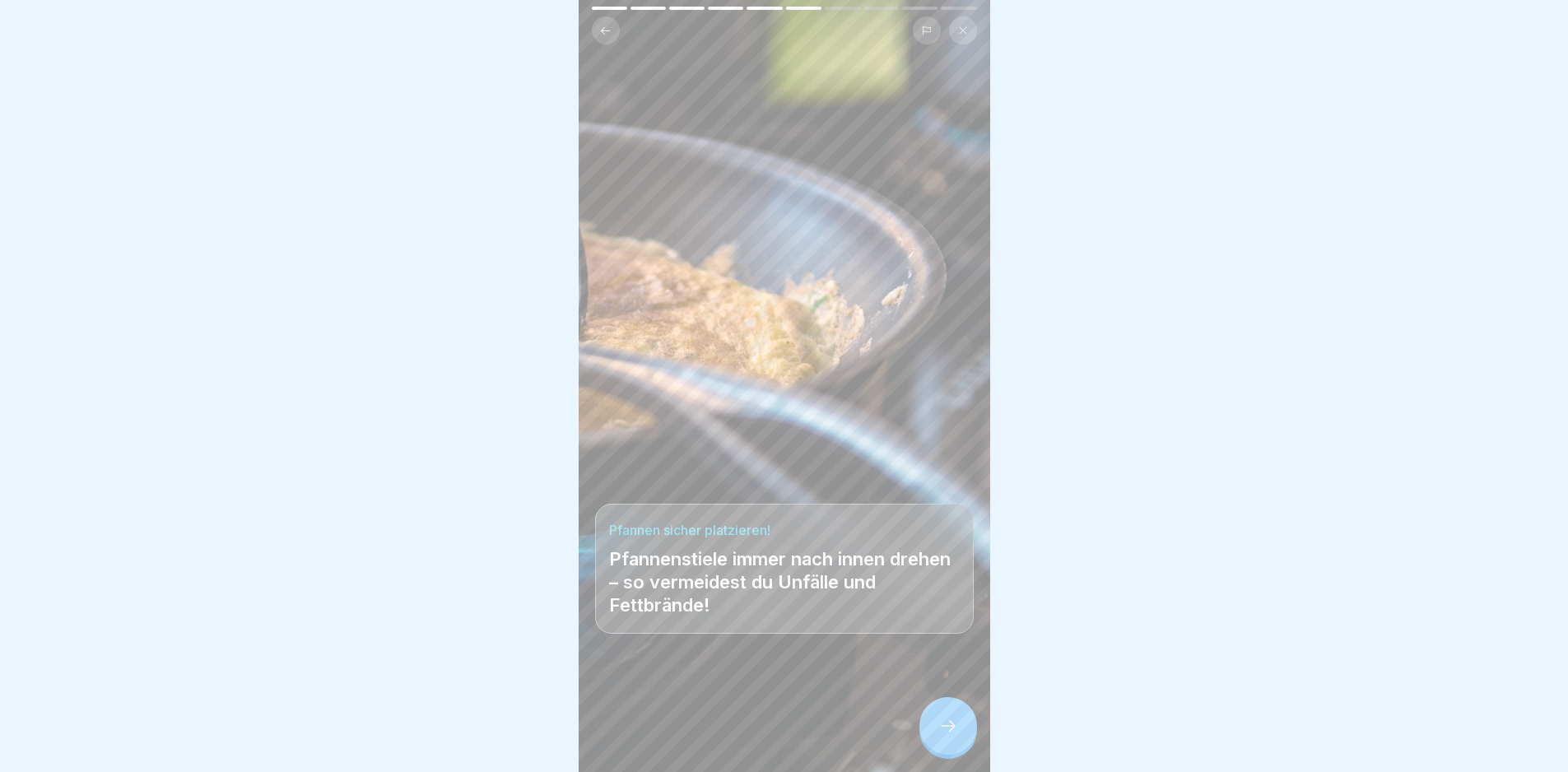
click at [961, 725] on div at bounding box center [948, 726] width 58 height 58
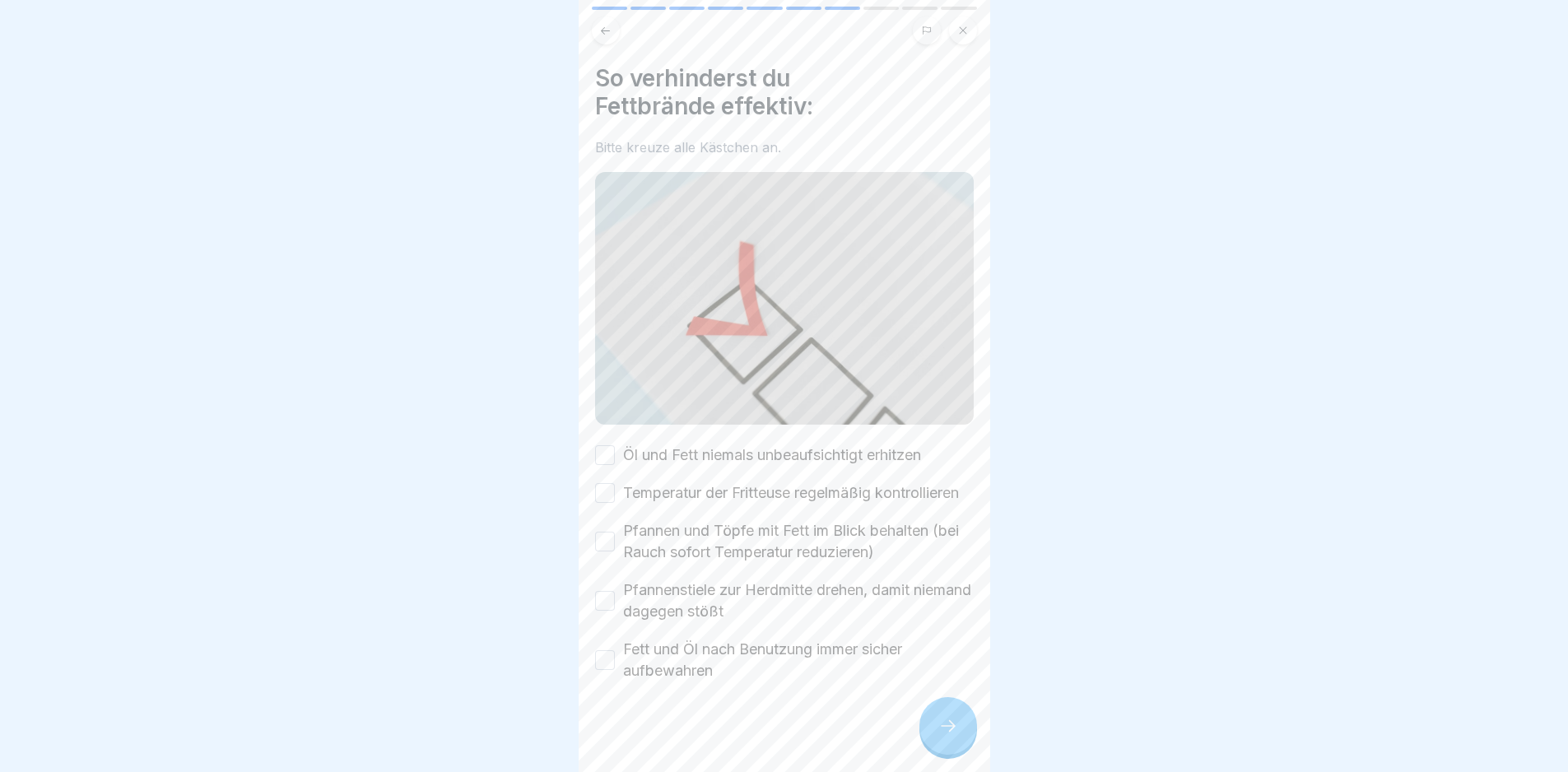
click at [745, 447] on label "Öl und Fett niemals unbeaufsichtigt erhitzen" at bounding box center [772, 455] width 298 height 21
click at [615, 447] on button "Öl und Fett niemals unbeaufsichtigt erhitzen" at bounding box center [605, 456] width 20 height 20
click at [752, 483] on label "Temperatur der Fritteuse regelmäßig kontrollieren" at bounding box center [790, 493] width 336 height 21
click at [615, 484] on button "Temperatur der Fritteuse regelmäßig kontrollieren" at bounding box center [605, 494] width 20 height 20
drag, startPoint x: 763, startPoint y: 547, endPoint x: 790, endPoint y: 584, distance: 45.8
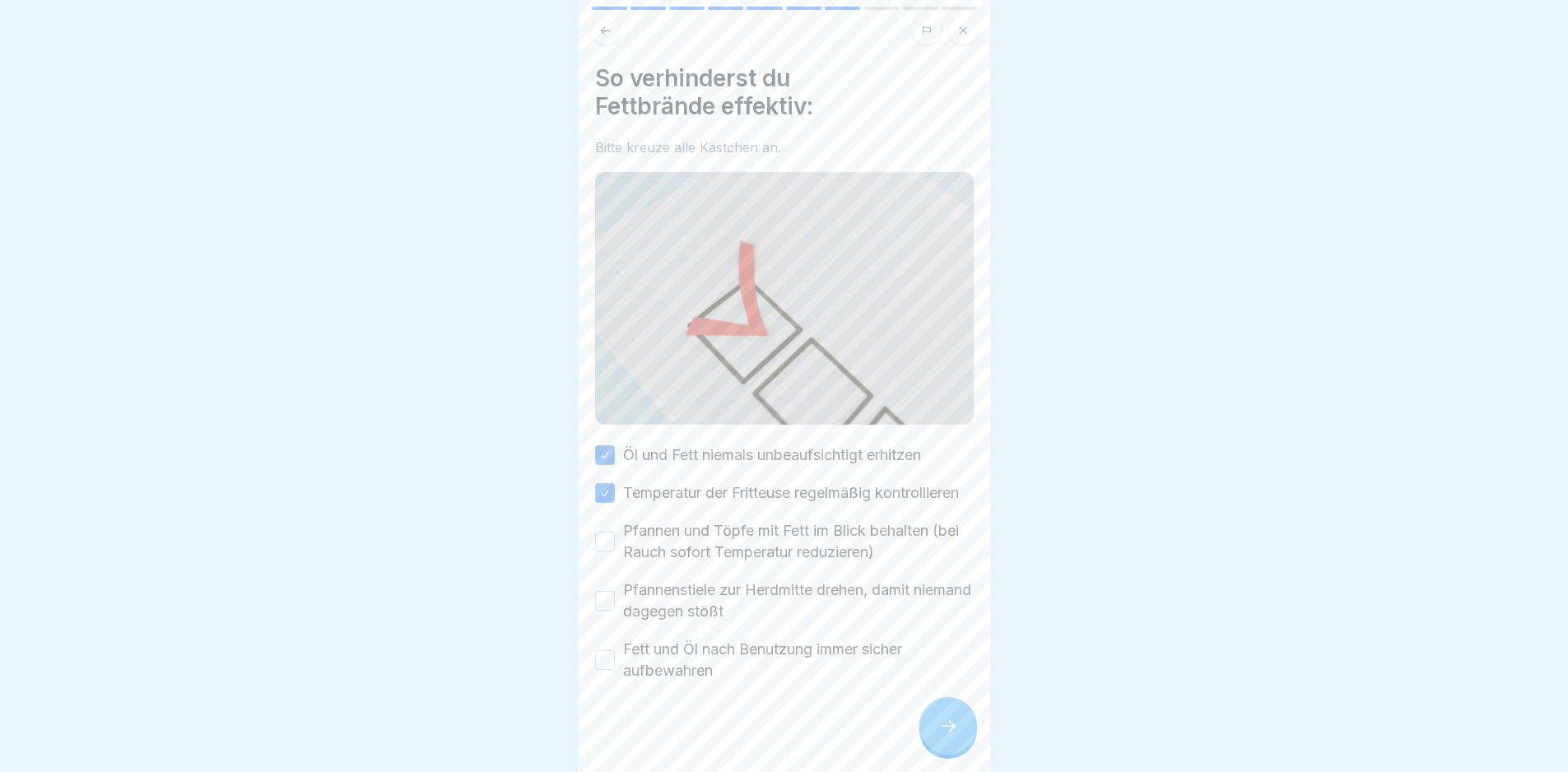
click at [764, 547] on label "Pfannen und Töpfe mit Fett im Blick behalten (bei Rauch sofort Temperatur reduz…" at bounding box center [798, 542] width 351 height 43
click at [615, 547] on button "Pfannen und Töpfe mit Fett im Blick behalten (bei Rauch sofort Temperatur reduz…" at bounding box center [605, 542] width 20 height 20
click at [791, 599] on label "Pfannenstiele zur Herdmitte drehen, damit niemand dagegen stößt" at bounding box center [798, 600] width 351 height 43
click at [615, 599] on button "Pfannenstiele zur Herdmitte drehen, damit niemand dagegen stößt" at bounding box center [605, 601] width 20 height 20
click at [804, 652] on label "Fett und Öl nach Benutzung immer sicher aufbewahren" at bounding box center [798, 660] width 351 height 43
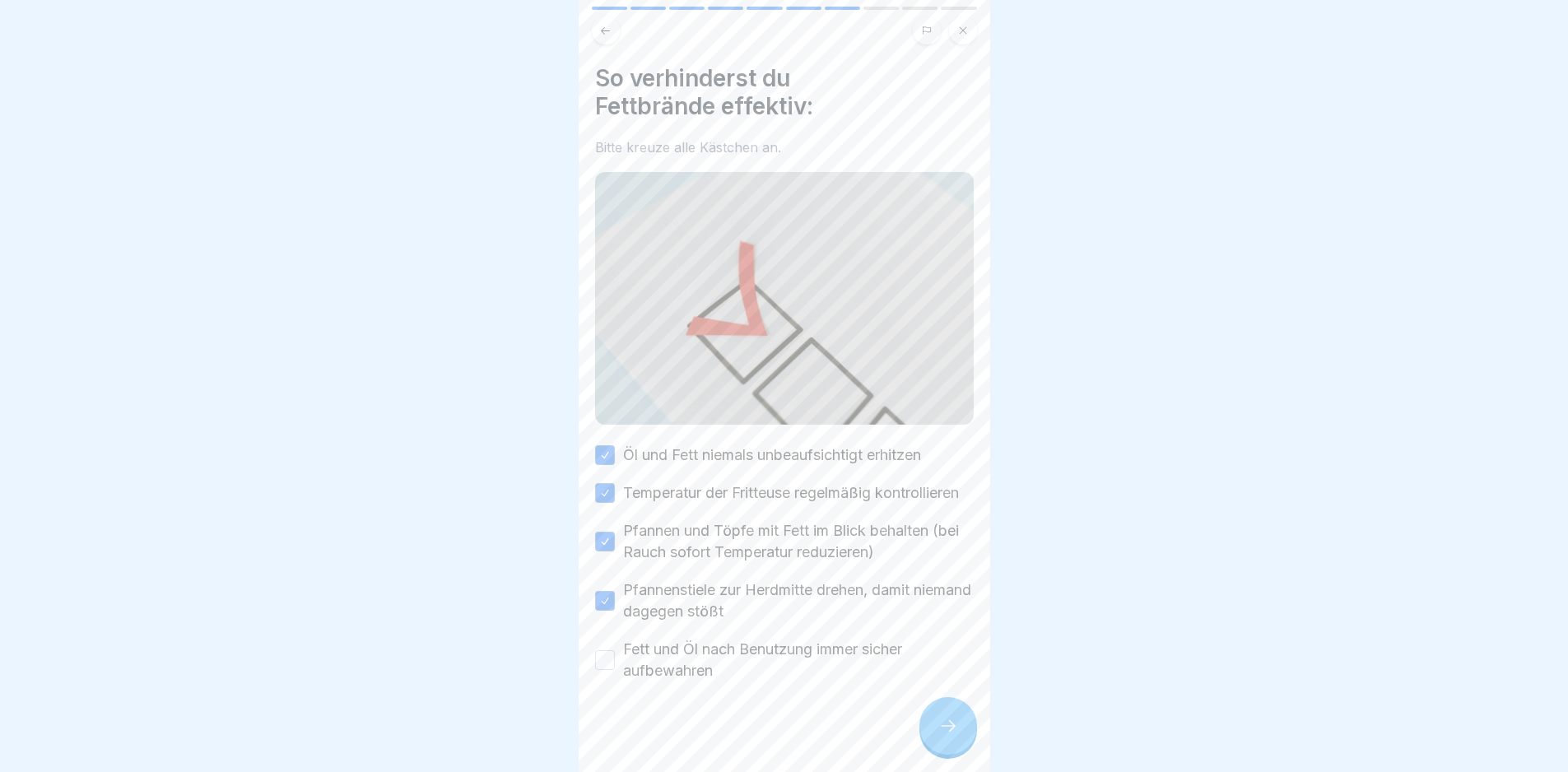
click at [615, 652] on button "Fett und Öl nach Benutzung immer sicher aufbewahren" at bounding box center [605, 660] width 20 height 20
click at [956, 724] on div at bounding box center [948, 726] width 58 height 58
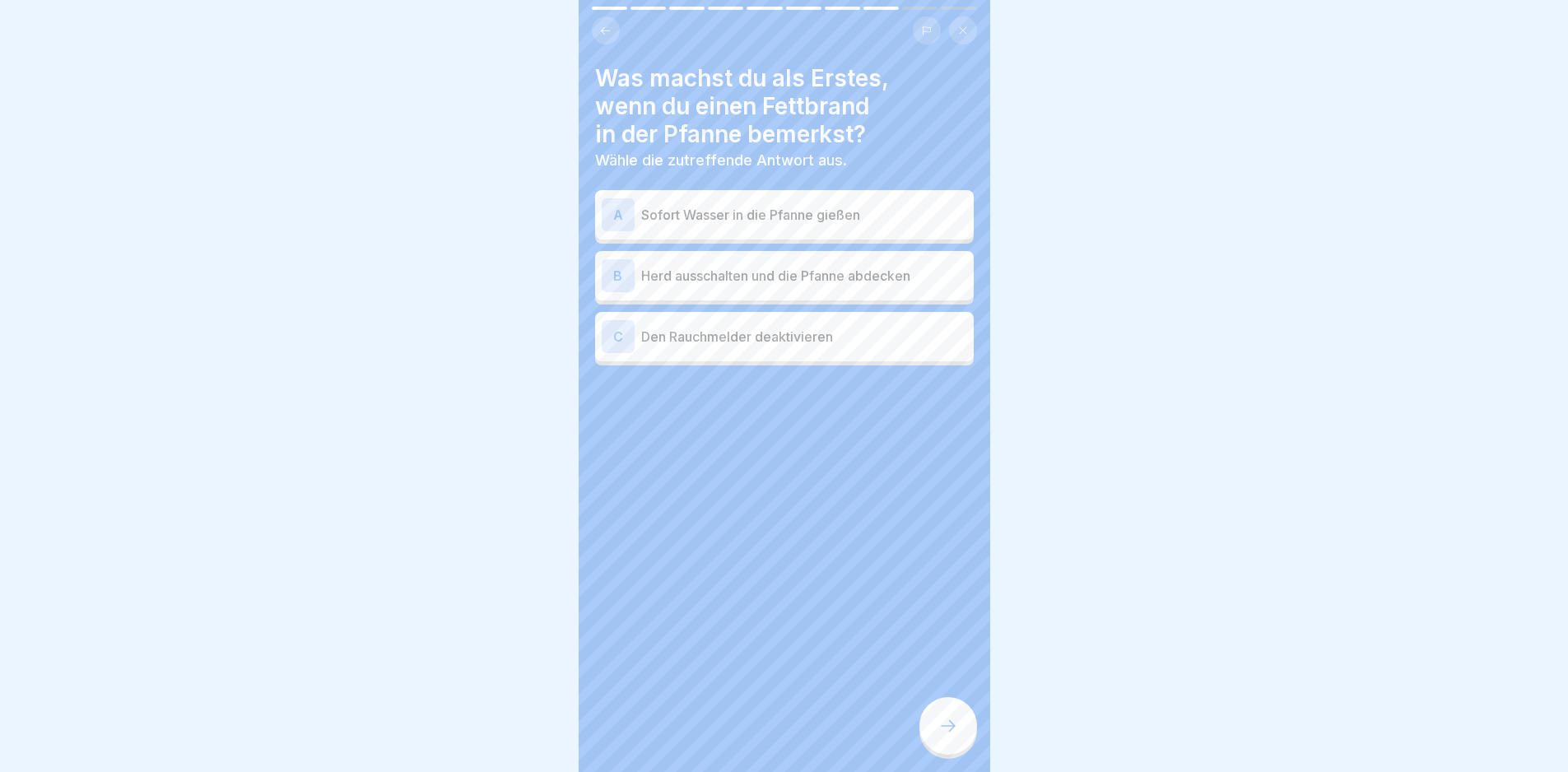
click at [792, 271] on p "Herd ausschalten und die Pfanne abdecken" at bounding box center [803, 276] width 326 height 20
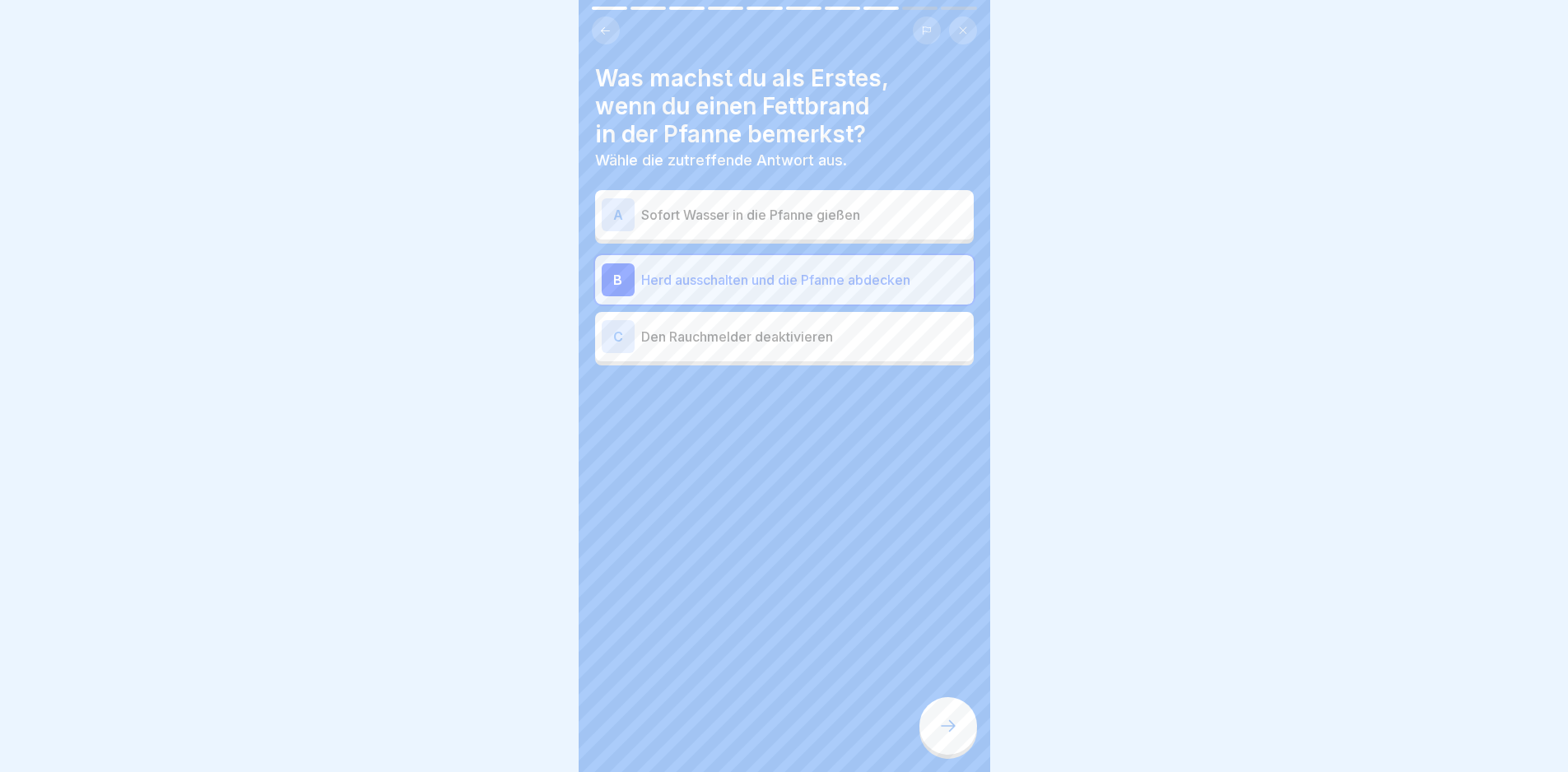
click at [939, 709] on div "Was machst du als Erstes, wenn du einen Fettbrand in der Pfanne bemerkst? Wähle…" at bounding box center [784, 386] width 412 height 772
click at [939, 719] on div at bounding box center [948, 726] width 58 height 58
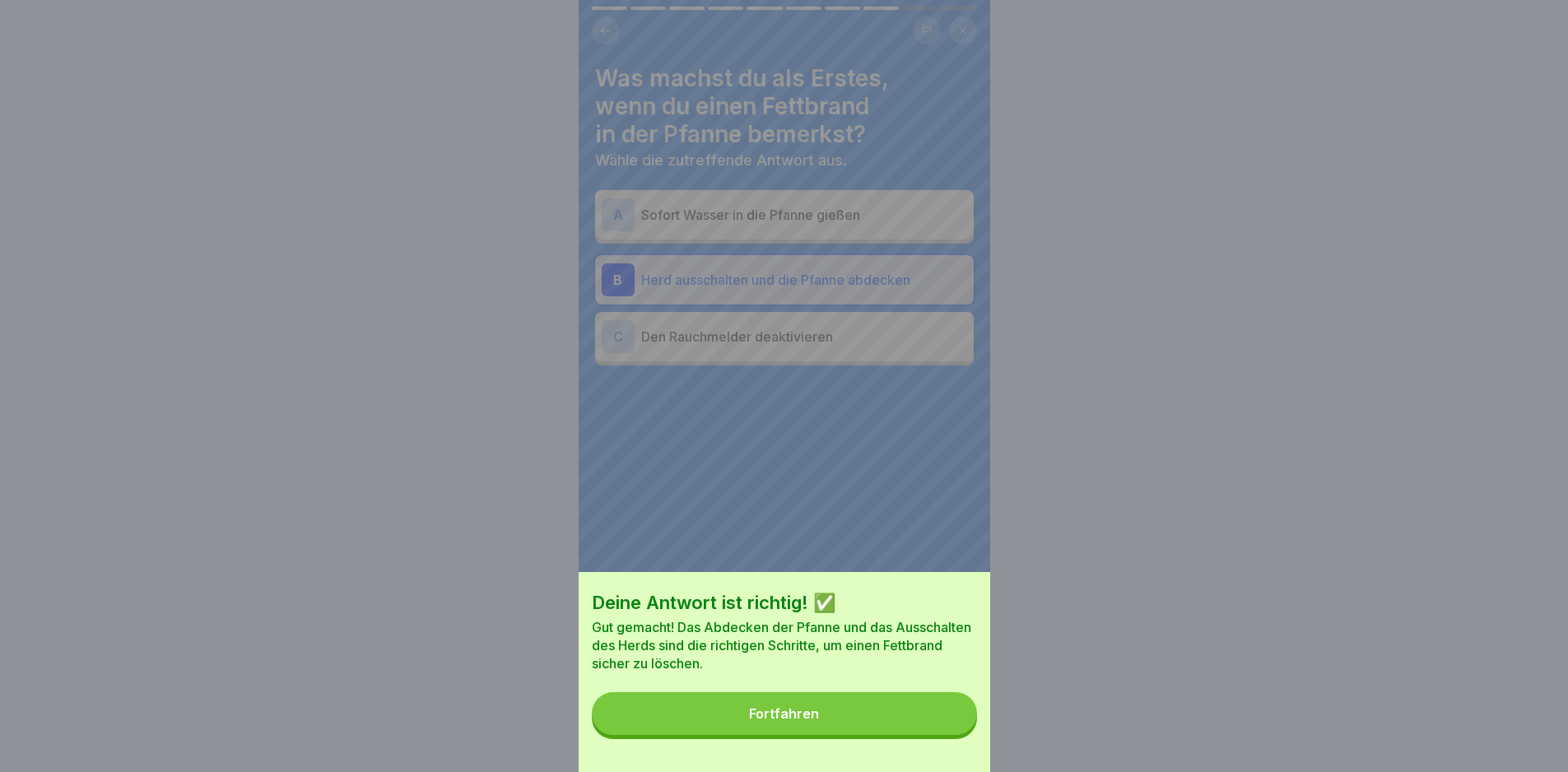
click at [941, 720] on button "Fortfahren" at bounding box center [784, 713] width 385 height 43
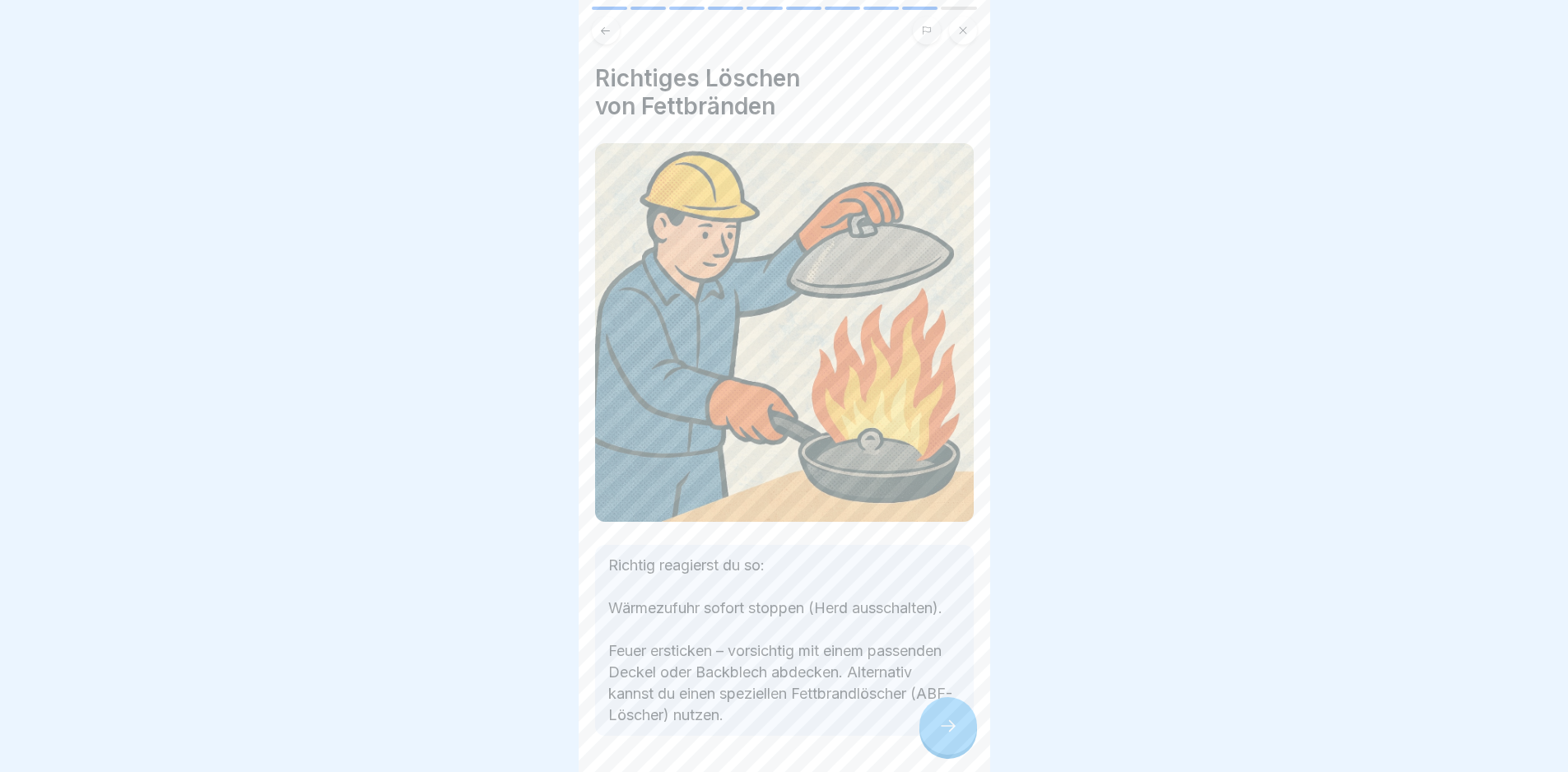
click at [925, 730] on div at bounding box center [948, 726] width 58 height 58
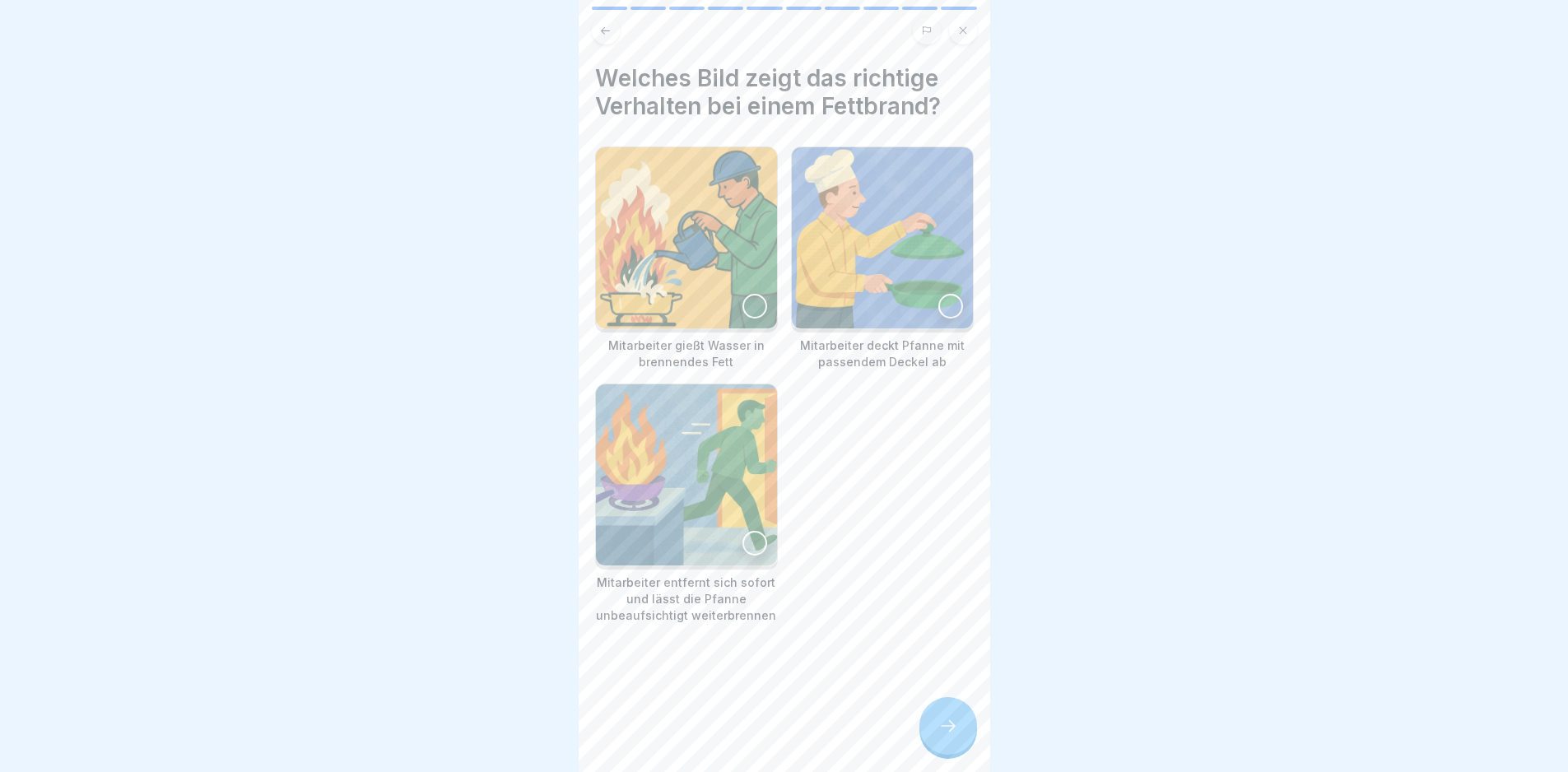
click at [852, 279] on img at bounding box center [882, 238] width 181 height 182
click at [925, 734] on div at bounding box center [948, 726] width 58 height 58
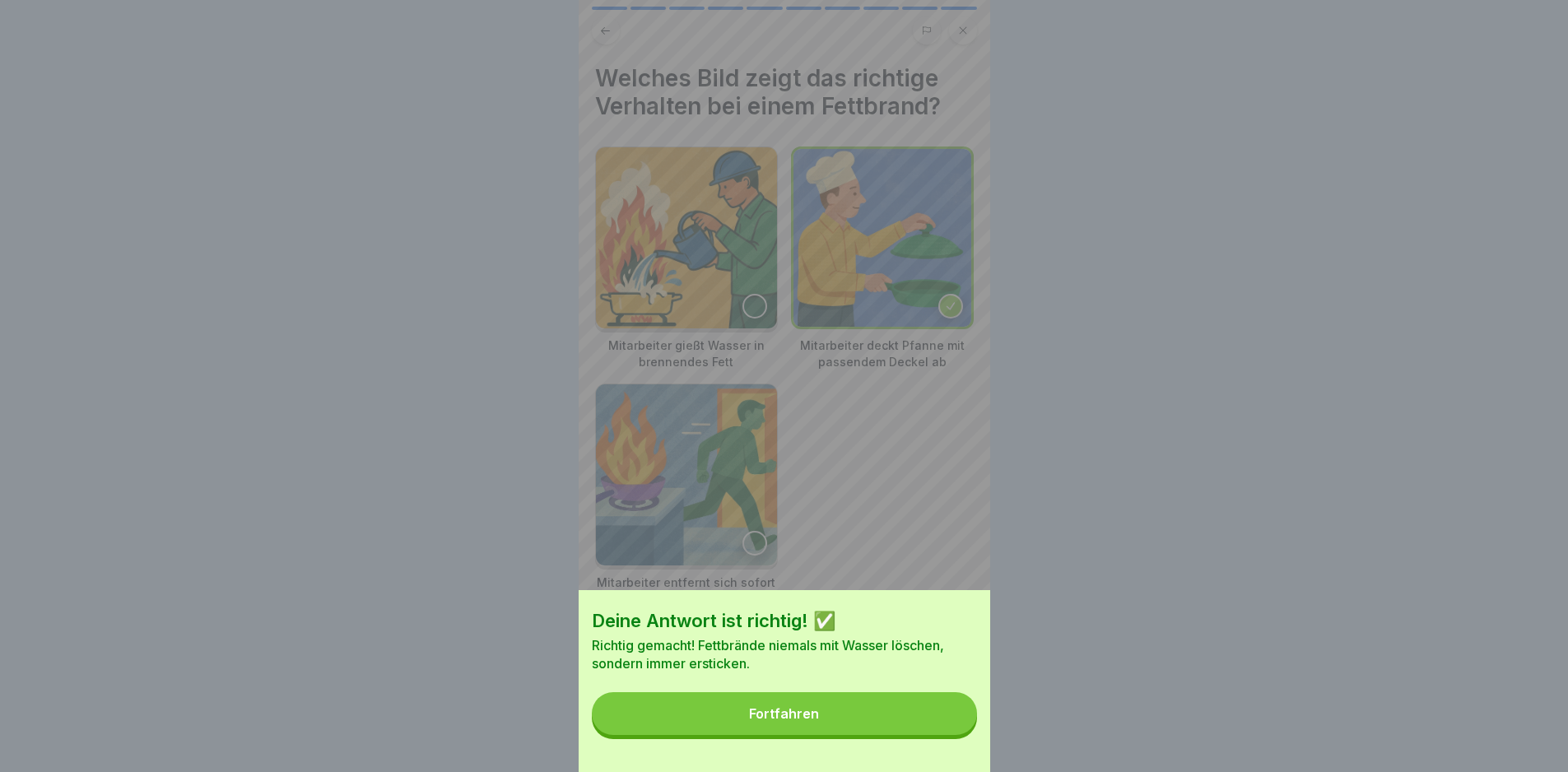
click at [925, 734] on button "Fortfahren" at bounding box center [784, 713] width 385 height 43
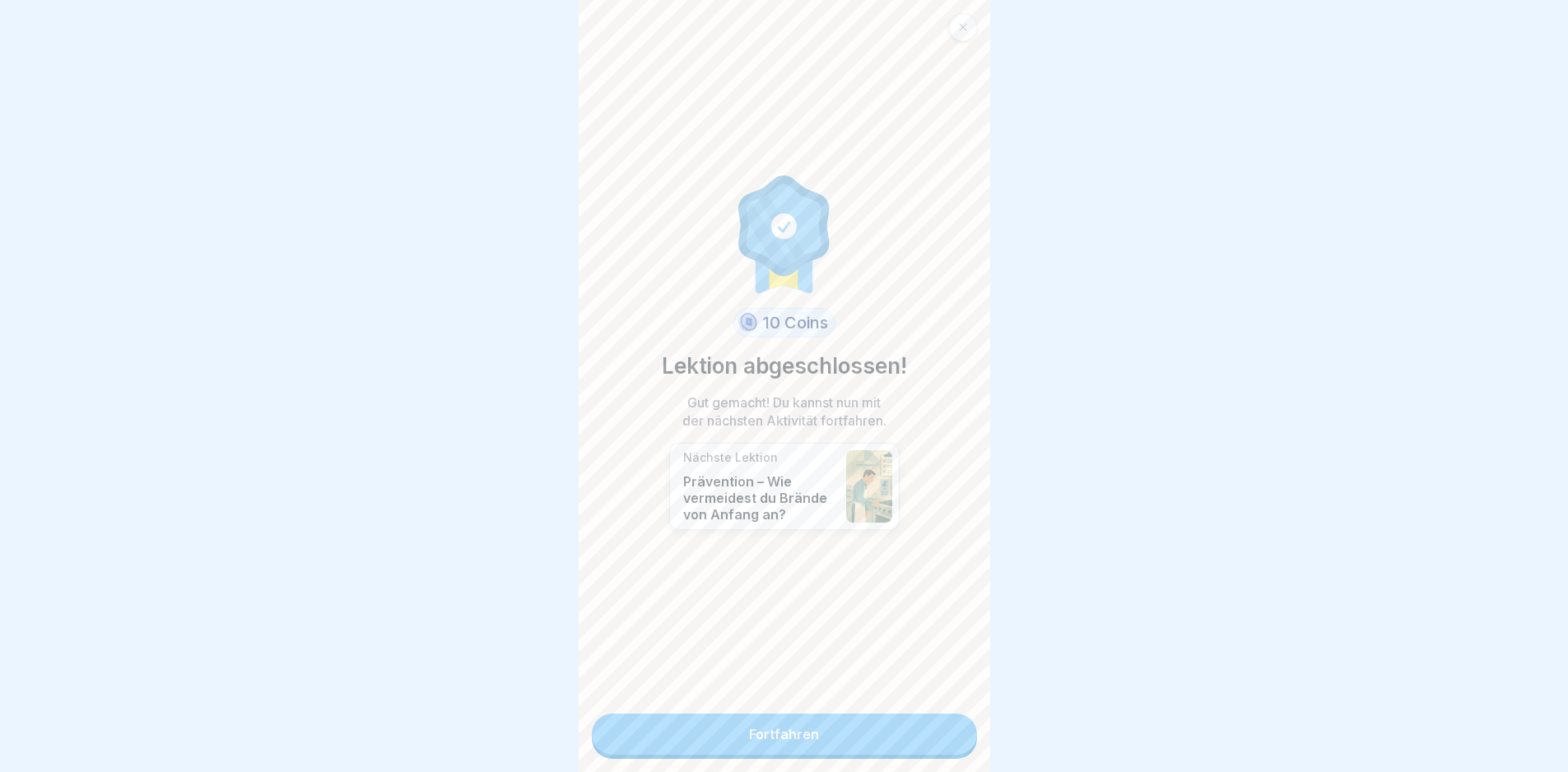
click at [894, 739] on link "Fortfahren" at bounding box center [784, 734] width 385 height 41
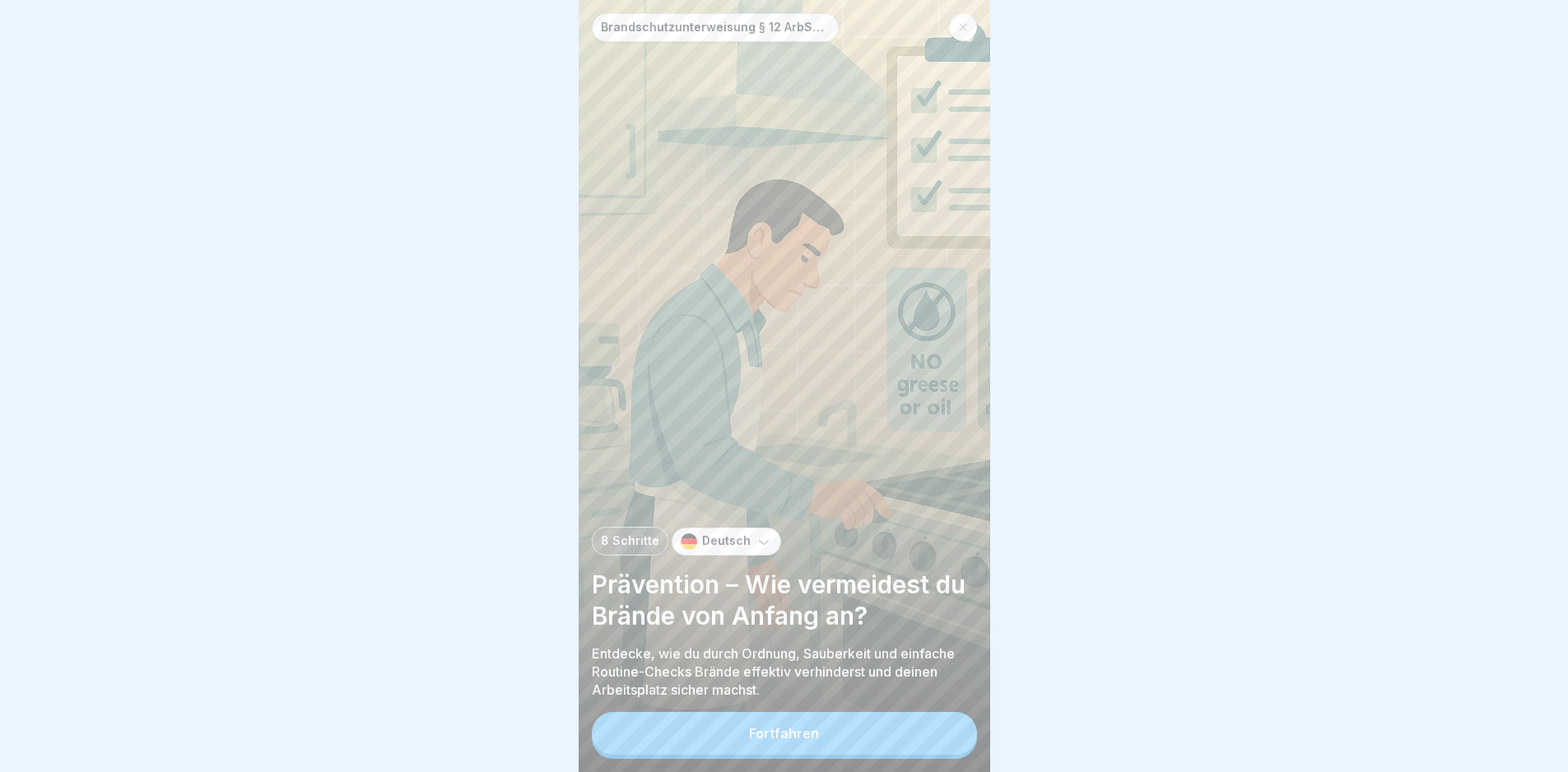
click at [894, 739] on button "Fortfahren" at bounding box center [784, 733] width 385 height 43
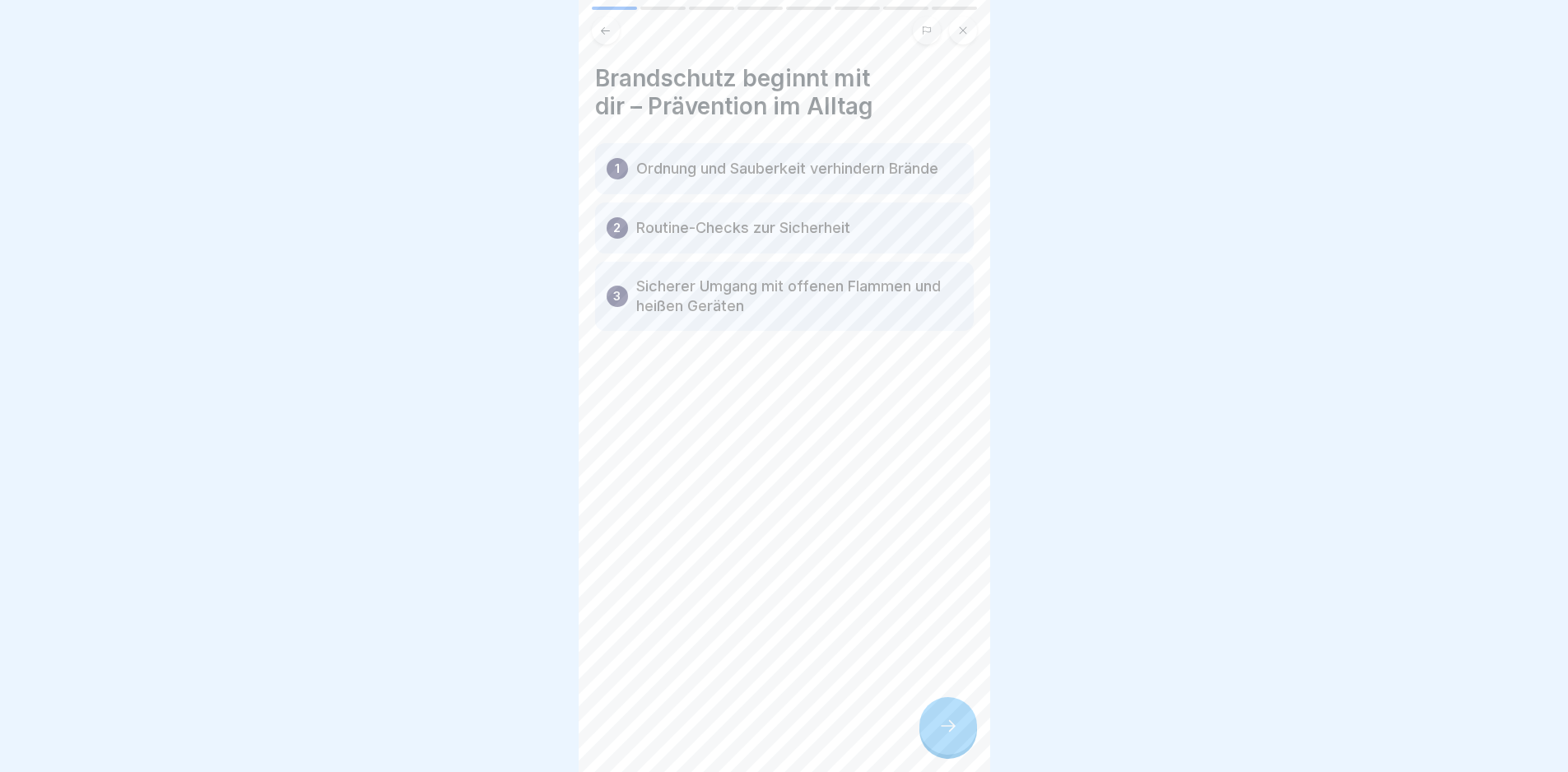
click at [956, 736] on icon at bounding box center [948, 726] width 20 height 20
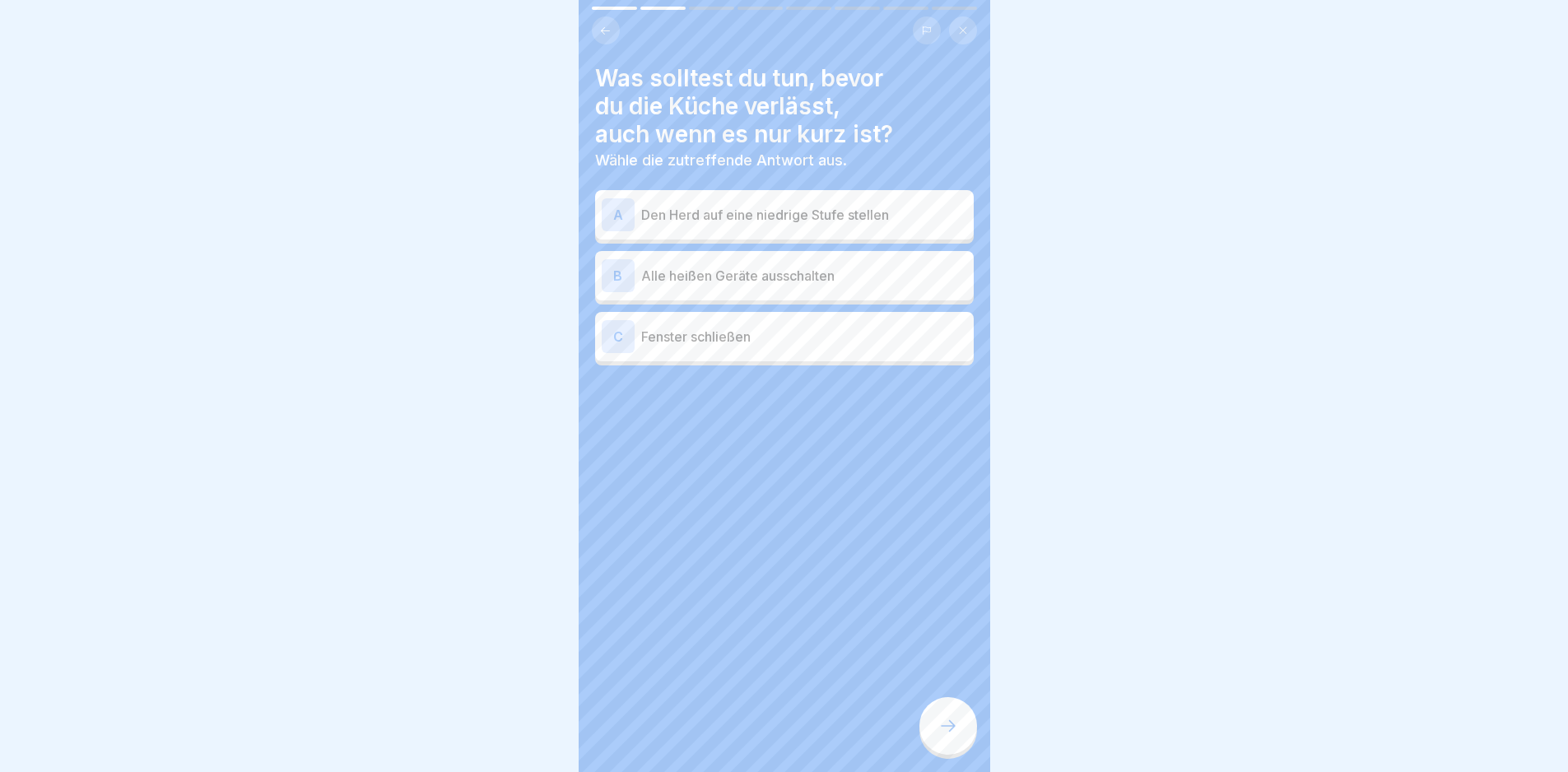
click at [774, 285] on p "Alle heißen Geräte ausschalten" at bounding box center [803, 276] width 326 height 20
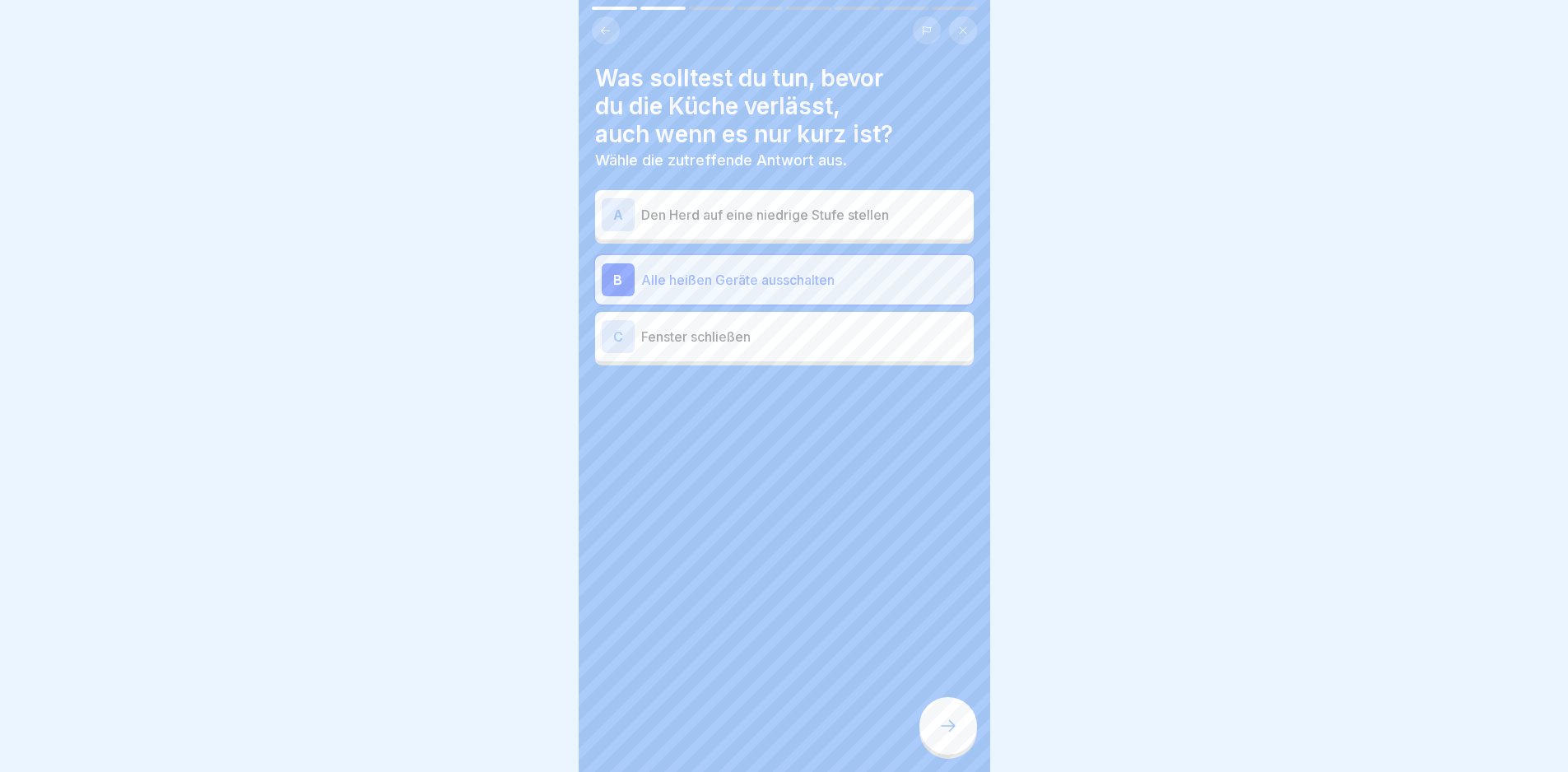
click at [940, 723] on div at bounding box center [948, 726] width 58 height 58
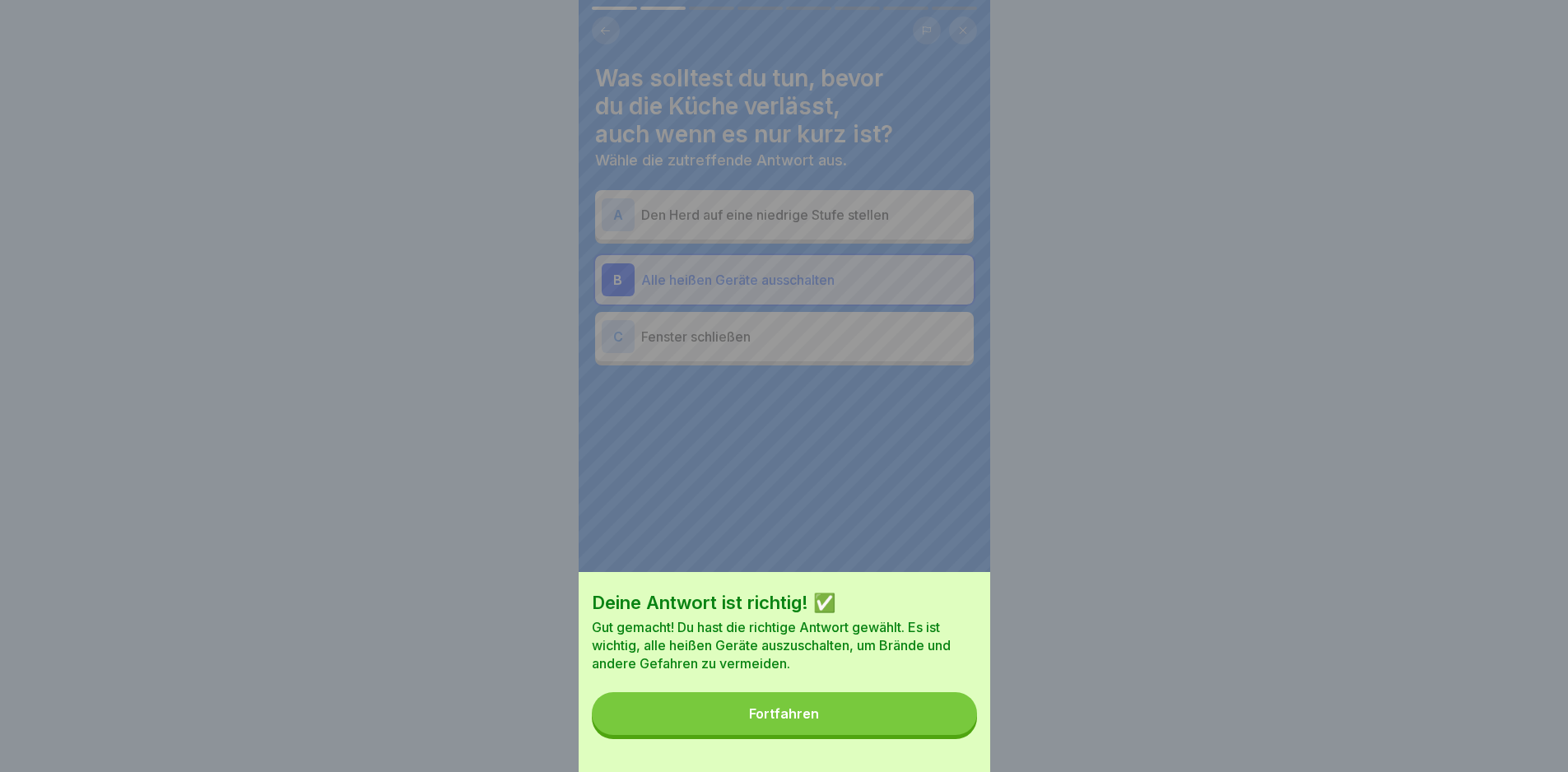
click at [945, 730] on button "Fortfahren" at bounding box center [784, 713] width 385 height 43
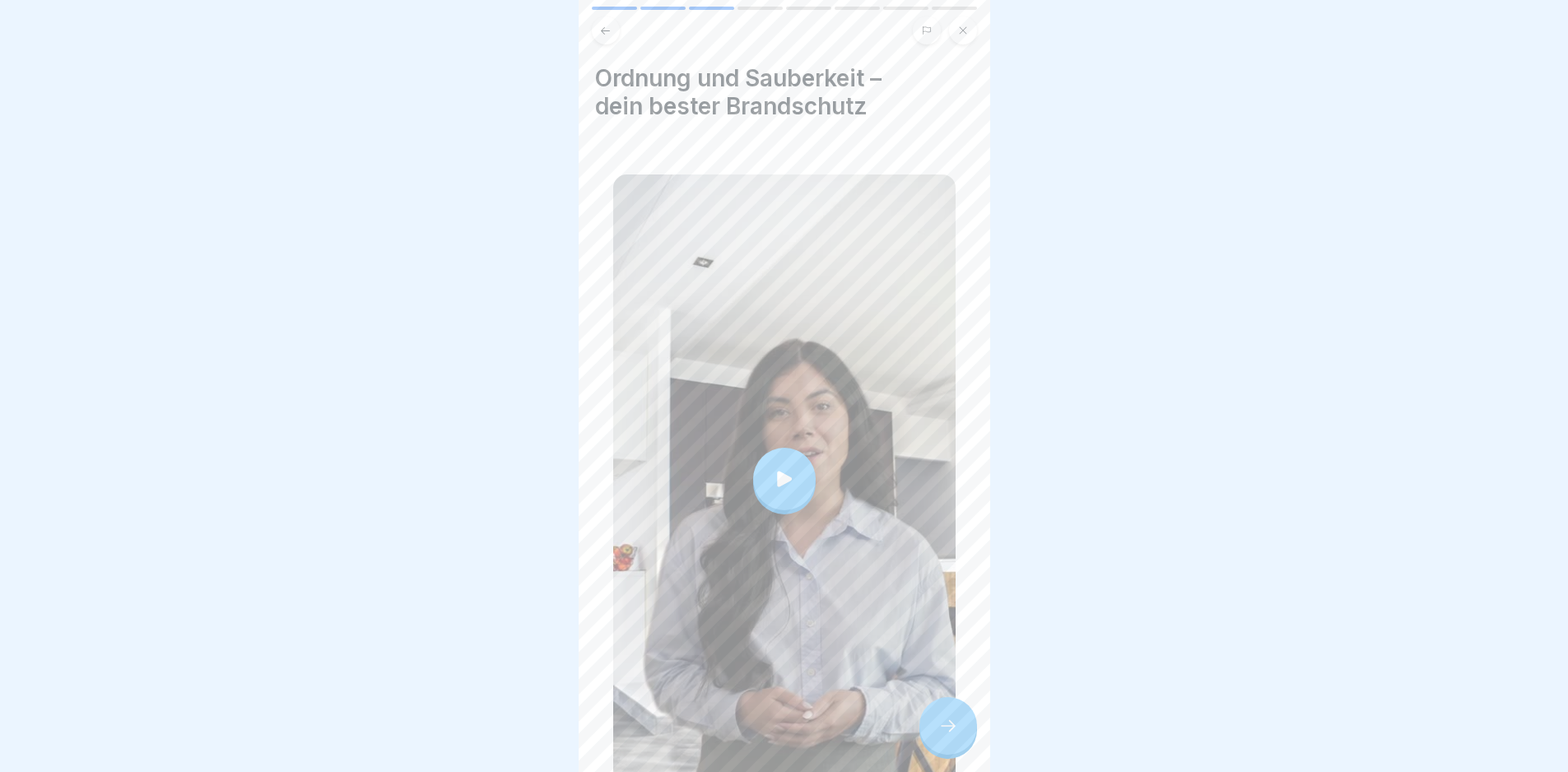
click at [810, 447] on div at bounding box center [784, 479] width 342 height 609
click at [934, 730] on div at bounding box center [948, 726] width 58 height 58
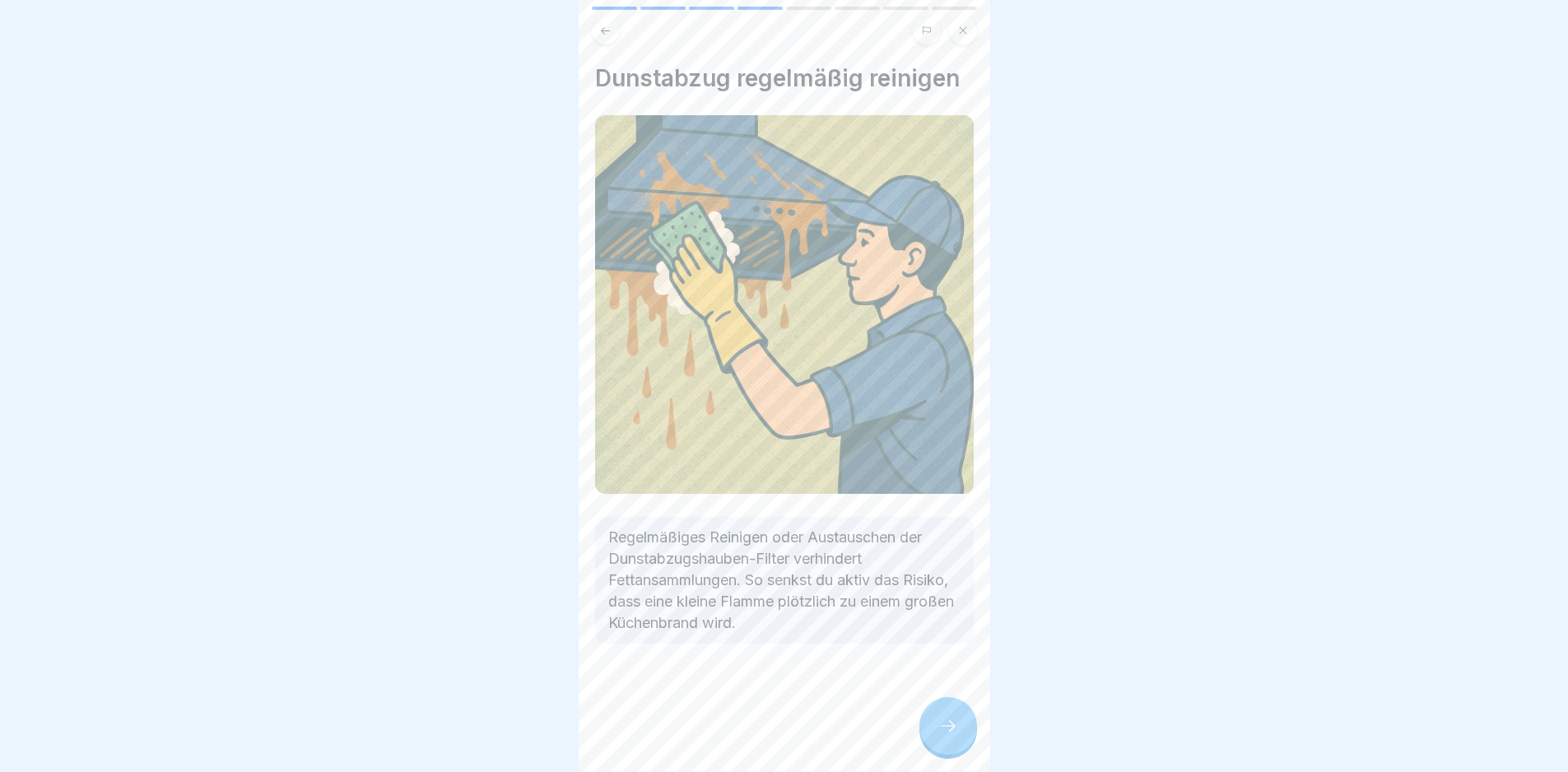
click at [946, 736] on icon at bounding box center [948, 726] width 20 height 20
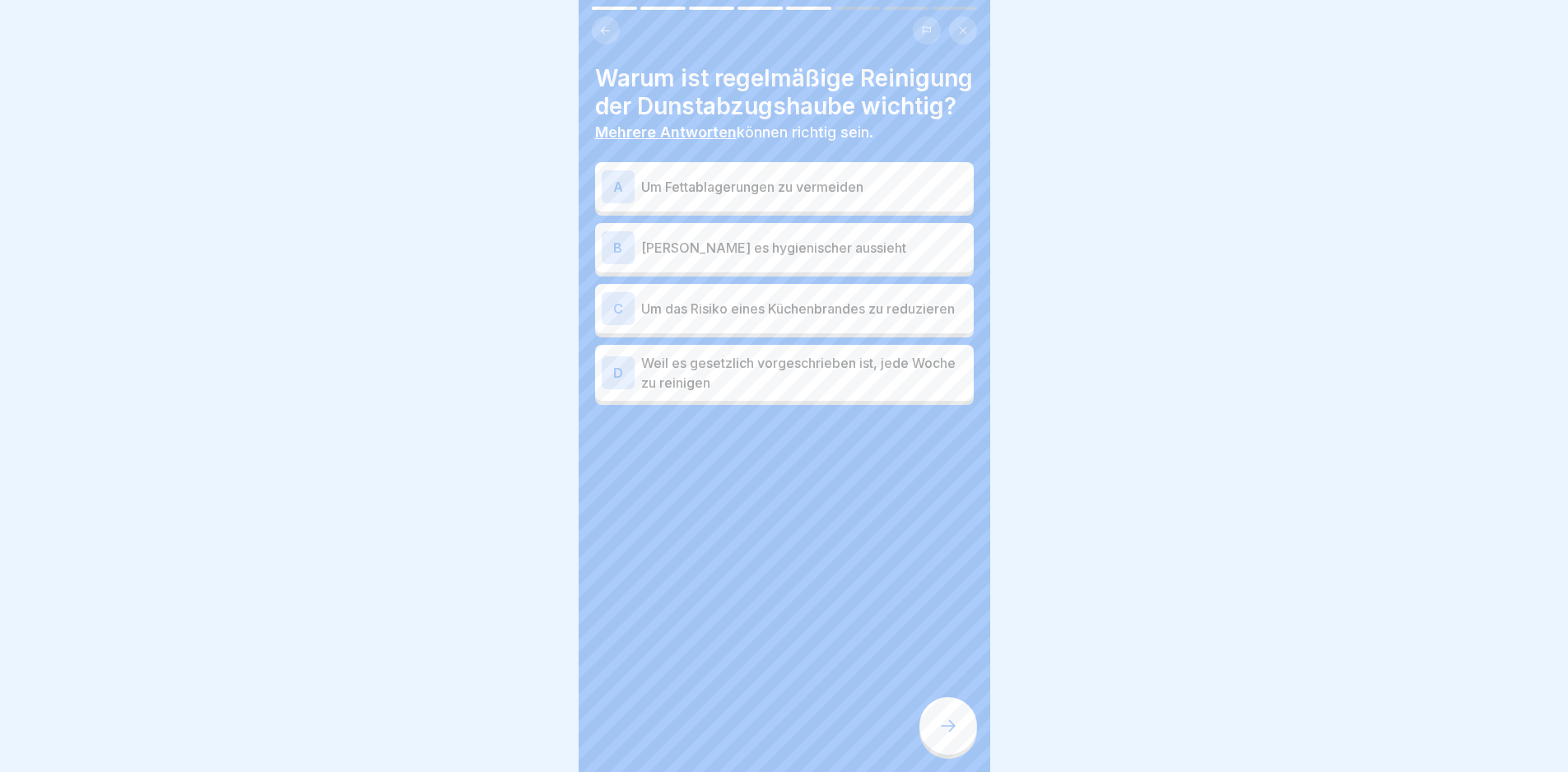
click at [853, 203] on div "A Um Fettablagerungen zu vermeiden" at bounding box center [784, 187] width 366 height 33
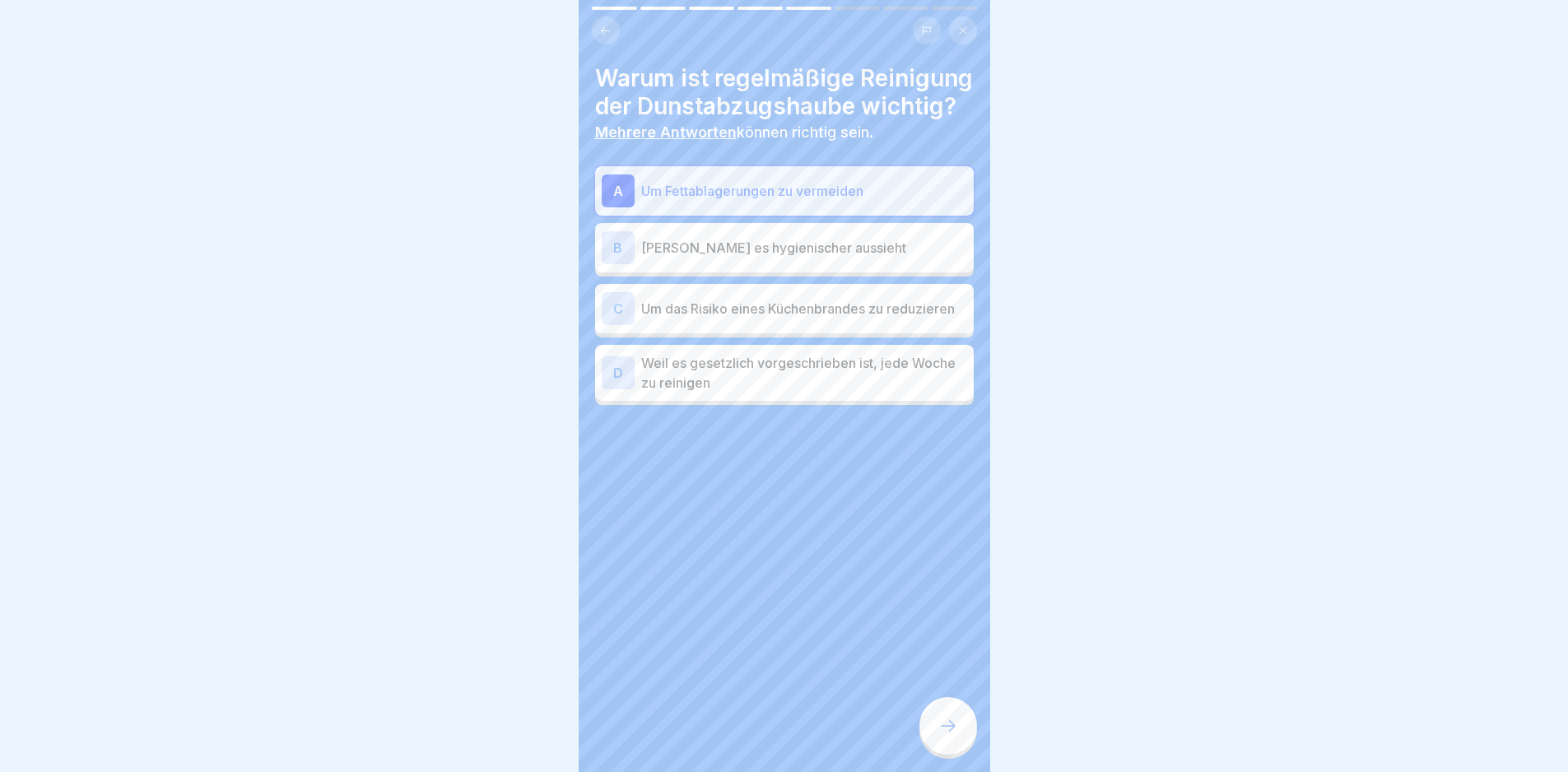
click at [856, 319] on p "Um das Risiko eines Küchenbrandes zu reduzieren" at bounding box center [803, 309] width 326 height 20
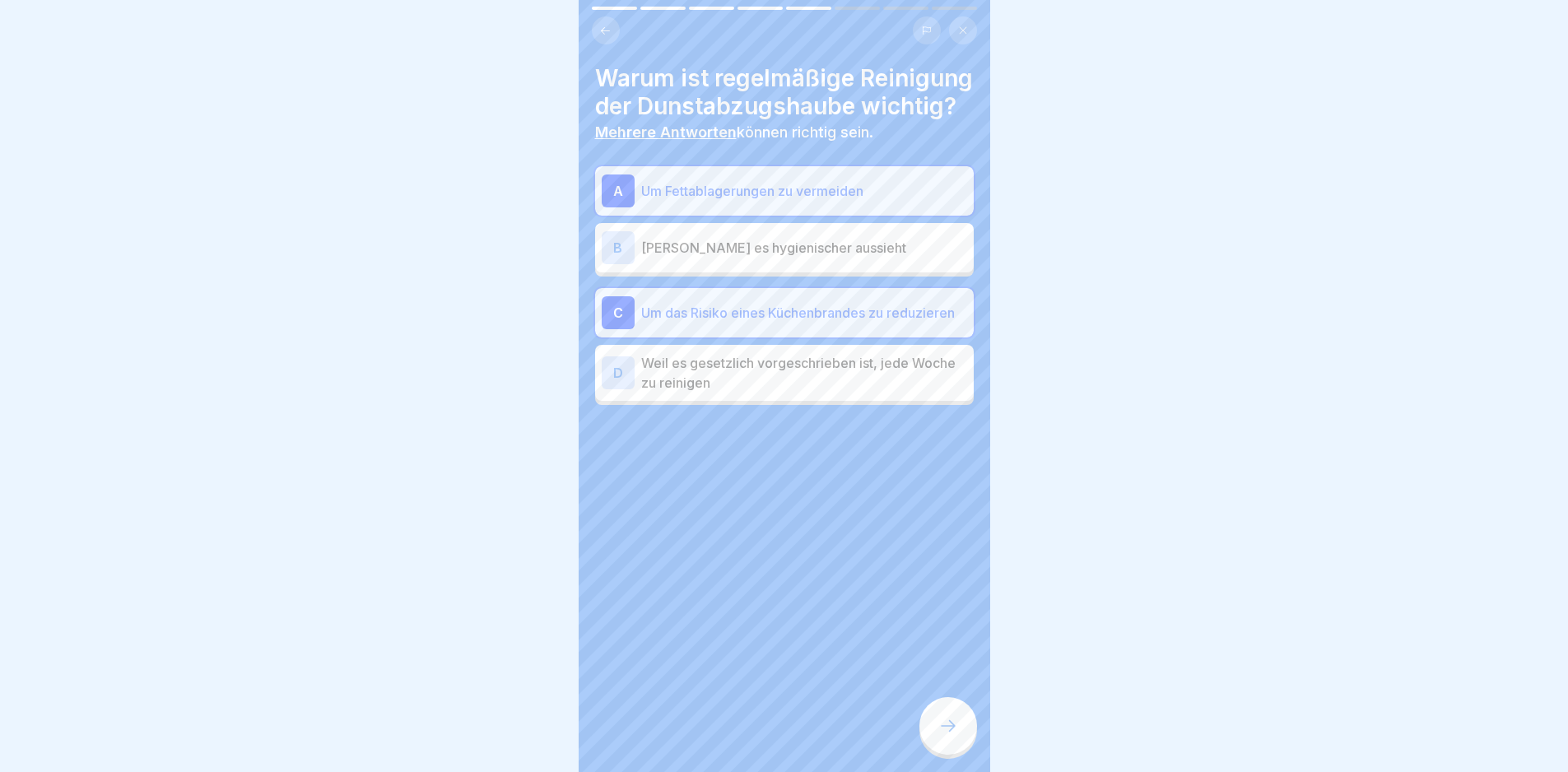
click at [942, 755] on div at bounding box center [948, 726] width 58 height 58
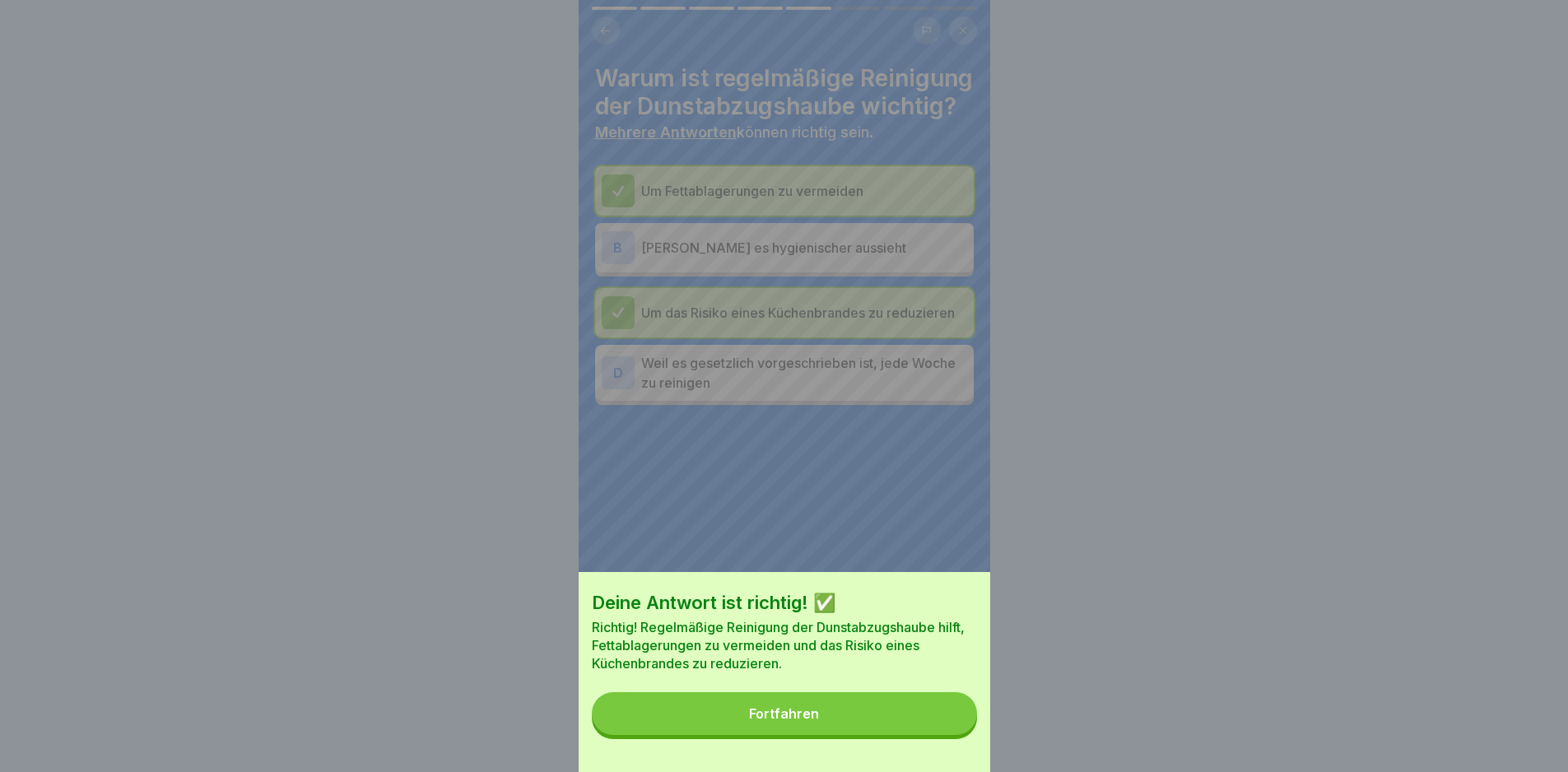
click at [946, 748] on div "Deine Antwort ist richtig! ✅ Richtig! Regelmäßige Reinigung der Dunstabzugshaub…" at bounding box center [784, 672] width 412 height 200
click at [945, 734] on button "Fortfahren" at bounding box center [784, 713] width 385 height 43
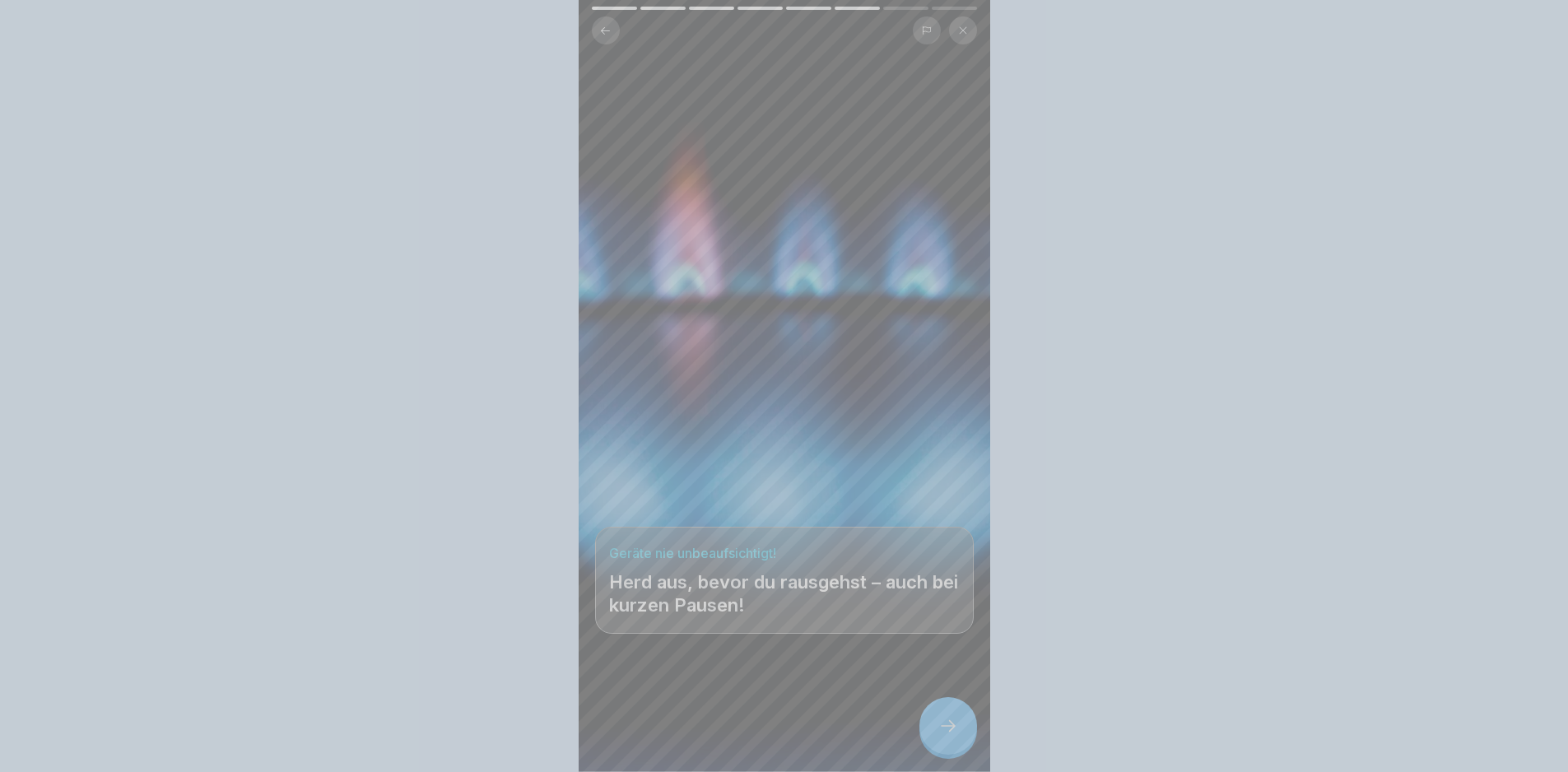
click at [934, 717] on div "Deine Antwort ist richtig! ✅ Richtig! Regelmäßige Reinigung der Dunstabzugshaub…" at bounding box center [784, 386] width 1568 height 772
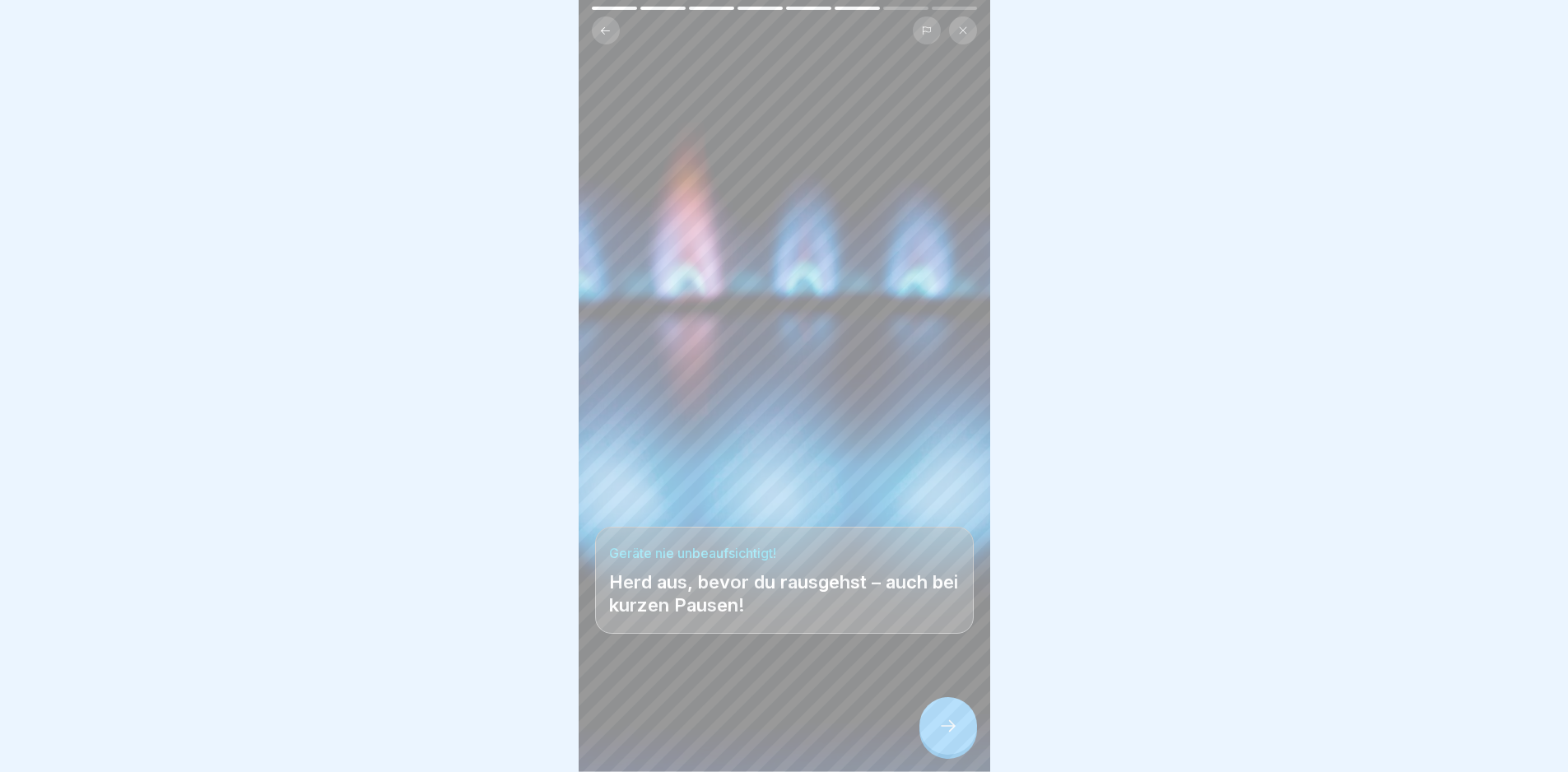
click at [942, 736] on icon at bounding box center [948, 726] width 20 height 20
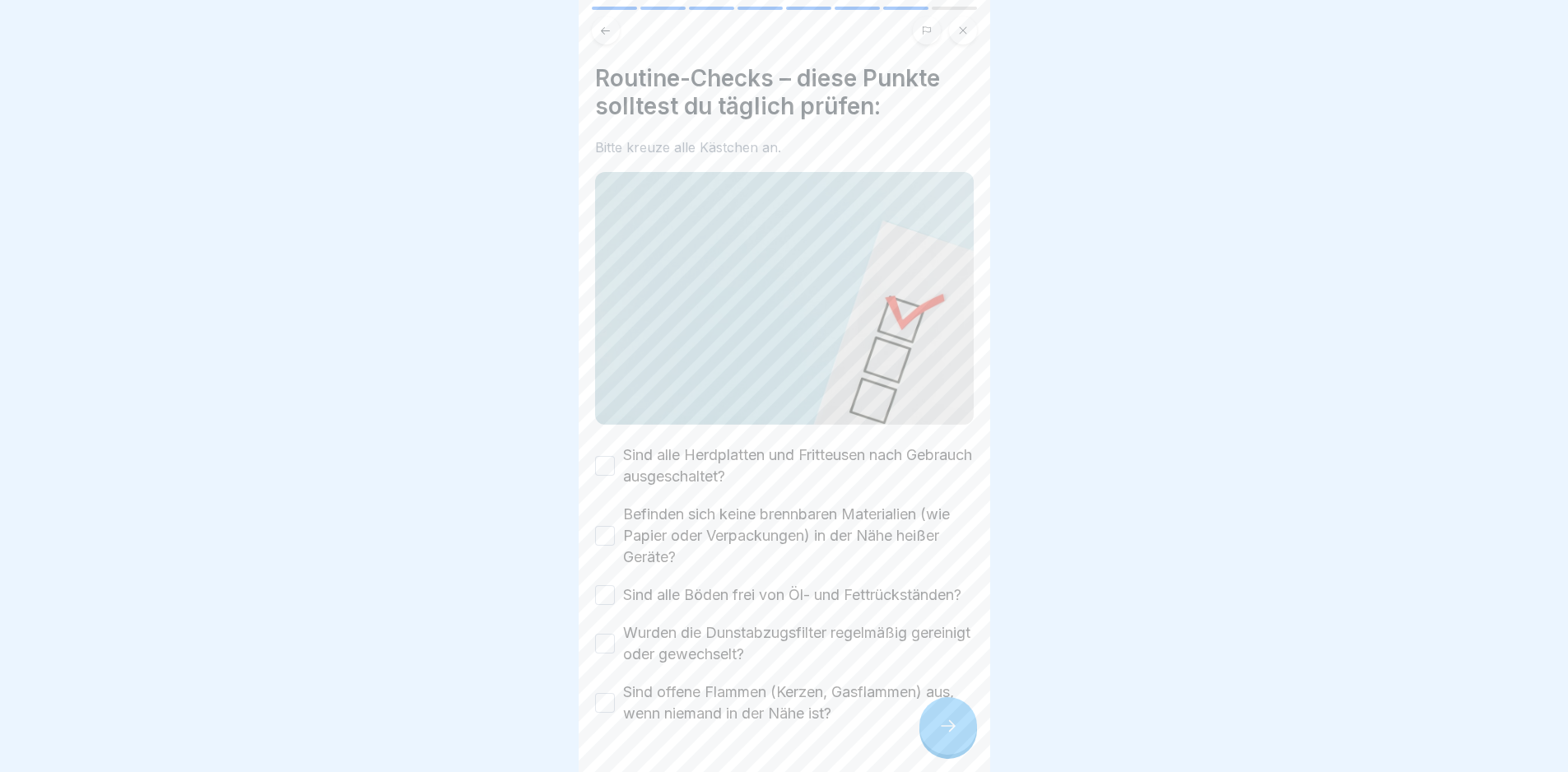
click at [754, 464] on label "Sind alle Herdplatten und Fritteusen nach Gebrauch ausgeschaltet?" at bounding box center [798, 466] width 351 height 43
click at [615, 464] on button "Sind alle Herdplatten und Fritteusen nach Gebrauch ausgeschaltet?" at bounding box center [605, 466] width 20 height 20
click at [748, 508] on label "Befinden sich keine brennbaren Materialien (wie Papier oder Verpackungen) in de…" at bounding box center [798, 536] width 351 height 64
click at [615, 527] on button "Befinden sich keine brennbaren Materialien (wie Papier oder Verpackungen) in de…" at bounding box center [605, 537] width 20 height 20
click at [766, 584] on label "Sind alle Böden frei von Öl- und Fettrückständen?" at bounding box center [791, 594] width 338 height 21
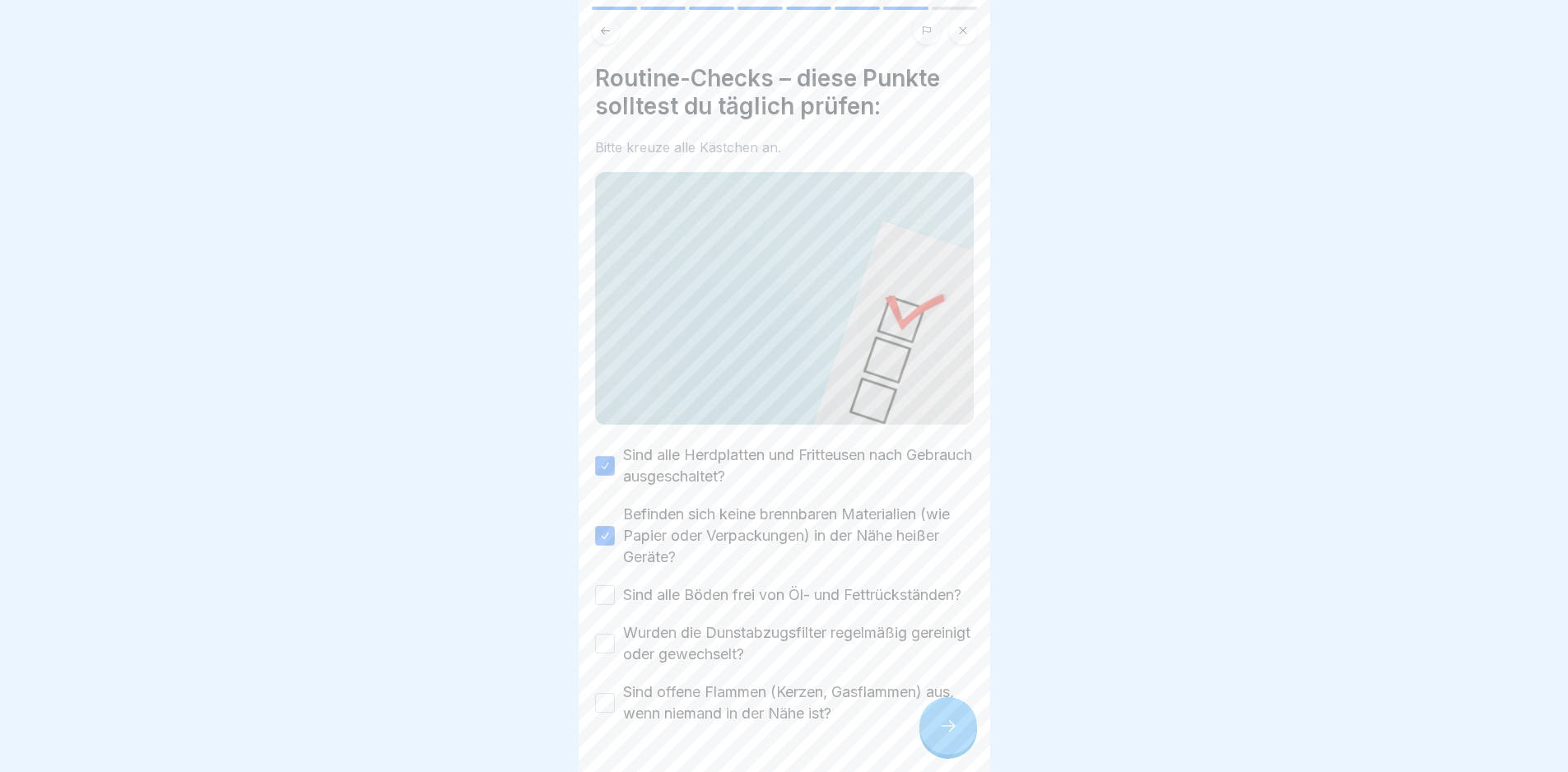
click at [615, 585] on button "Sind alle Böden frei von Öl- und Fettrückständen?" at bounding box center [605, 595] width 20 height 20
click at [783, 650] on label "Wurden die Dunstabzugsfilter regelmäßig gereinigt oder gewechselt?" at bounding box center [798, 643] width 351 height 43
click at [615, 650] on button "Wurden die Dunstabzugsfilter regelmäßig gereinigt oder gewechselt?" at bounding box center [605, 644] width 20 height 20
click at [831, 722] on label "Sind offene Flammen (Kerzen, Gasflammen) aus, wenn niemand in der Nähe ist?" at bounding box center [798, 703] width 351 height 43
click at [615, 713] on button "Sind offene Flammen (Kerzen, Gasflammen) aus, wenn niemand in der Nähe ist?" at bounding box center [605, 703] width 20 height 20
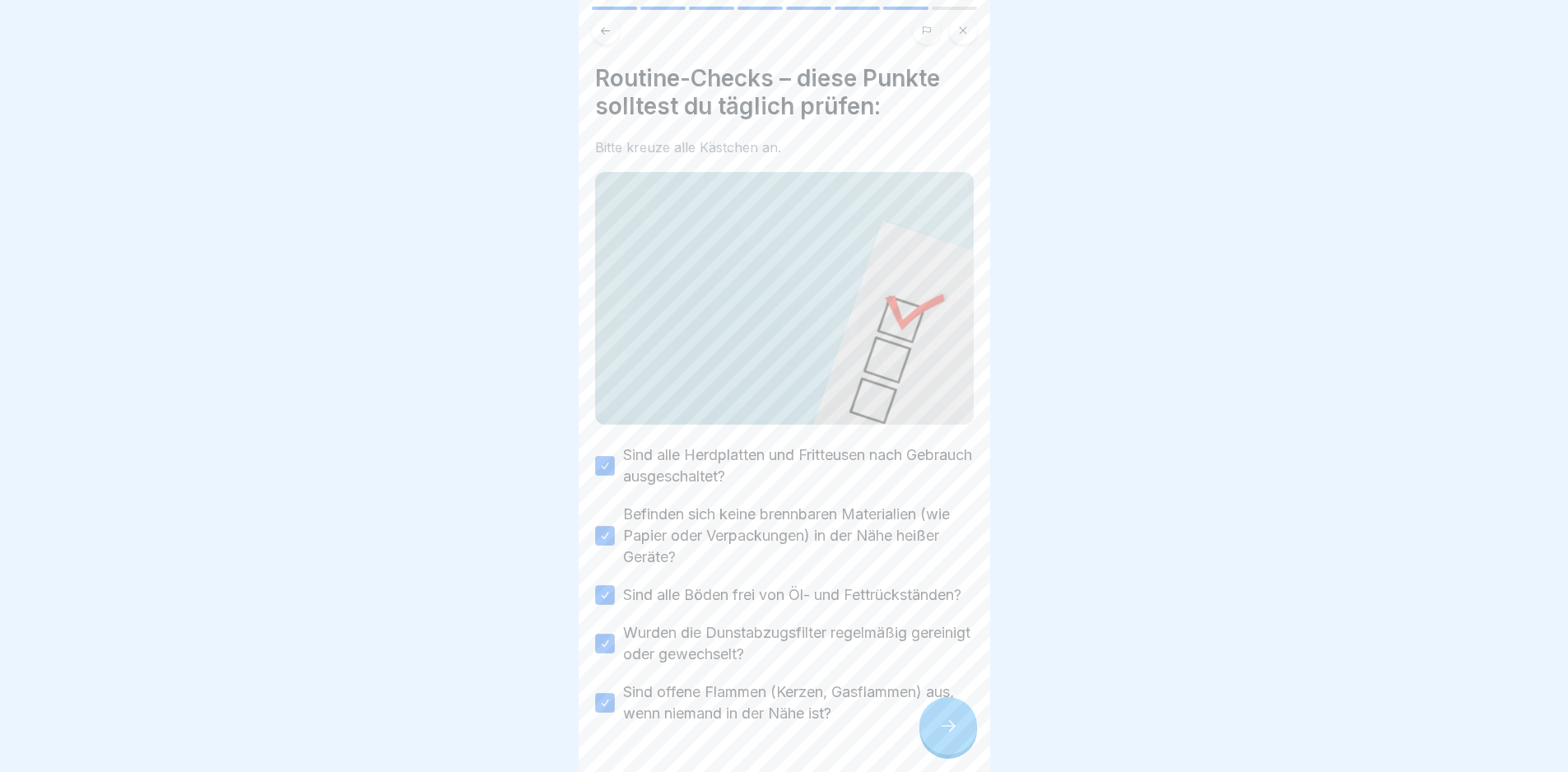
click at [917, 725] on label "Sind offene Flammen (Kerzen, Gasflammen) aus, wenn niemand in der Nähe ist?" at bounding box center [798, 703] width 351 height 43
click at [615, 713] on button "Sind offene Flammen (Kerzen, Gasflammen) aus, wenn niemand in der Nähe ist?" at bounding box center [605, 703] width 20 height 20
click at [935, 728] on div at bounding box center [948, 726] width 58 height 58
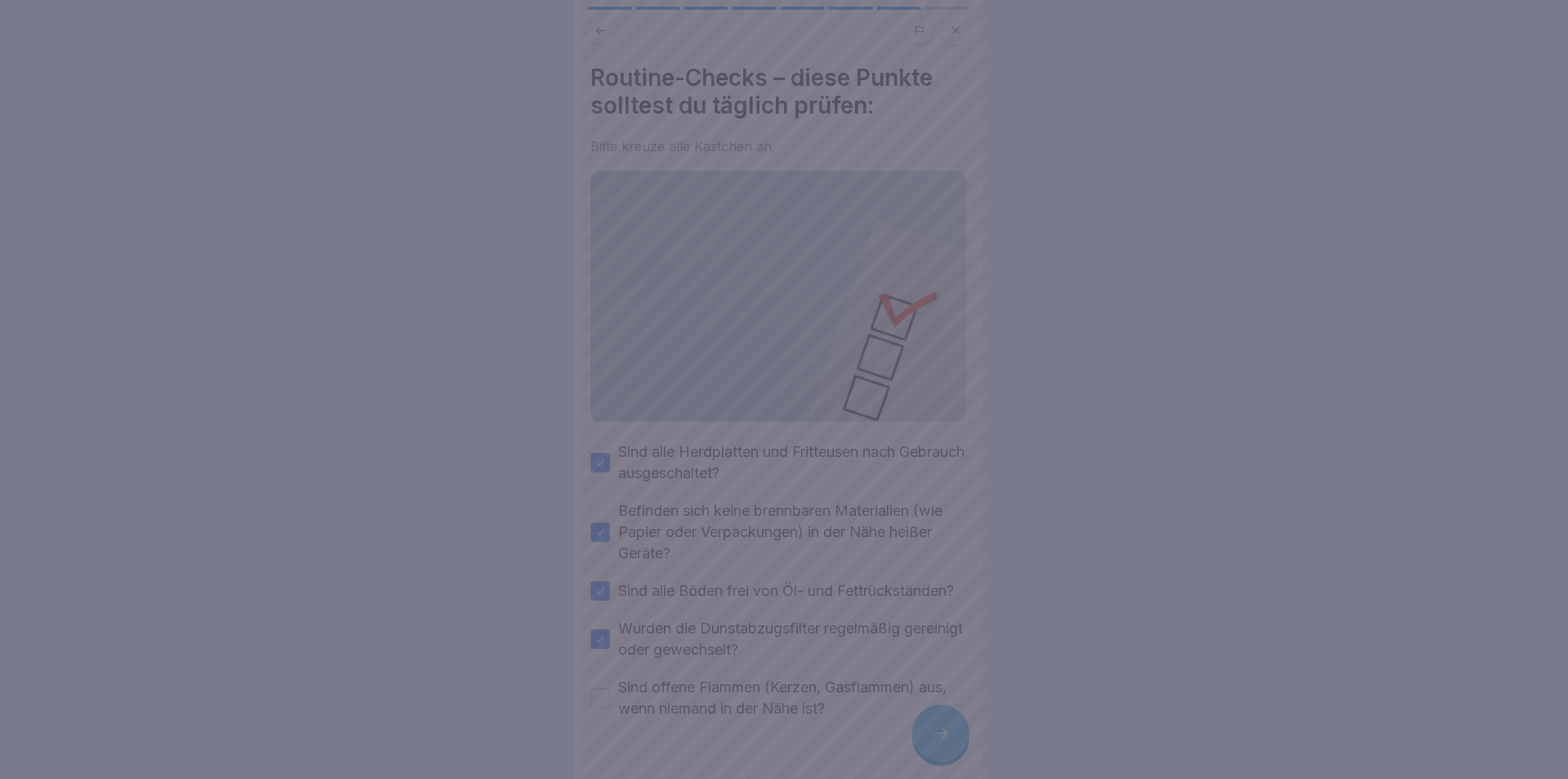
click at [853, 673] on div at bounding box center [784, 389] width 1568 height 779
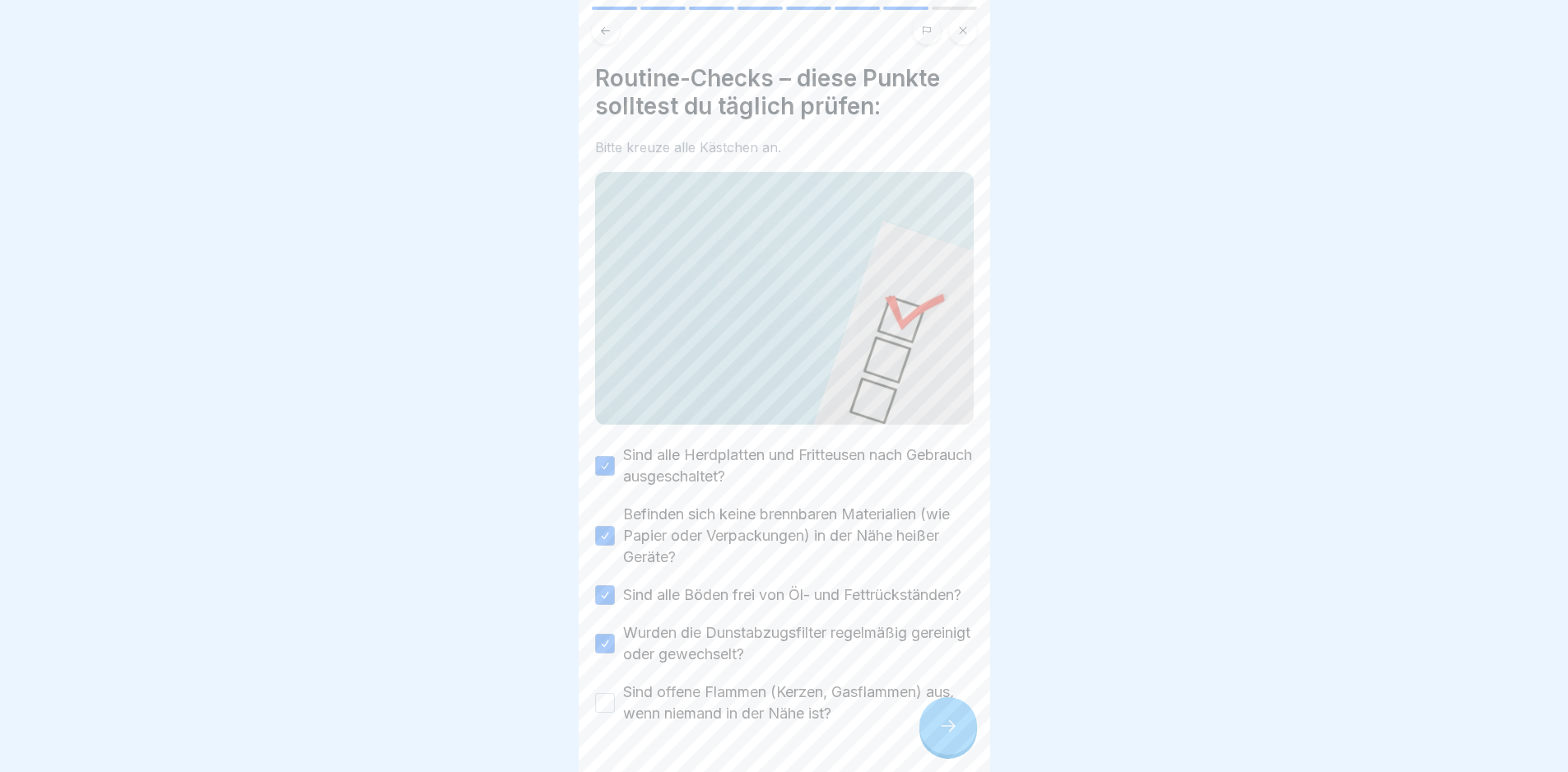
click at [814, 704] on label "Sind offene Flammen (Kerzen, Gasflammen) aus, wenn niemand in der Nähe ist?" at bounding box center [798, 703] width 351 height 43
click at [615, 704] on button "Sind offene Flammen (Kerzen, Gasflammen) aus, wenn niemand in der Nähe ist?" at bounding box center [605, 703] width 20 height 20
click at [927, 739] on div at bounding box center [948, 726] width 58 height 58
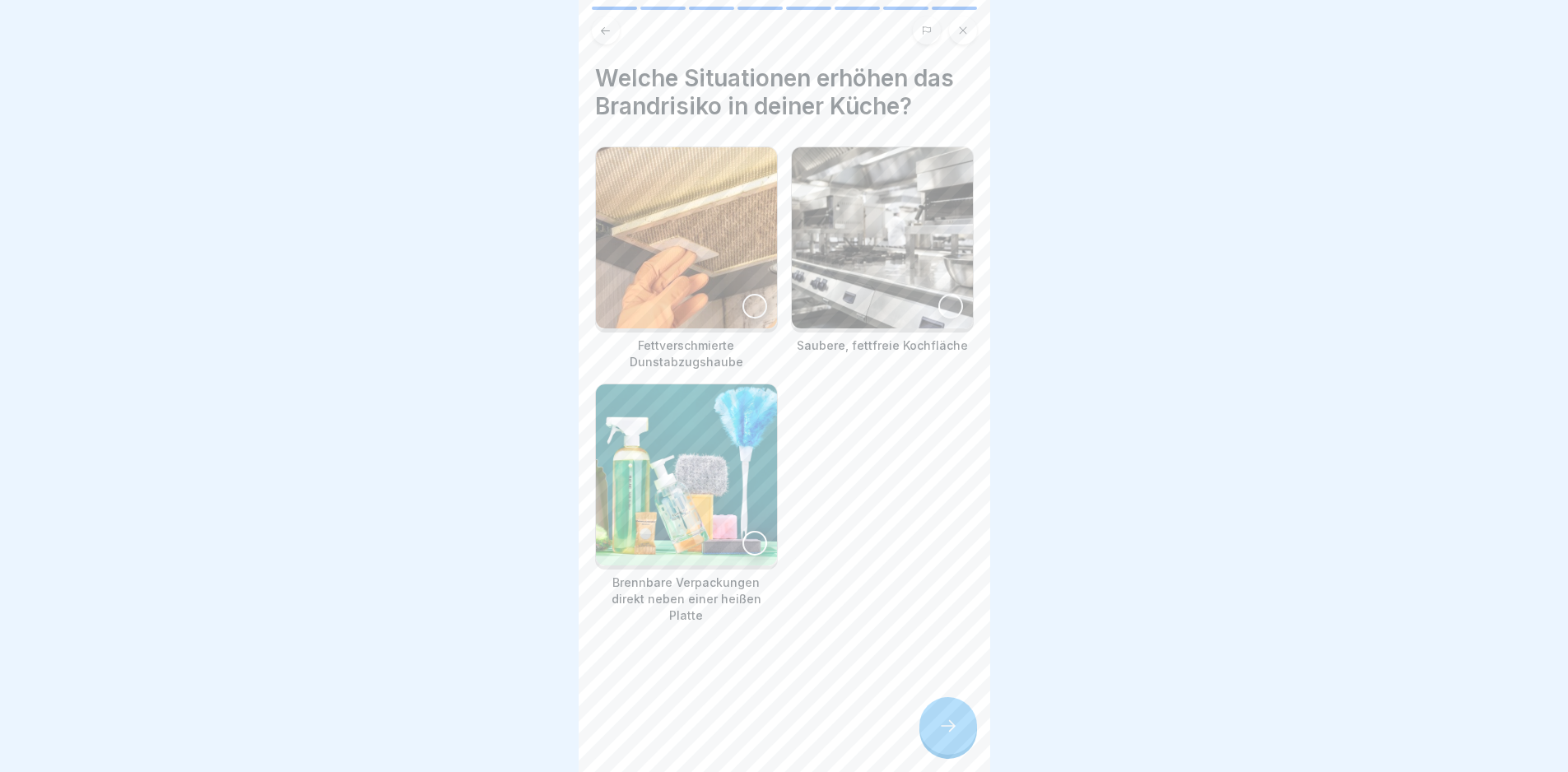
click at [707, 253] on img at bounding box center [687, 238] width 181 height 182
click at [697, 437] on img at bounding box center [687, 476] width 181 height 182
click at [956, 755] on div at bounding box center [948, 726] width 58 height 58
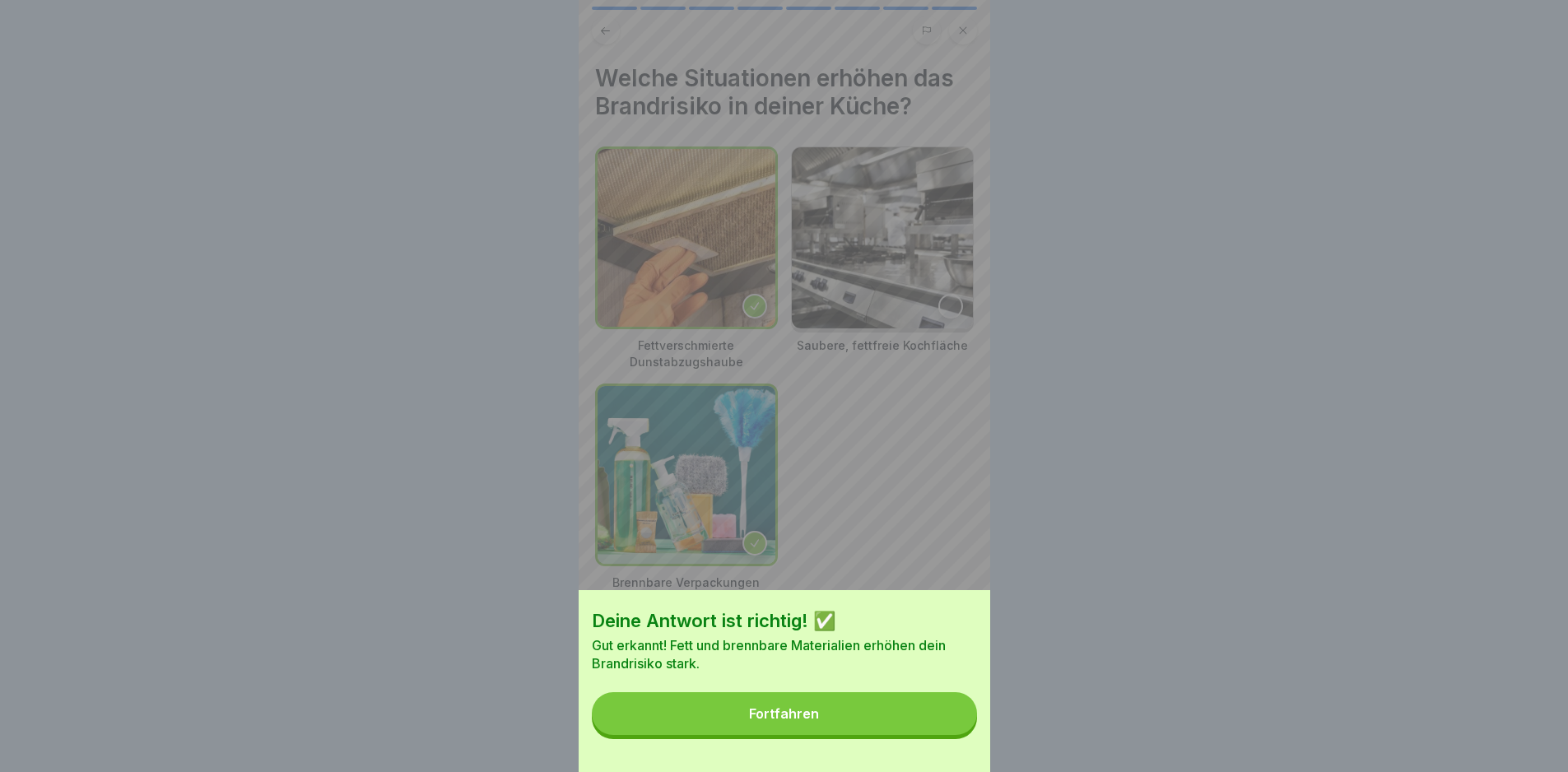
click at [943, 735] on button "Fortfahren" at bounding box center [784, 713] width 385 height 43
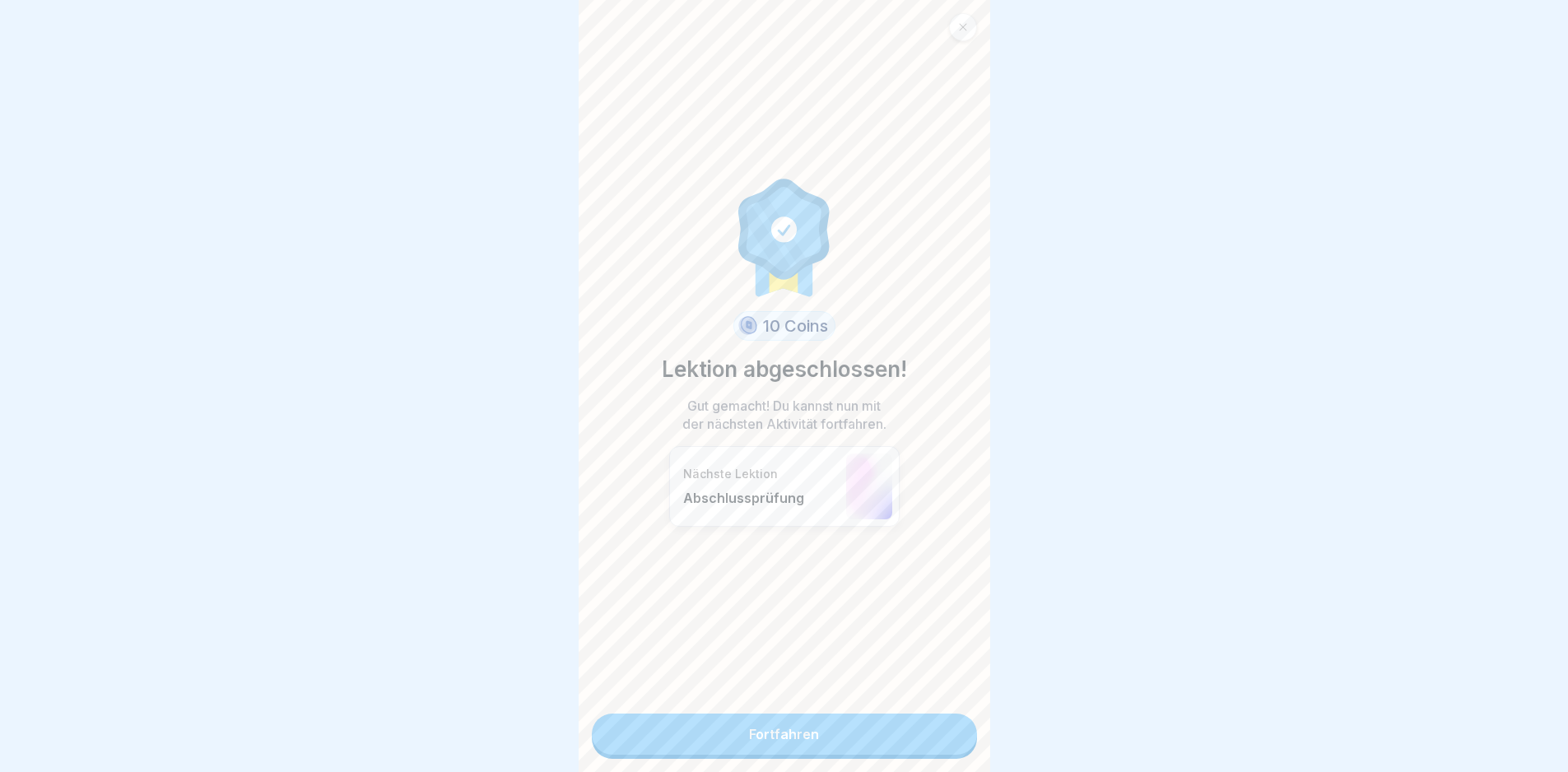
click at [927, 728] on link "Fortfahren" at bounding box center [784, 734] width 385 height 41
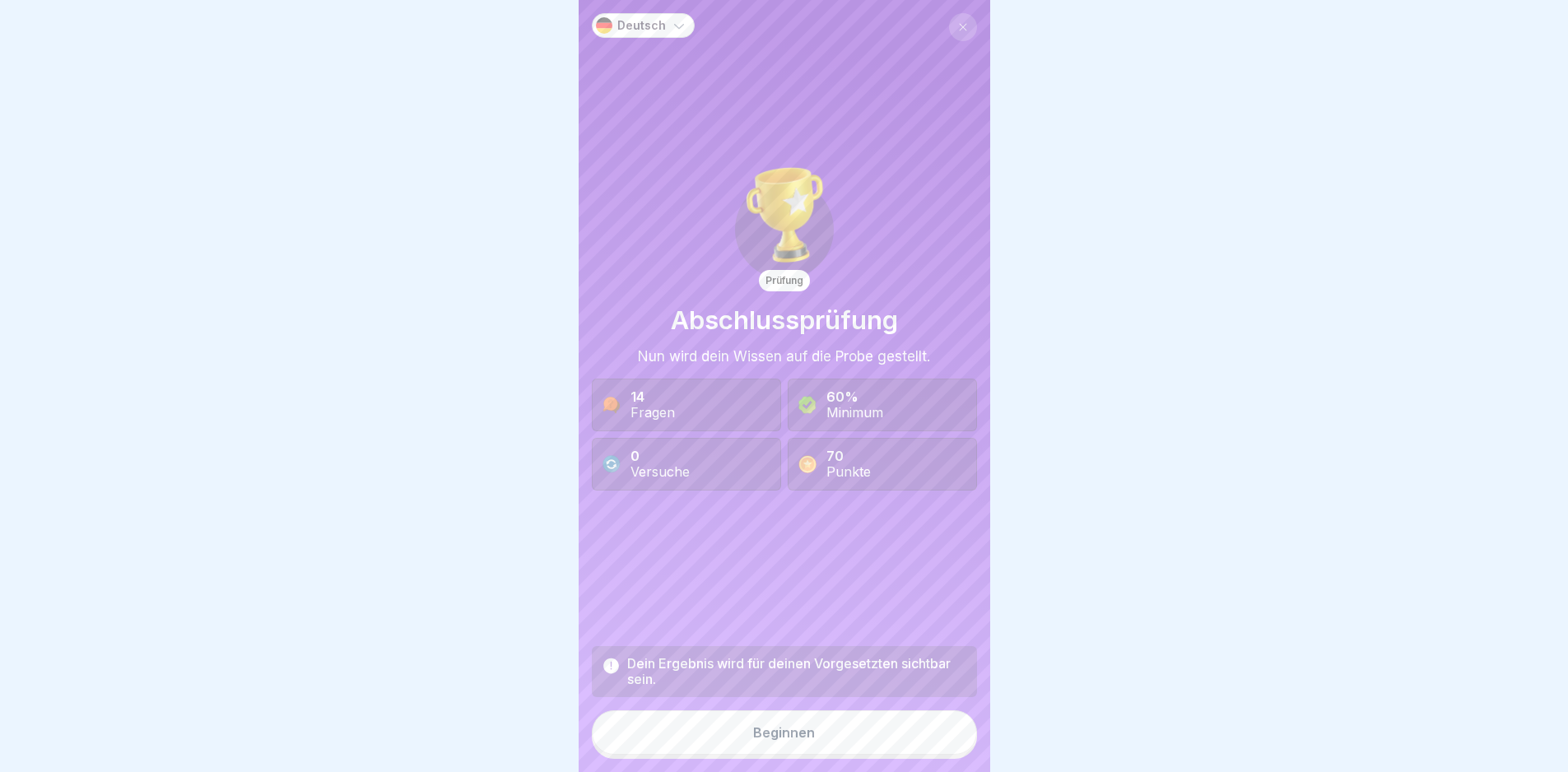
click at [927, 728] on button "Beginnen" at bounding box center [784, 733] width 385 height 45
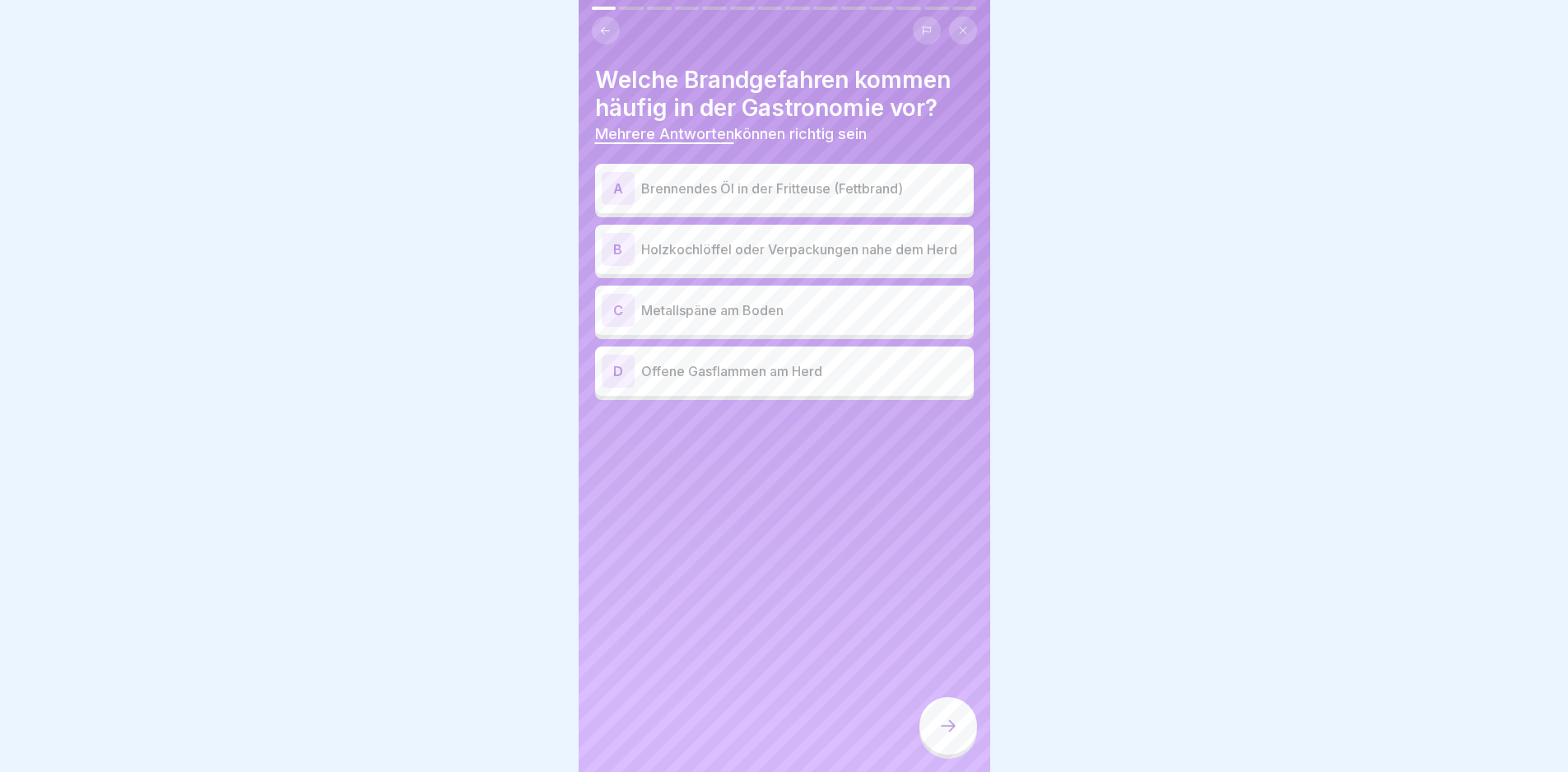
click at [800, 191] on p "Brennendes Öl in der Fritteuse (Fettbrand)" at bounding box center [803, 189] width 326 height 20
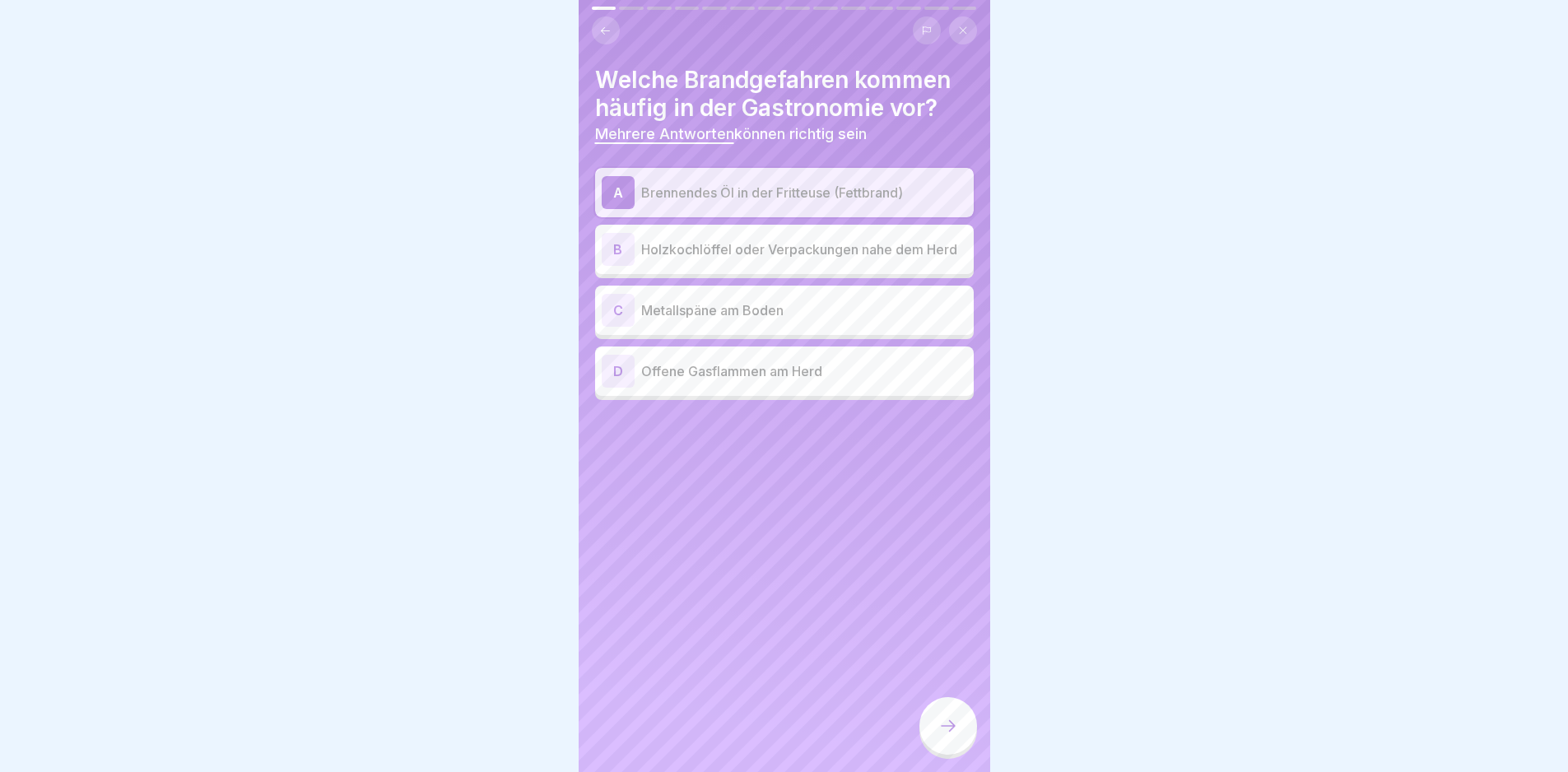
click at [794, 248] on p "Holzkochlöffel oder Verpackungen nahe dem Herd" at bounding box center [803, 249] width 326 height 20
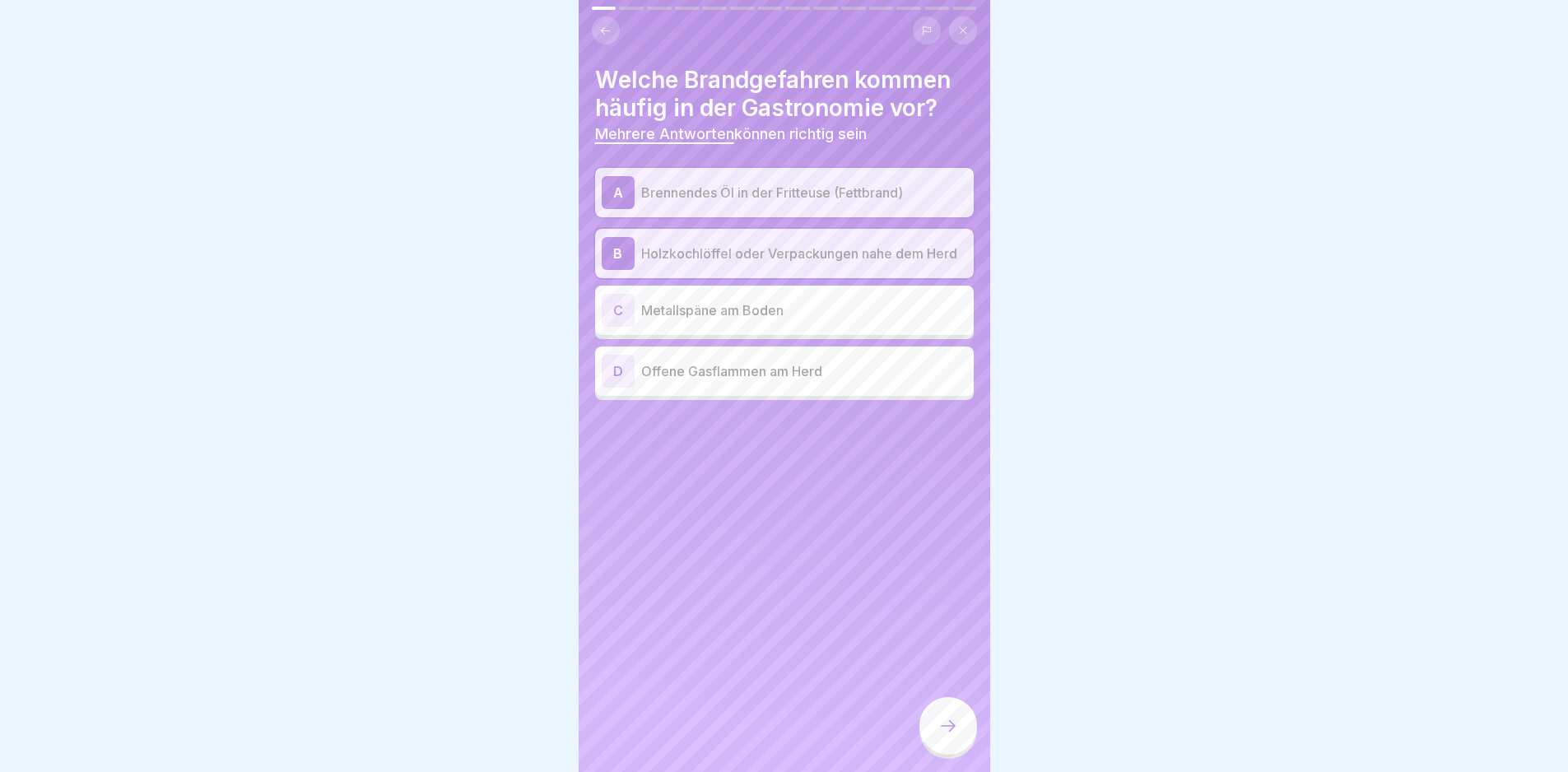
click at [797, 395] on div "D Offene Gasflammen am Herd" at bounding box center [784, 372] width 379 height 50
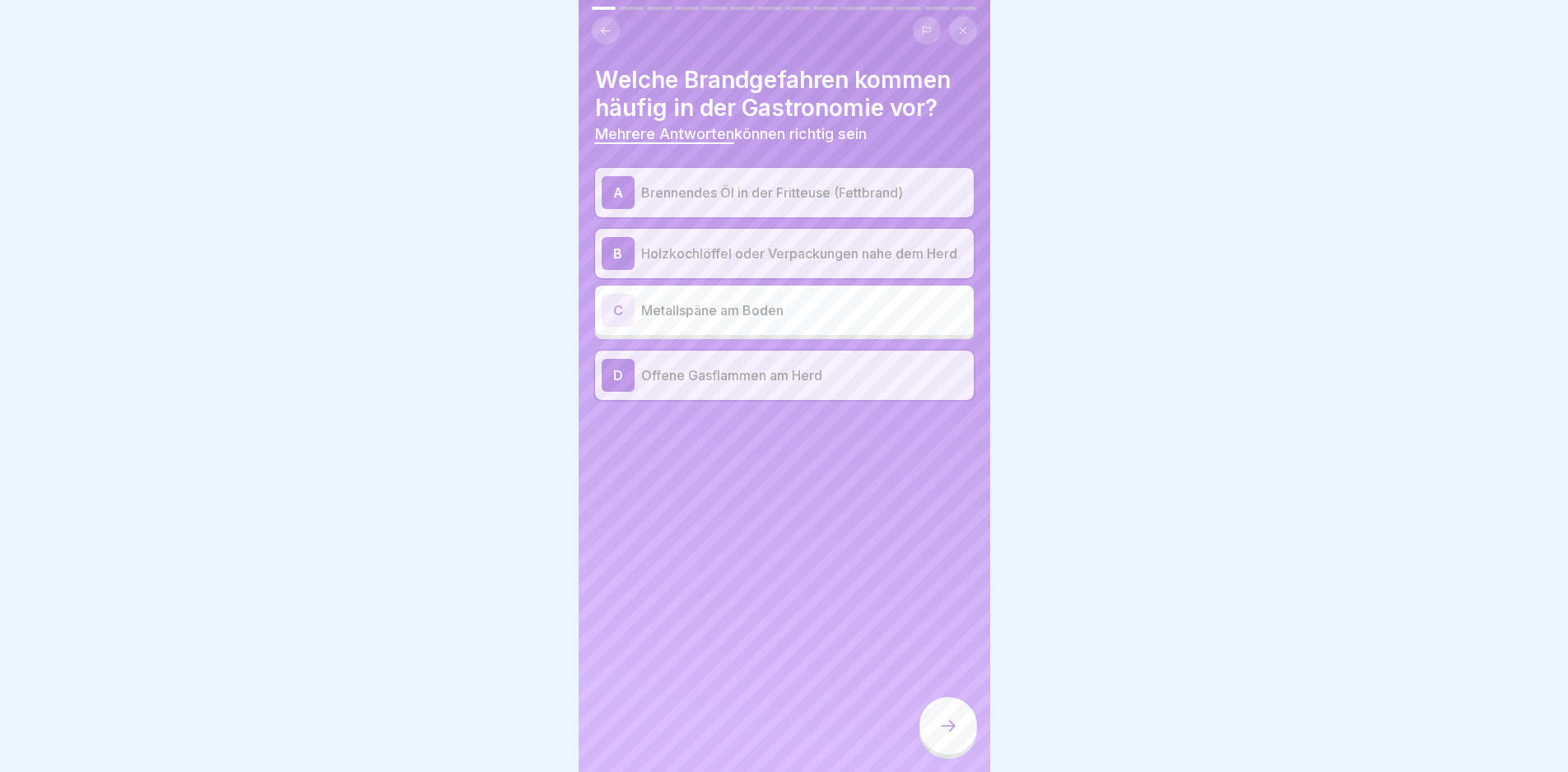
click at [933, 740] on div at bounding box center [948, 726] width 58 height 58
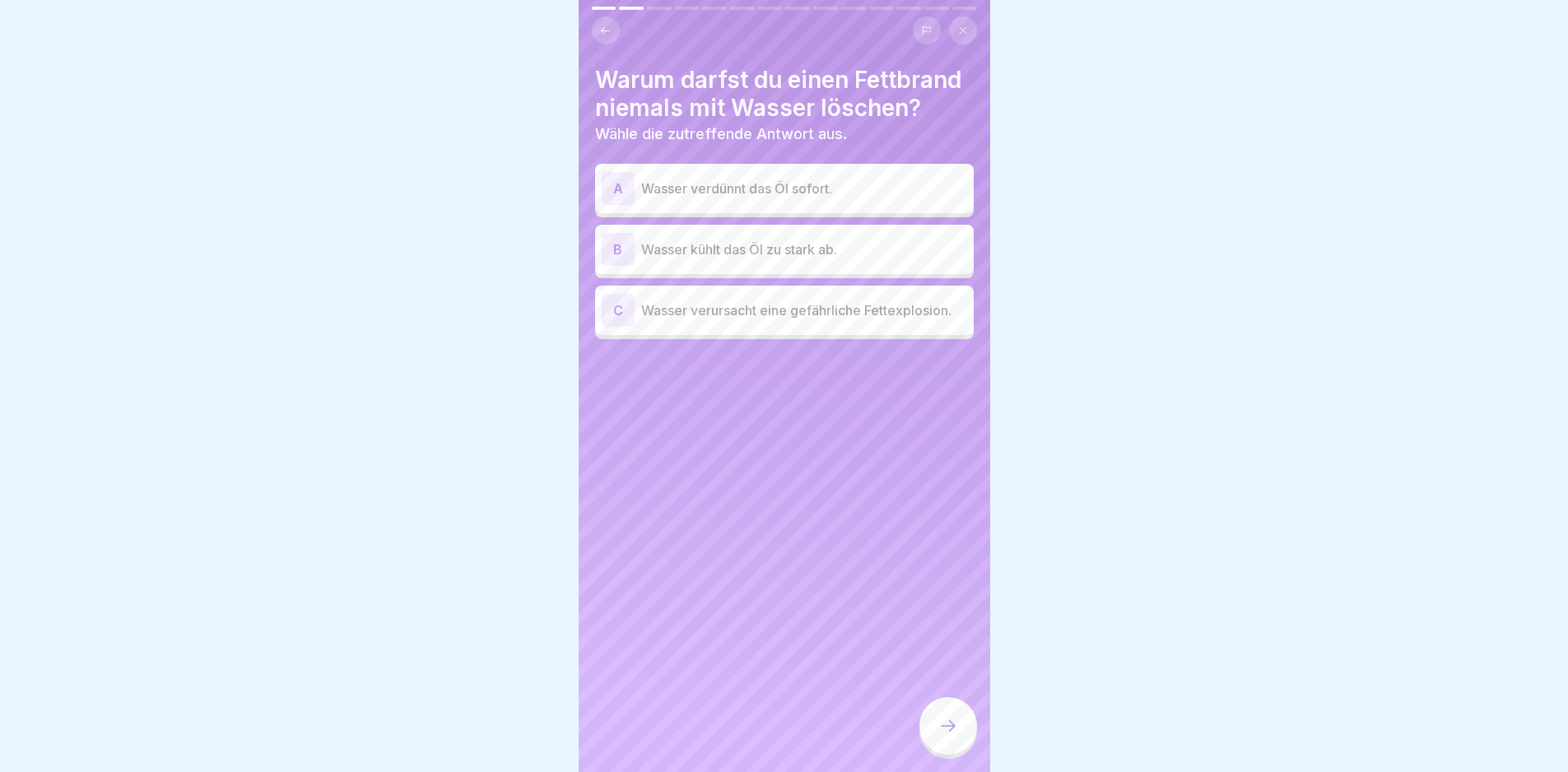
click at [822, 320] on p "Wasser verursacht eine gefährliche Fettexplosion." at bounding box center [803, 310] width 326 height 20
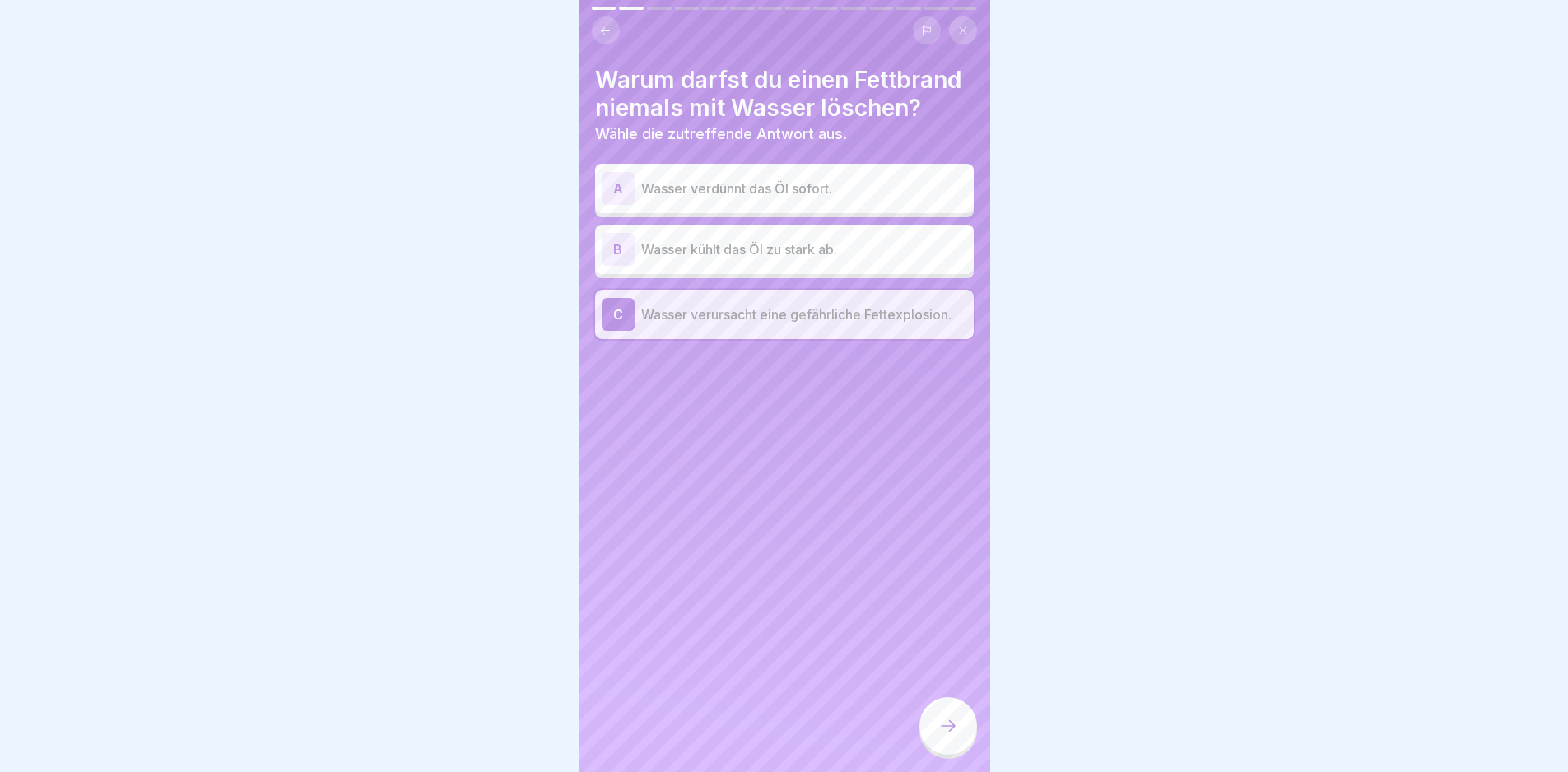
click at [955, 736] on icon at bounding box center [948, 726] width 20 height 20
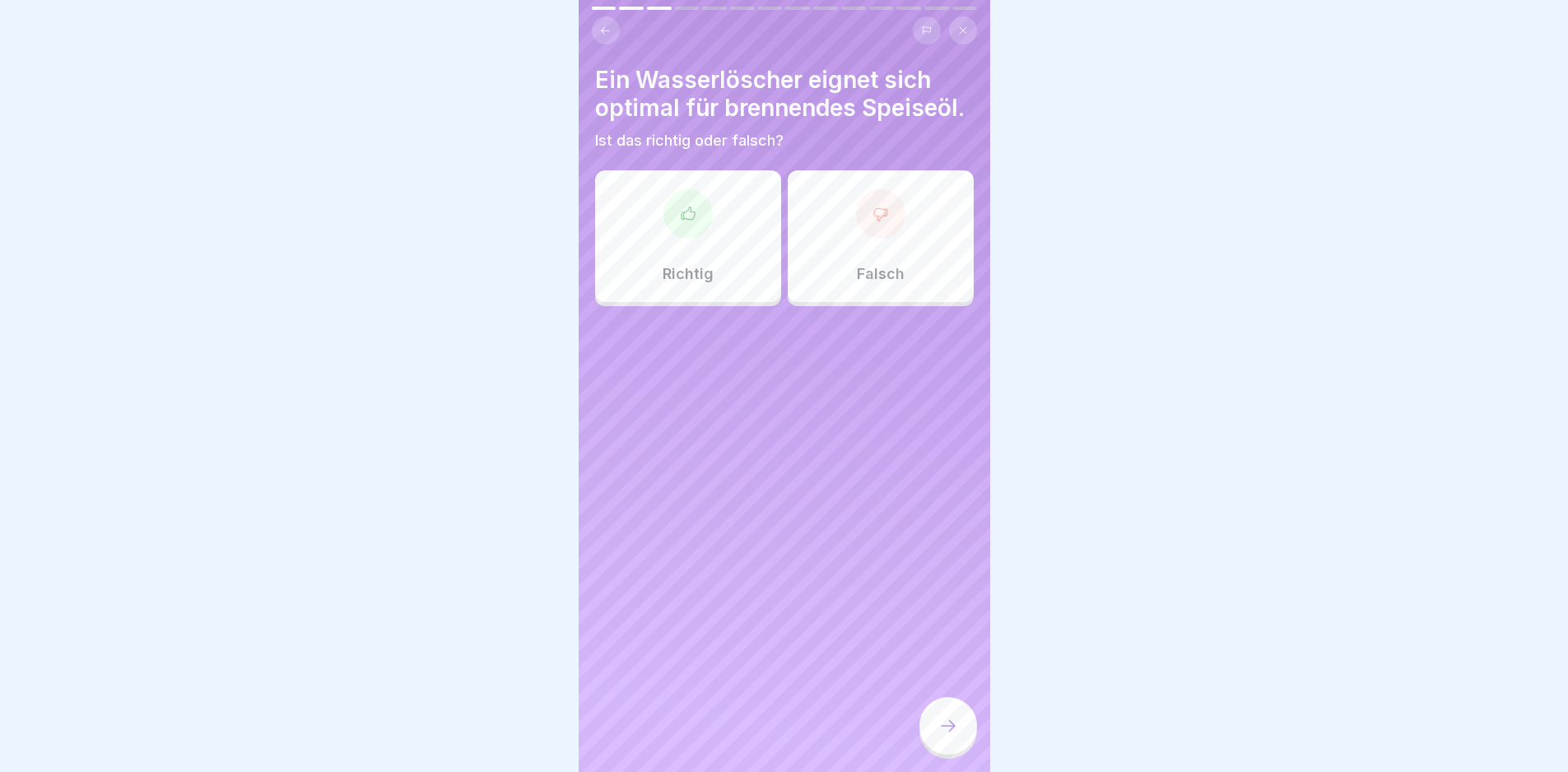
click at [844, 281] on div "Falsch" at bounding box center [880, 236] width 186 height 132
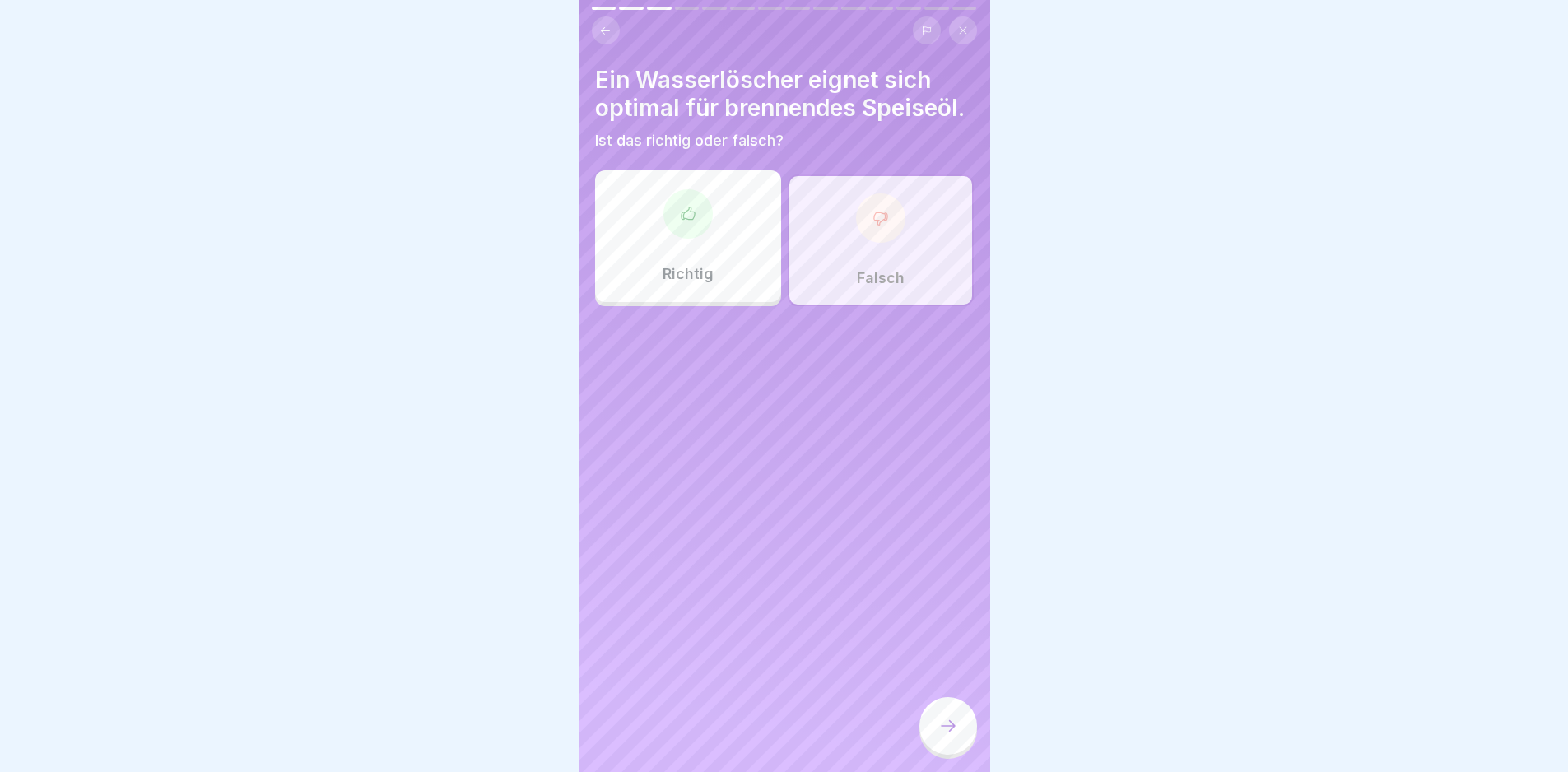
click at [957, 731] on icon at bounding box center [948, 726] width 20 height 20
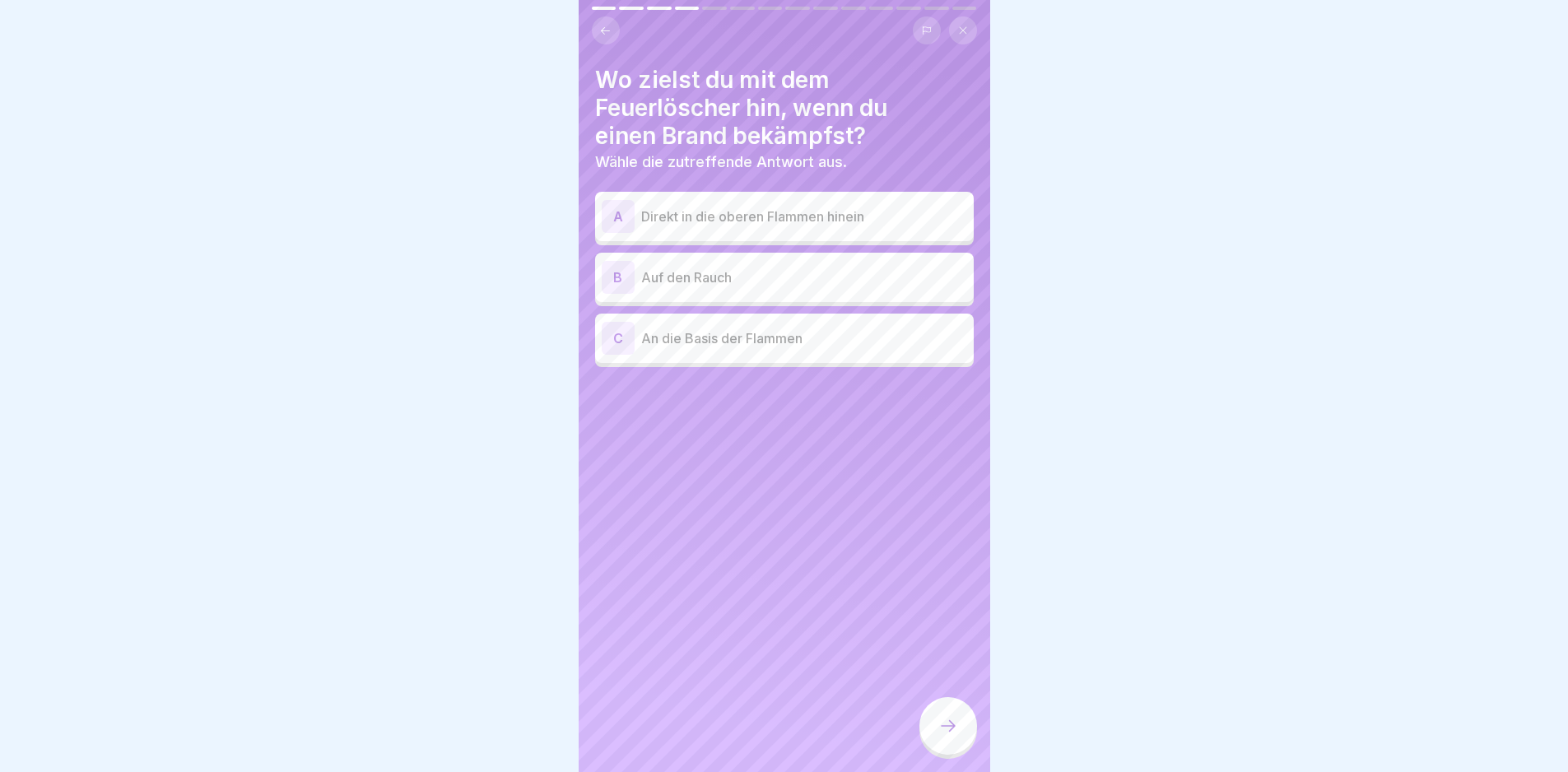
click at [749, 279] on p "Auf den Rauch" at bounding box center [803, 277] width 326 height 20
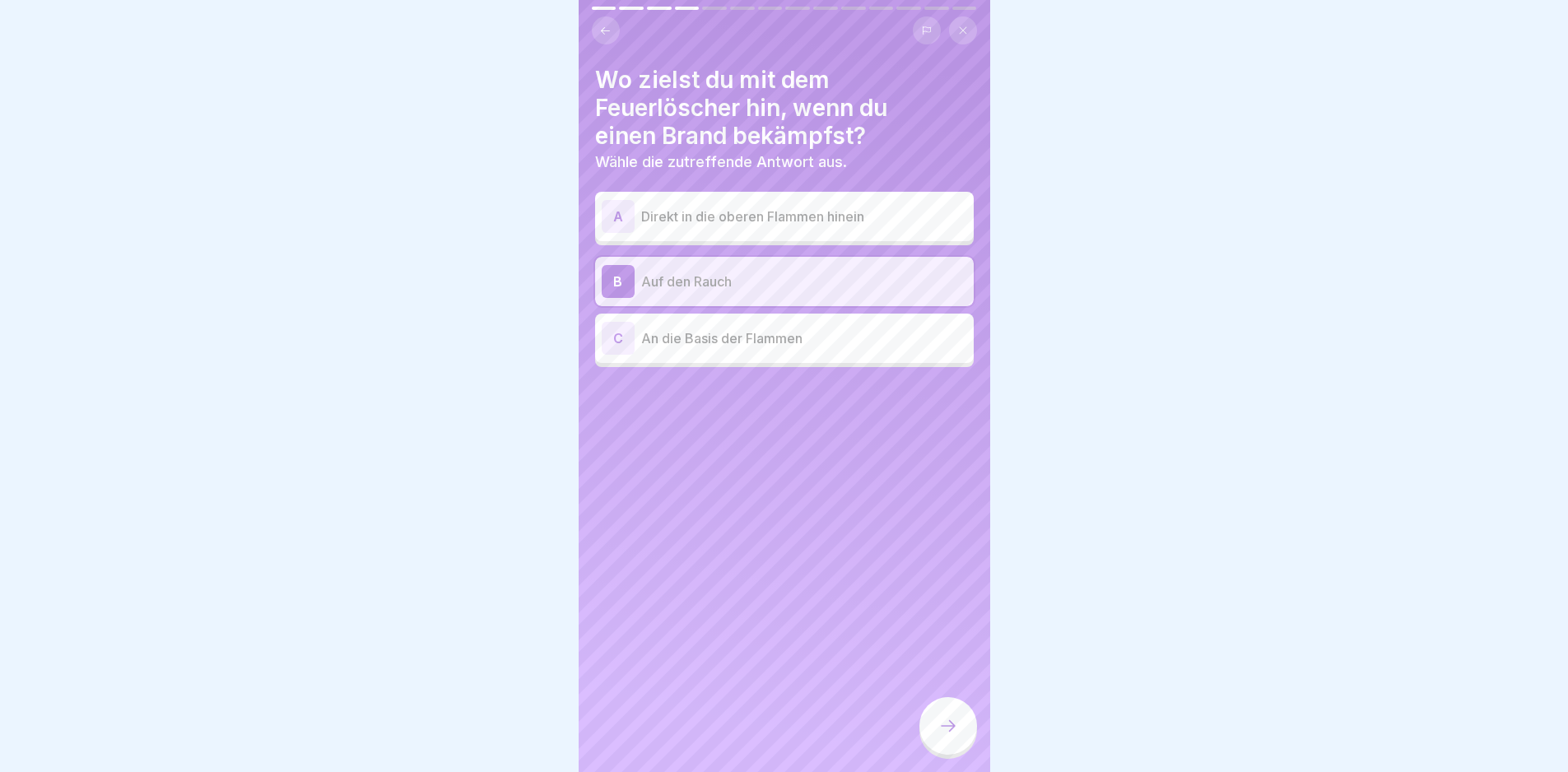
click at [781, 340] on p "An die Basis der Flammen" at bounding box center [803, 338] width 326 height 20
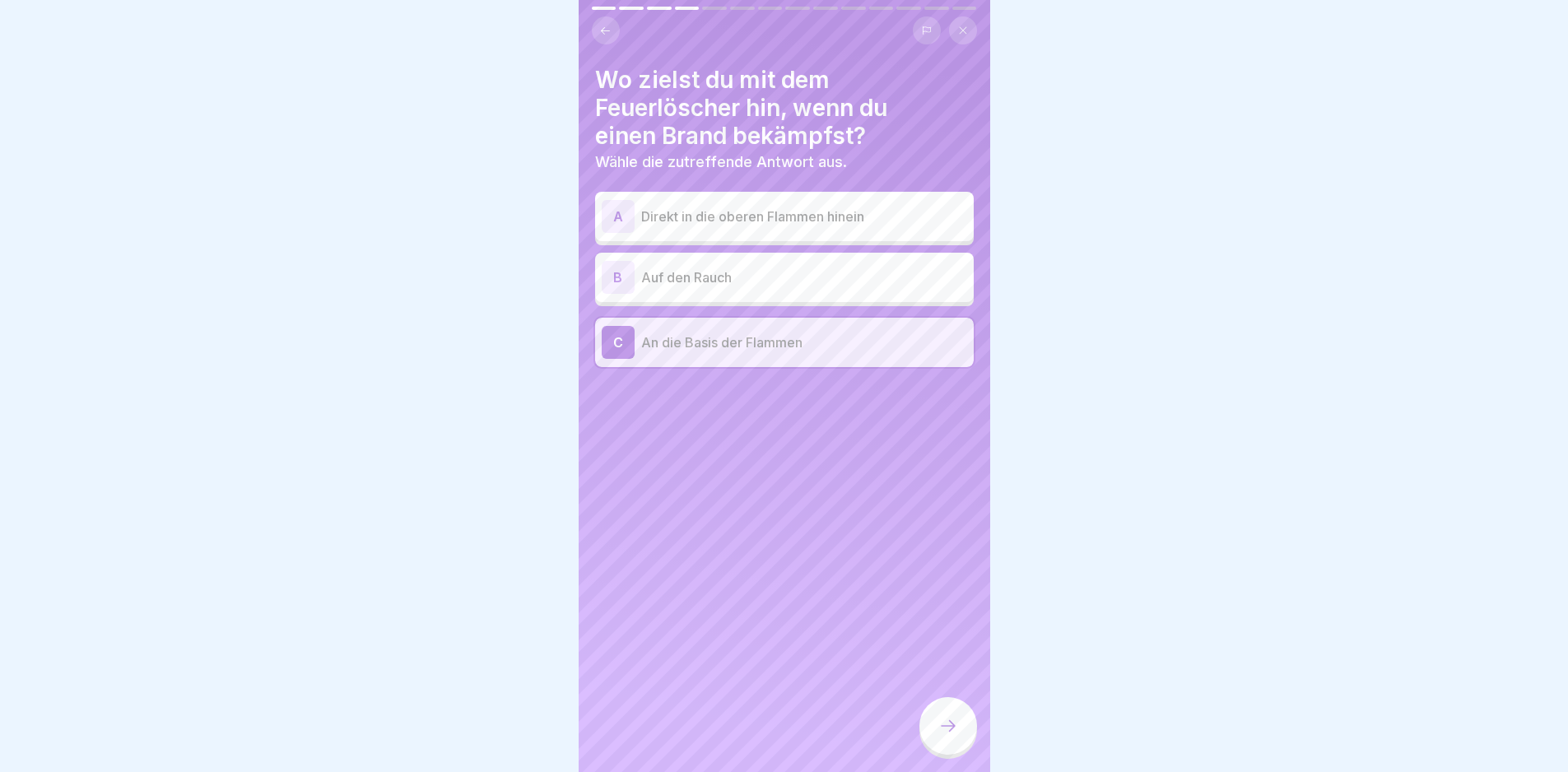
click at [970, 748] on div at bounding box center [948, 726] width 58 height 58
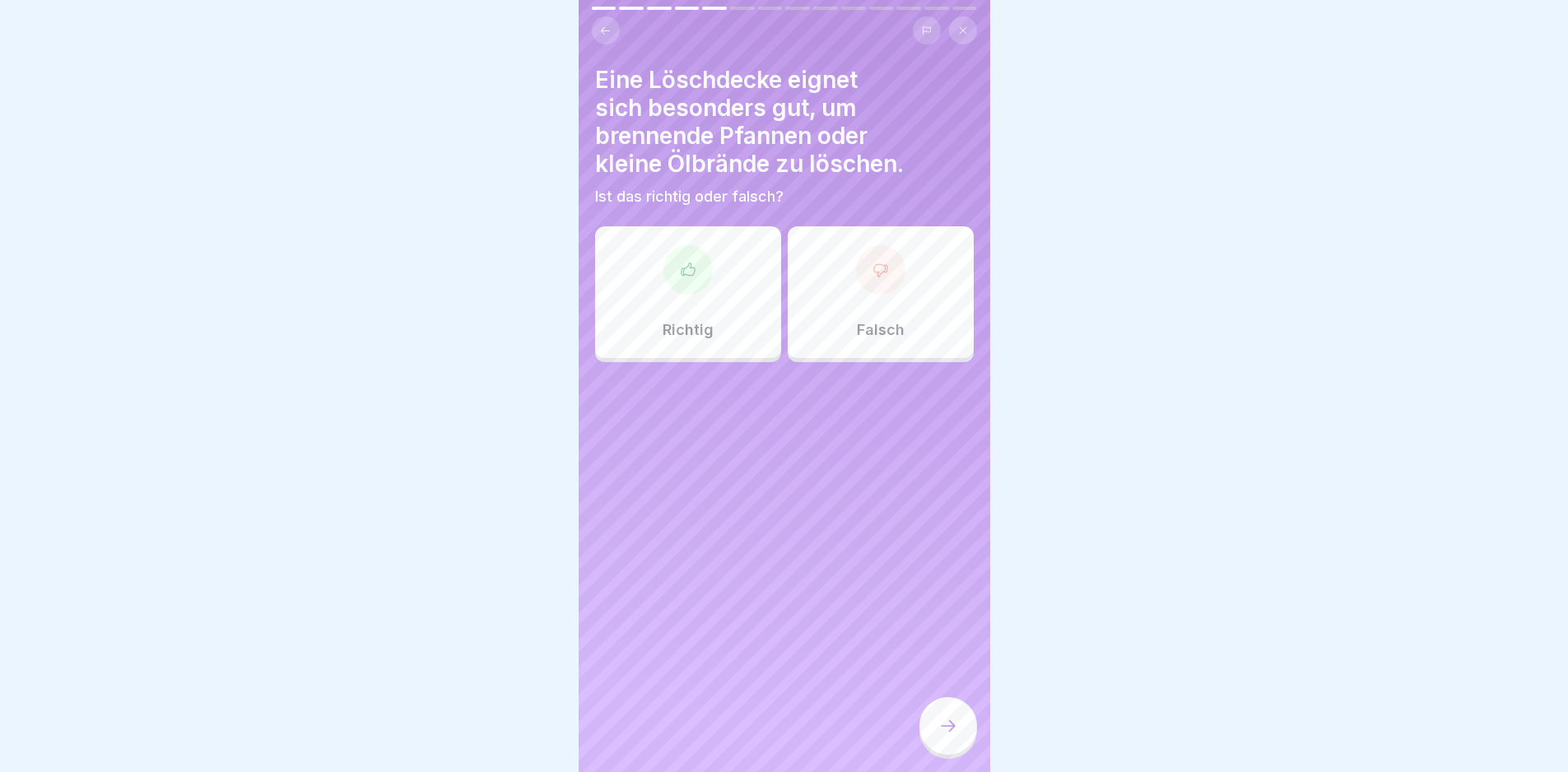
click at [701, 316] on div "Richtig" at bounding box center [688, 292] width 186 height 132
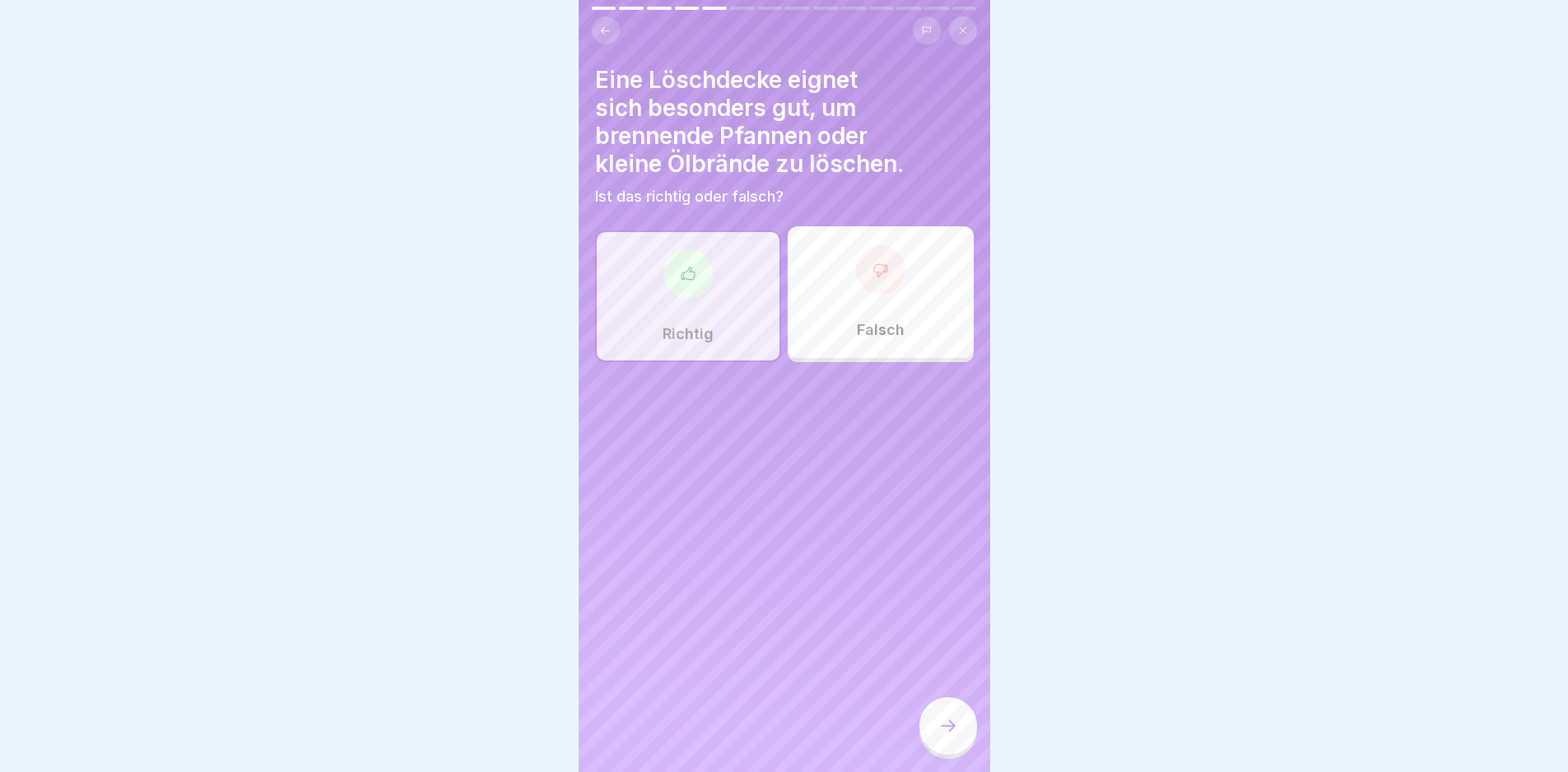
click at [940, 733] on icon at bounding box center [948, 726] width 20 height 20
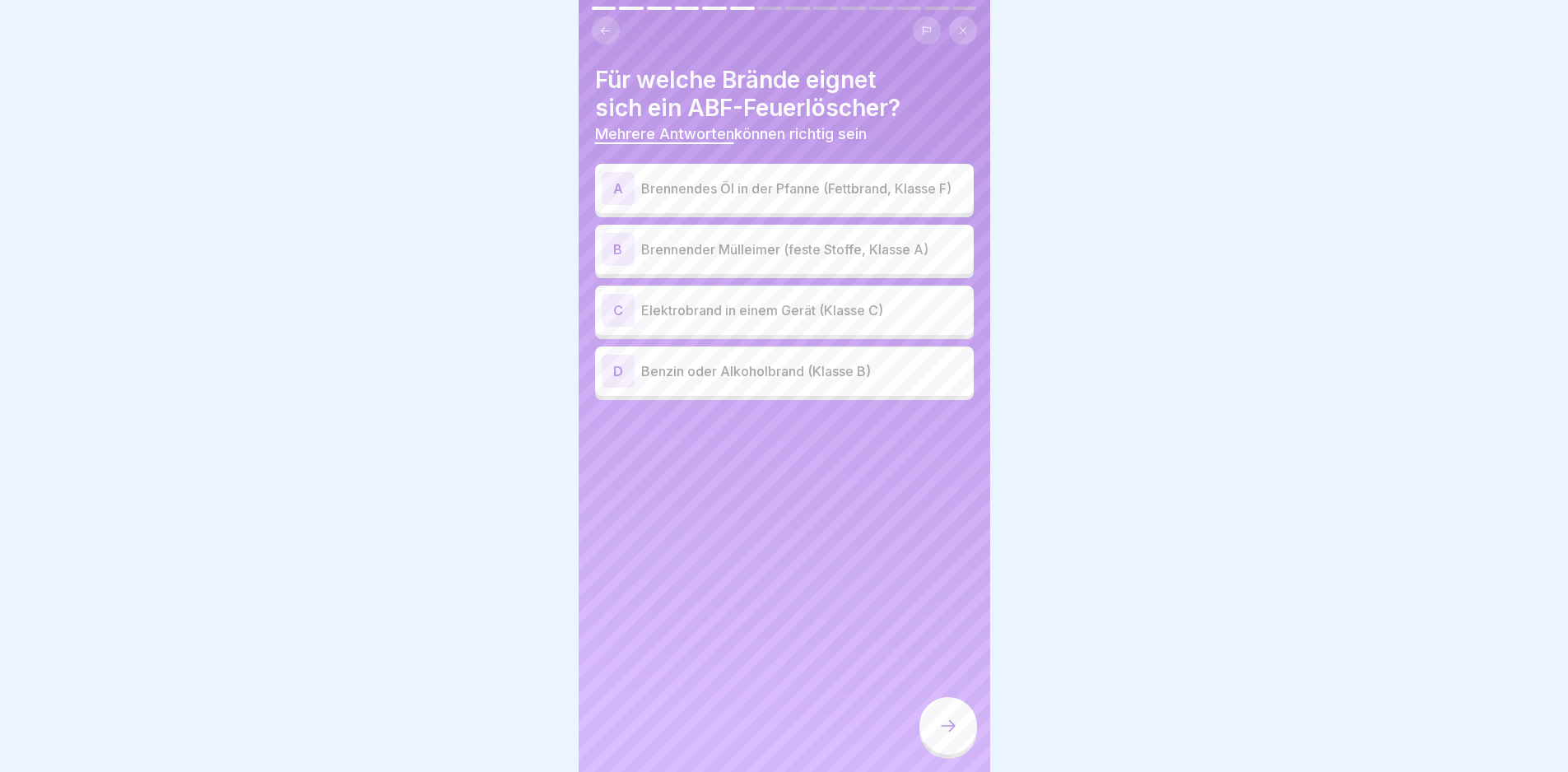
click at [804, 191] on p "Brennendes Öl in der Pfanne (Fettbrand, Klasse F)" at bounding box center [803, 189] width 326 height 20
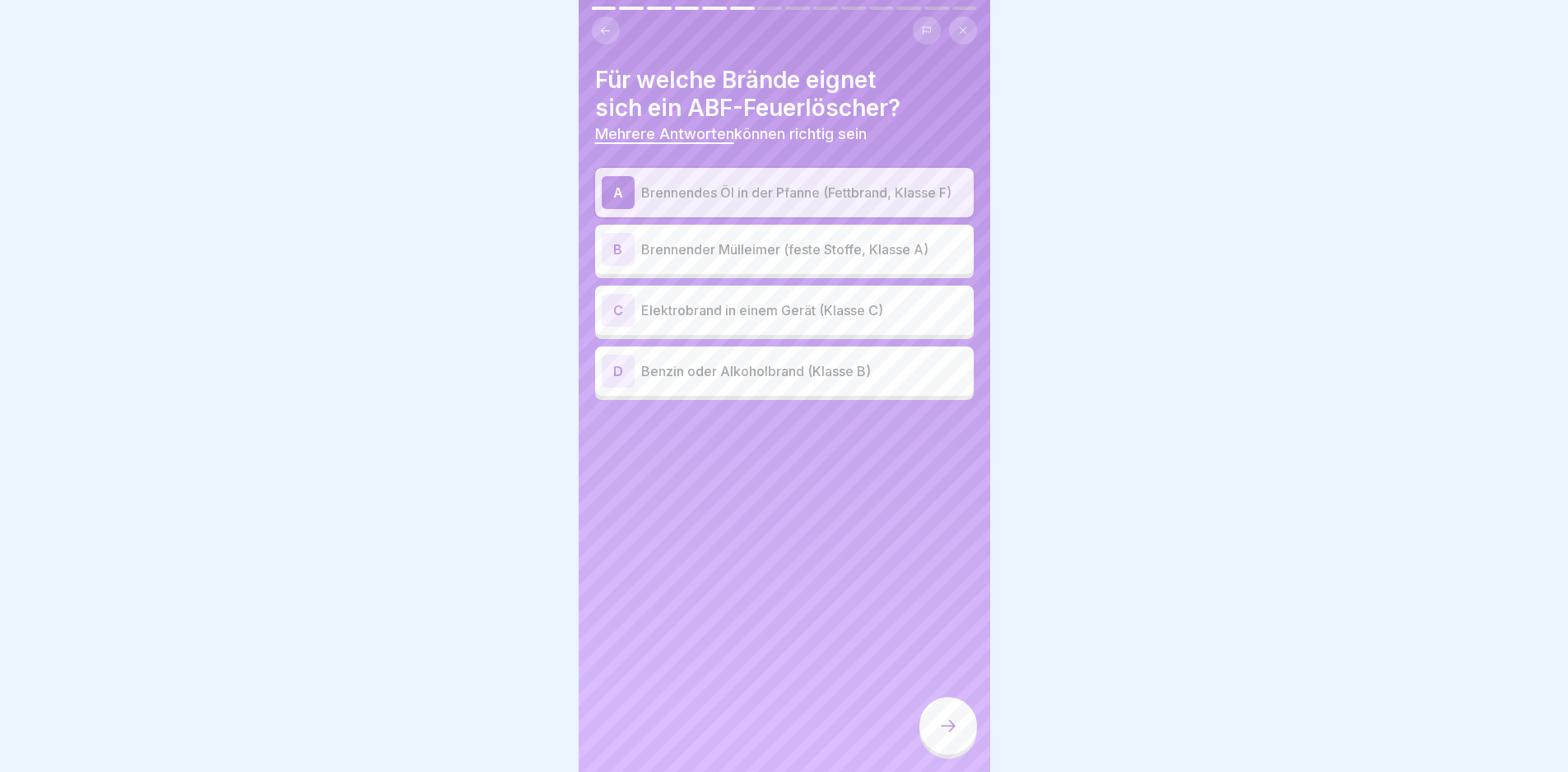
click at [821, 243] on div "B Brennender Mülleimer (feste Stoffe, Klasse A)" at bounding box center [784, 249] width 366 height 33
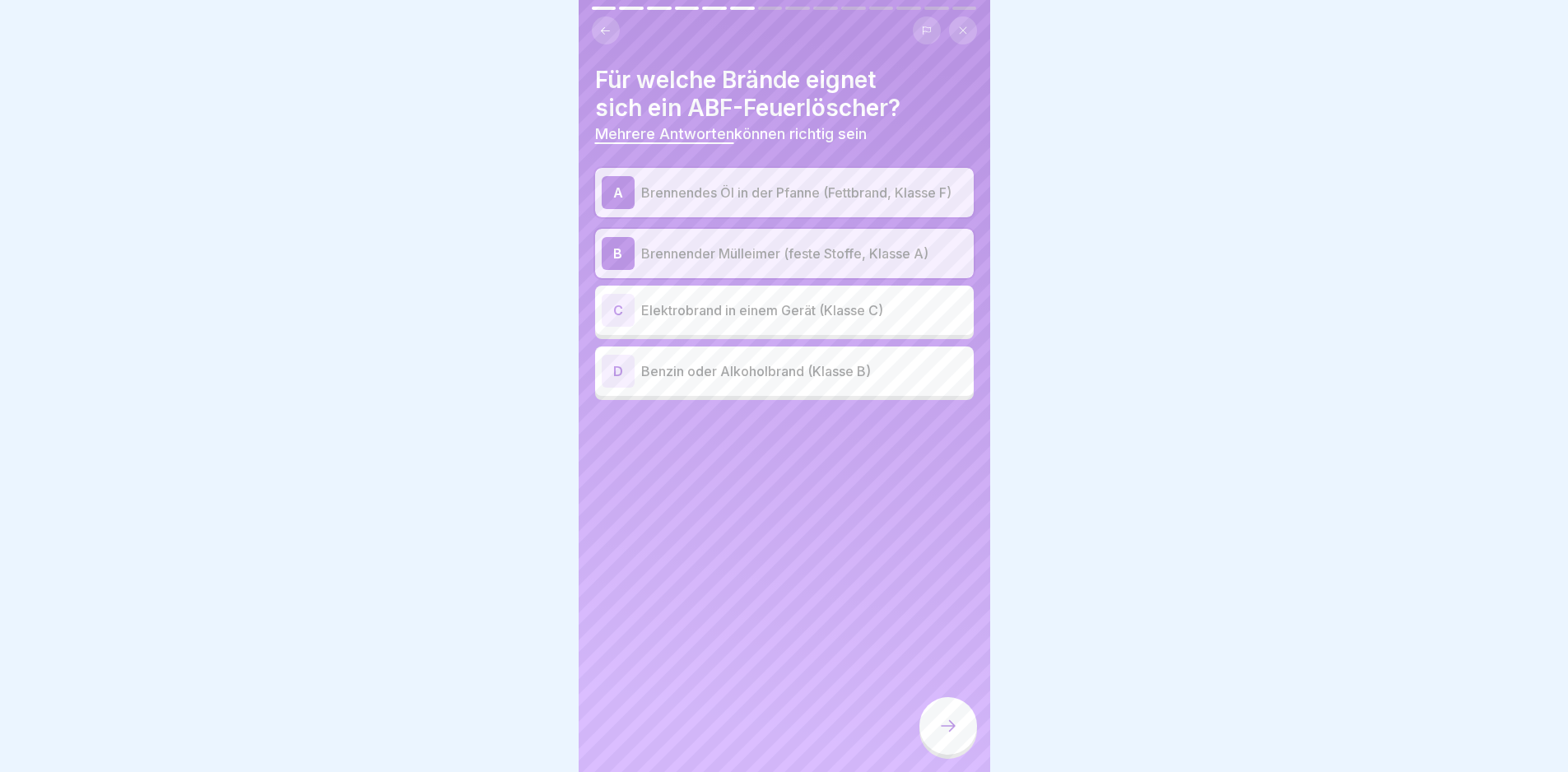
click at [852, 378] on p "Benzin oder Alkoholbrand (Klasse B)" at bounding box center [803, 371] width 326 height 20
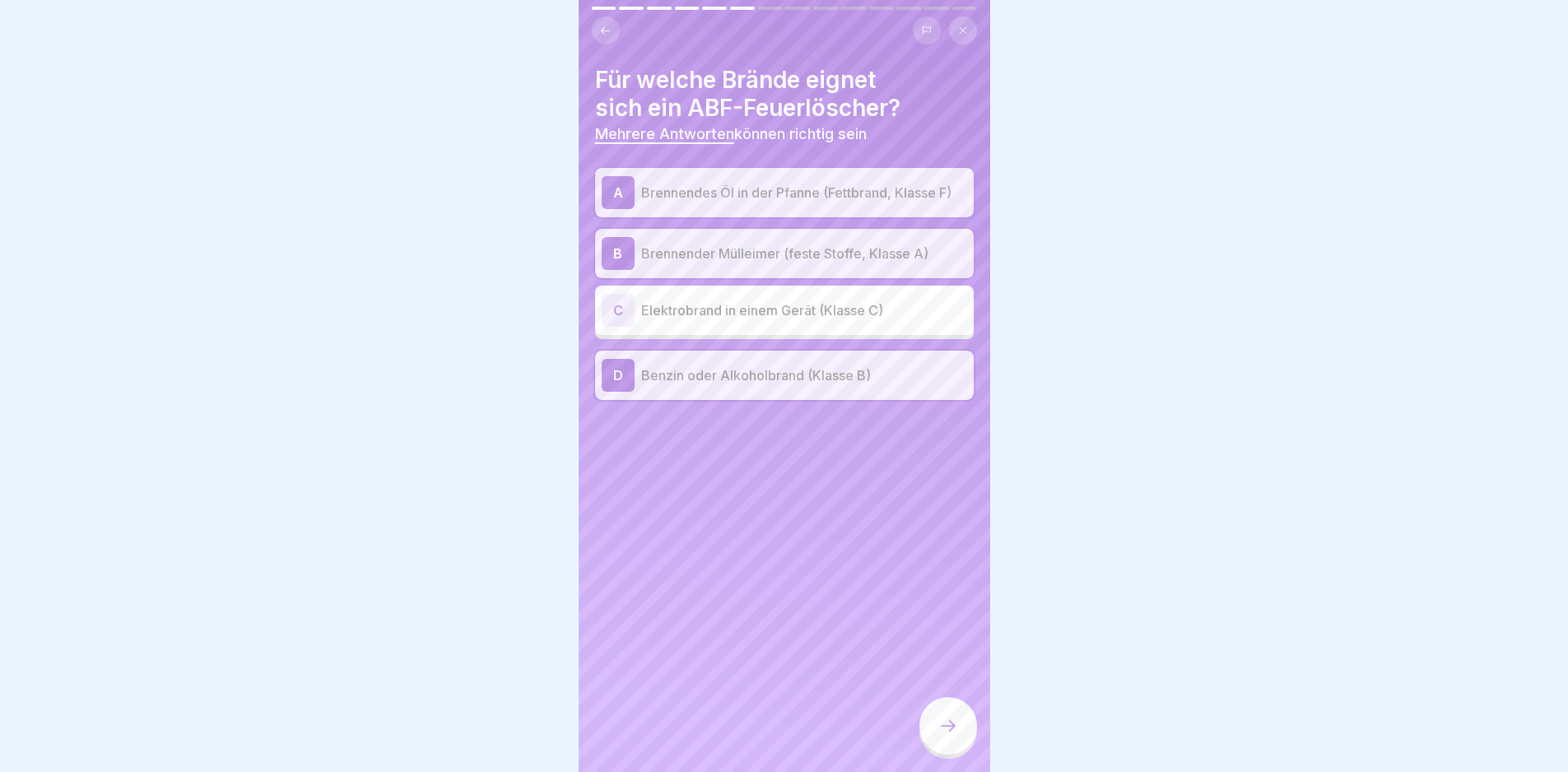
click at [923, 747] on div at bounding box center [948, 726] width 58 height 58
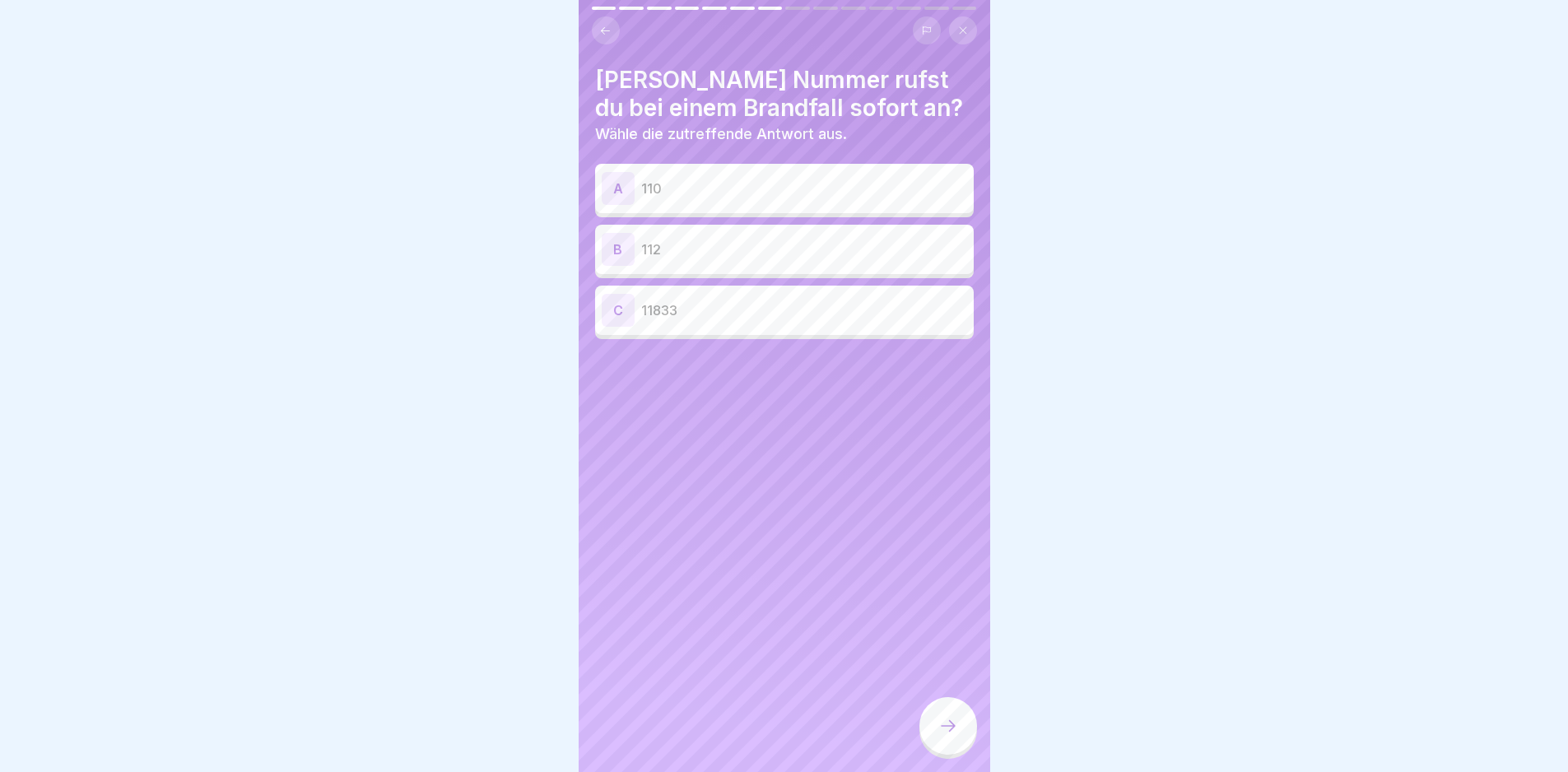
click at [749, 235] on div "B 112" at bounding box center [784, 249] width 366 height 33
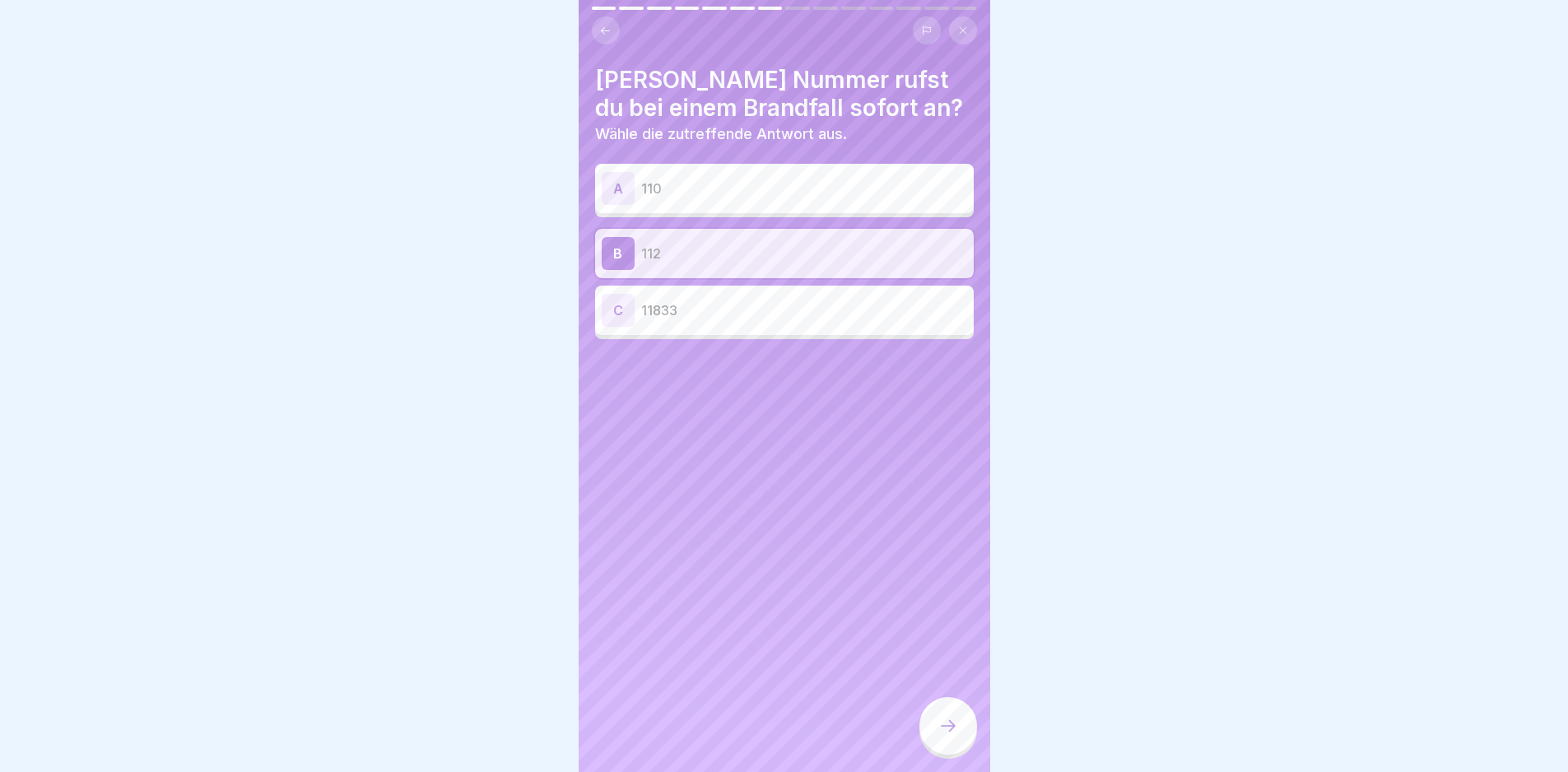
click at [957, 736] on icon at bounding box center [948, 726] width 20 height 20
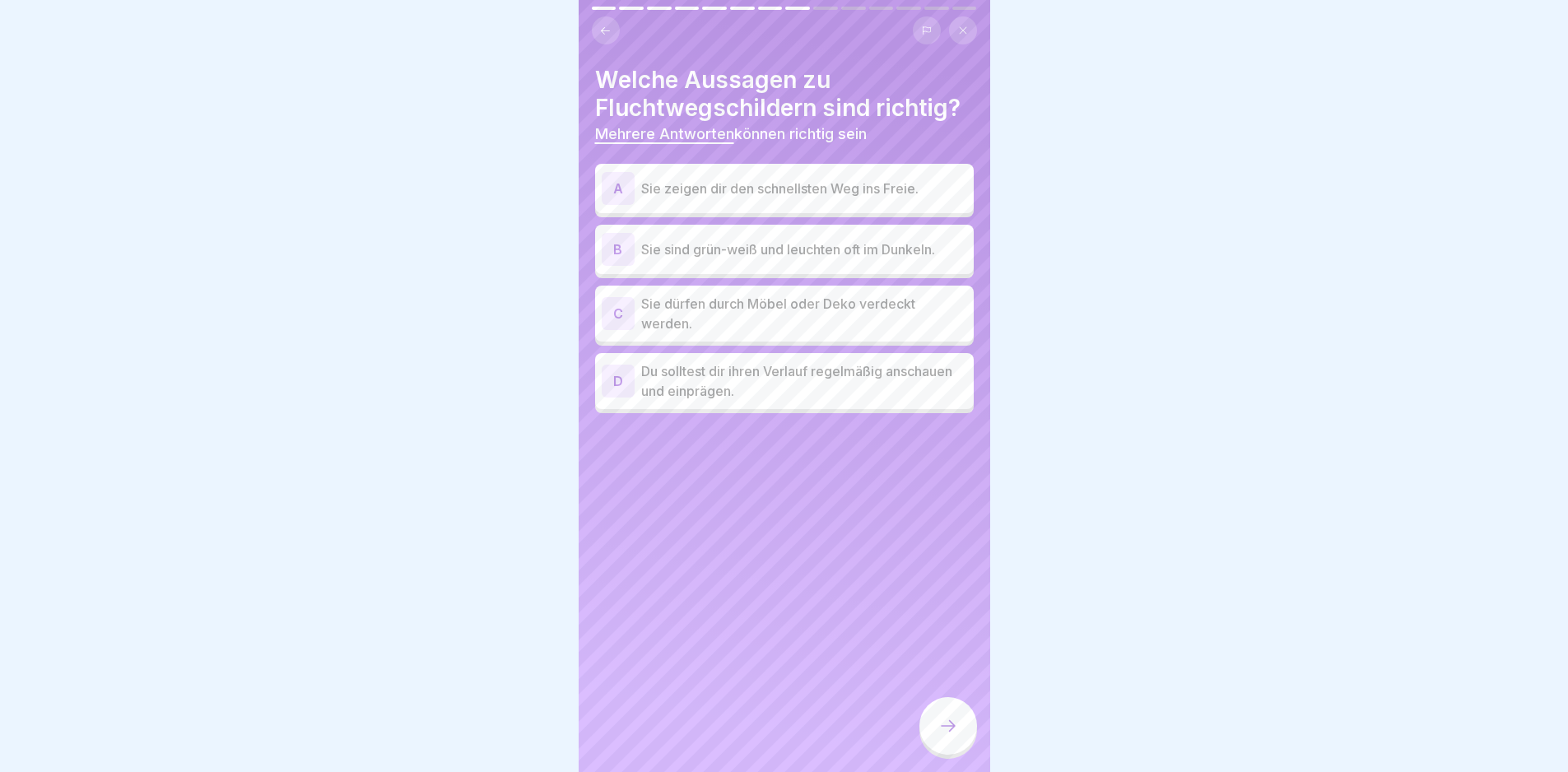
click at [782, 198] on div "A Sie zeigen dir den schnellsten Weg ins Freie." at bounding box center [784, 189] width 366 height 33
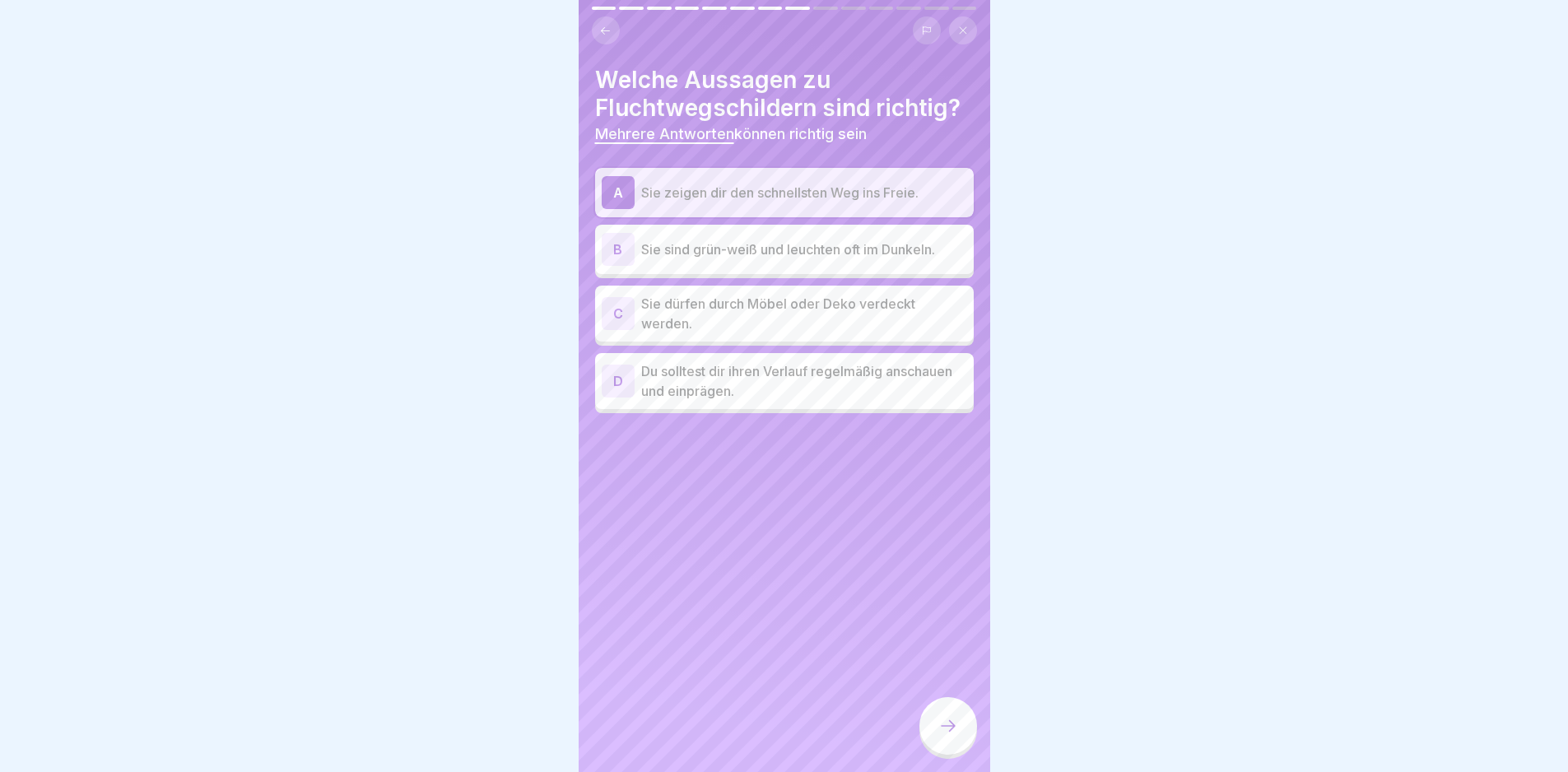
click at [790, 231] on div "B Sie sind grün-weiß und leuchten oft im Dunkeln." at bounding box center [784, 249] width 379 height 50
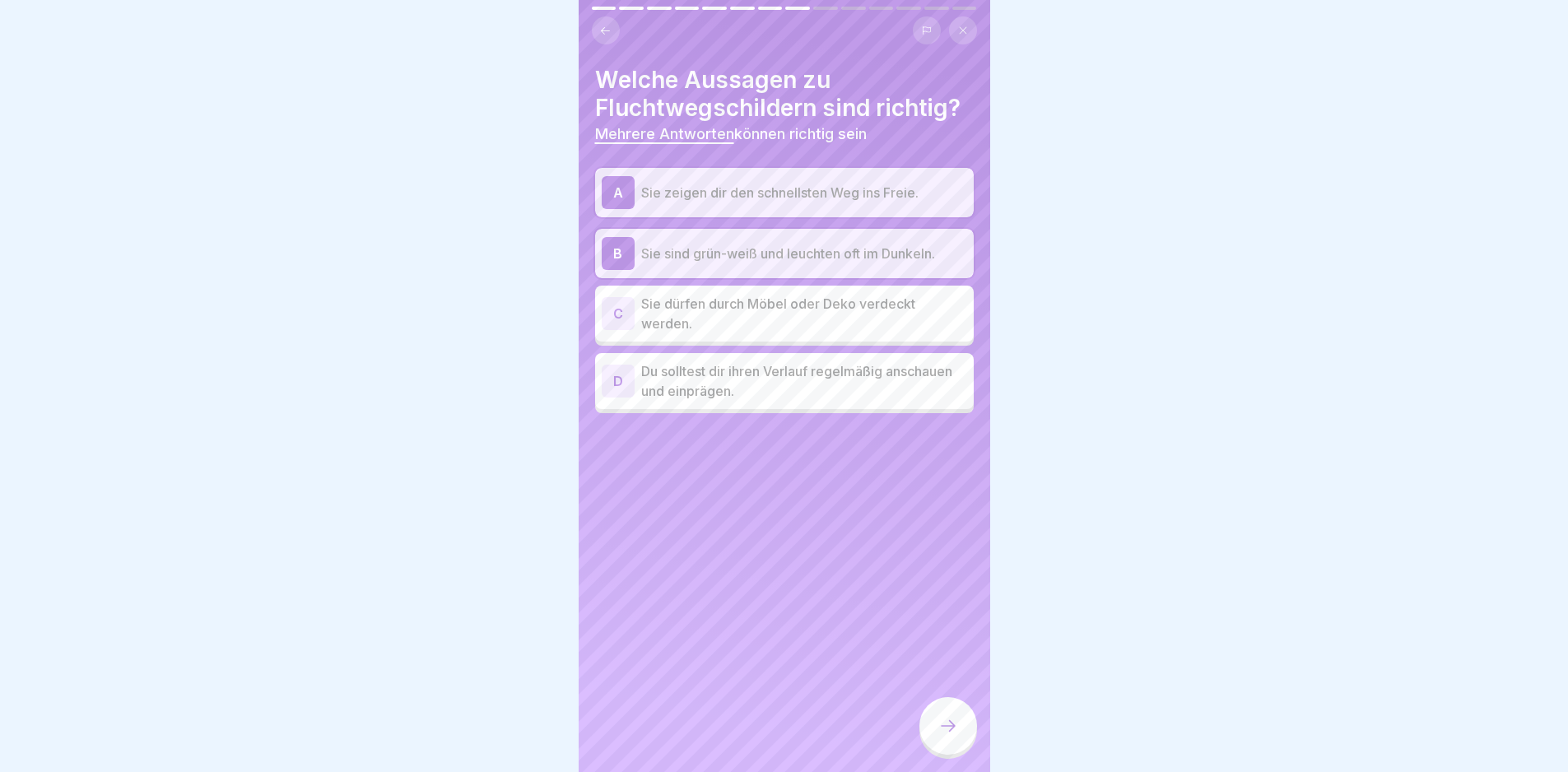
click at [838, 373] on p "Du solltest dir ihren Verlauf regelmäßig anschauen und einprägen." at bounding box center [803, 381] width 326 height 40
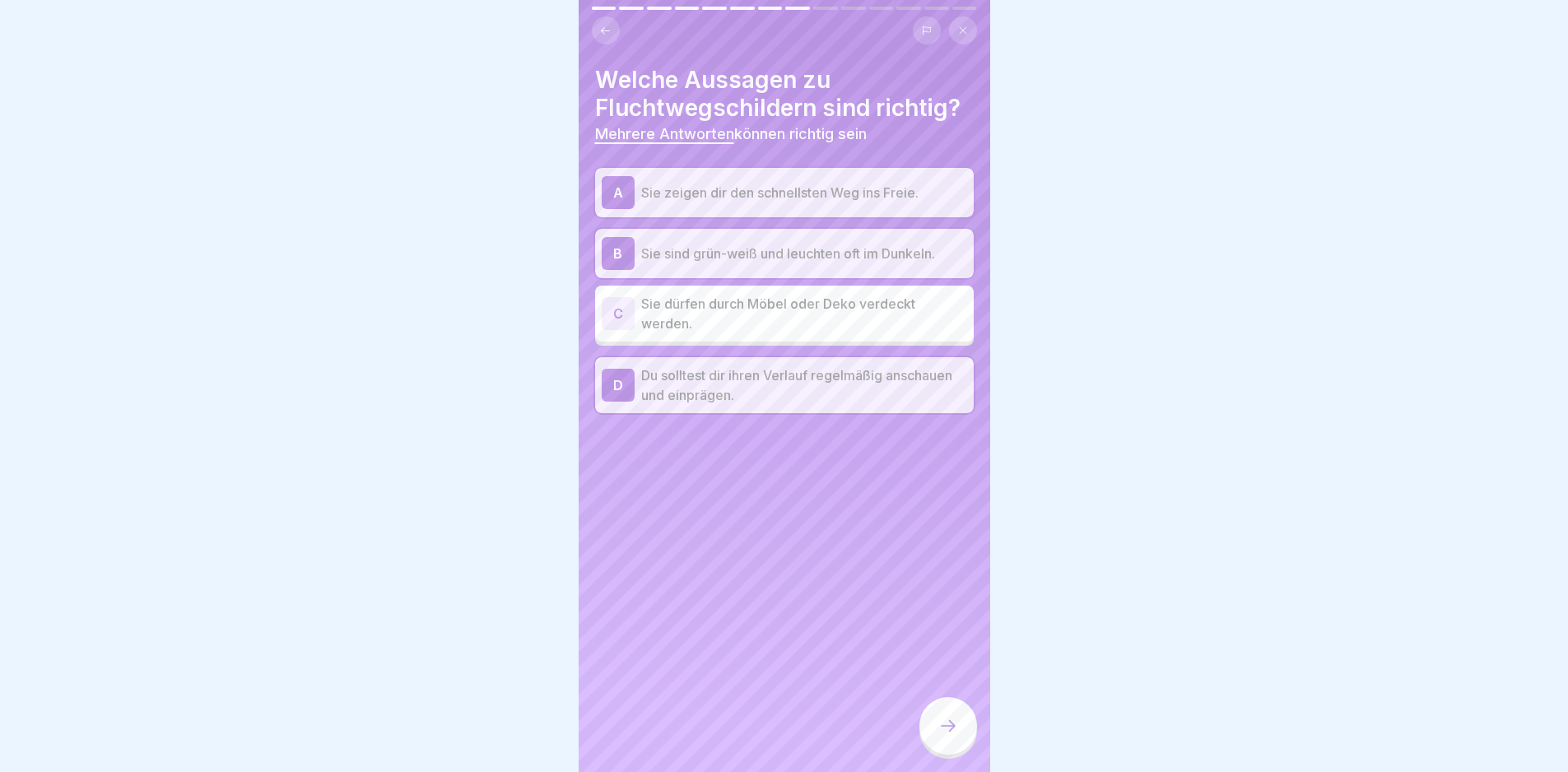
click at [956, 736] on icon at bounding box center [948, 726] width 20 height 20
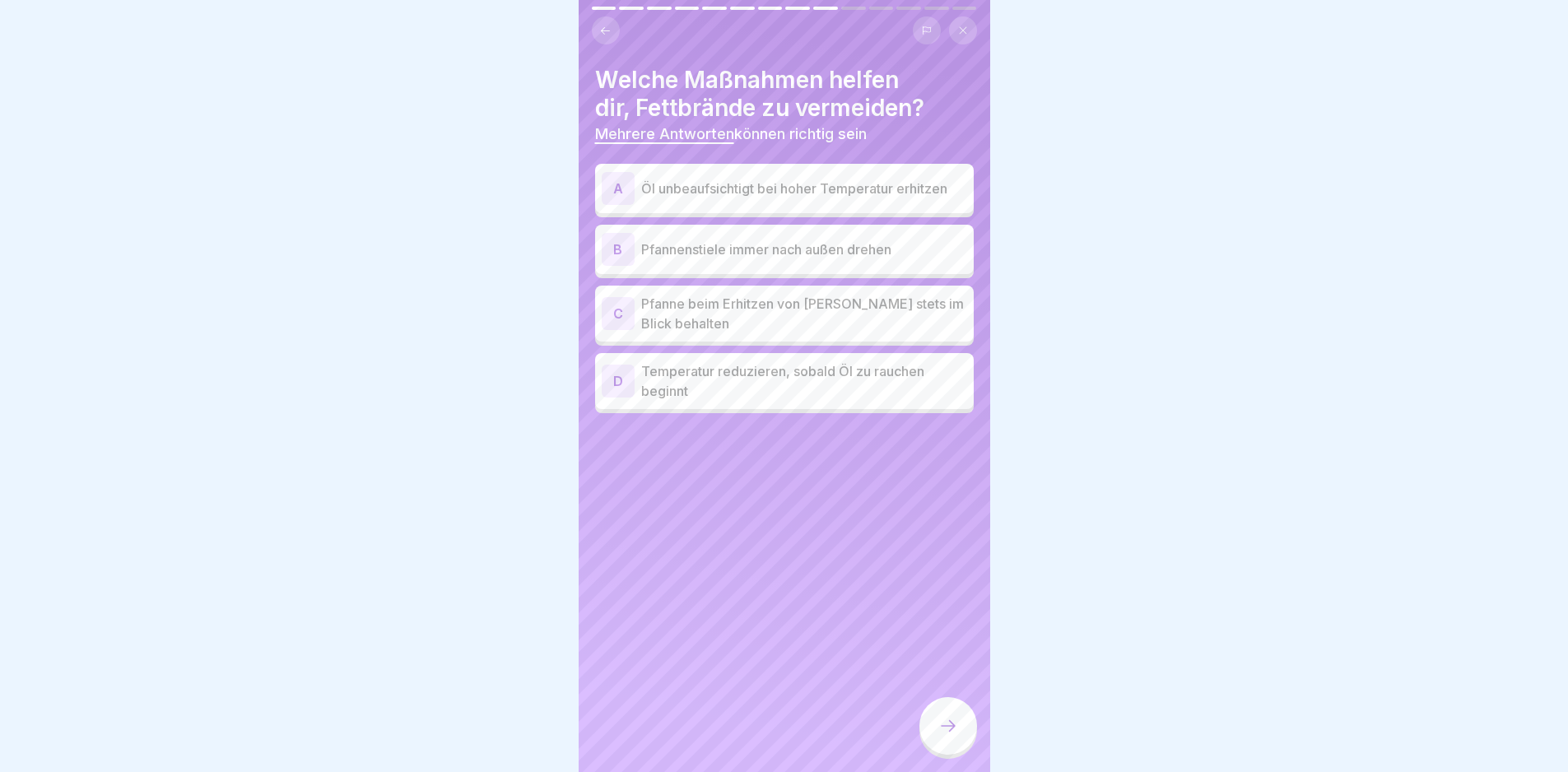
click at [814, 317] on p "Pfanne beim Erhitzen von [PERSON_NAME] stets im Blick behalten" at bounding box center [803, 314] width 326 height 40
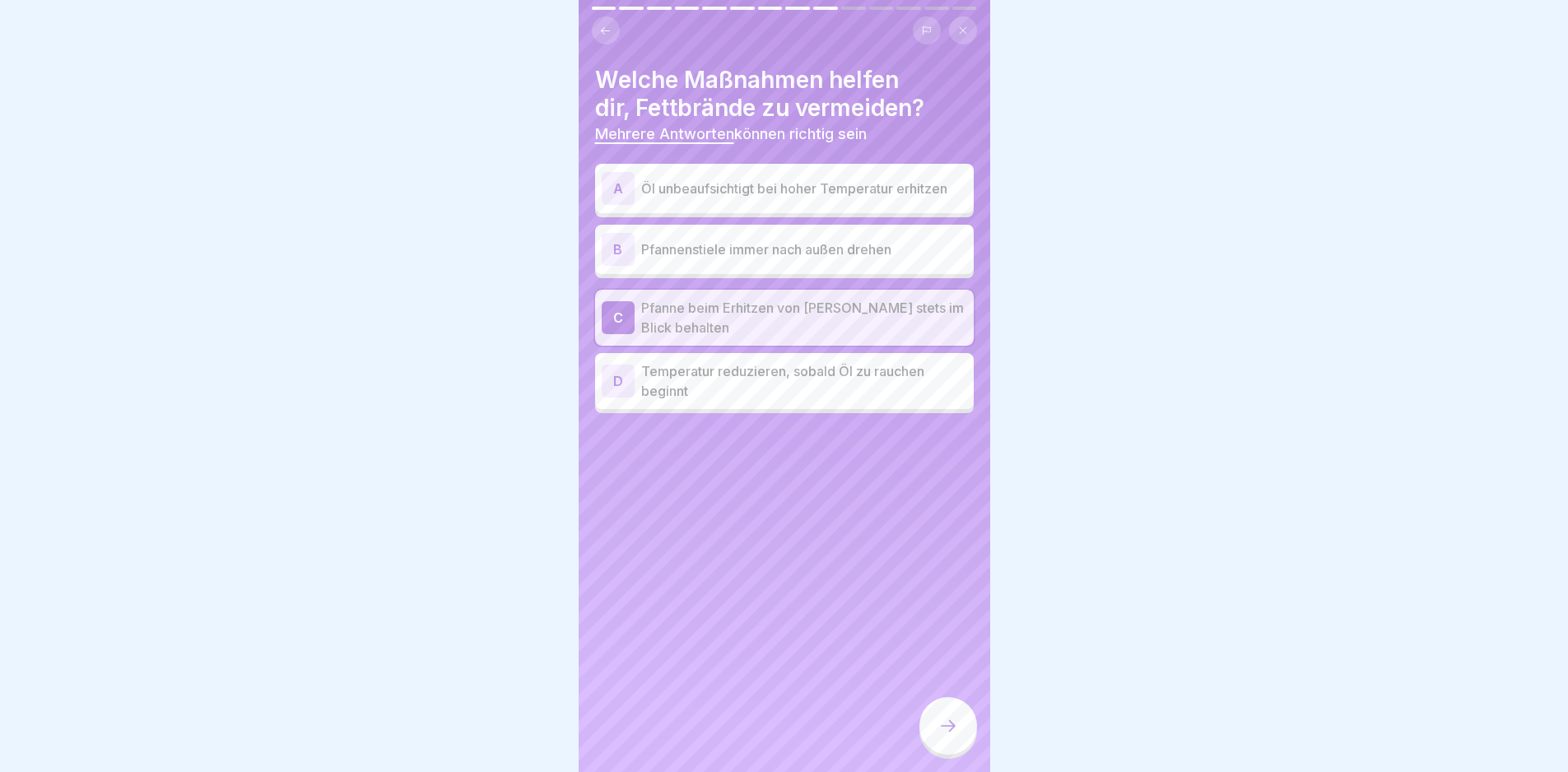
click at [829, 378] on p "Temperatur reduzieren, sobald Öl zu rauchen beginnt" at bounding box center [803, 381] width 326 height 40
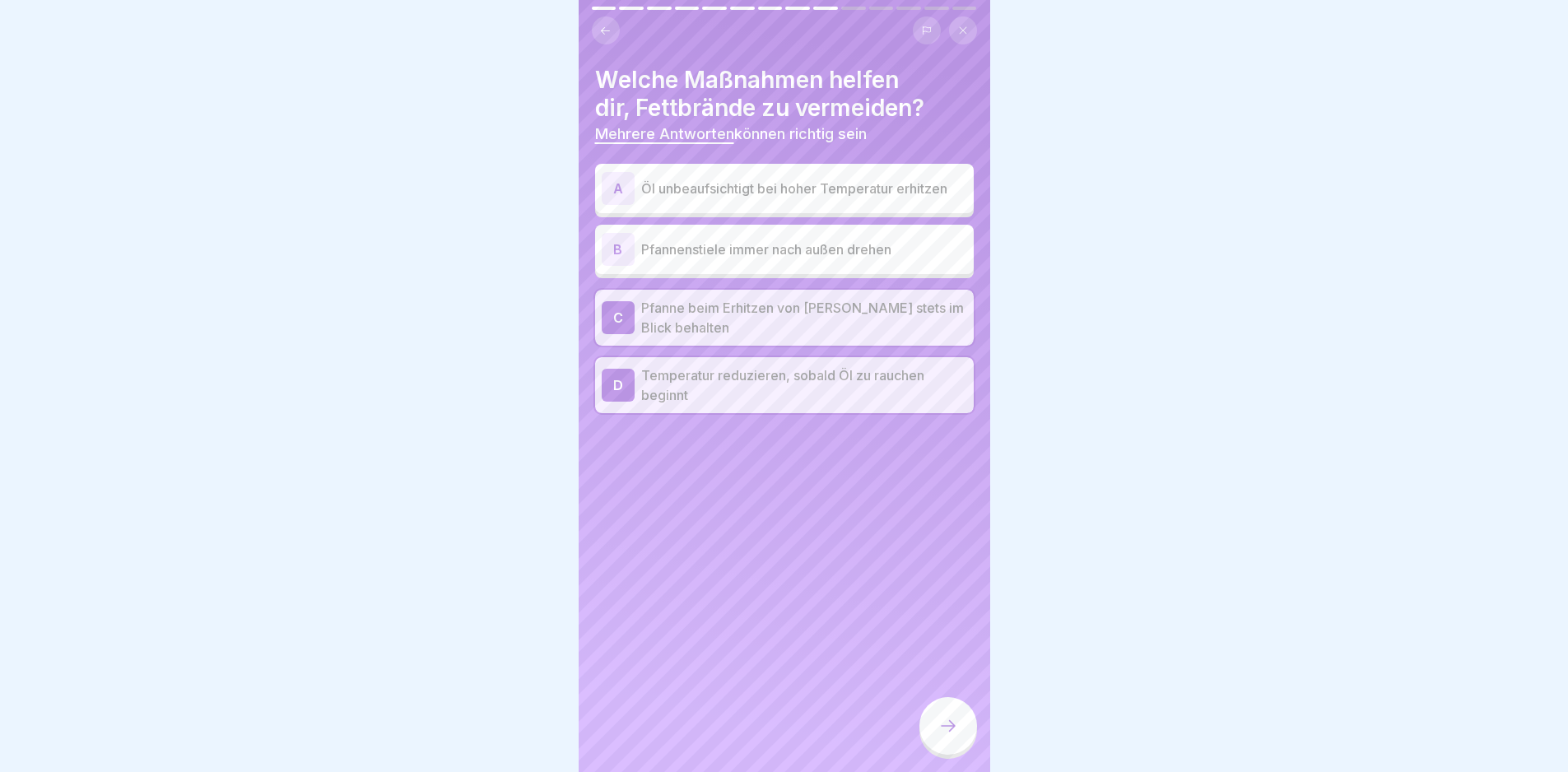
click at [949, 736] on icon at bounding box center [948, 726] width 20 height 20
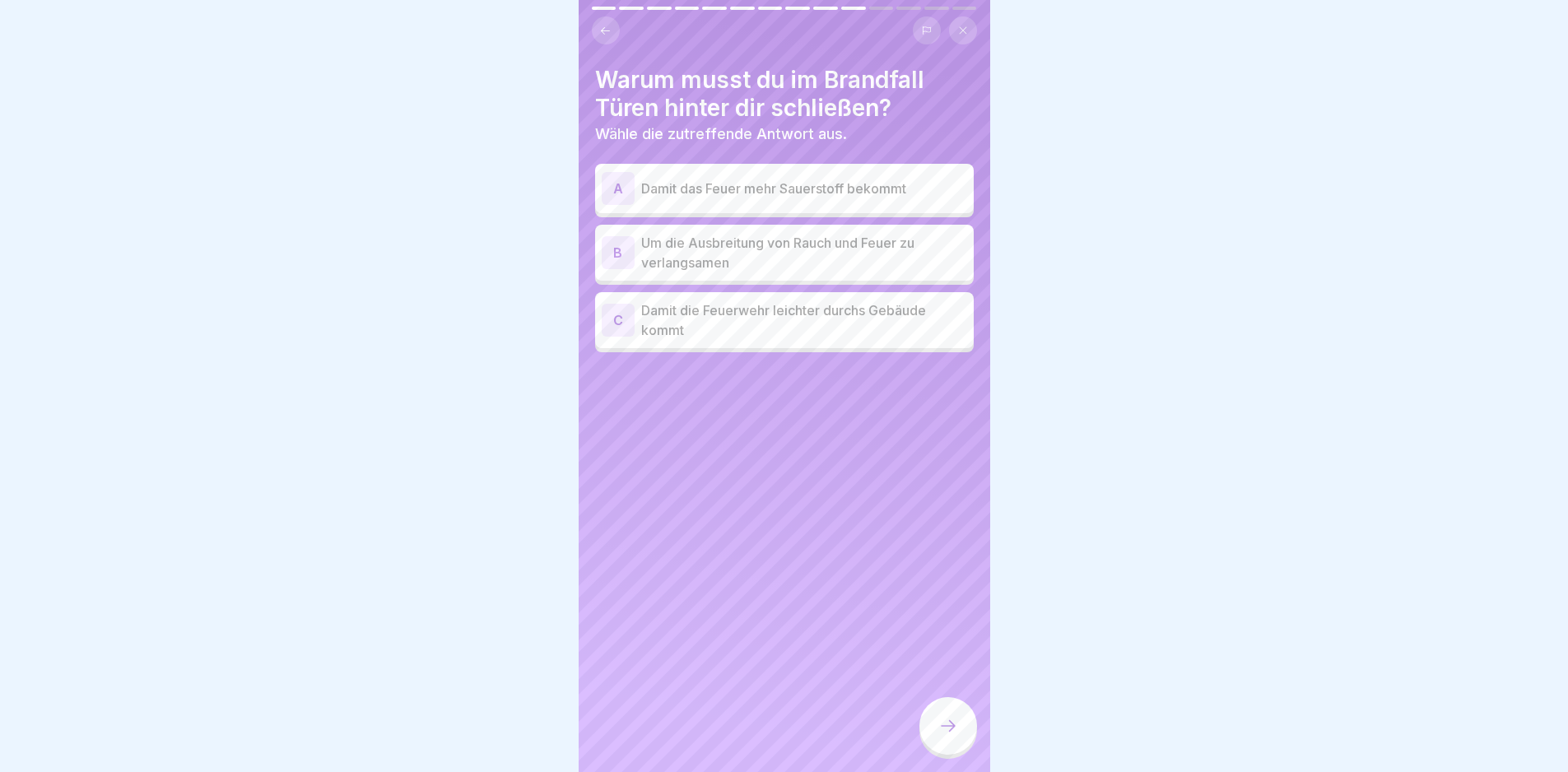
click at [824, 248] on p "Um die Ausbreitung von Rauch und Feuer zu verlangsamen" at bounding box center [803, 253] width 326 height 40
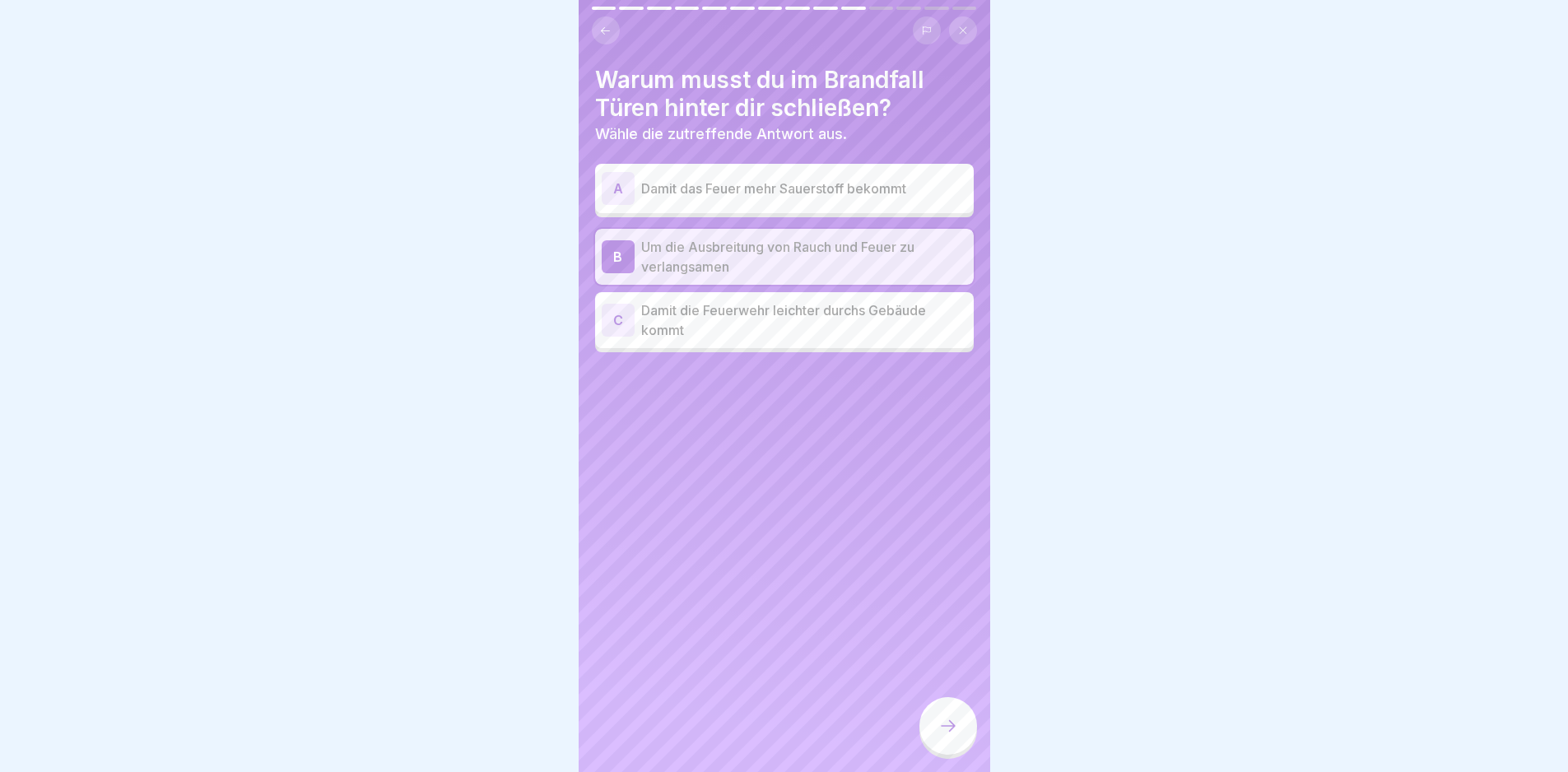
click at [937, 721] on div at bounding box center [948, 726] width 58 height 58
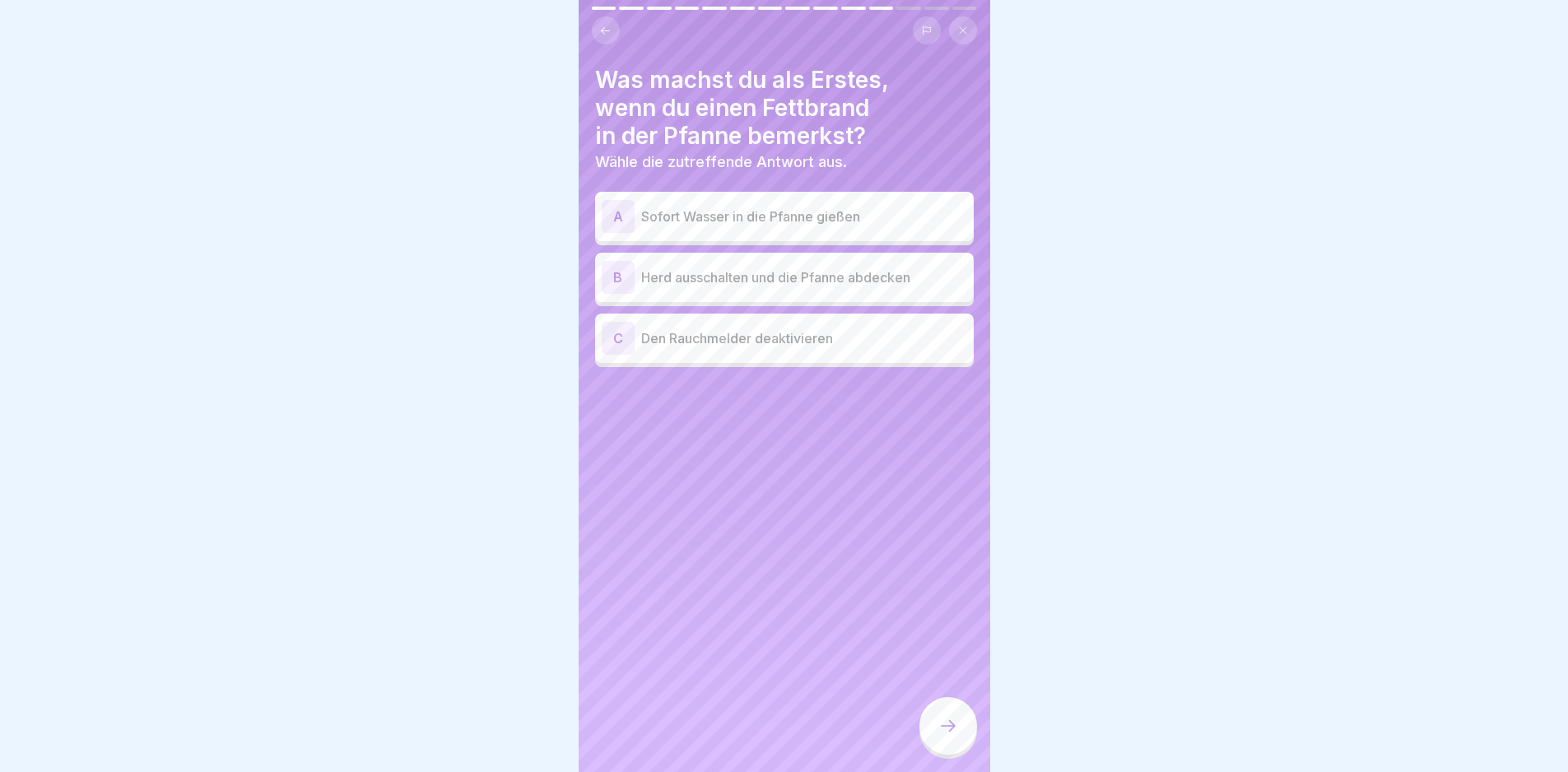
click at [819, 265] on div "B Herd ausschalten und die Pfanne abdecken" at bounding box center [784, 277] width 366 height 33
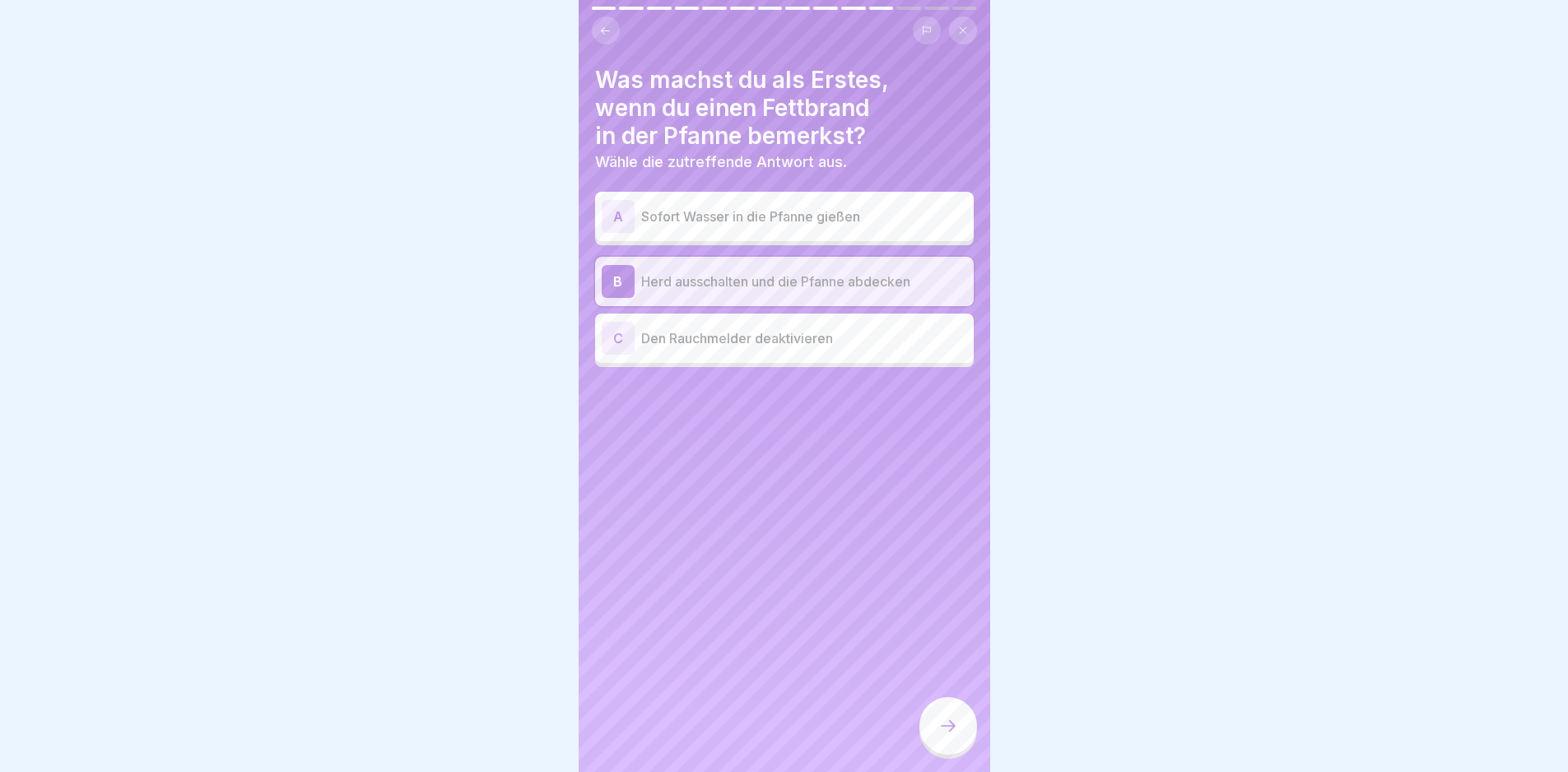
click at [940, 736] on icon at bounding box center [948, 726] width 20 height 20
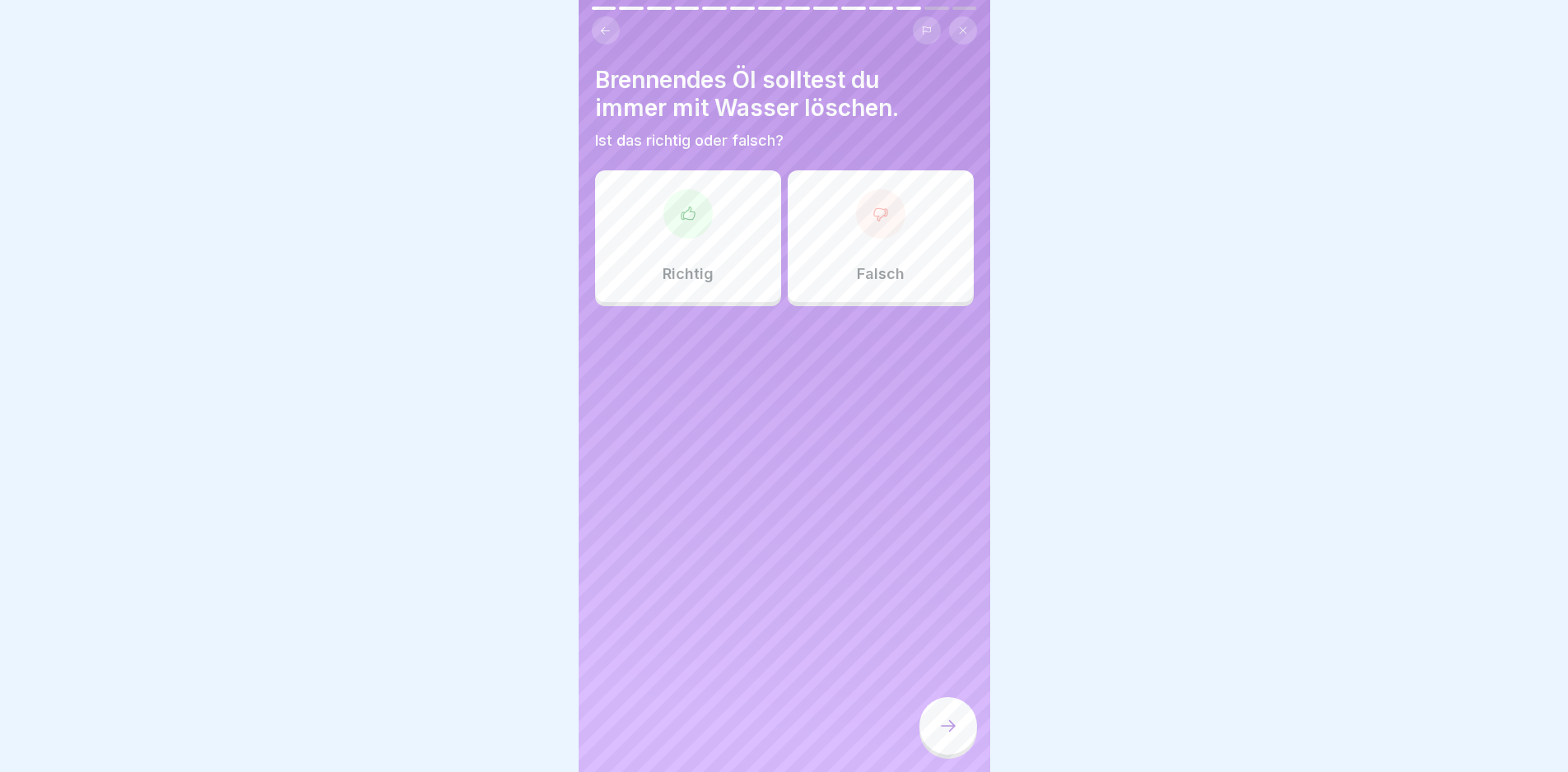
click at [827, 254] on div "Falsch" at bounding box center [880, 236] width 186 height 132
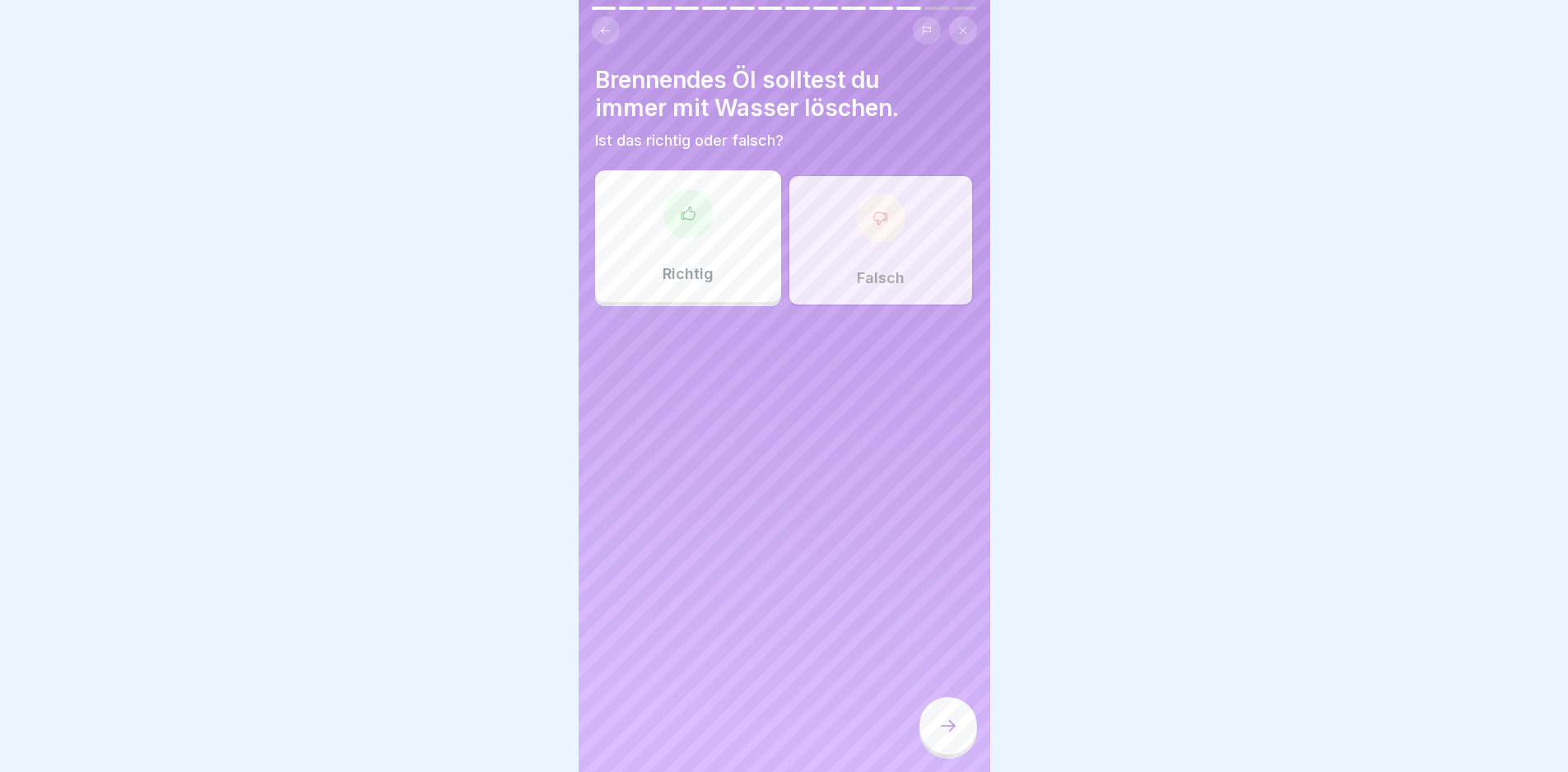
click at [934, 732] on div at bounding box center [948, 726] width 58 height 58
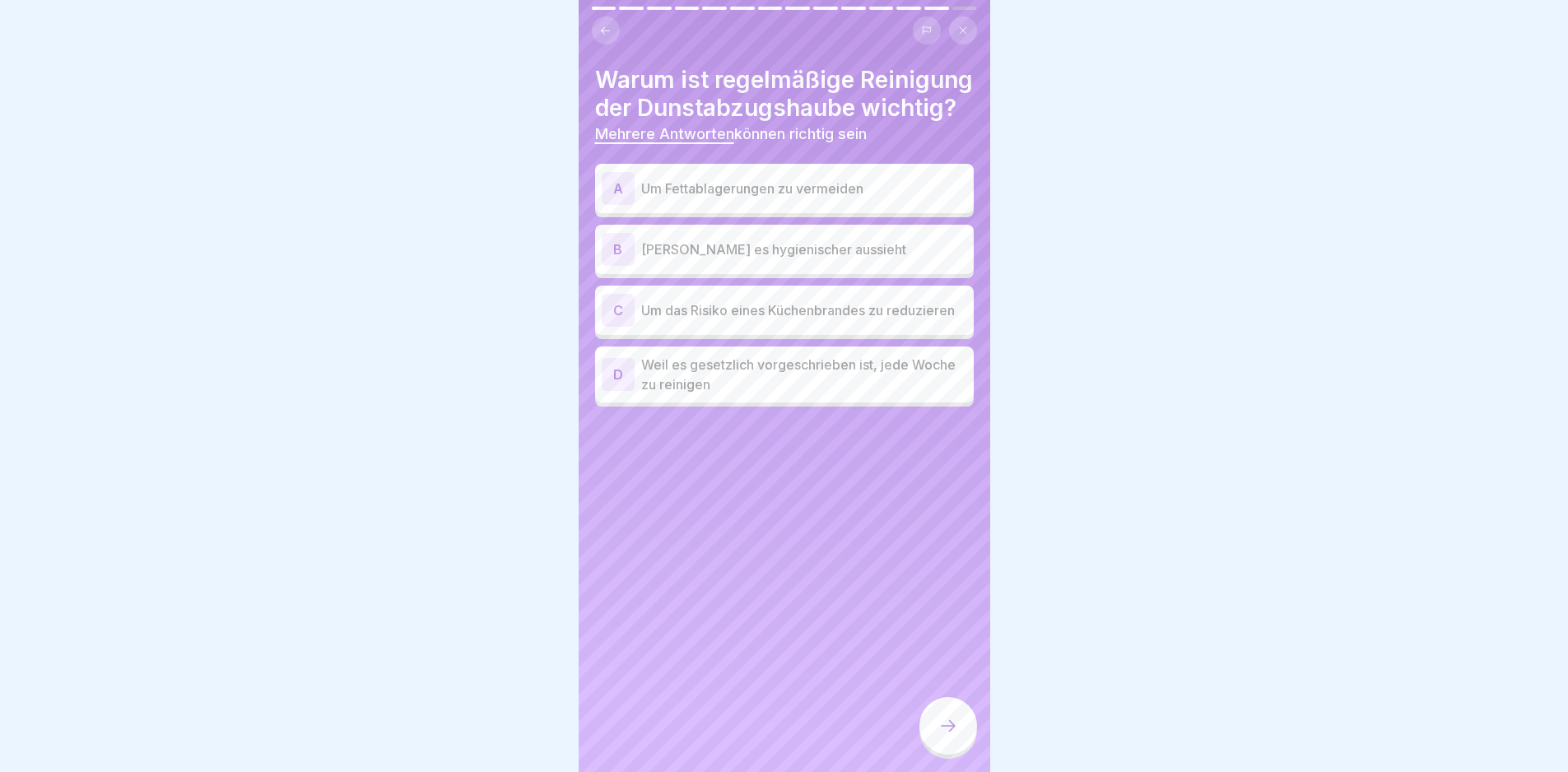
click at [805, 320] on p "Um das Risiko eines Küchenbrandes zu reduzieren" at bounding box center [803, 310] width 326 height 20
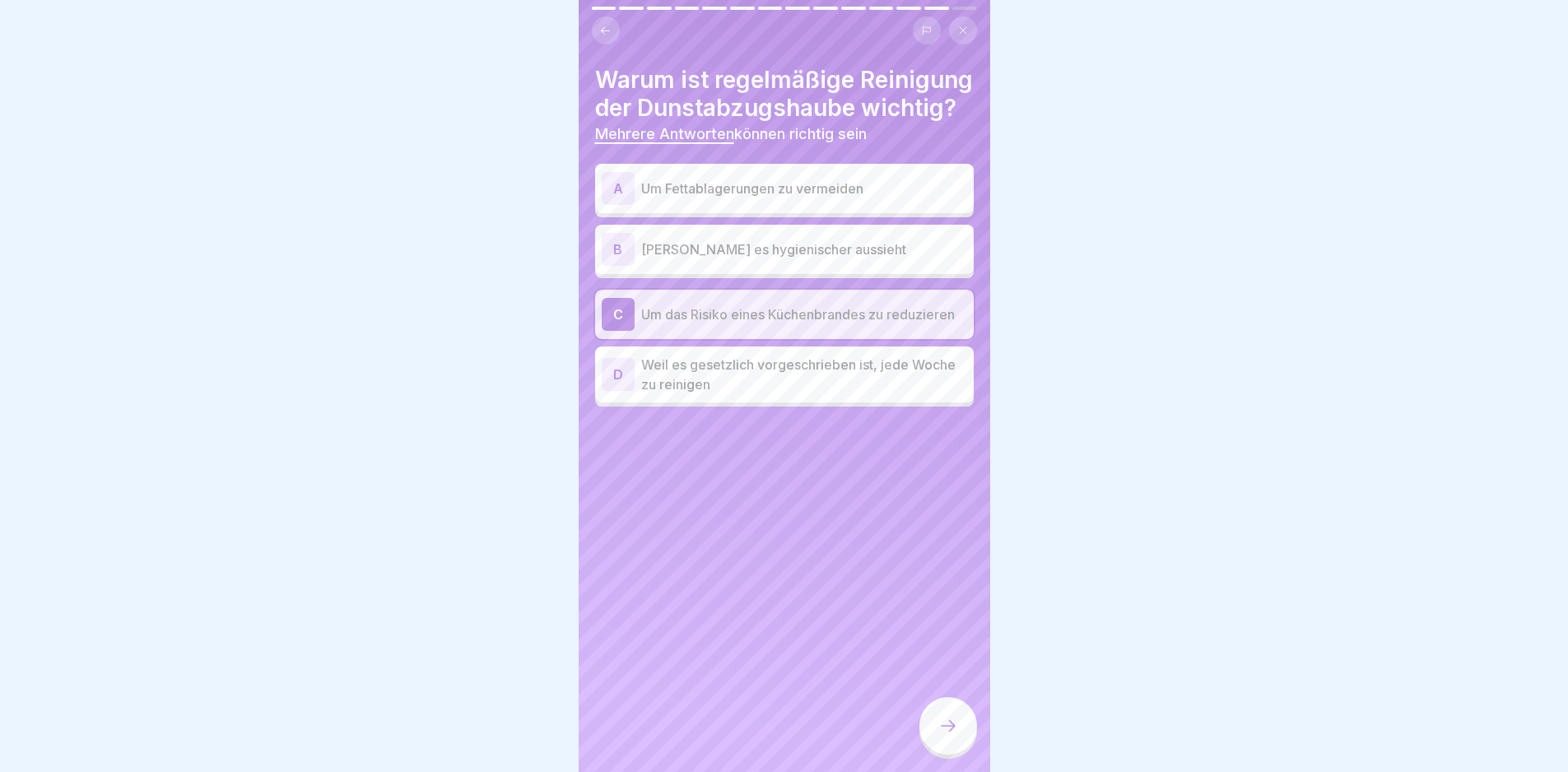
click at [695, 193] on div "A Um Fettablagerungen zu vermeiden" at bounding box center [784, 189] width 379 height 50
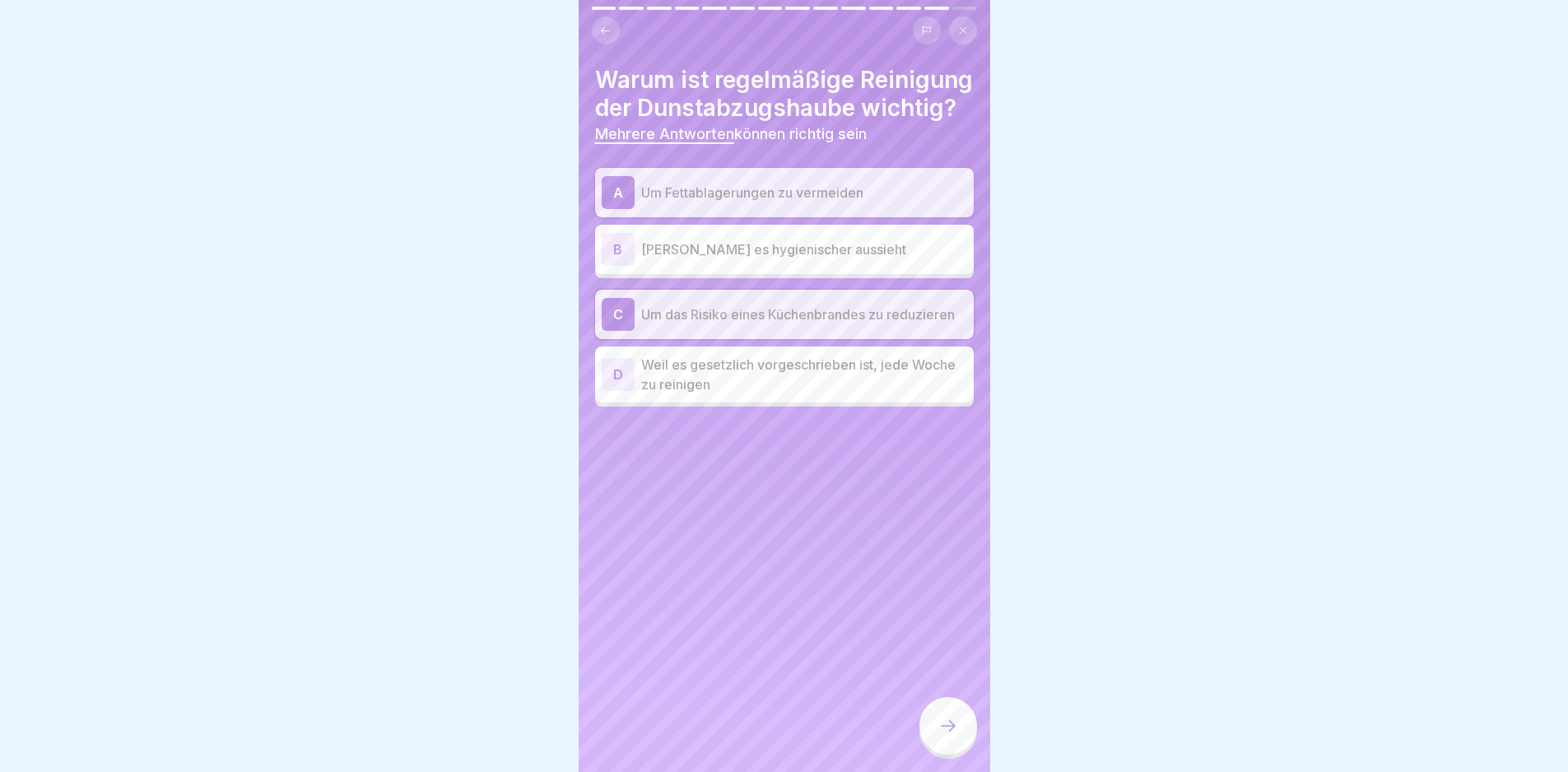
click at [934, 735] on div at bounding box center [948, 726] width 58 height 58
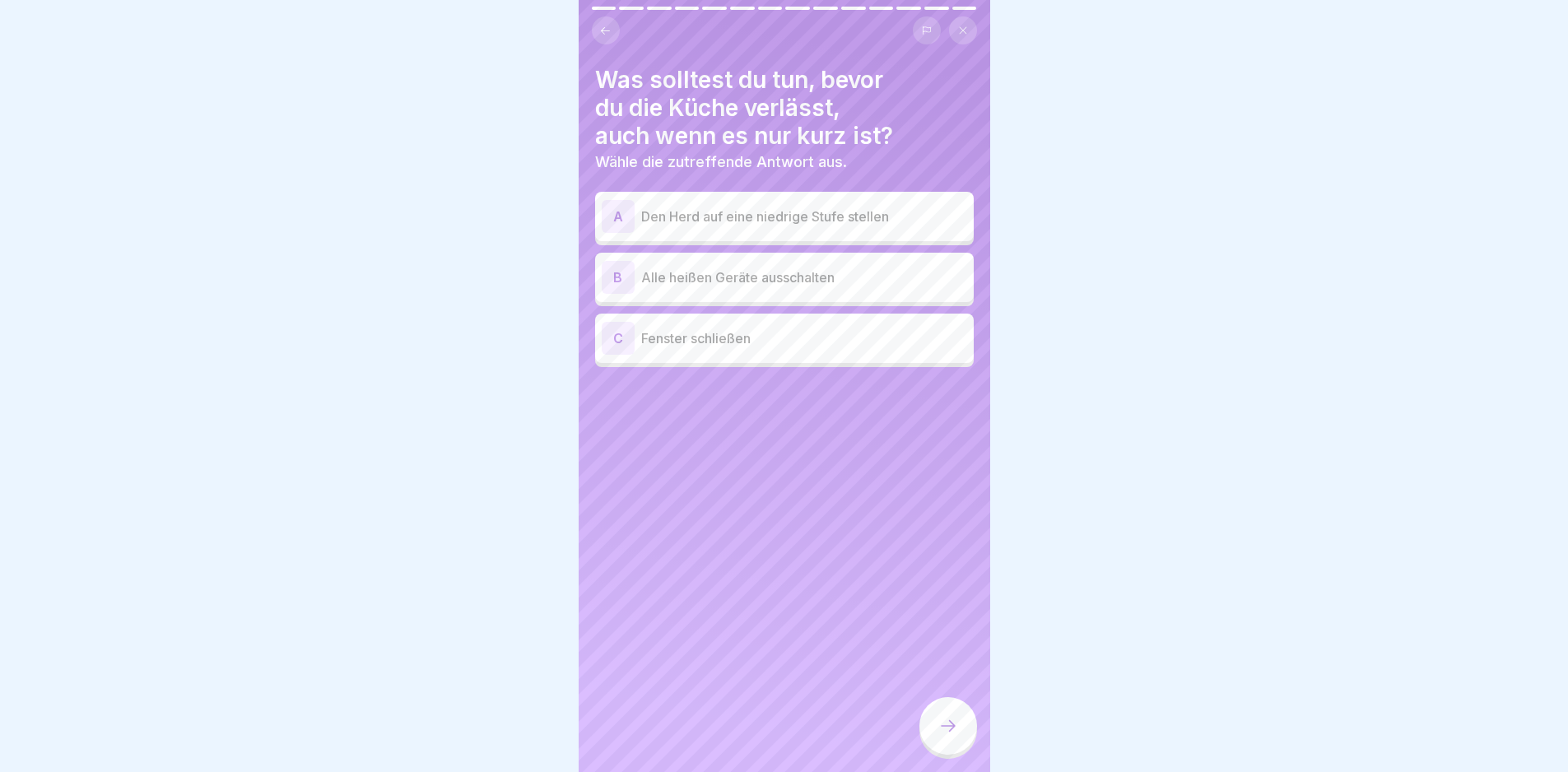
click at [782, 269] on p "Alle heißen Geräte ausschalten" at bounding box center [803, 277] width 326 height 20
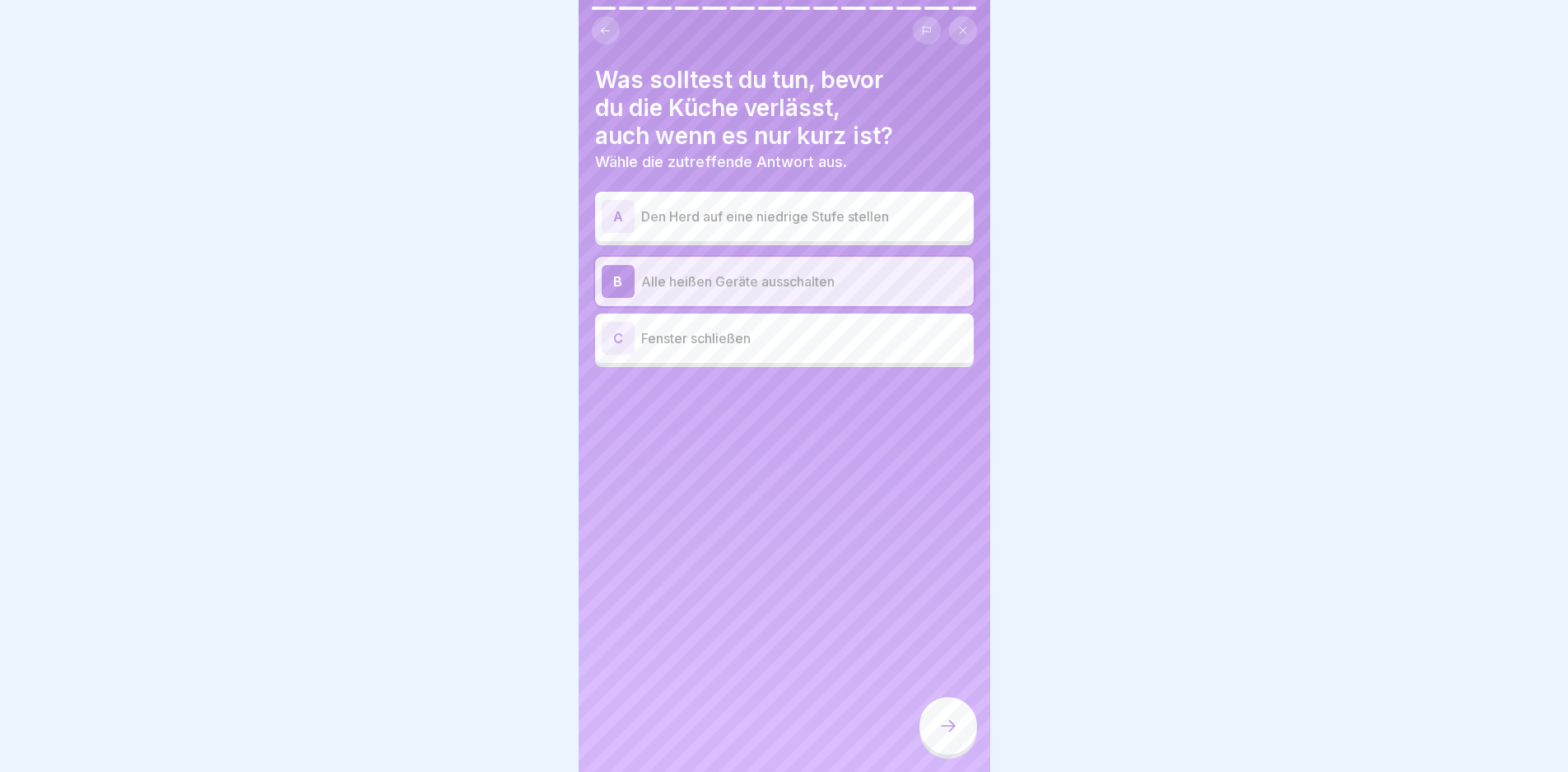
click at [956, 725] on div at bounding box center [948, 726] width 58 height 58
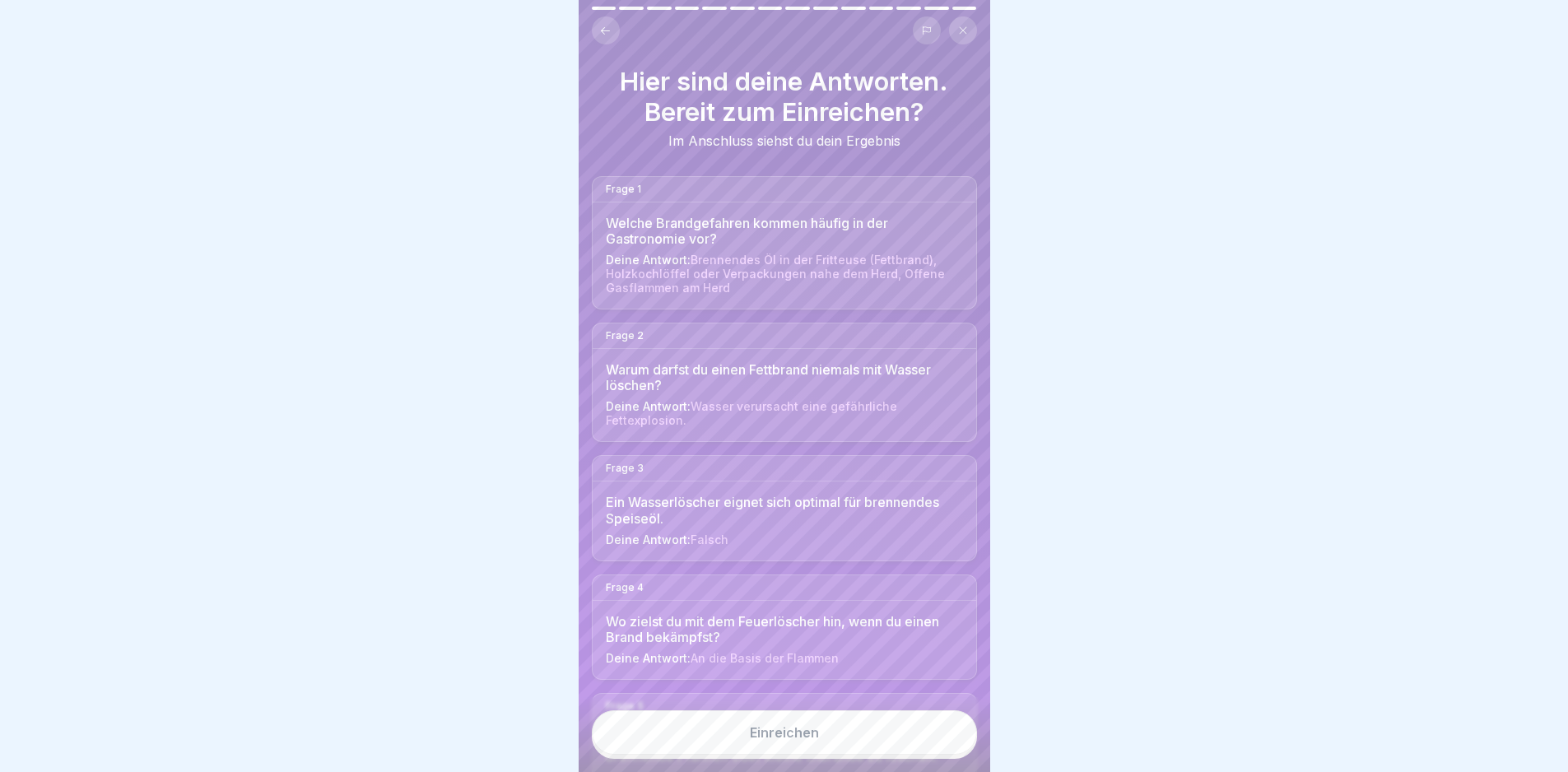
click at [939, 750] on button "Einreichen" at bounding box center [784, 733] width 385 height 45
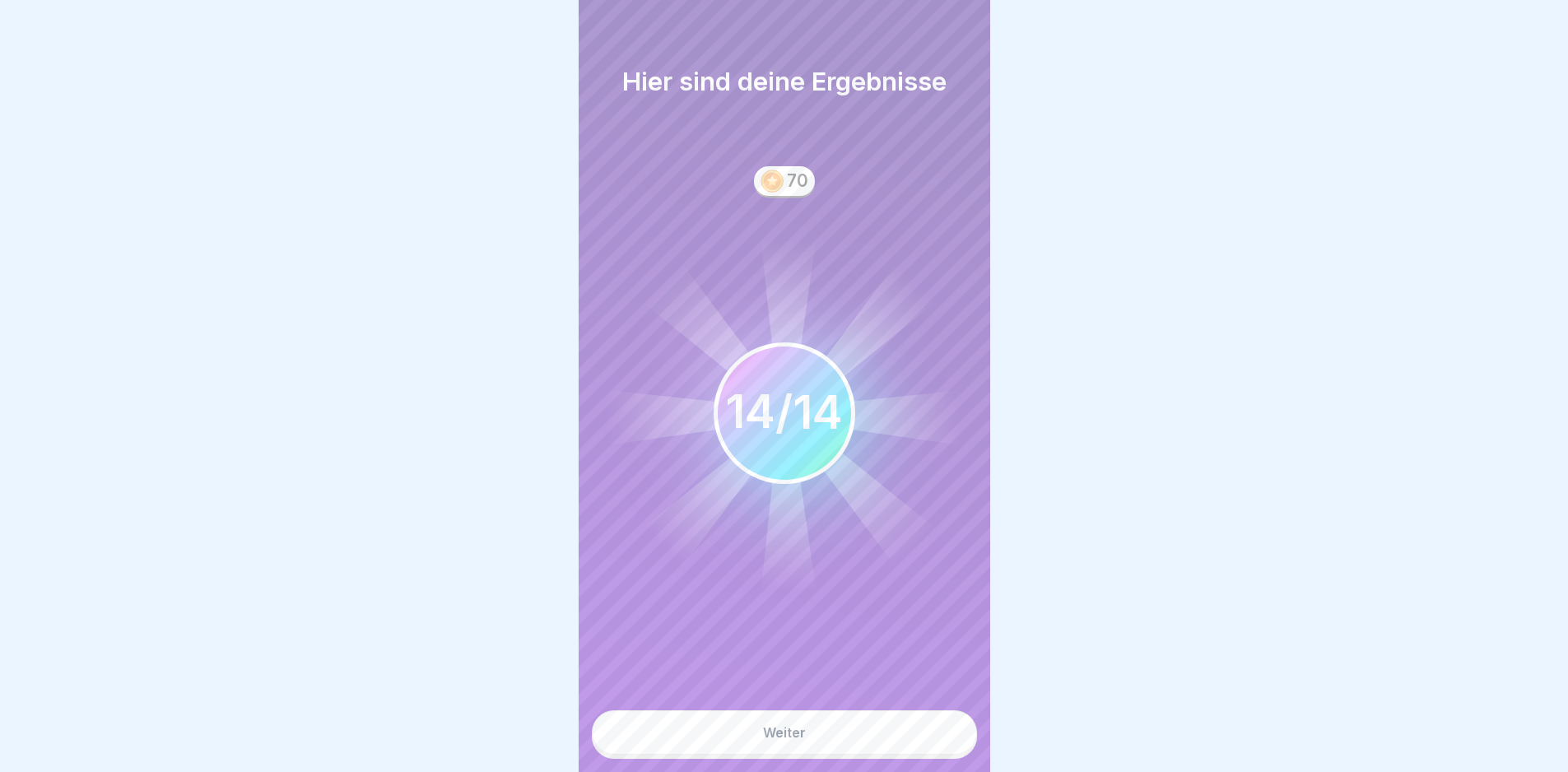
click at [925, 744] on button "Weiter" at bounding box center [784, 733] width 385 height 45
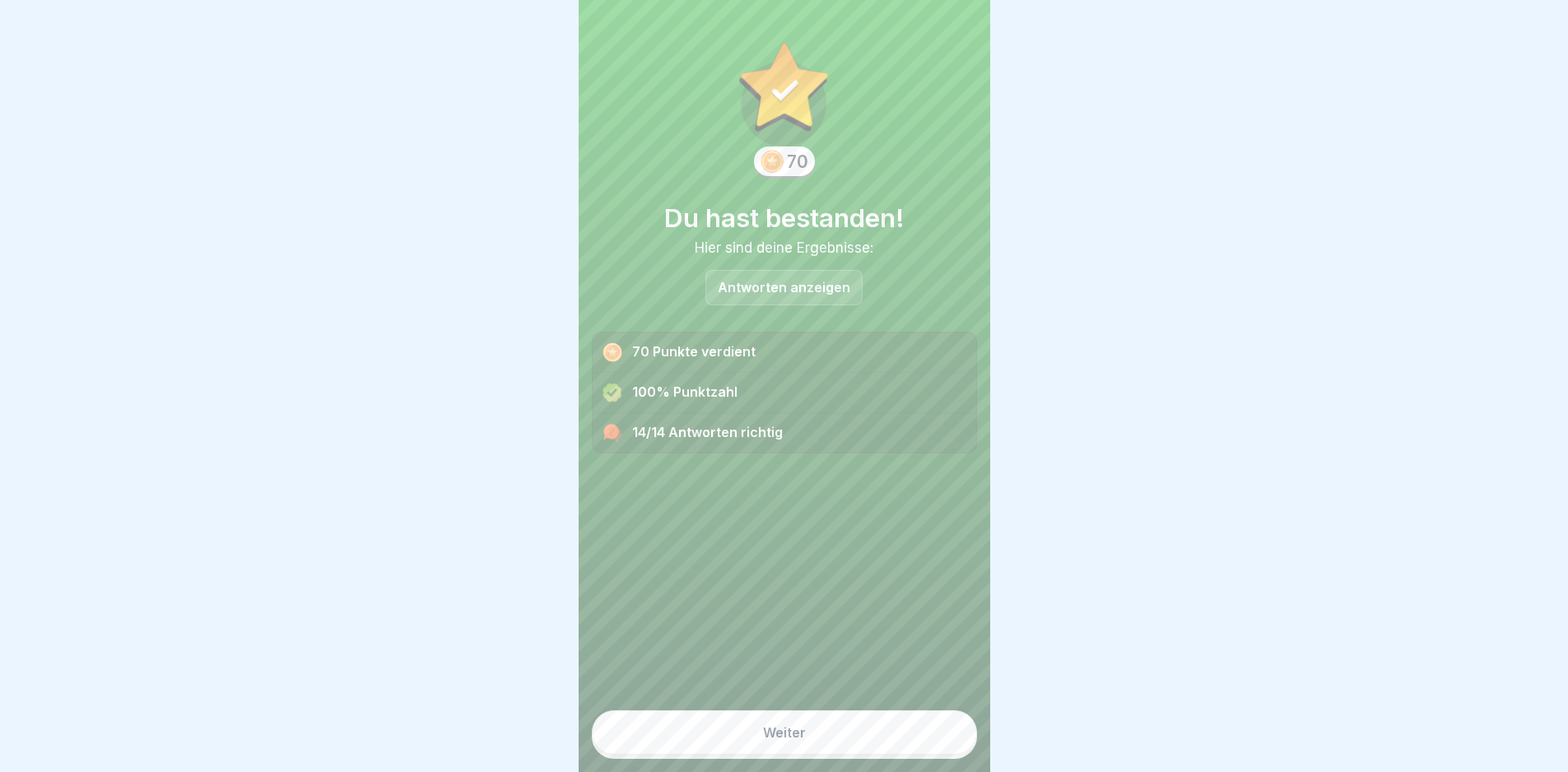
click at [925, 744] on button "Weiter" at bounding box center [784, 733] width 385 height 45
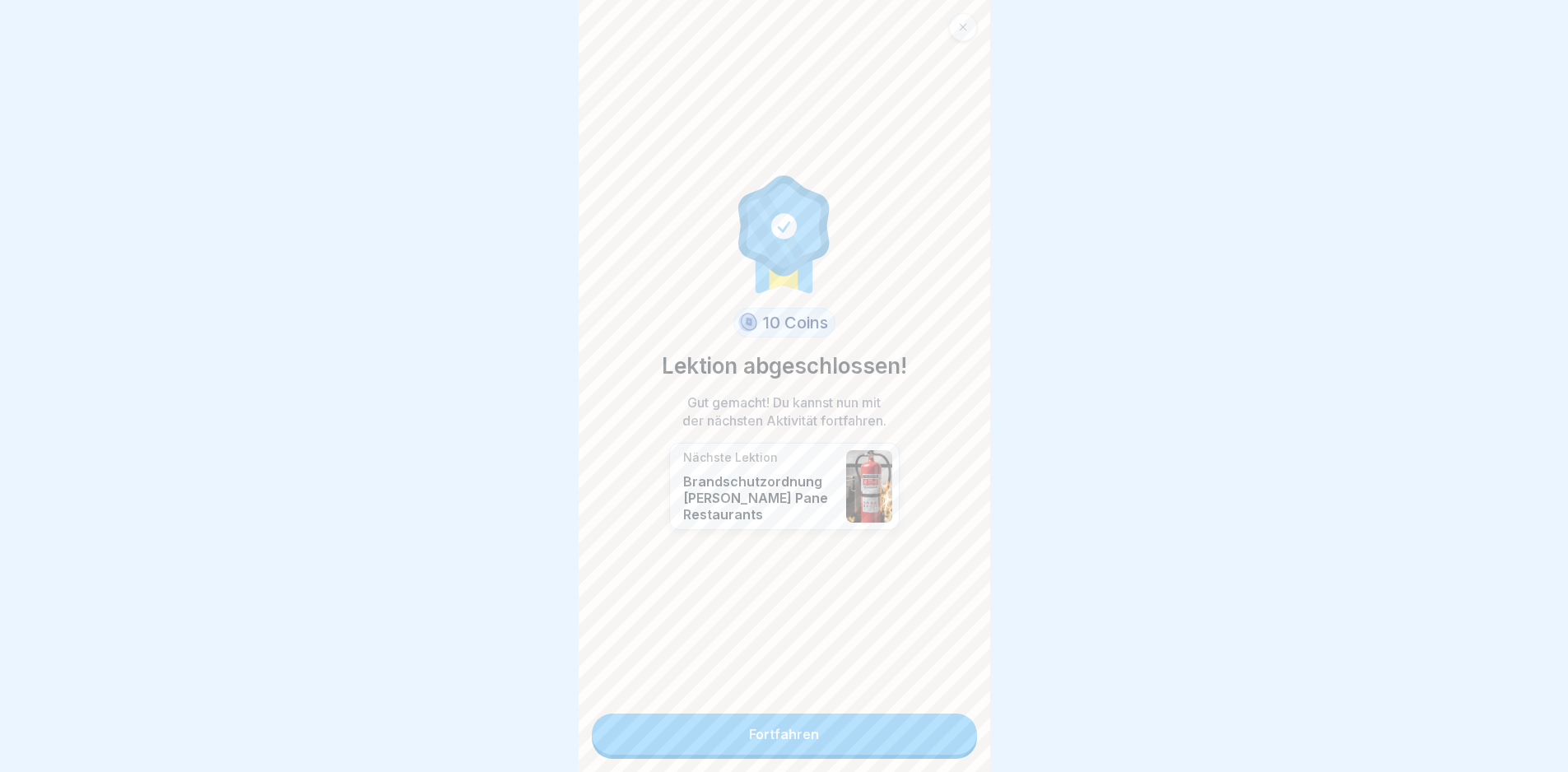
click at [925, 744] on link "Fortfahren" at bounding box center [784, 734] width 385 height 41
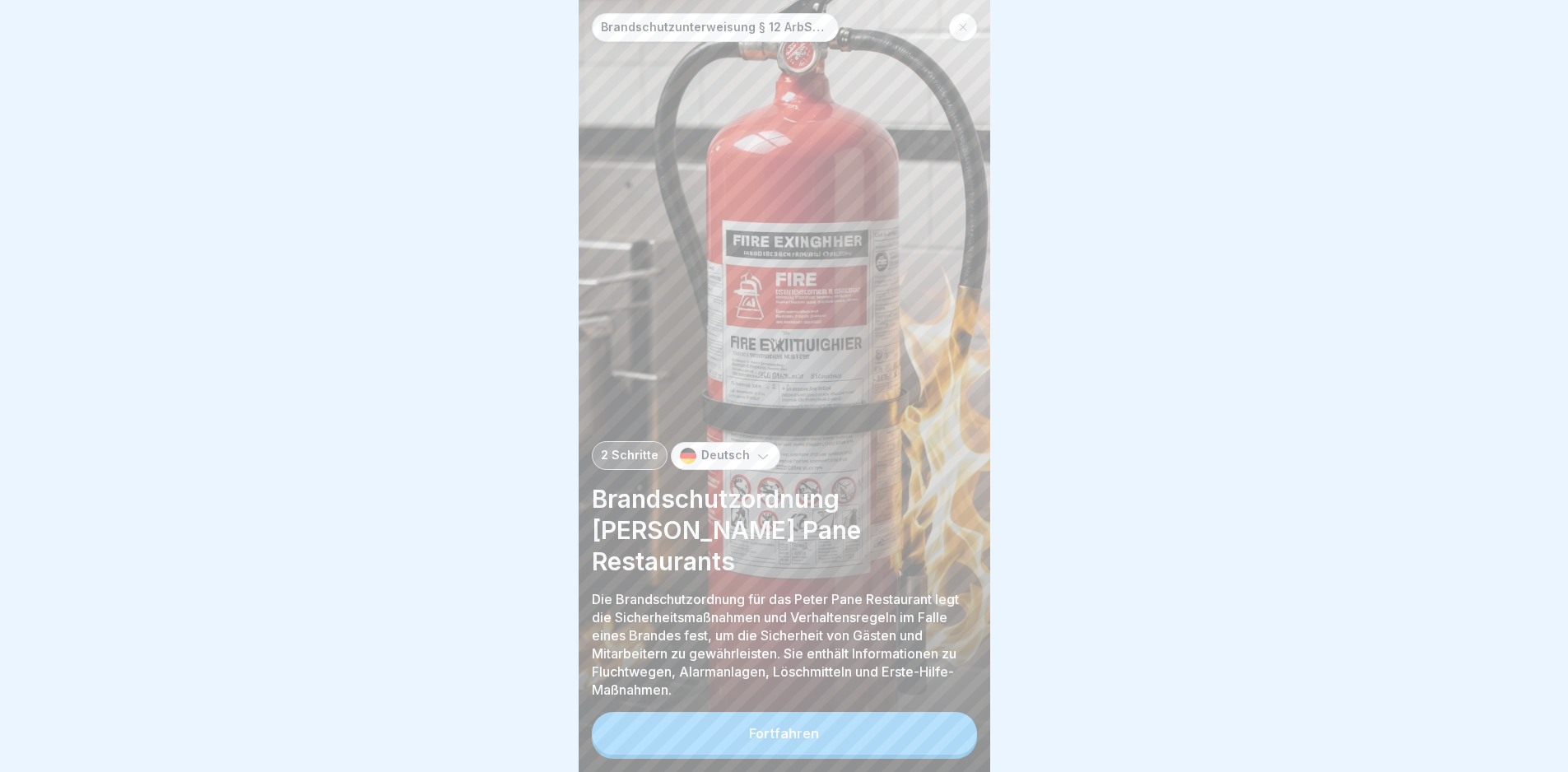
click at [927, 734] on button "Fortfahren" at bounding box center [784, 733] width 385 height 43
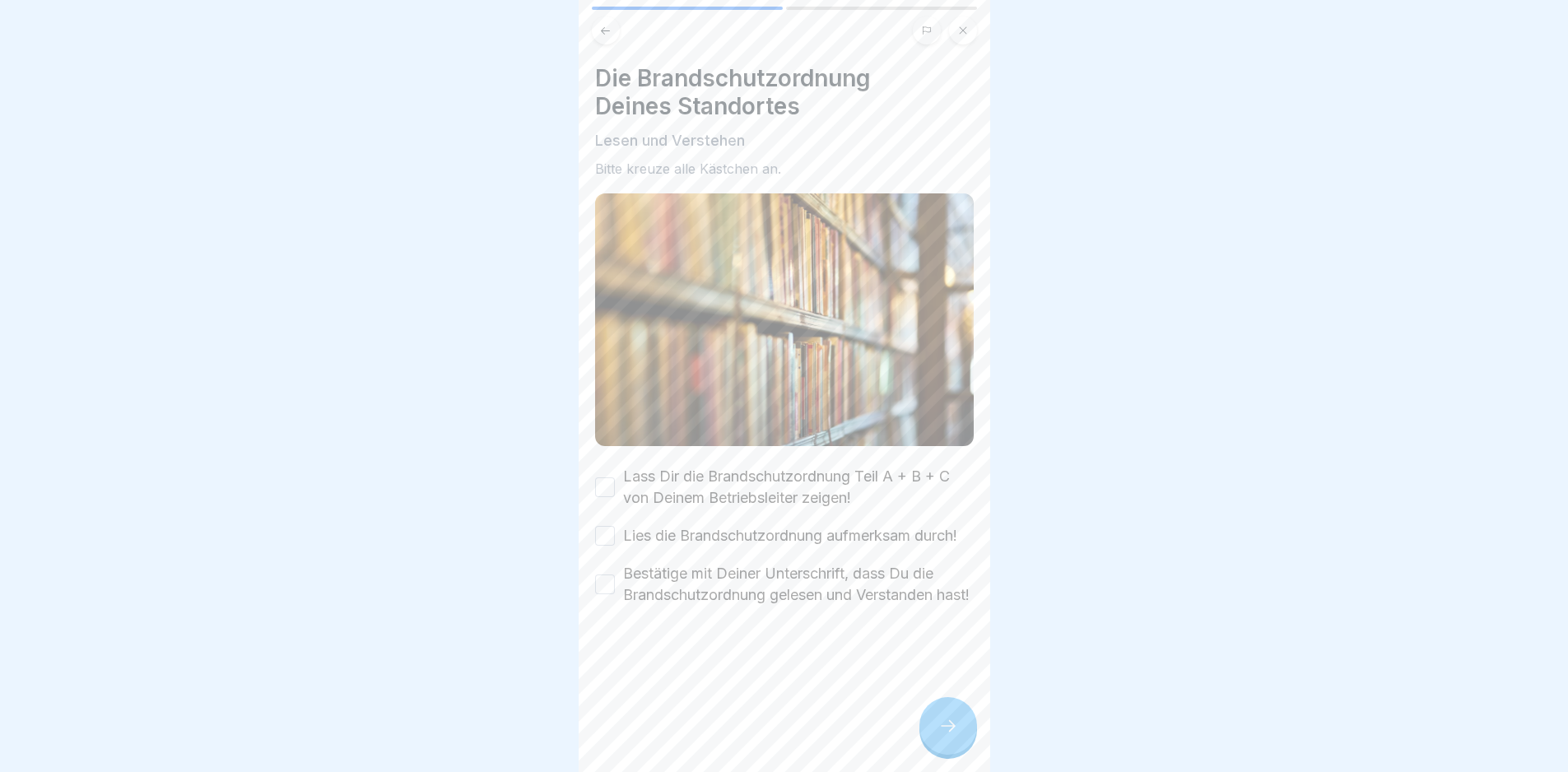
click at [769, 478] on label "Lass Dir die Brandschutzordnung Teil A + B + C von Deinem Betriebsleiter zeigen!" at bounding box center [798, 487] width 351 height 43
click at [615, 478] on button "Lass Dir die Brandschutzordnung Teil A + B + C von Deinem Betriebsleiter zeigen!" at bounding box center [605, 488] width 20 height 20
click at [780, 532] on label "Lies die Brandschutzordnung aufmerksam durch!" at bounding box center [789, 536] width 334 height 21
click at [615, 532] on button "Lies die Brandschutzordnung aufmerksam durch!" at bounding box center [605, 537] width 20 height 20
click at [794, 598] on label "Bestätige mit Deiner Unterschrift, dass Du die Brandschutzordnung gelesen und V…" at bounding box center [798, 584] width 351 height 43
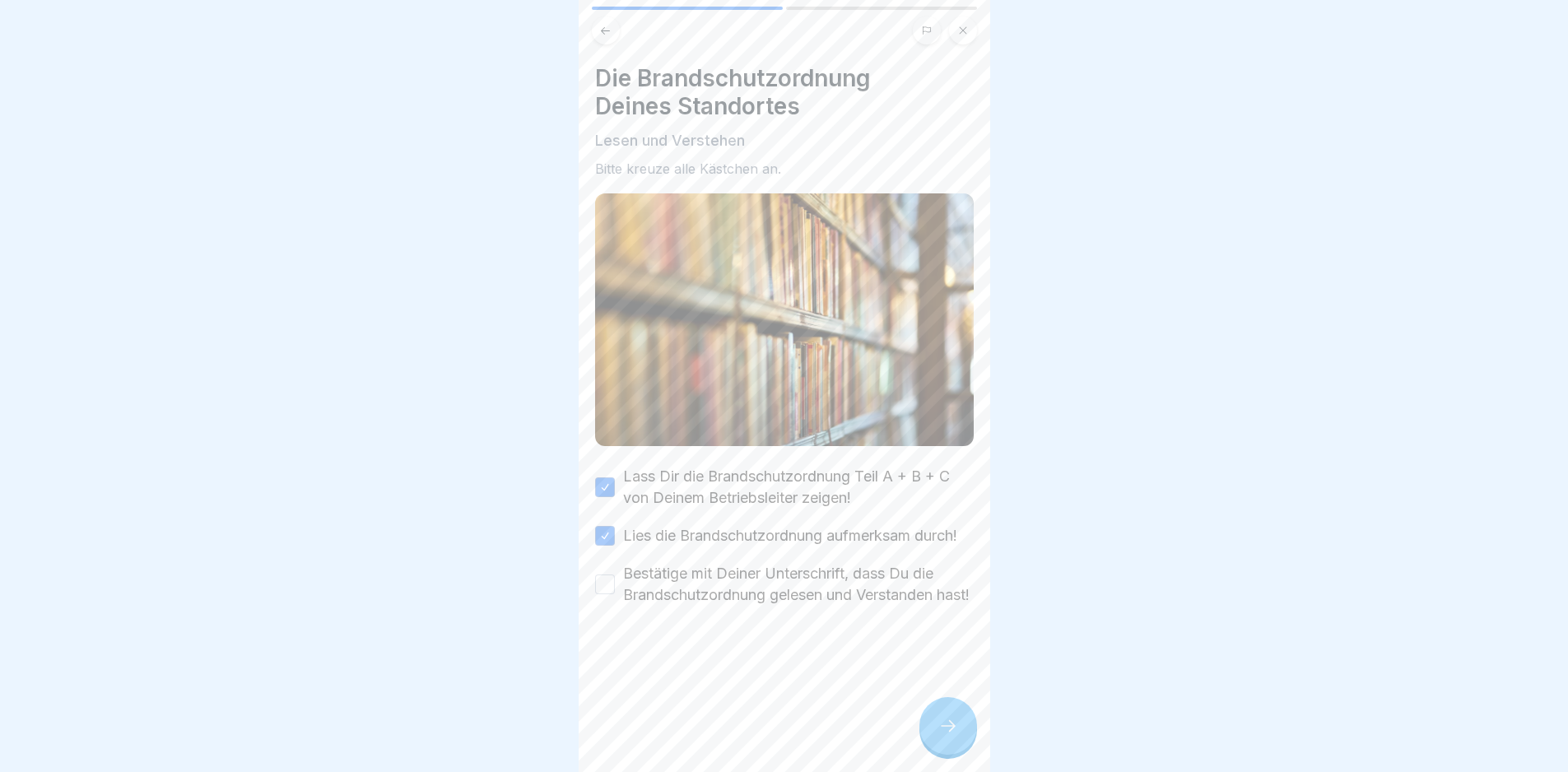
click at [615, 594] on button "Bestätige mit Deiner Unterschrift, dass Du die Brandschutzordnung gelesen und V…" at bounding box center [605, 584] width 20 height 20
click at [966, 737] on div at bounding box center [948, 726] width 58 height 58
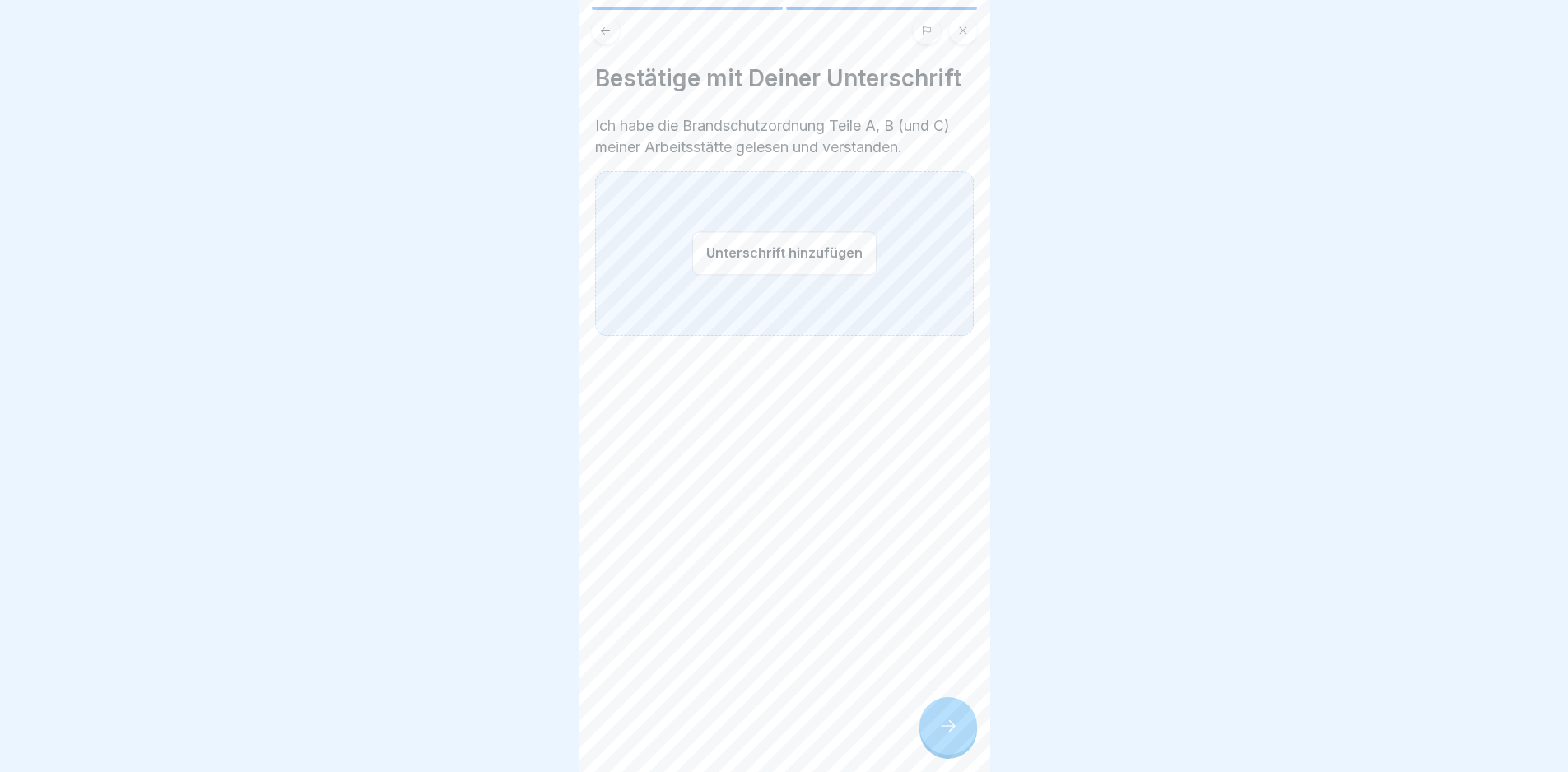
click at [828, 237] on button "Unterschrift hinzufügen" at bounding box center [784, 253] width 184 height 44
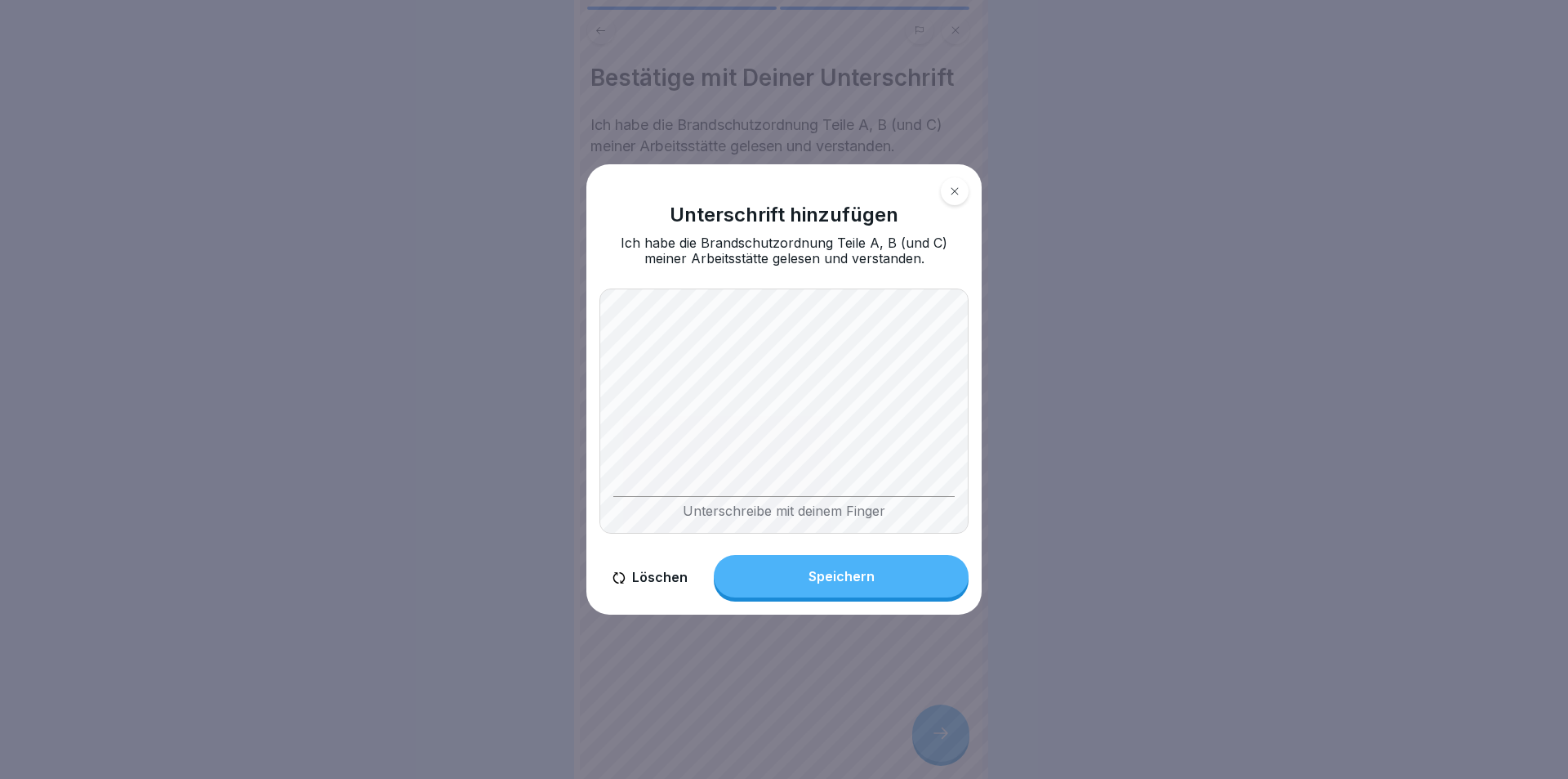
click at [1018, 464] on body "Brandschutzunterweisung § 12 ArbSchG 2 Schritte Deutsch Brandschutzordnung [PER…" at bounding box center [778, 389] width 1556 height 779
click at [911, 584] on button "Speichern" at bounding box center [842, 576] width 255 height 43
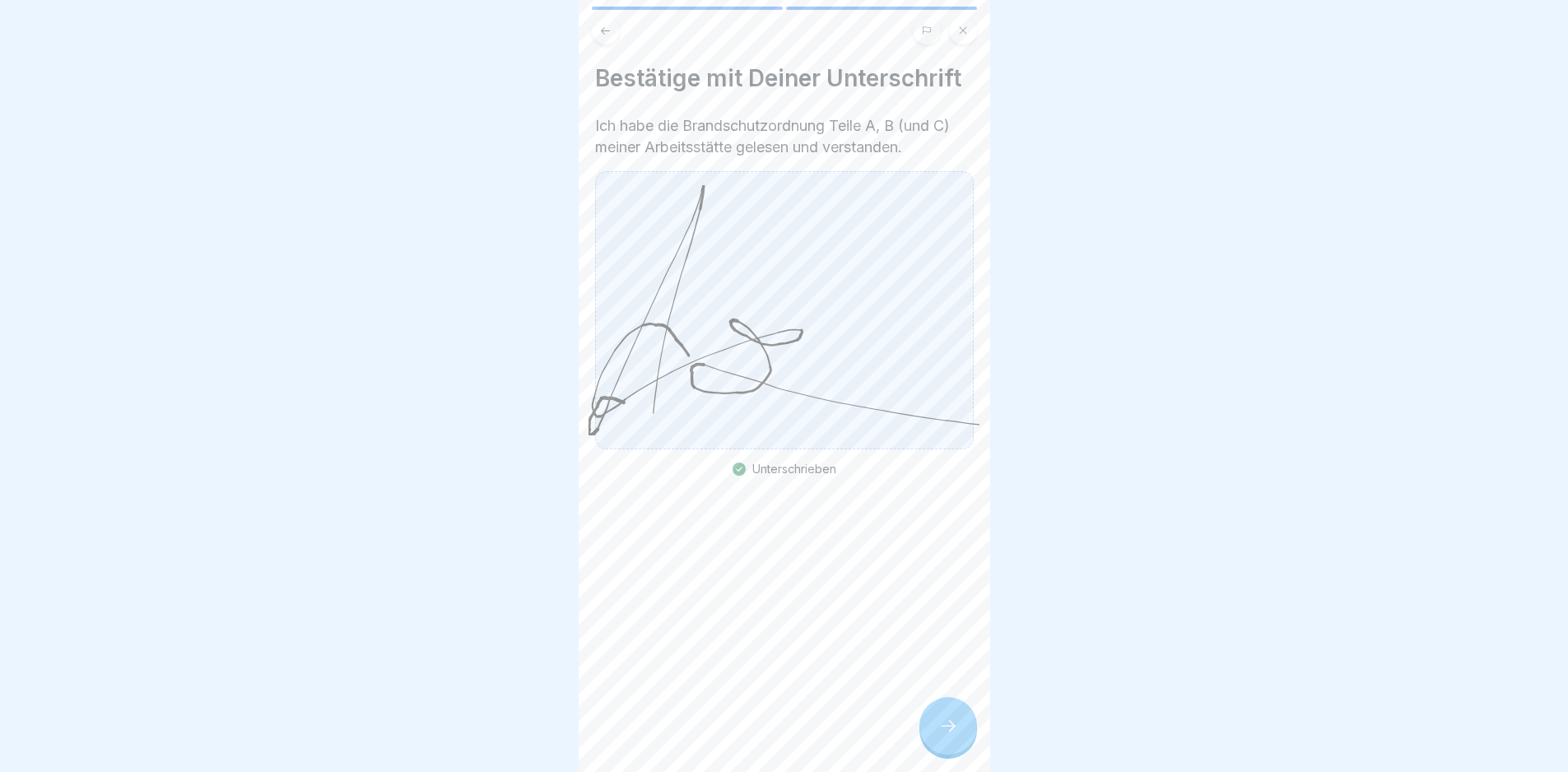
click at [952, 733] on icon at bounding box center [948, 726] width 20 height 20
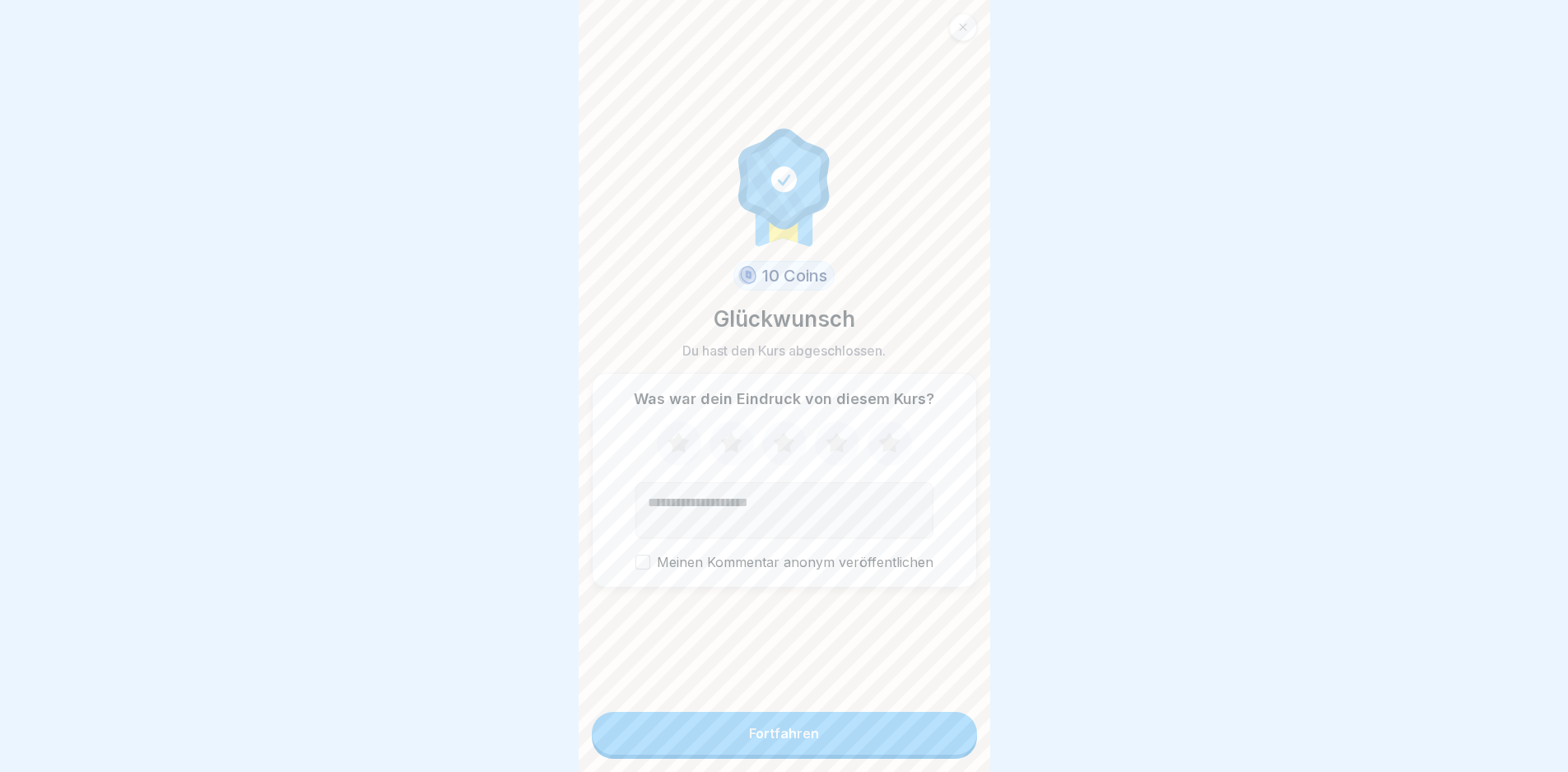
click at [932, 734] on button "Fortfahren" at bounding box center [784, 733] width 385 height 43
